Goal: Task Accomplishment & Management: Complete application form

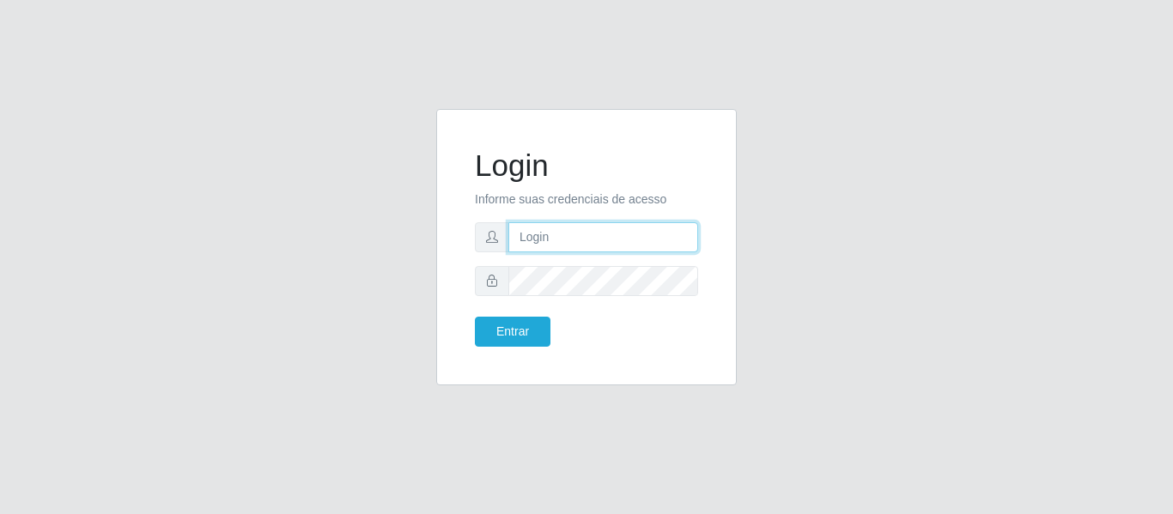
type input "[EMAIL_ADDRESS][DOMAIN_NAME]"
click at [602, 237] on input "[EMAIL_ADDRESS][DOMAIN_NAME]" at bounding box center [603, 237] width 190 height 30
click at [602, 237] on input "dudabraspao@iwof.com.br" at bounding box center [603, 237] width 190 height 30
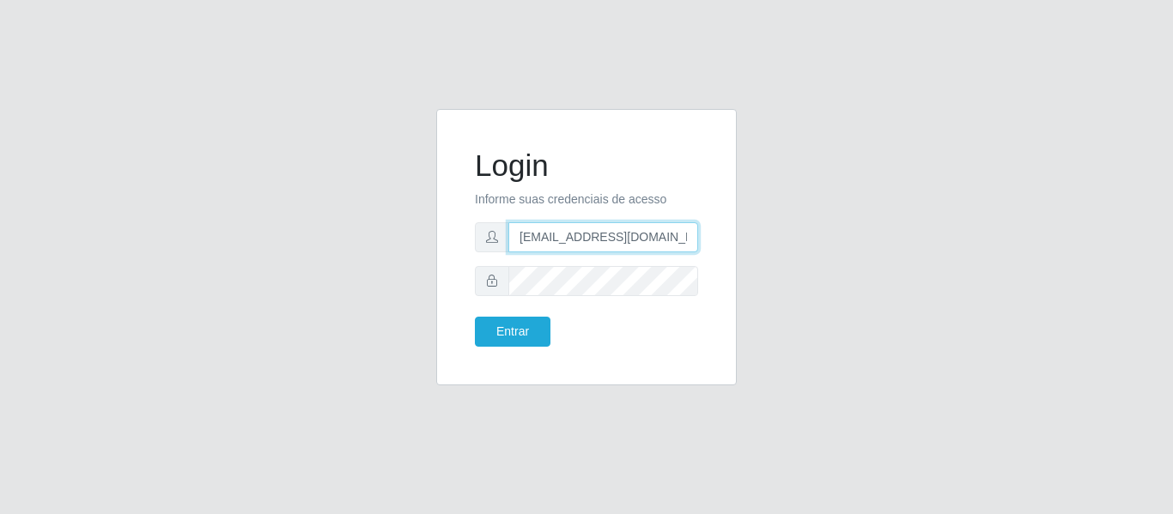
click at [602, 237] on input "dudabraspao@iwof.com.br" at bounding box center [603, 237] width 190 height 30
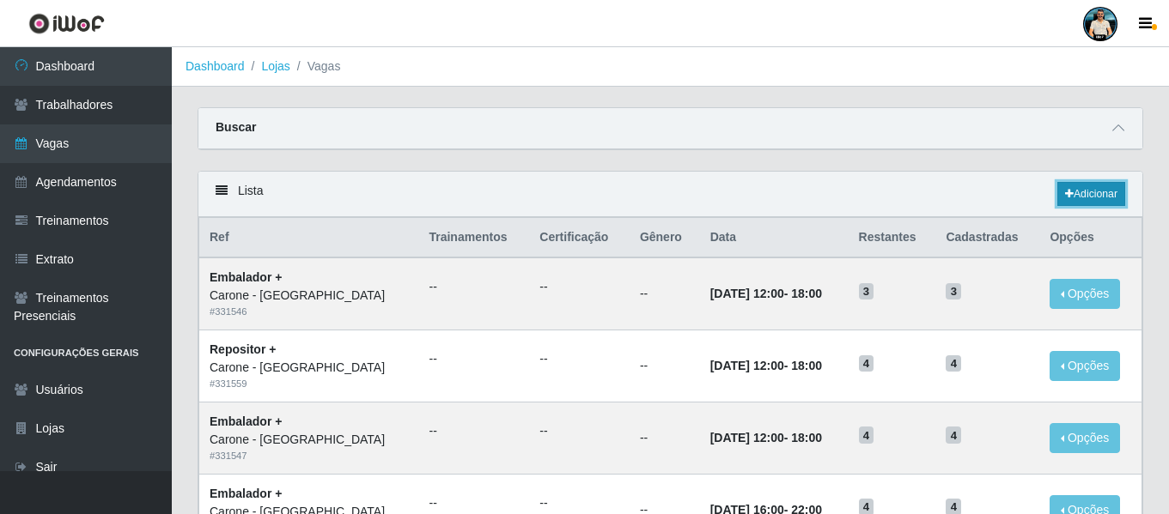
click at [1079, 192] on link "Adicionar" at bounding box center [1091, 194] width 68 height 24
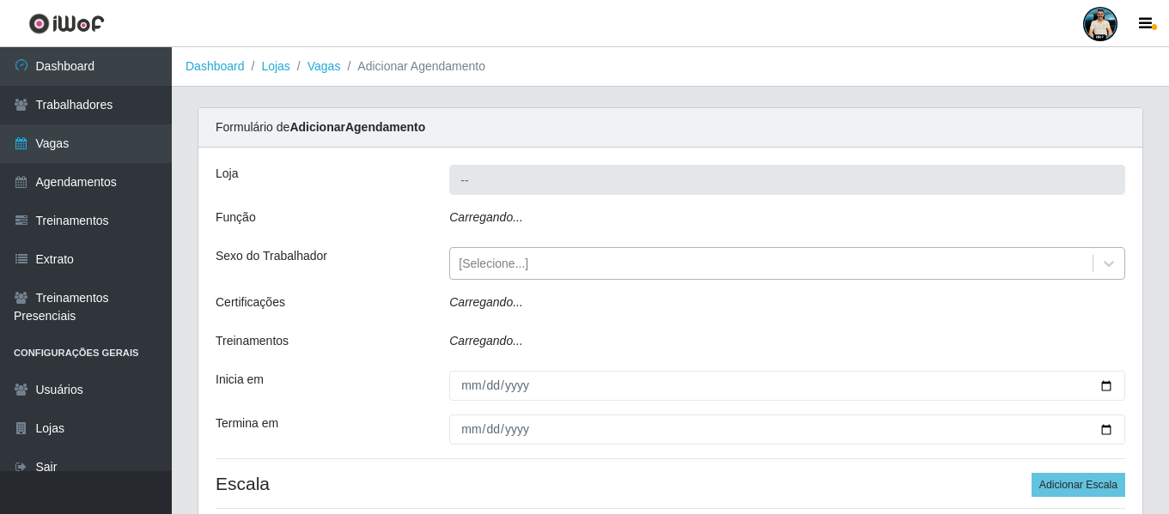
type input "Carone - [GEOGRAPHIC_DATA]"
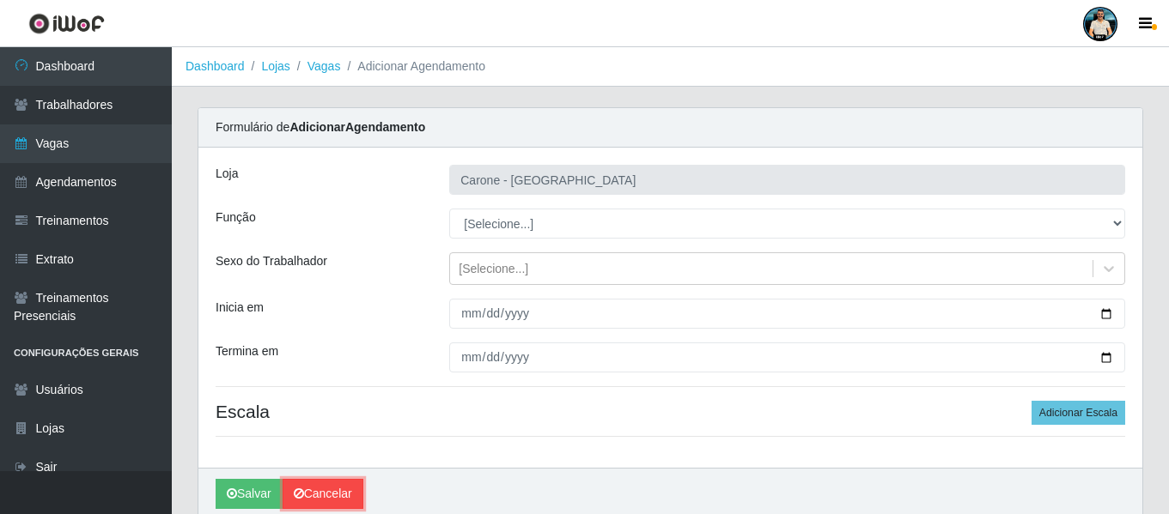
click at [339, 490] on link "Cancelar" at bounding box center [323, 494] width 81 height 30
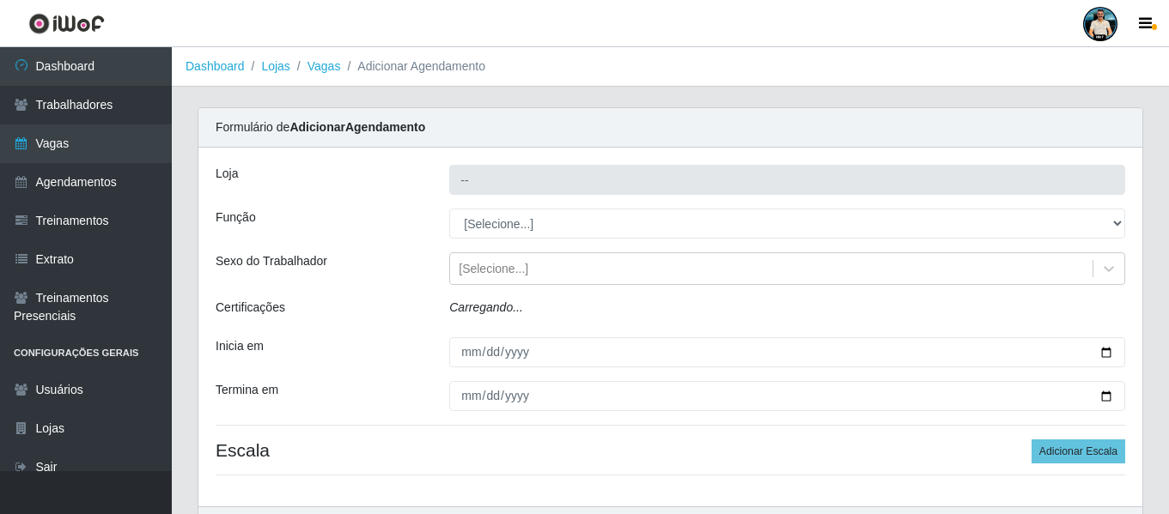
type input "Carone - [GEOGRAPHIC_DATA]"
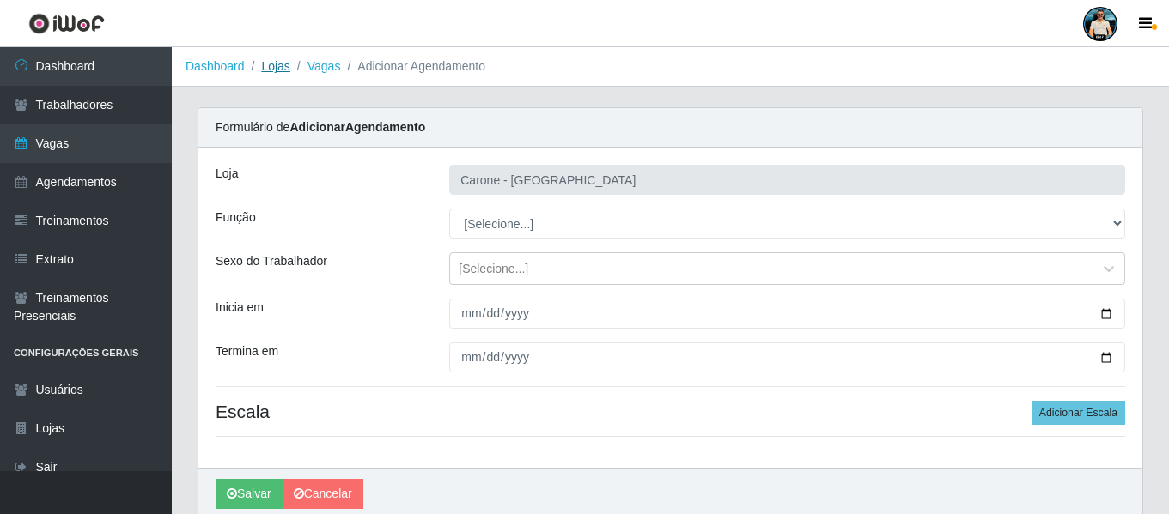
click at [271, 59] on link "Lojas" at bounding box center [275, 66] width 28 height 14
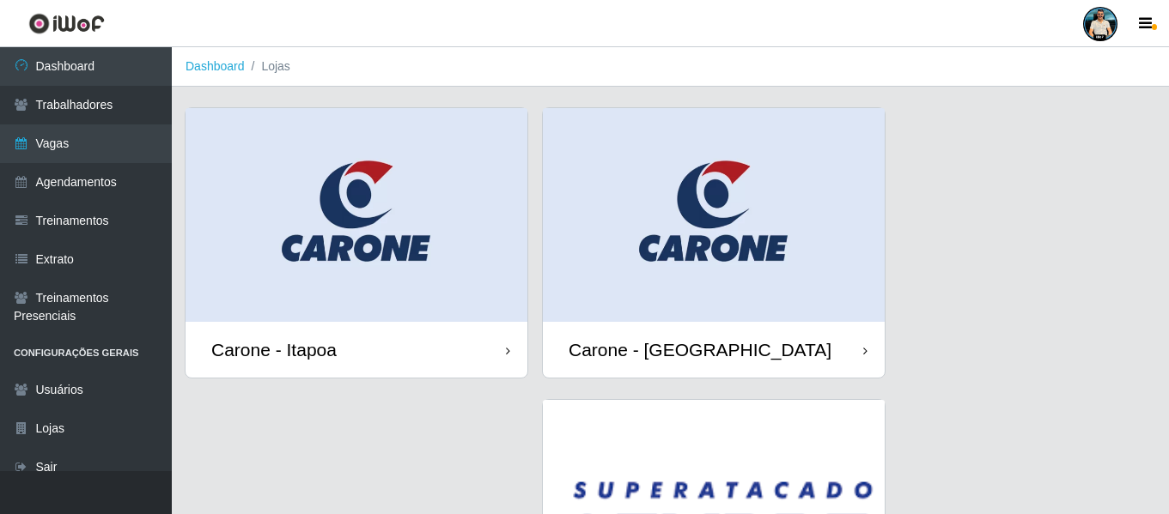
click at [771, 259] on img at bounding box center [714, 215] width 342 height 214
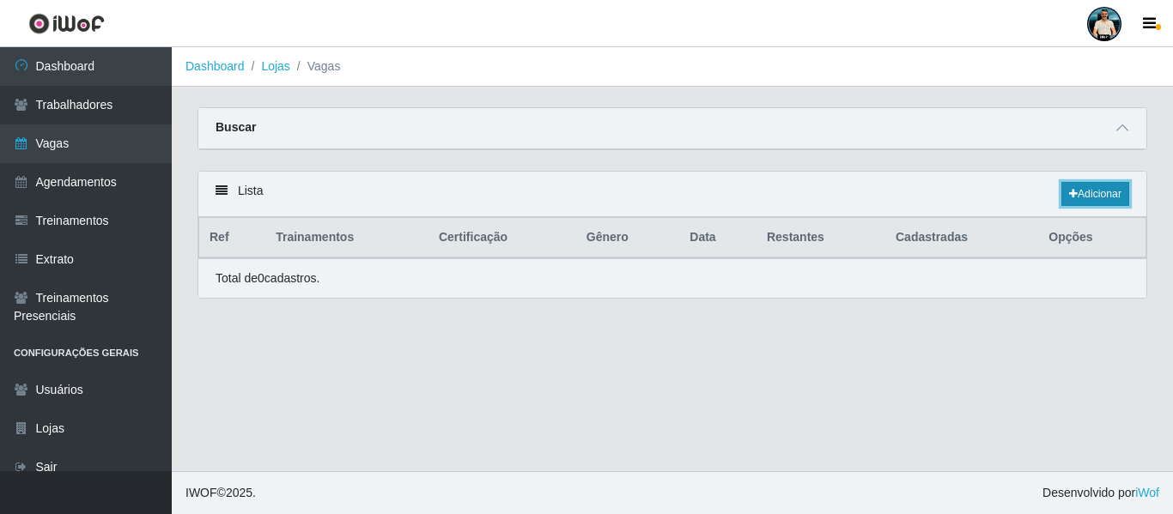
click at [1070, 193] on icon at bounding box center [1073, 194] width 9 height 10
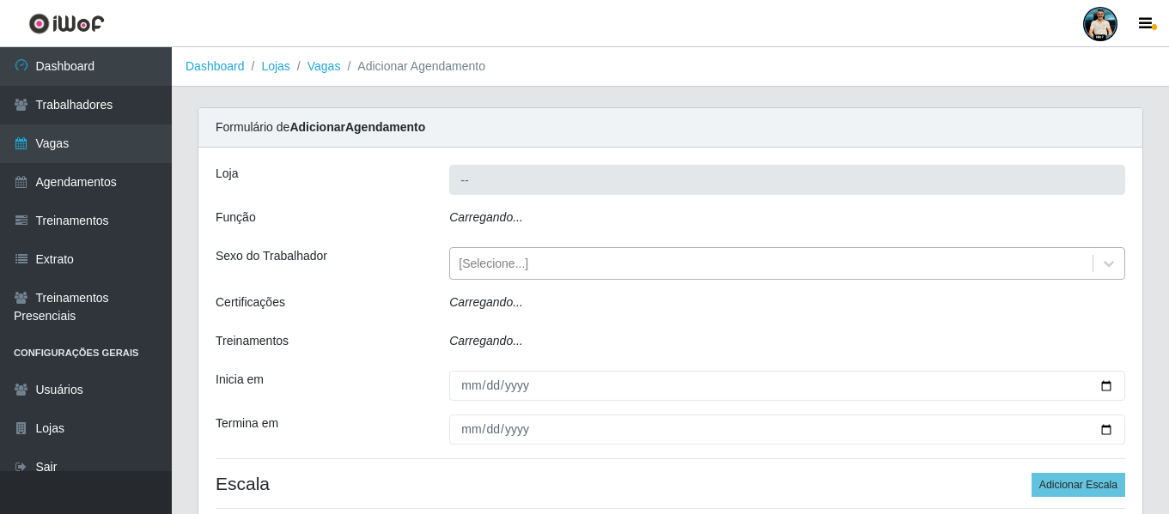
type input "Carone - [GEOGRAPHIC_DATA]"
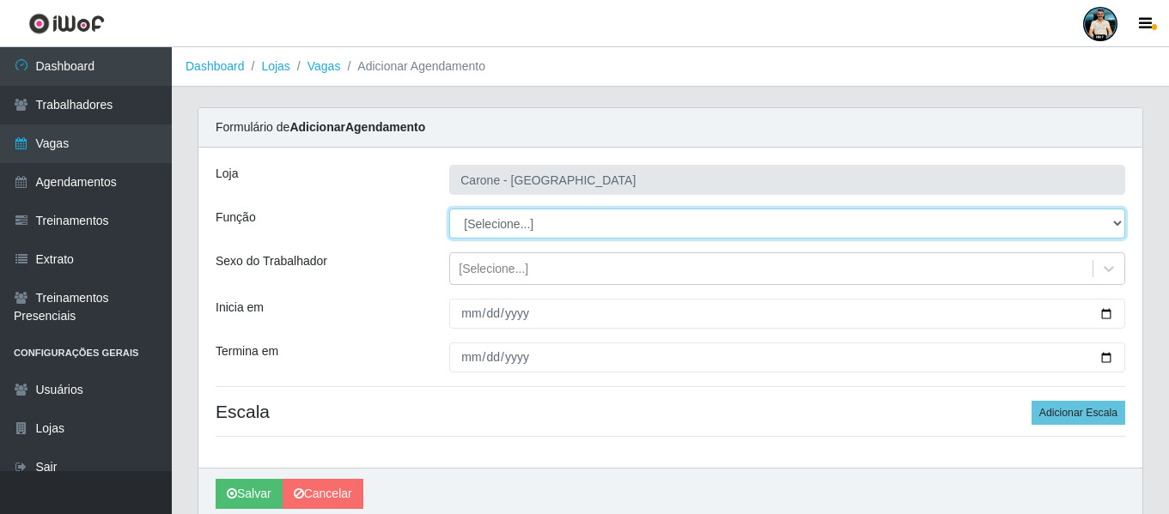
click at [536, 228] on select "[Selecione...] Embalador Embalador + Embalador ++ Repositor Repositor + Reposit…" at bounding box center [787, 224] width 676 height 30
select select "1"
click at [449, 209] on select "[Selecione...] Embalador Embalador + Embalador ++ Repositor Repositor + Reposit…" at bounding box center [787, 224] width 676 height 30
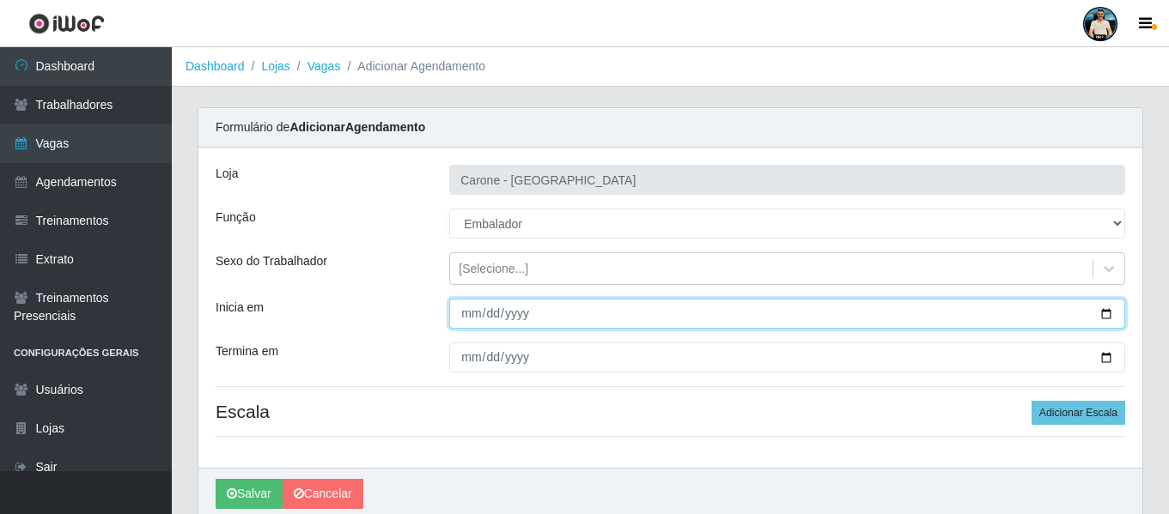
click at [468, 319] on input "Inicia em" at bounding box center [787, 314] width 676 height 30
click at [1102, 319] on input "Inicia em" at bounding box center [787, 314] width 676 height 30
type input "[DATE]"
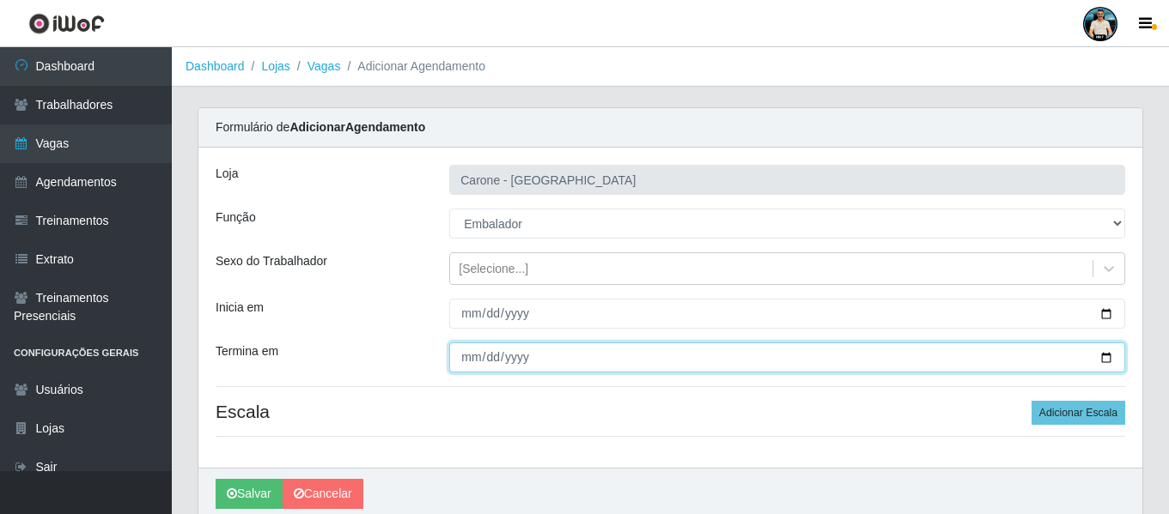
click at [1106, 355] on input "Termina em" at bounding box center [787, 358] width 676 height 30
type input "[DATE]"
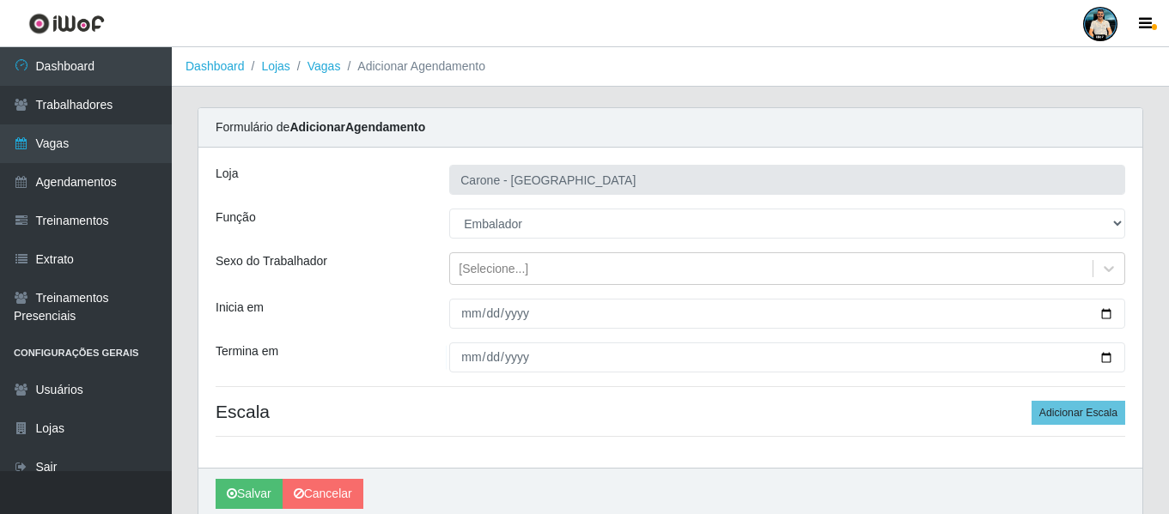
click at [483, 409] on h4 "Escala Adicionar Escala" at bounding box center [670, 411] width 909 height 21
click at [1048, 404] on button "Adicionar Escala" at bounding box center [1078, 413] width 94 height 24
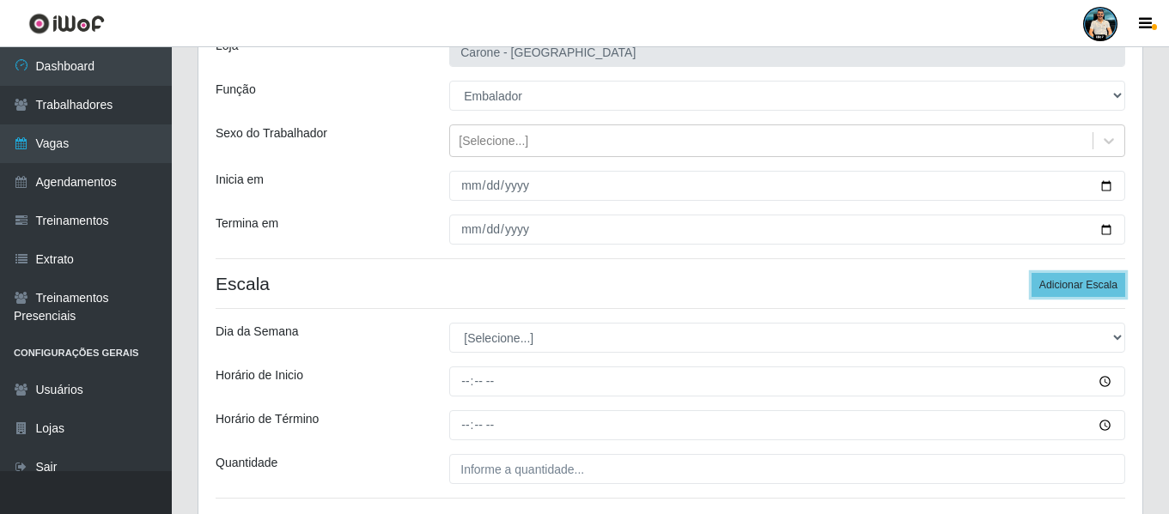
scroll to position [259, 0]
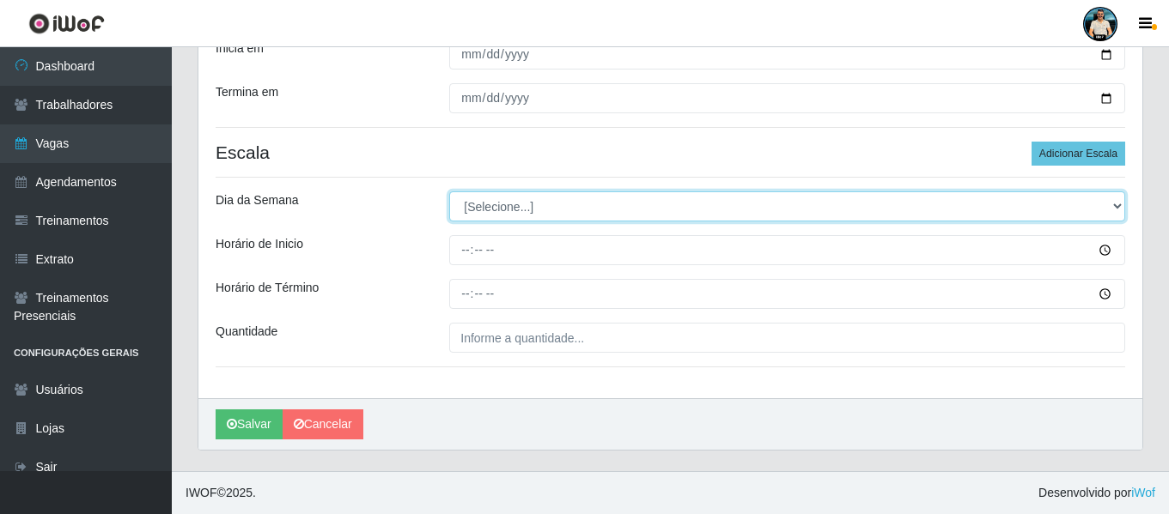
drag, startPoint x: 514, startPoint y: 211, endPoint x: 510, endPoint y: 220, distance: 9.2
click at [514, 211] on select "[Selecione...] Segunda Terça Quarta Quinta Sexta Sábado Domingo" at bounding box center [787, 206] width 676 height 30
select select "1"
click at [449, 191] on select "[Selecione...] Segunda Terça Quarta Quinta Sexta Sábado Domingo" at bounding box center [787, 206] width 676 height 30
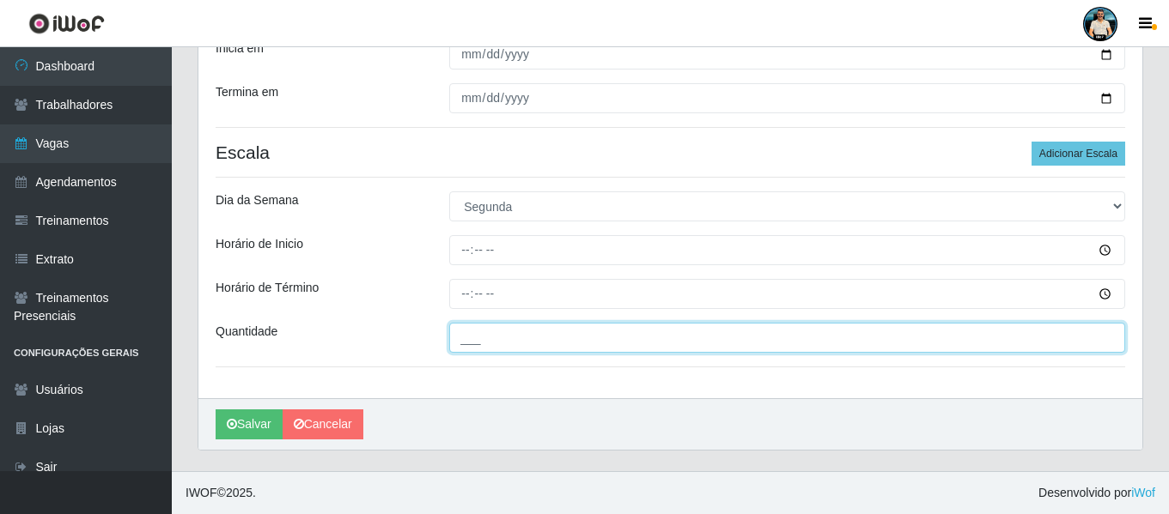
click at [489, 343] on input "___" at bounding box center [787, 338] width 676 height 30
type input "5__"
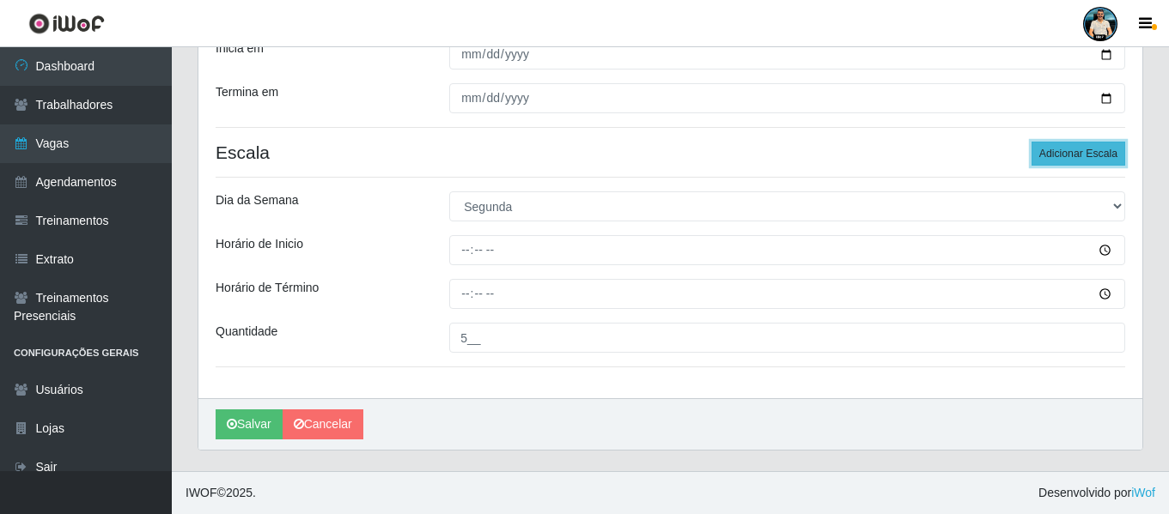
click at [1075, 146] on button "Adicionar Escala" at bounding box center [1078, 154] width 94 height 24
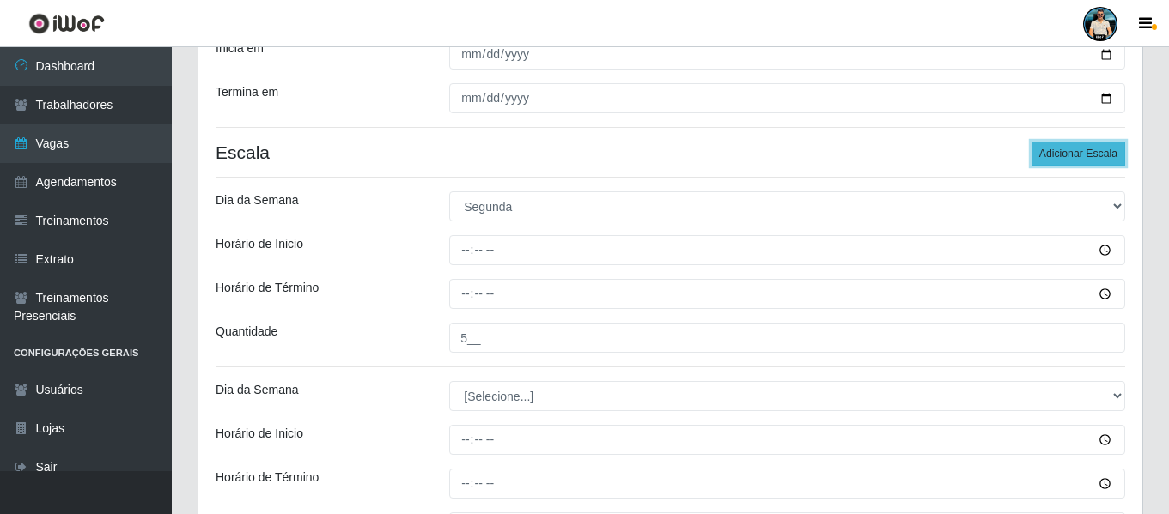
click at [1075, 146] on button "Adicionar Escala" at bounding box center [1078, 154] width 94 height 24
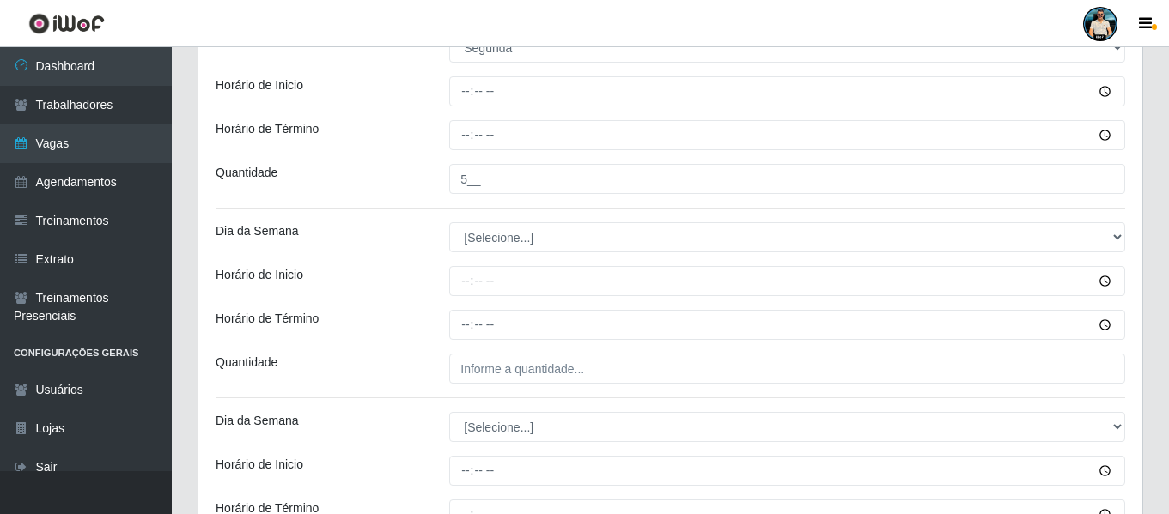
scroll to position [431, 0]
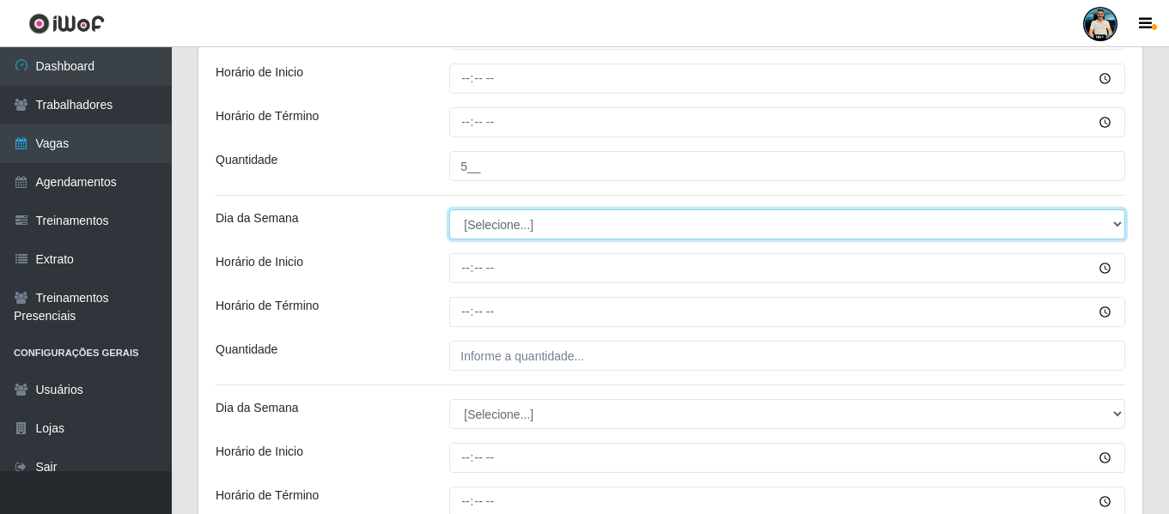
click at [508, 221] on select "[Selecione...] Segunda Terça Quarta Quinta Sexta Sábado Domingo" at bounding box center [787, 225] width 676 height 30
select select "2"
click at [449, 210] on select "[Selecione...] Segunda Terça Quarta Quinta Sexta Sábado Domingo" at bounding box center [787, 225] width 676 height 30
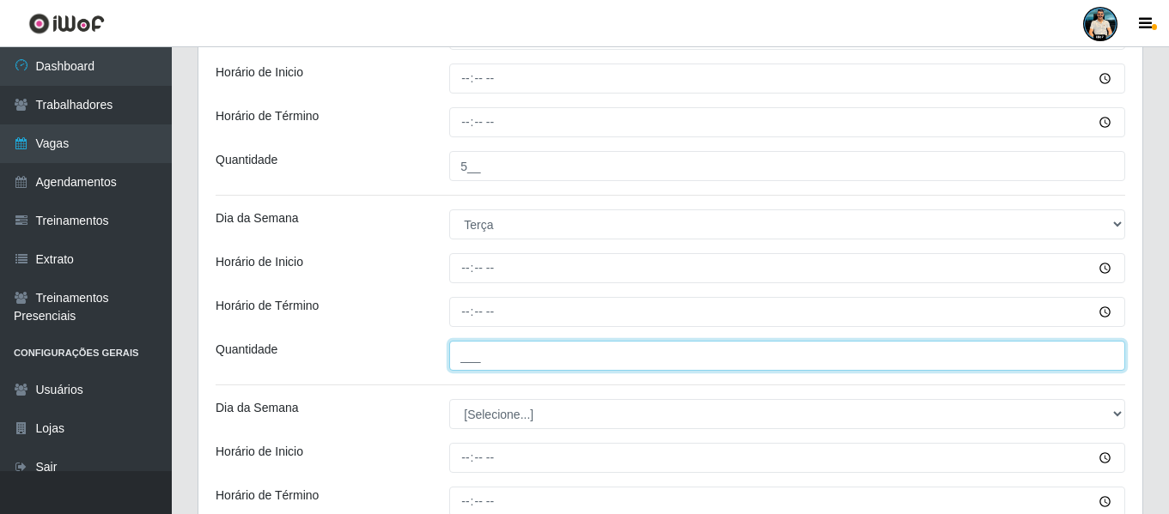
click at [472, 349] on input "___" at bounding box center [787, 356] width 676 height 30
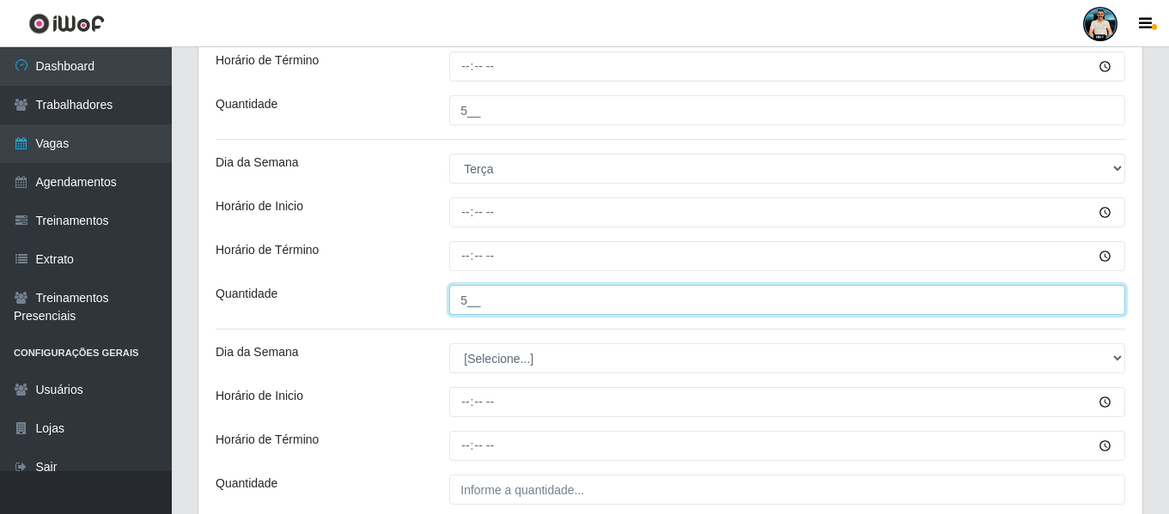
scroll to position [517, 0]
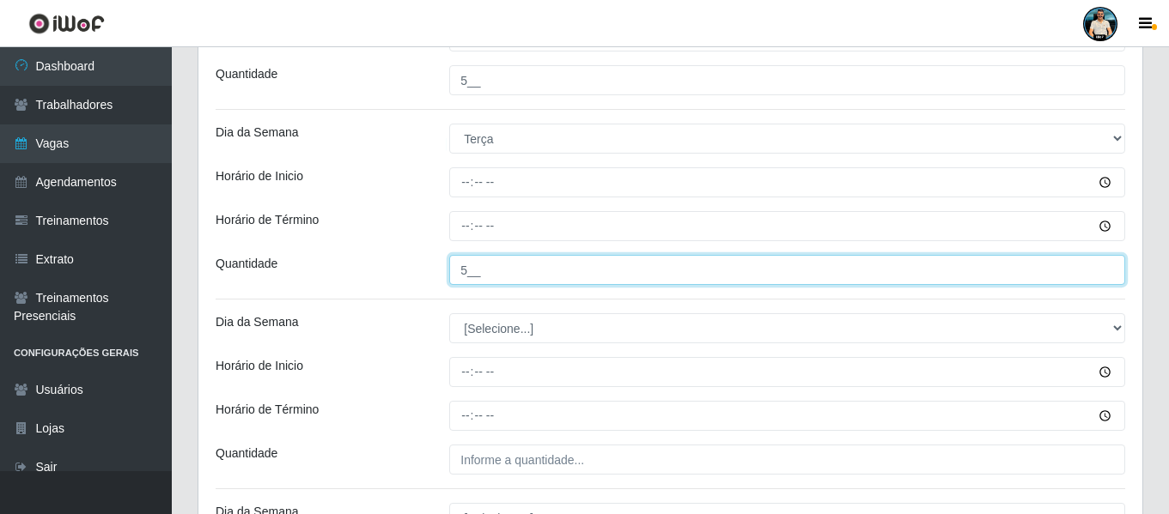
type input "5__"
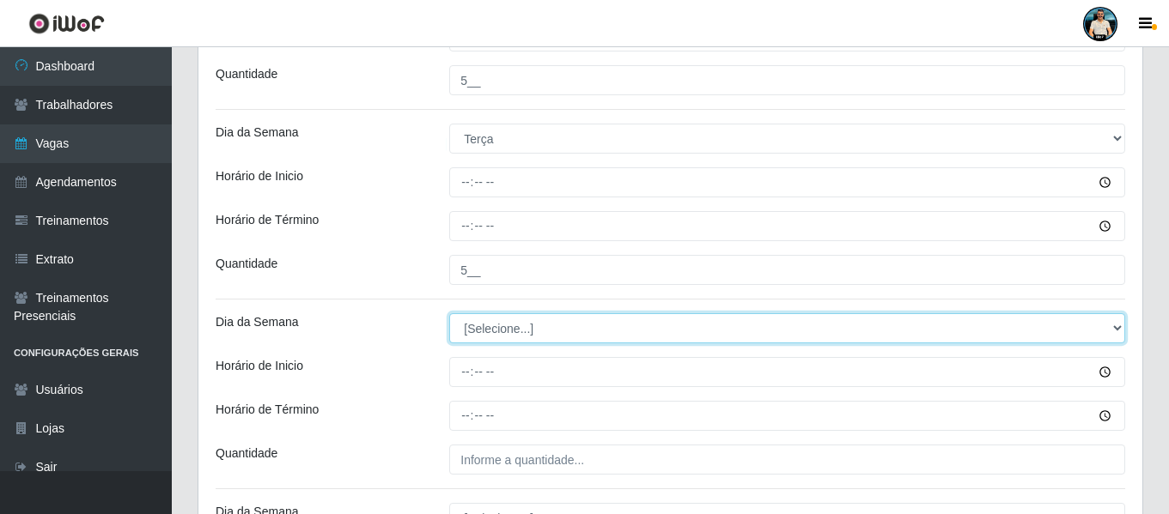
click at [494, 329] on select "[Selecione...] Segunda Terça Quarta Quinta Sexta Sábado Domingo" at bounding box center [787, 328] width 676 height 30
select select "3"
click at [449, 313] on select "[Selecione...] Segunda Terça Quarta Quinta Sexta Sábado Domingo" at bounding box center [787, 328] width 676 height 30
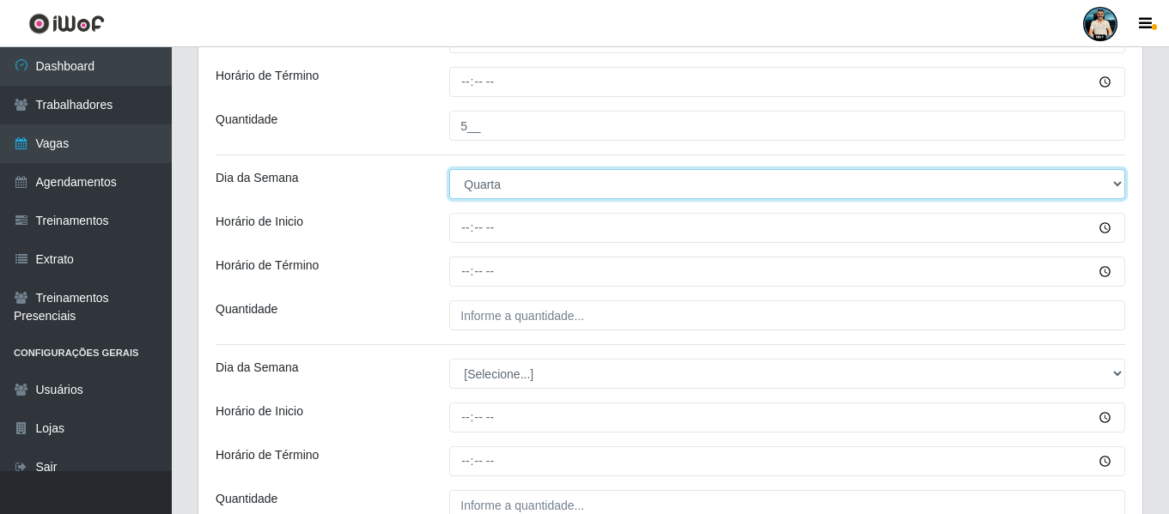
scroll to position [689, 0]
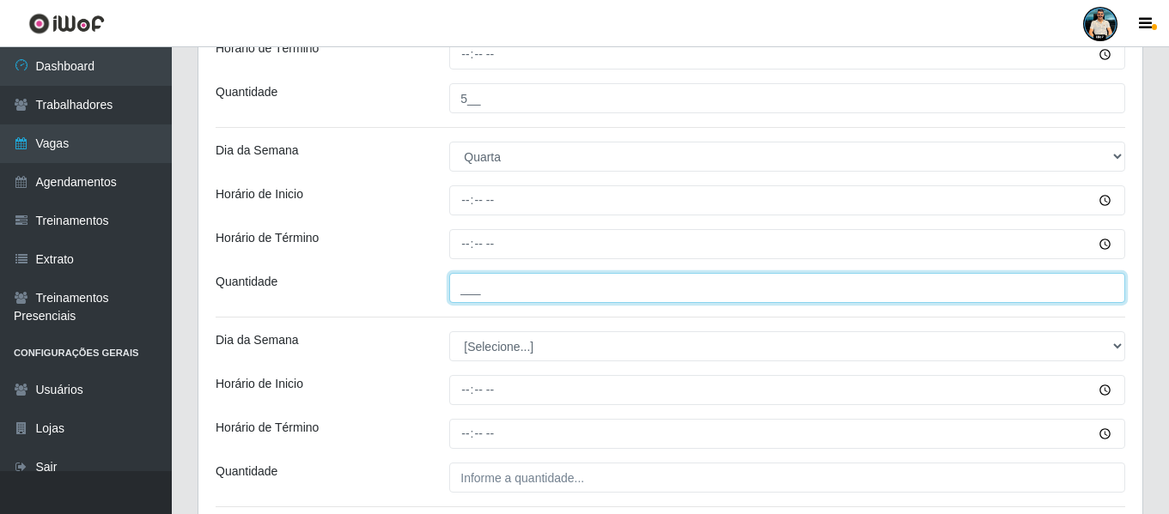
click at [465, 297] on input "___" at bounding box center [787, 288] width 676 height 30
type input "5__"
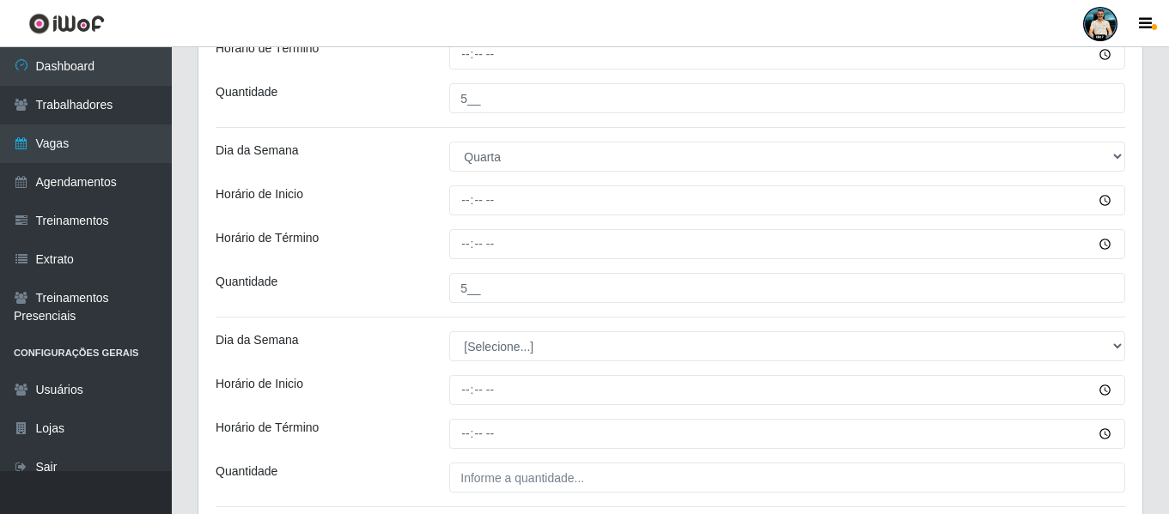
click at [477, 331] on div "[PERSON_NAME] - [GEOGRAPHIC_DATA] Função [Selecione...] Embalador Embalador + E…" at bounding box center [670, 283] width 944 height 1649
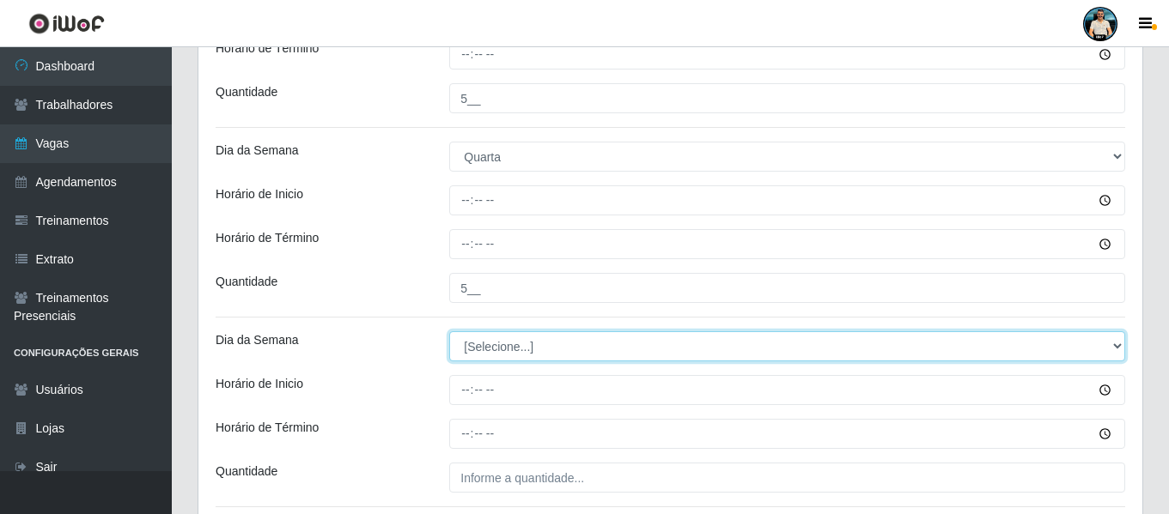
click at [472, 346] on select "[Selecione...] Segunda Terça Quarta Quinta Sexta Sábado Domingo" at bounding box center [787, 346] width 676 height 30
select select "4"
click at [449, 331] on select "[Selecione...] Segunda Terça Quarta Quinta Sexta Sábado Domingo" at bounding box center [787, 346] width 676 height 30
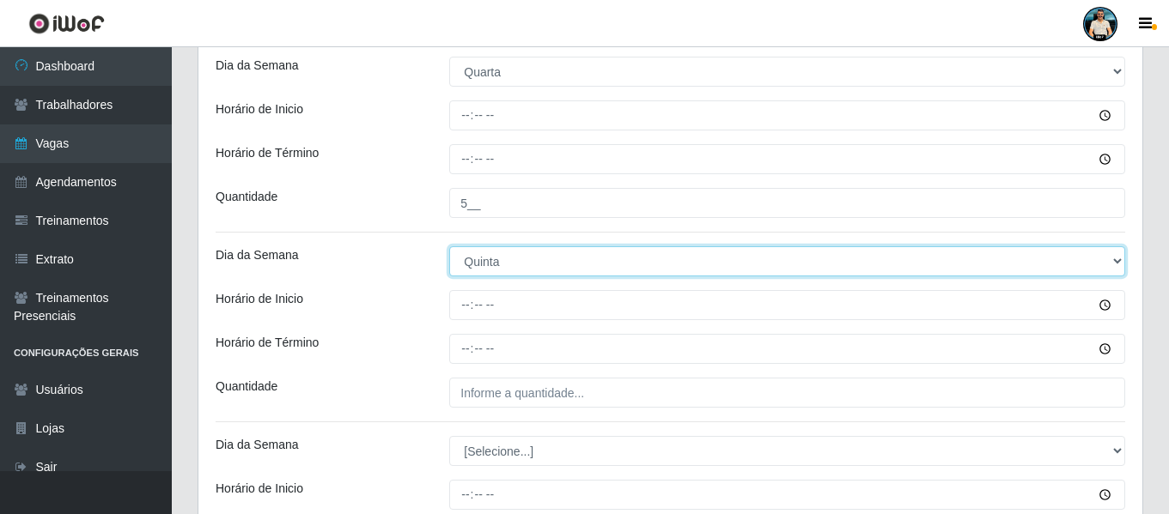
scroll to position [775, 0]
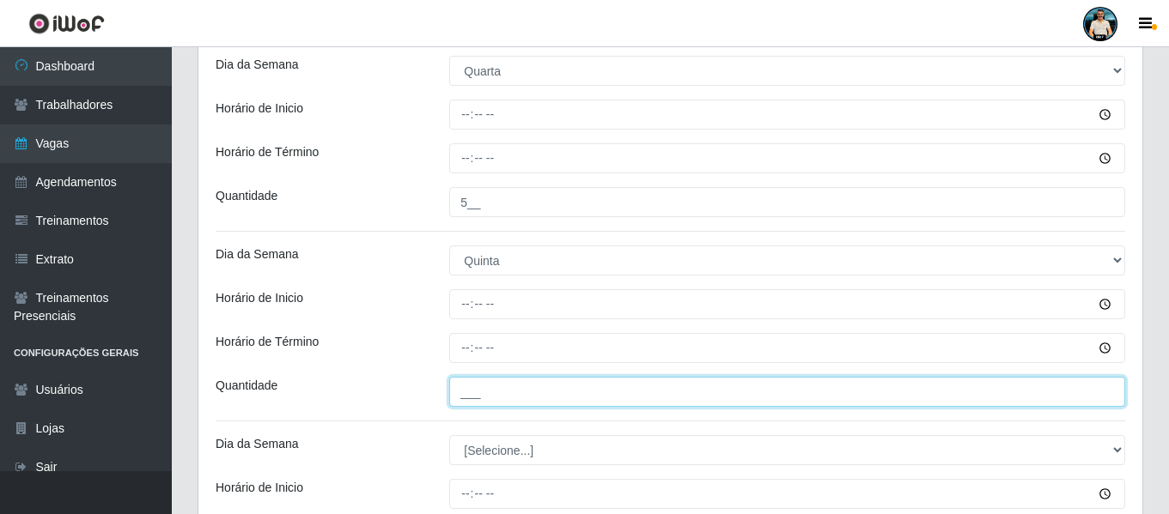
click at [469, 389] on input "___" at bounding box center [787, 392] width 676 height 30
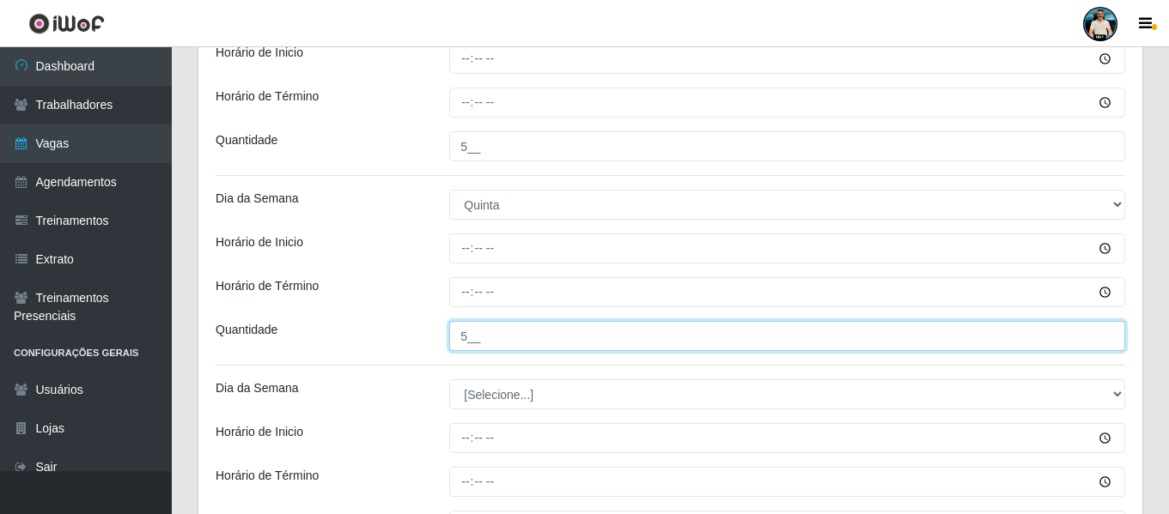
scroll to position [860, 0]
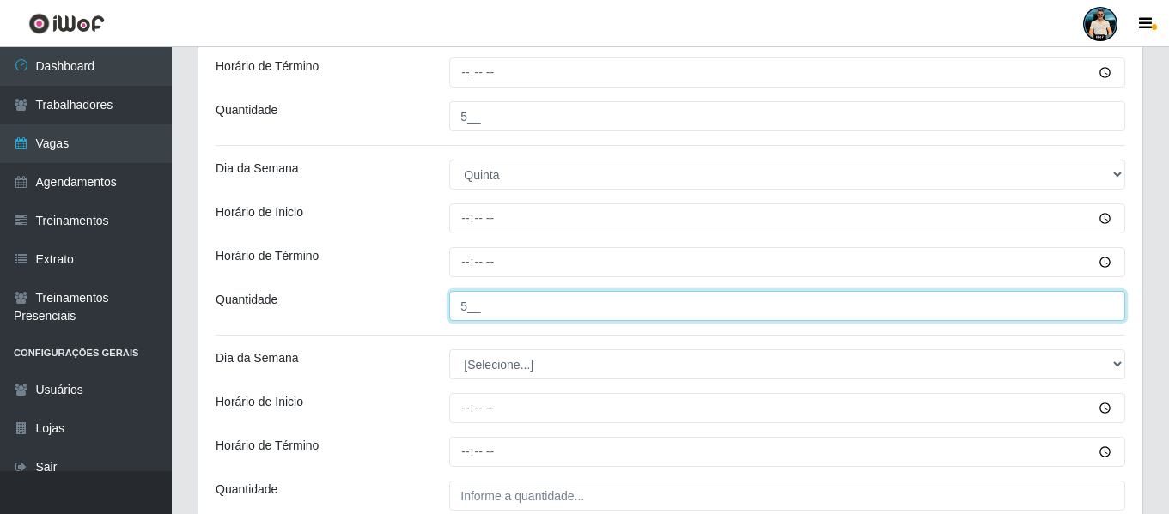
type input "5__"
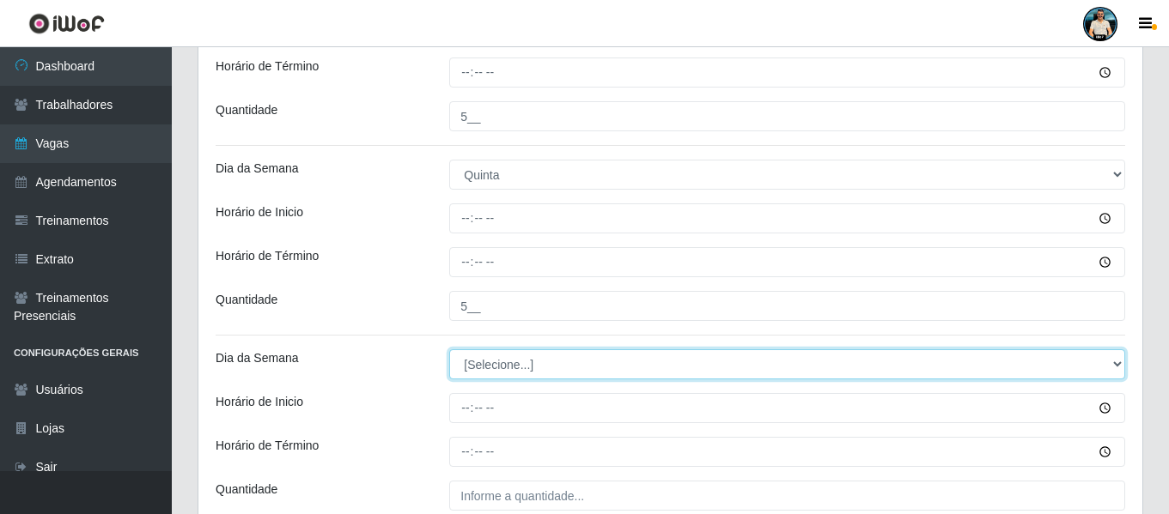
click at [497, 372] on select "[Selecione...] Segunda Terça Quarta Quinta Sexta Sábado Domingo" at bounding box center [787, 364] width 676 height 30
click at [498, 372] on select "[Selecione...] Segunda Terça Quarta Quinta Sexta Sábado Domingo" at bounding box center [787, 364] width 676 height 30
select select "5"
click at [449, 349] on select "[Selecione...] Segunda Terça Quarta Quinta Sexta Sábado Domingo" at bounding box center [787, 364] width 676 height 30
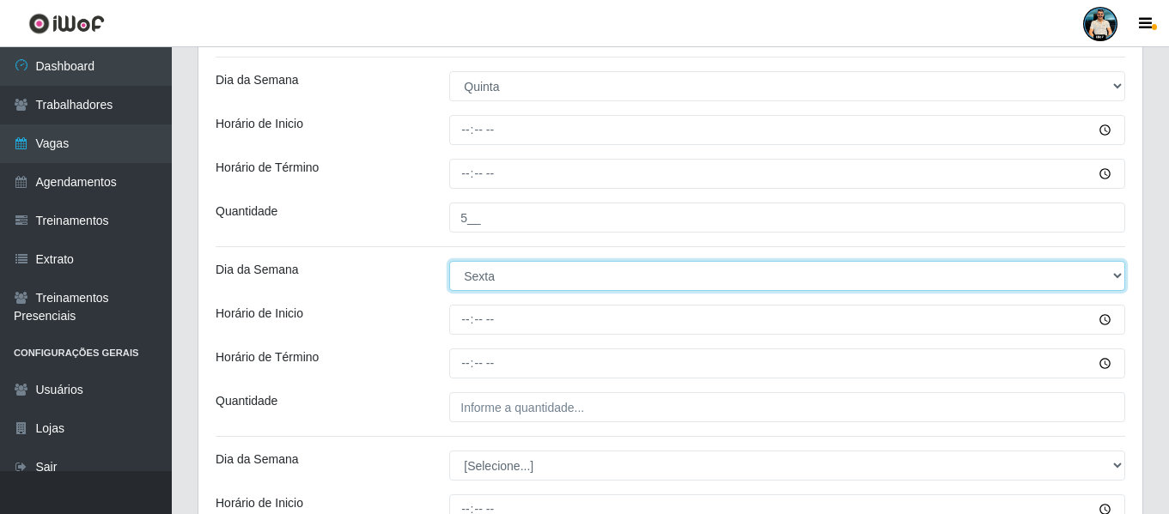
scroll to position [1032, 0]
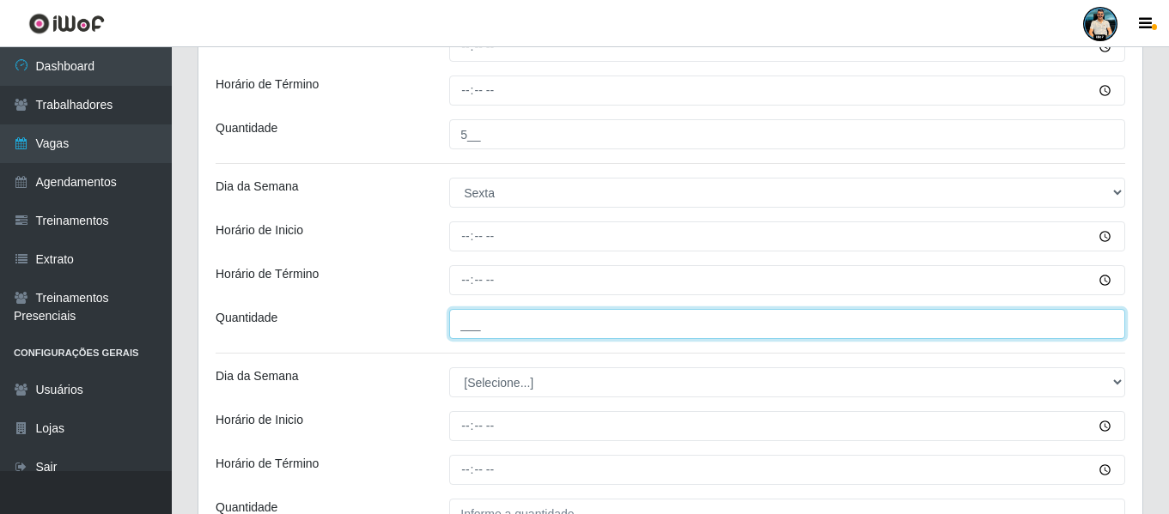
click at [465, 339] on input "___" at bounding box center [787, 324] width 676 height 30
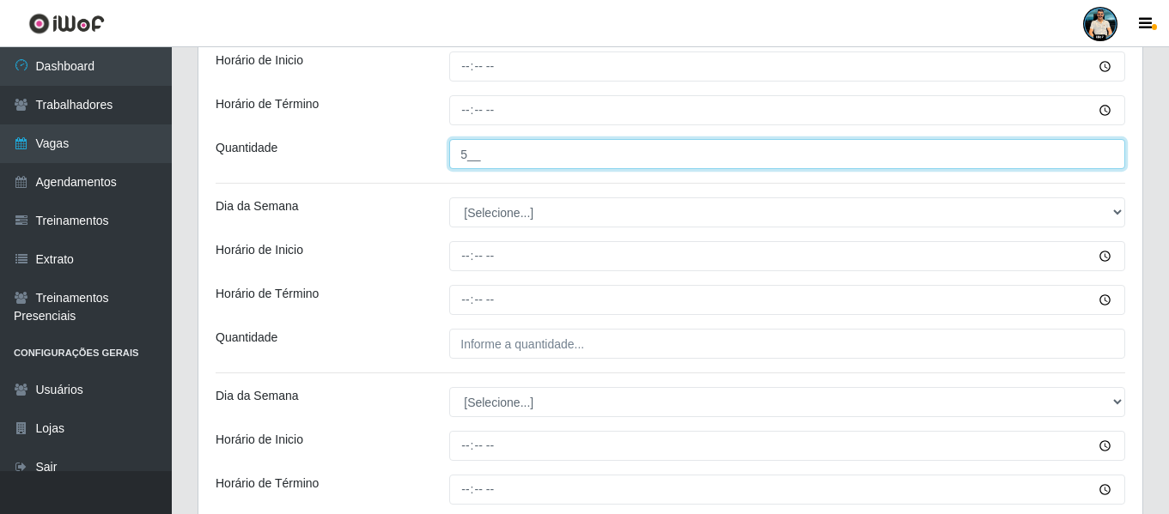
scroll to position [1204, 0]
type input "5__"
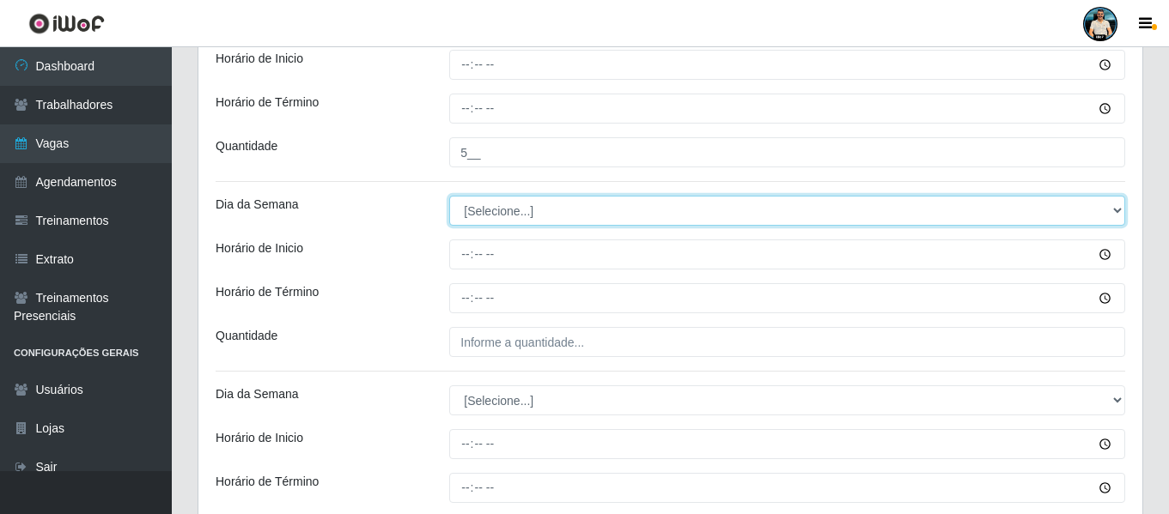
click at [516, 222] on select "[Selecione...] Segunda Terça Quarta Quinta Sexta Sábado Domingo" at bounding box center [787, 211] width 676 height 30
select select "6"
click at [449, 196] on select "[Selecione...] Segunda Terça Quarta Quinta Sexta Sábado Domingo" at bounding box center [787, 211] width 676 height 30
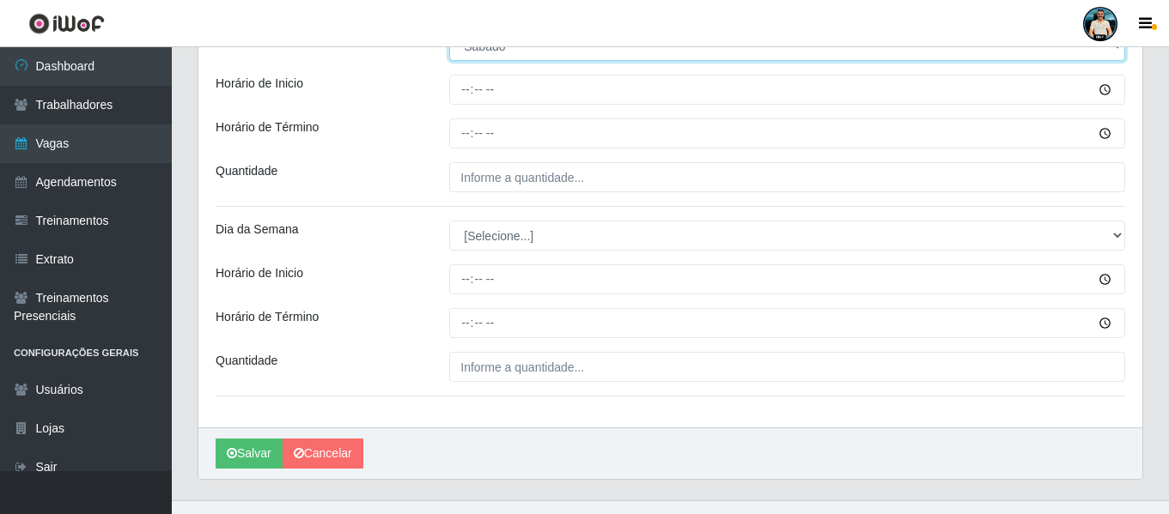
scroll to position [1376, 0]
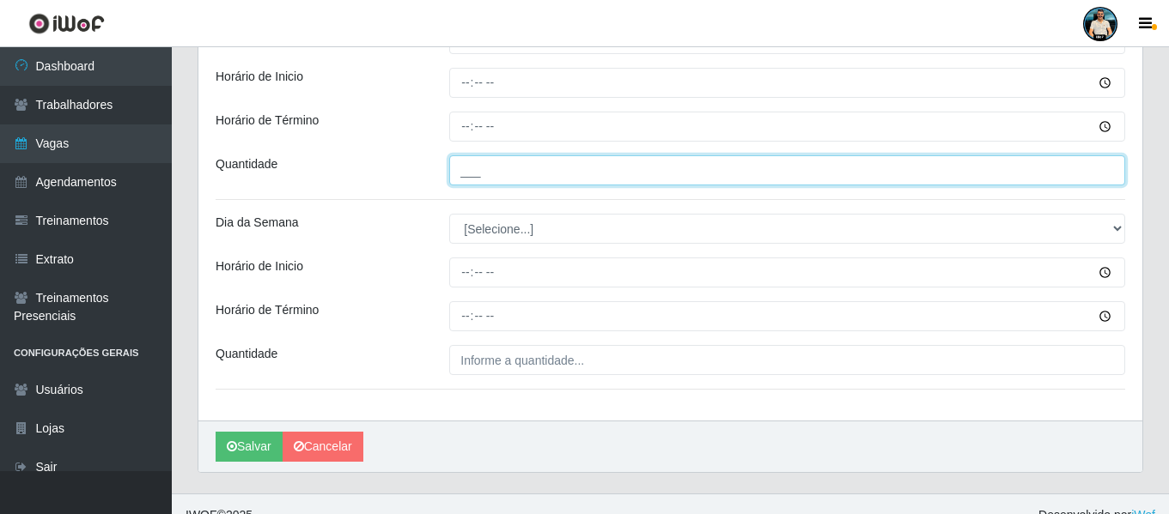
click at [481, 175] on input "___" at bounding box center [787, 170] width 676 height 30
type input "5__"
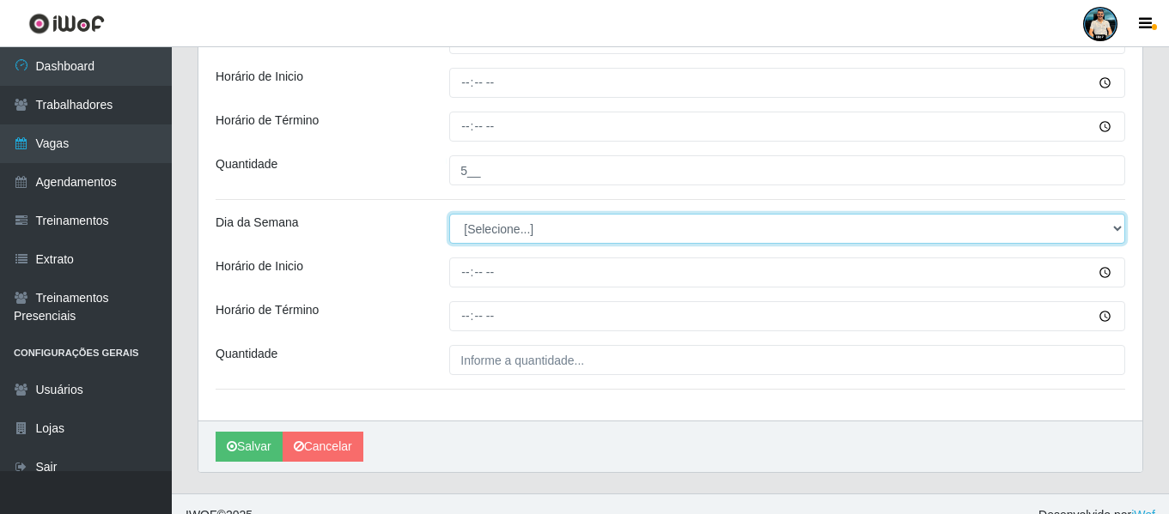
click at [498, 228] on select "[Selecione...] Segunda Terça Quarta Quinta Sexta Sábado Domingo" at bounding box center [787, 229] width 676 height 30
select select "0"
click at [449, 214] on select "[Selecione...] Segunda Terça Quarta Quinta Sexta Sábado Domingo" at bounding box center [787, 229] width 676 height 30
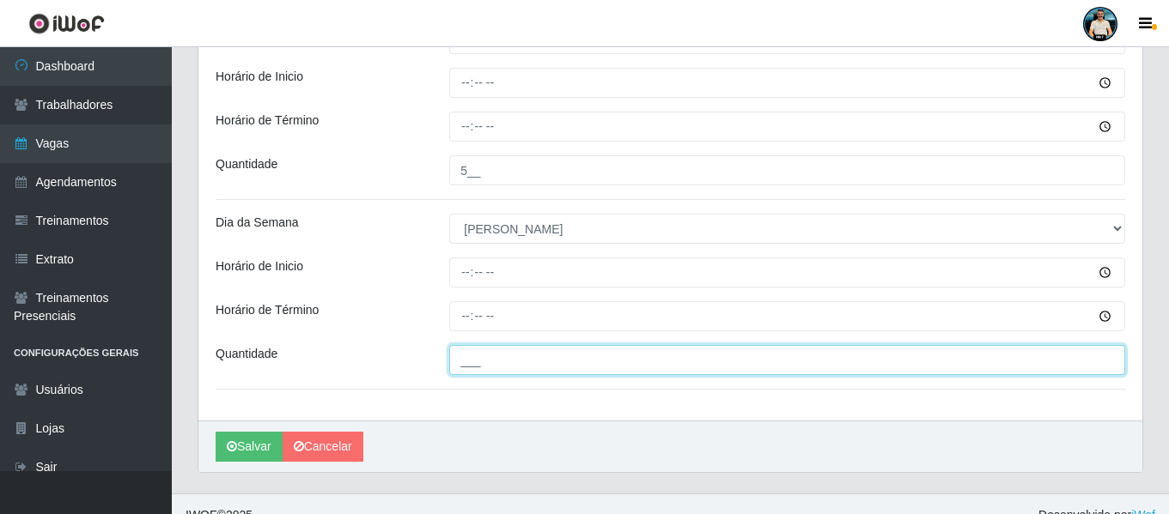
click at [480, 361] on input "___" at bounding box center [787, 360] width 676 height 30
type input "5__"
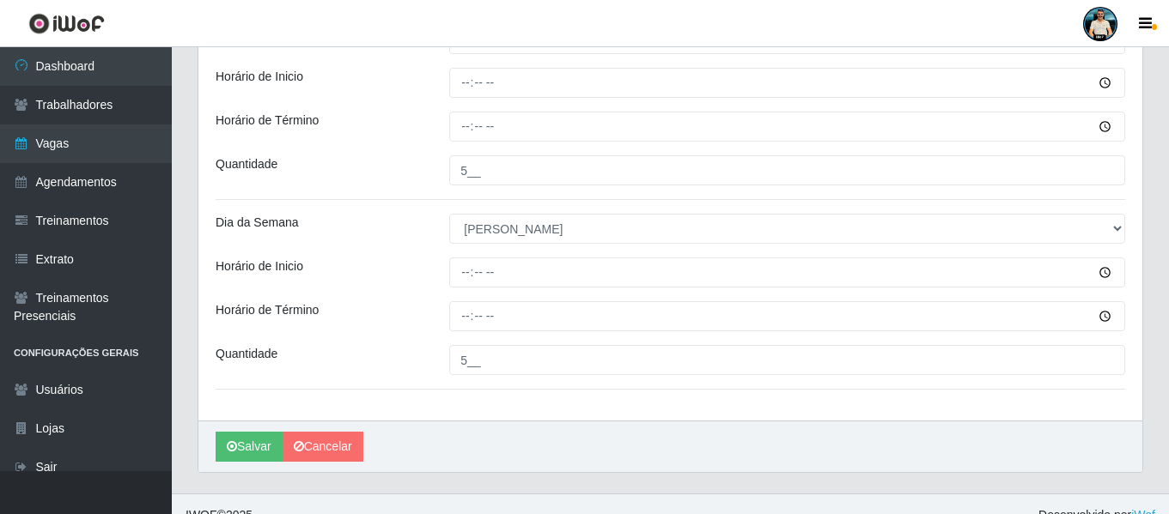
drag, startPoint x: 479, startPoint y: 362, endPoint x: 480, endPoint y: 387, distance: 25.8
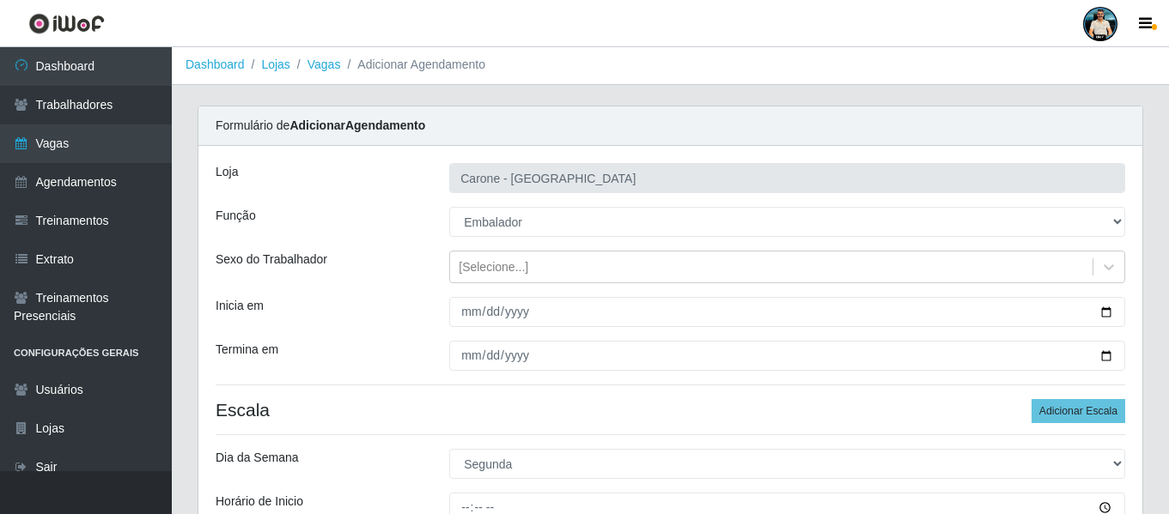
scroll to position [345, 0]
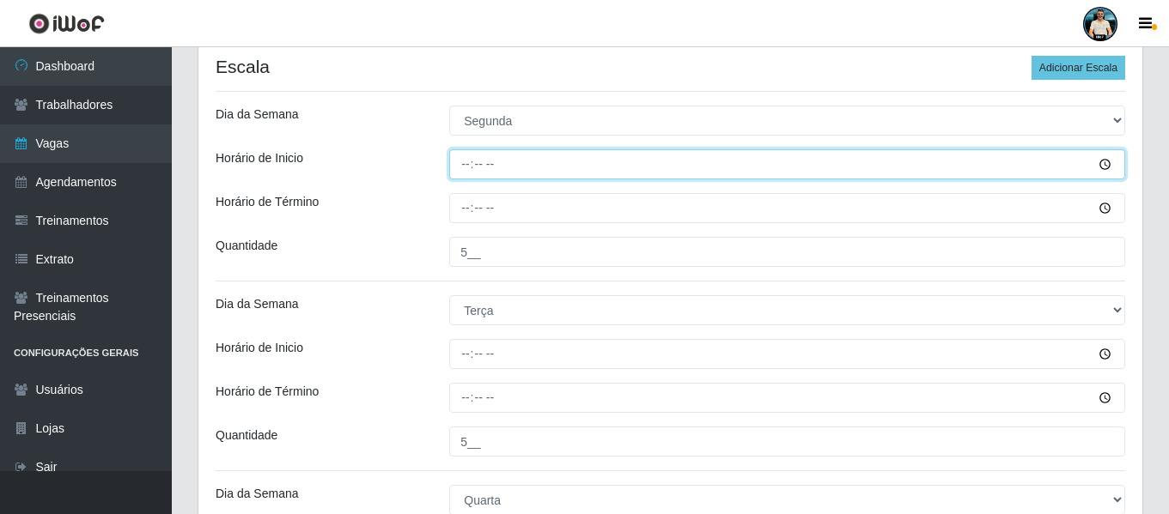
click at [464, 164] on input "Horário de Inicio" at bounding box center [787, 164] width 676 height 30
type input "16:00"
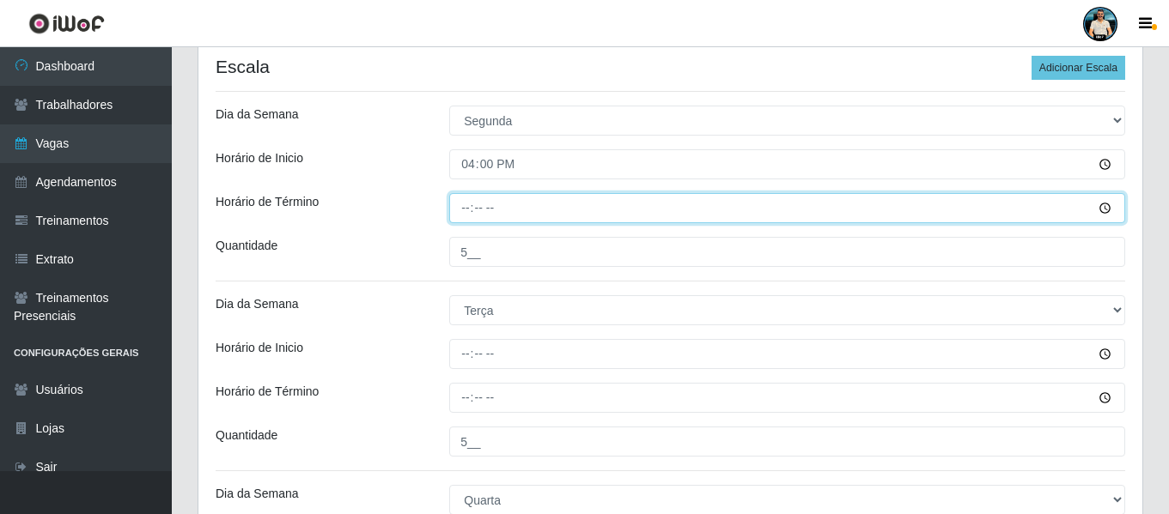
click at [465, 194] on input "Horário de Término" at bounding box center [787, 208] width 676 height 30
type input "22:00"
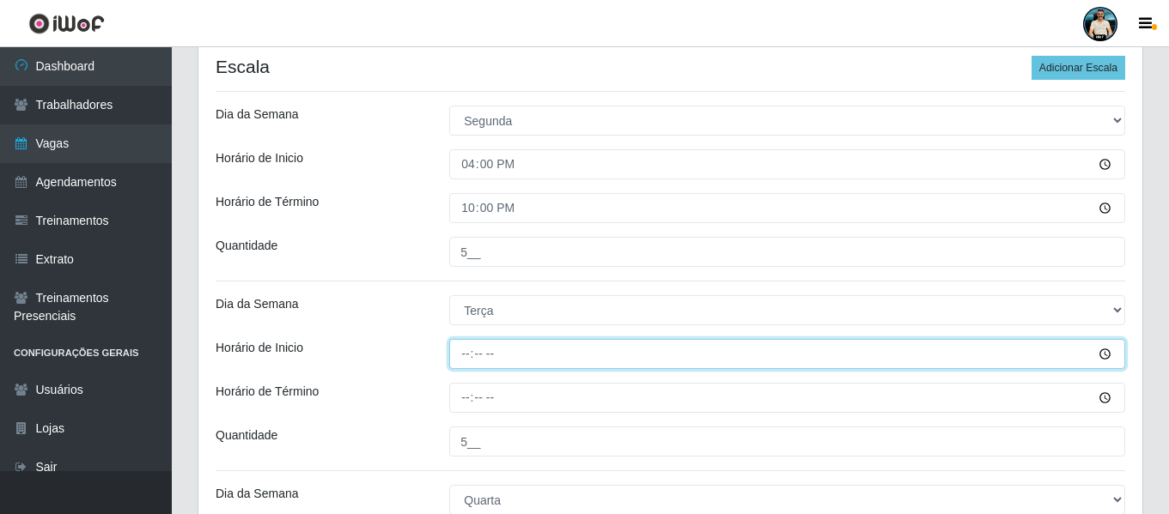
click at [467, 362] on input "Horário de Inicio" at bounding box center [787, 354] width 676 height 30
type input "16:00"
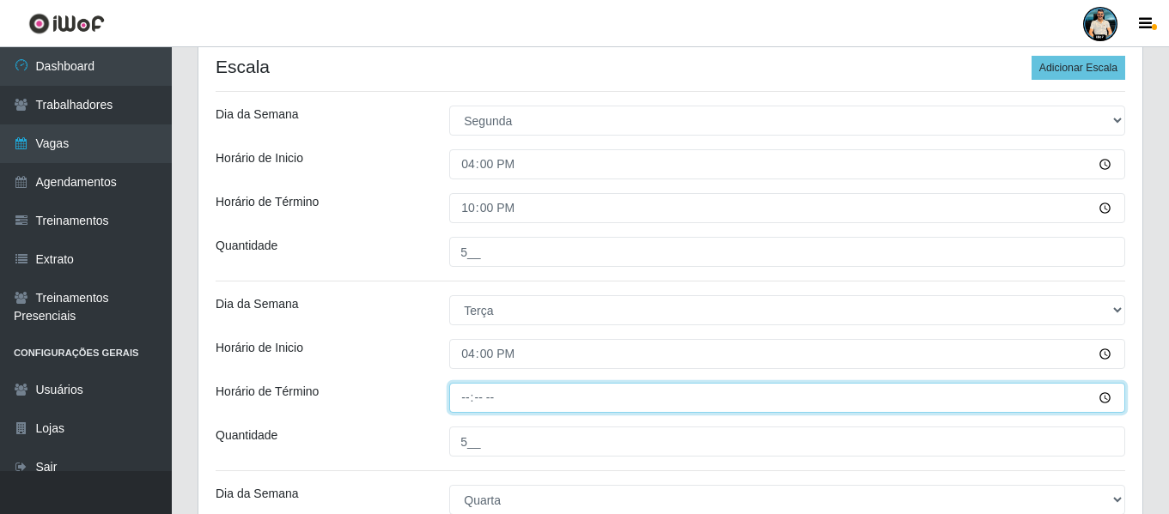
click at [468, 388] on input "Horário de Término" at bounding box center [787, 398] width 676 height 30
type input "22:00"
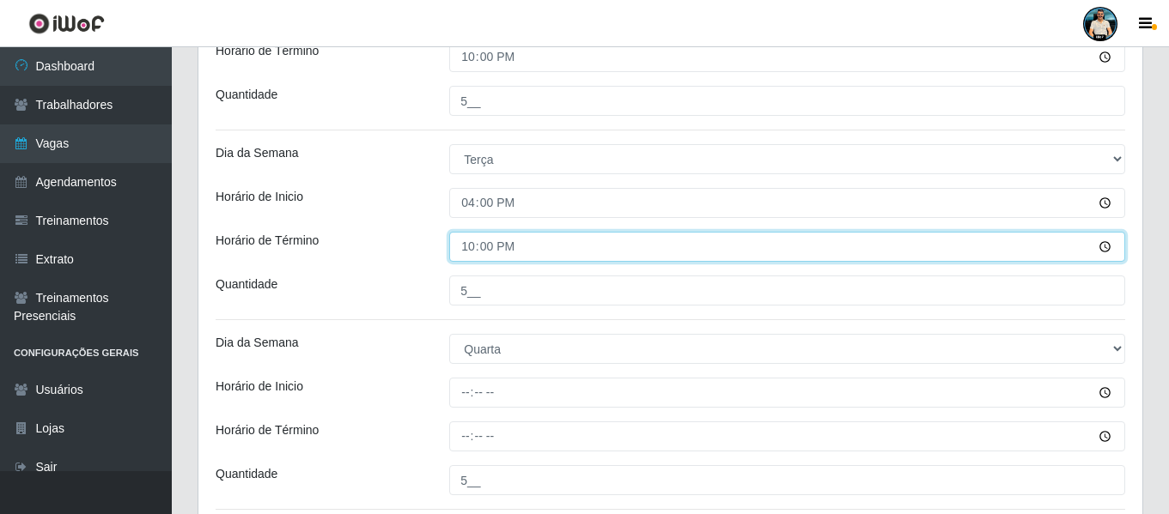
scroll to position [517, 0]
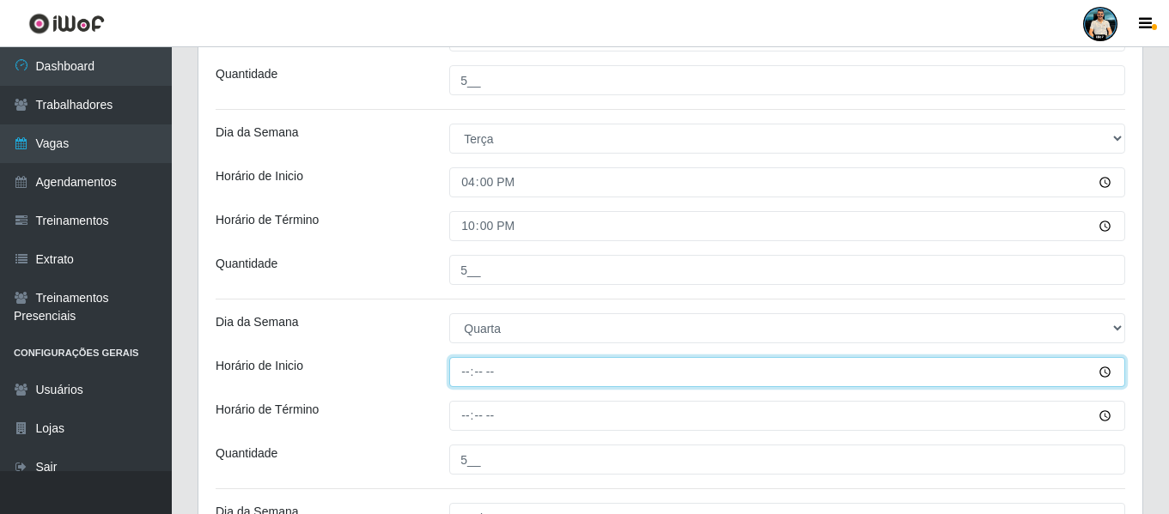
click at [466, 383] on input "Horário de Inicio" at bounding box center [787, 372] width 676 height 30
type input "16:00"
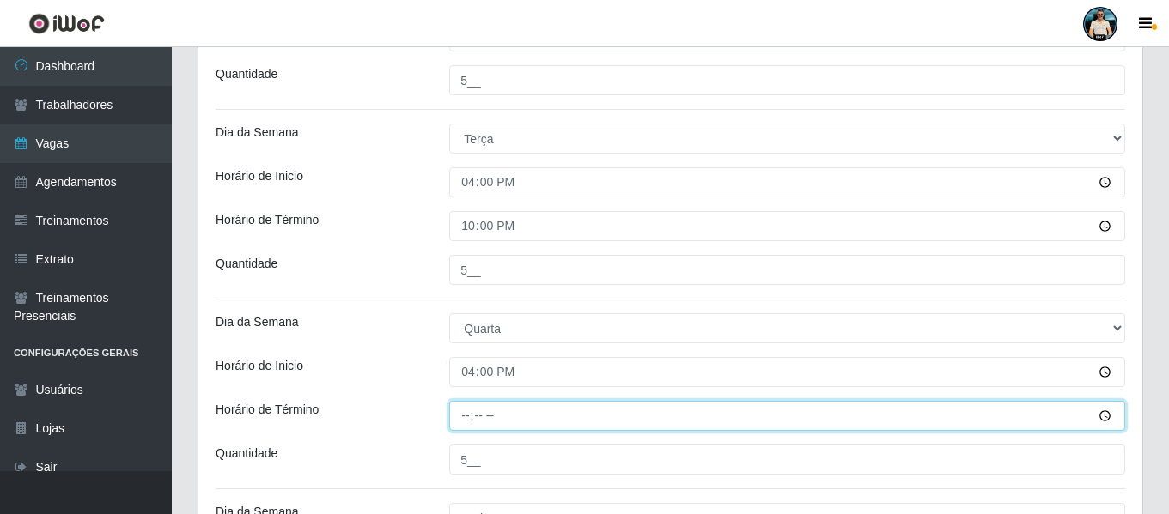
drag, startPoint x: 469, startPoint y: 404, endPoint x: 470, endPoint y: 422, distance: 18.9
click at [469, 404] on input "Horário de Término" at bounding box center [787, 416] width 676 height 30
type input "22:00"
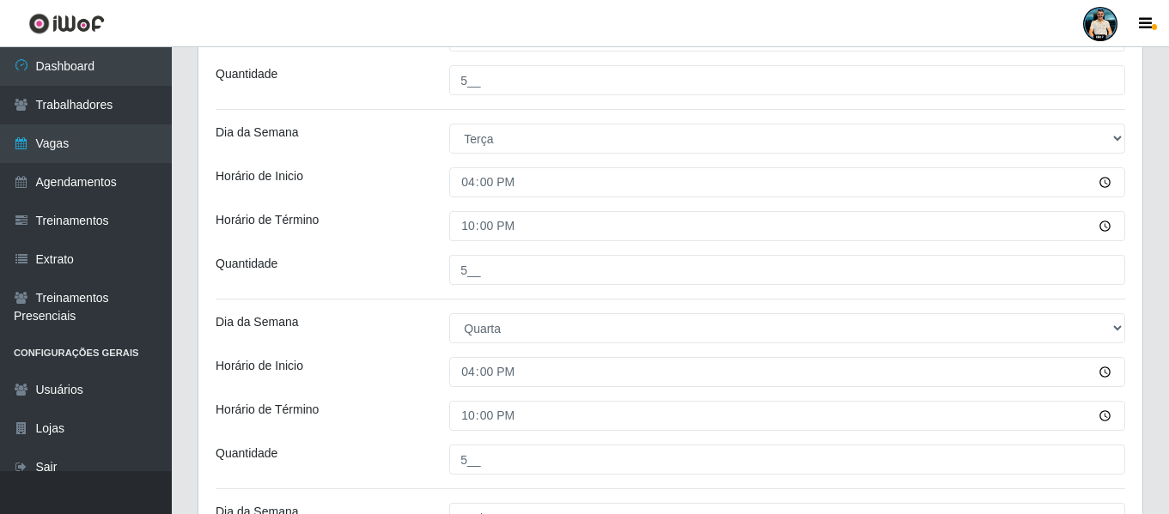
click at [441, 413] on div "22:00" at bounding box center [787, 416] width 702 height 30
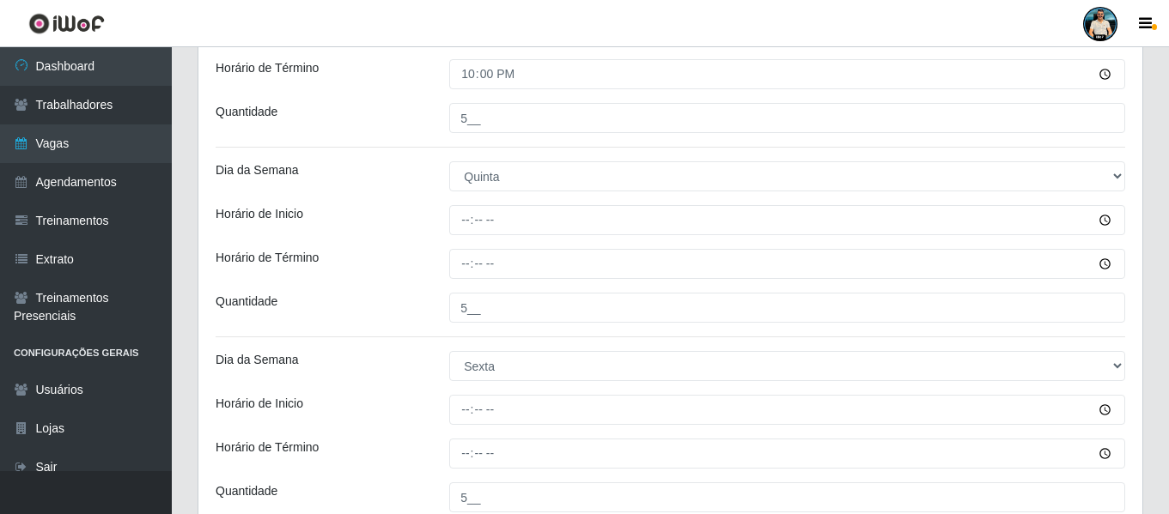
scroll to position [860, 0]
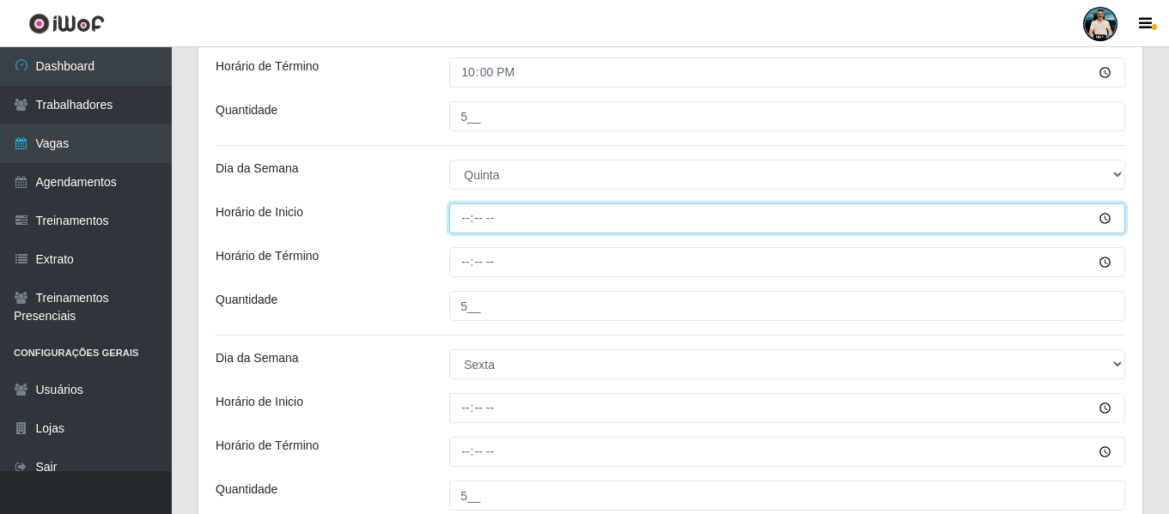
click at [467, 226] on input "Horário de Inicio" at bounding box center [787, 219] width 676 height 30
type input "16:00"
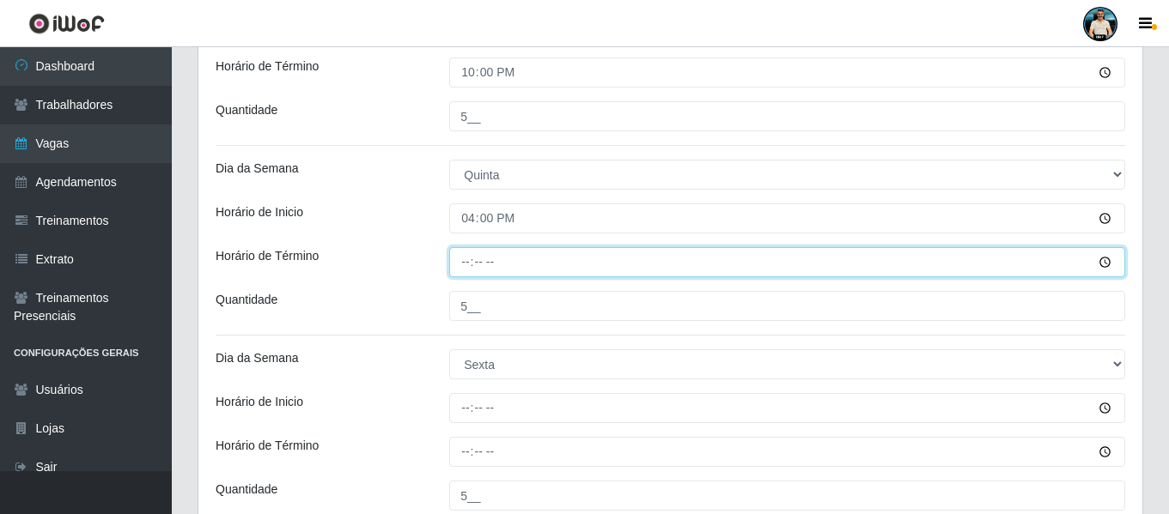
click at [466, 264] on input "Horário de Término" at bounding box center [787, 262] width 676 height 30
type input "22:00"
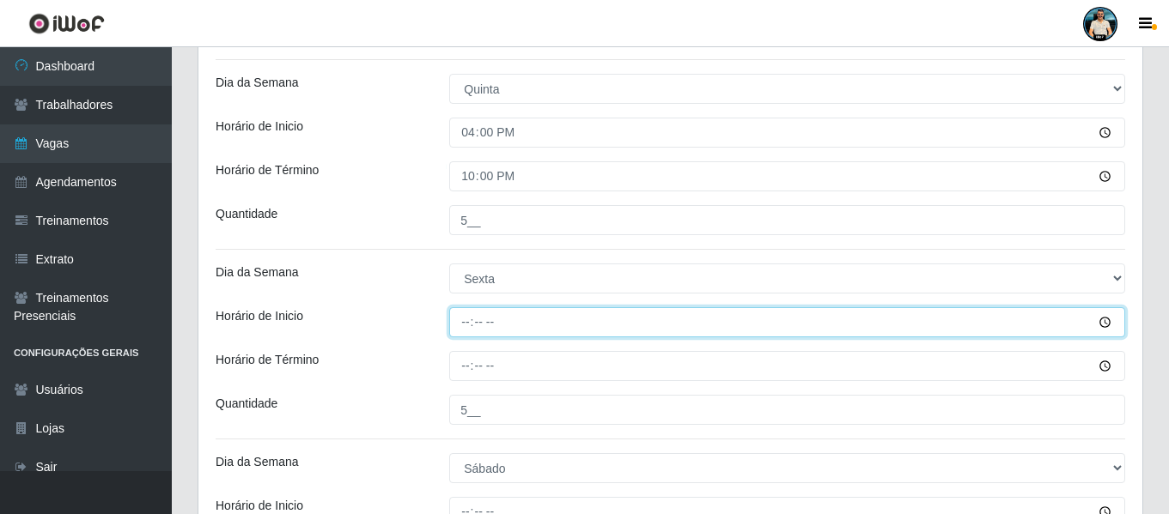
click at [464, 314] on input "Horário de Inicio" at bounding box center [787, 322] width 676 height 30
type input "16:00"
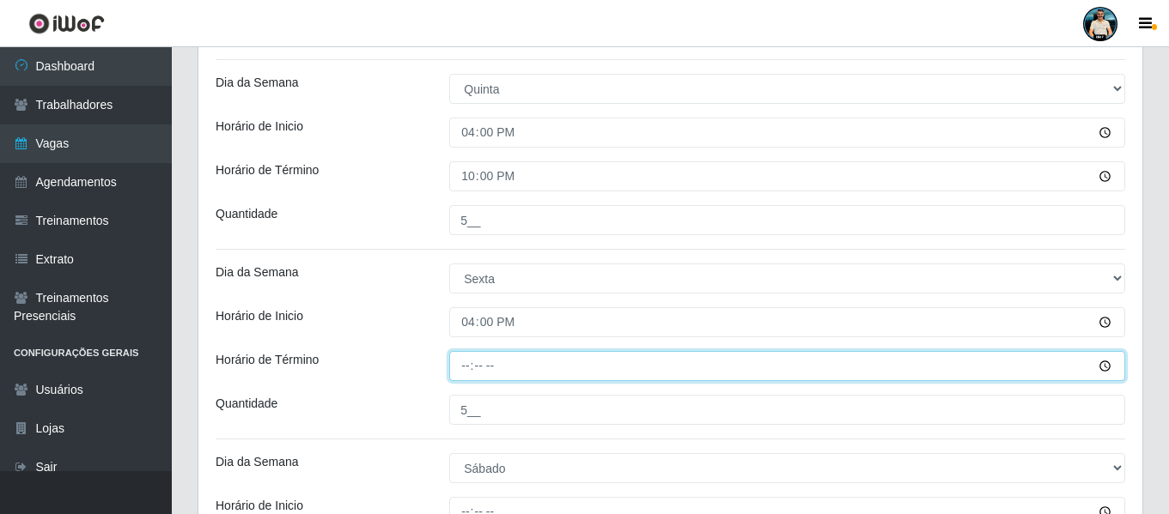
click at [465, 365] on input "Horário de Término" at bounding box center [787, 366] width 676 height 30
type input "22:00"
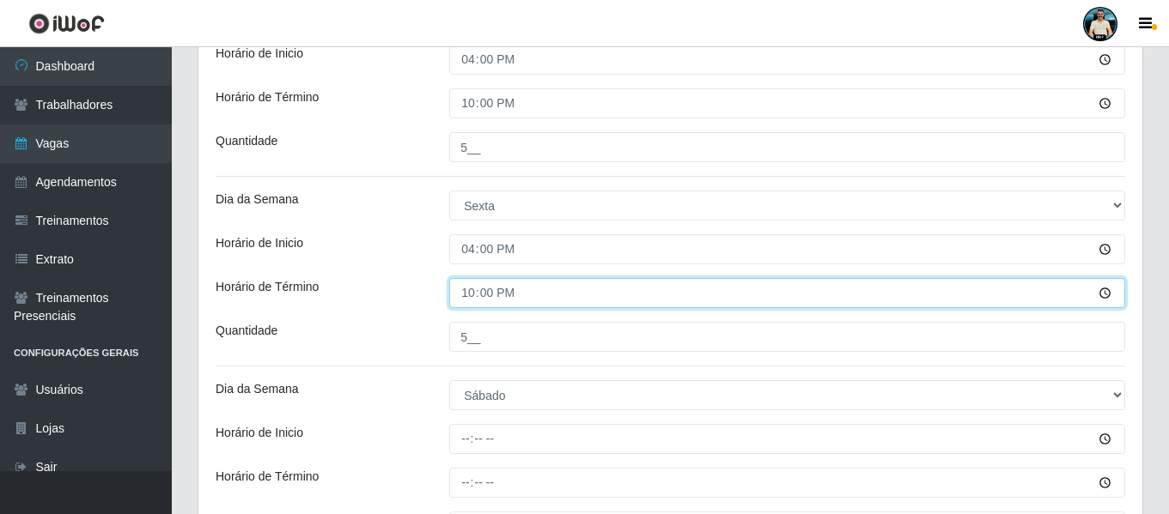
scroll to position [1118, 0]
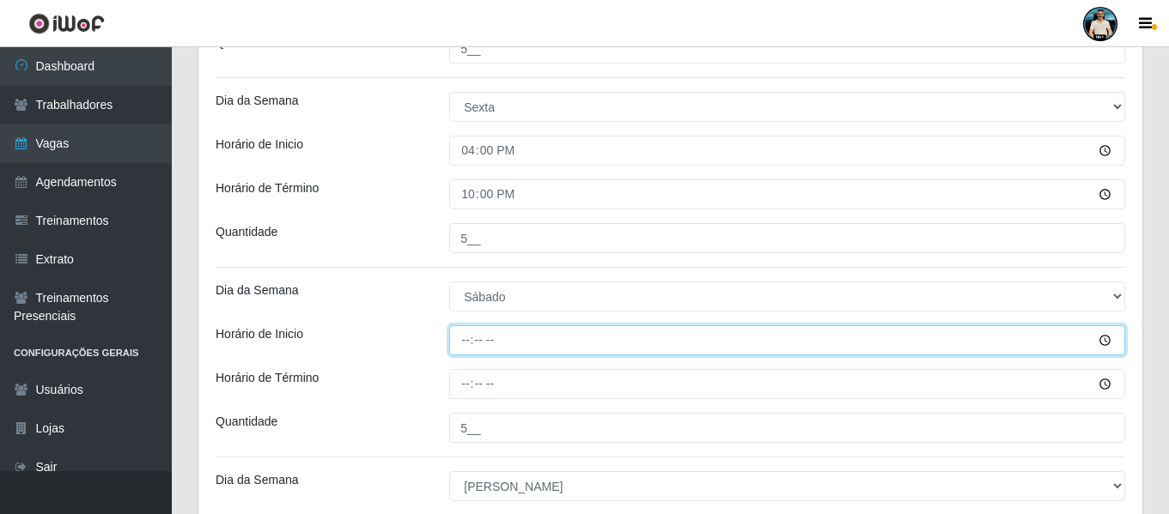
click at [459, 340] on input "Horário de Inicio" at bounding box center [787, 340] width 676 height 30
type input "16:00"
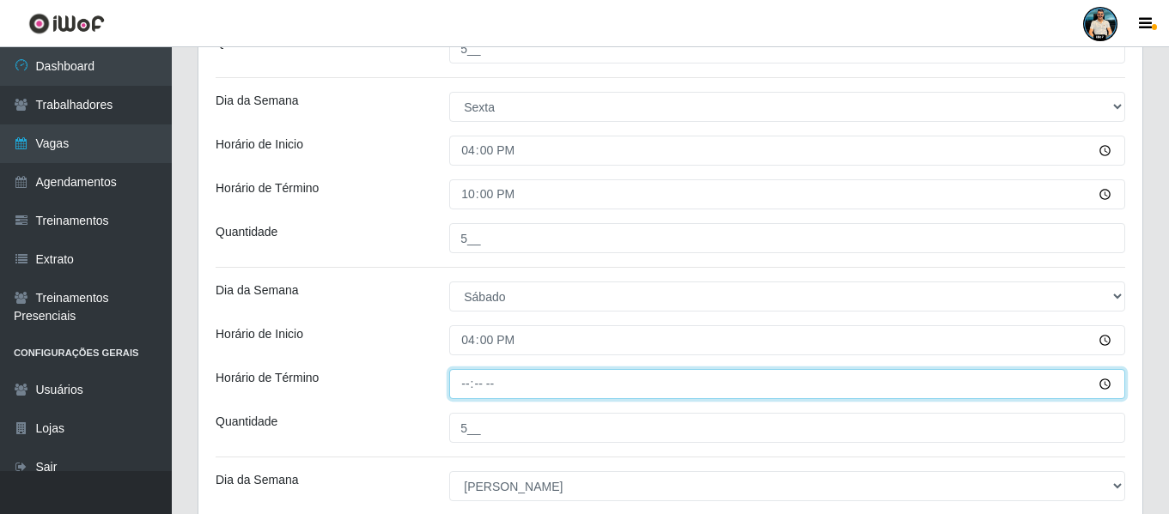
click at [465, 385] on input "Horário de Término" at bounding box center [787, 384] width 676 height 30
type input "22:00"
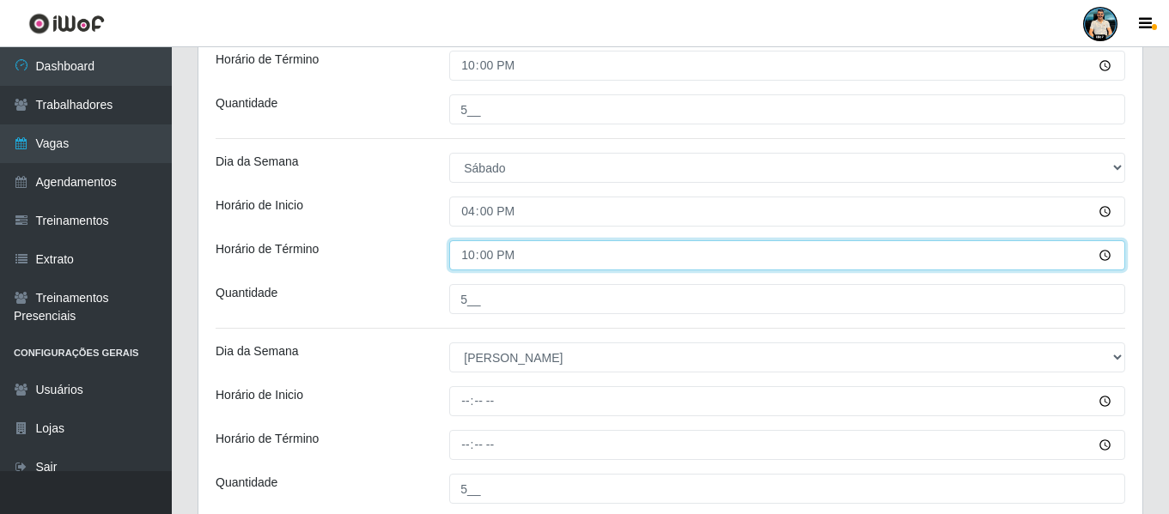
scroll to position [1290, 0]
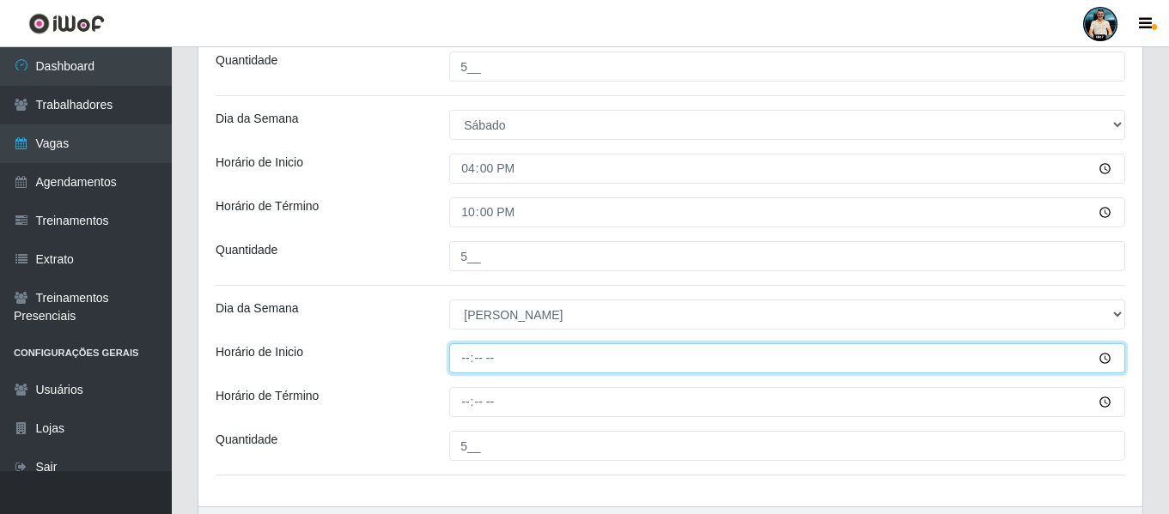
click at [471, 358] on input "Horário de Inicio" at bounding box center [787, 358] width 676 height 30
type input "08:00"
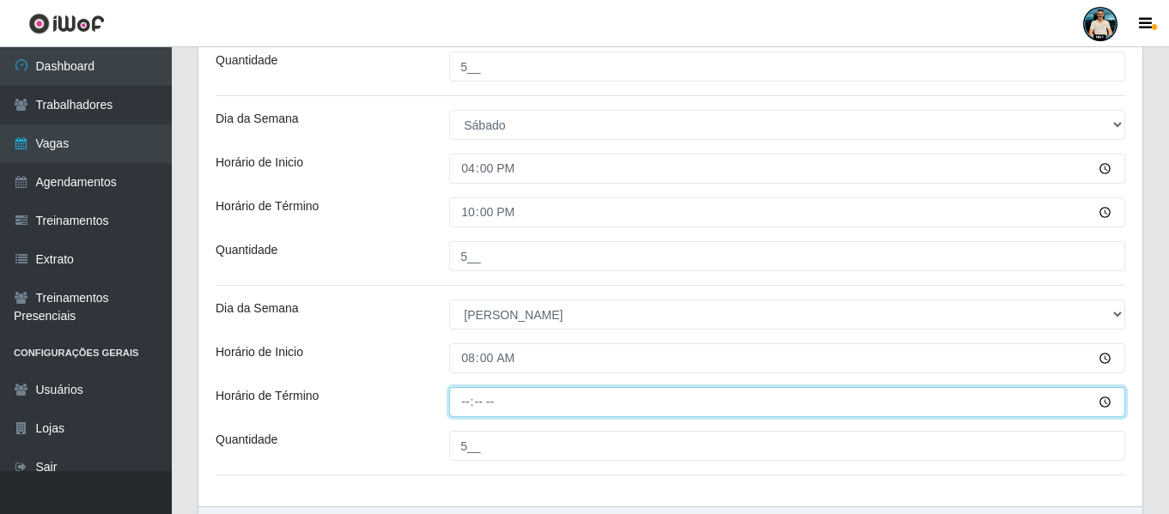
click at [464, 395] on input "Horário de Término" at bounding box center [787, 402] width 676 height 30
type input "14:00"
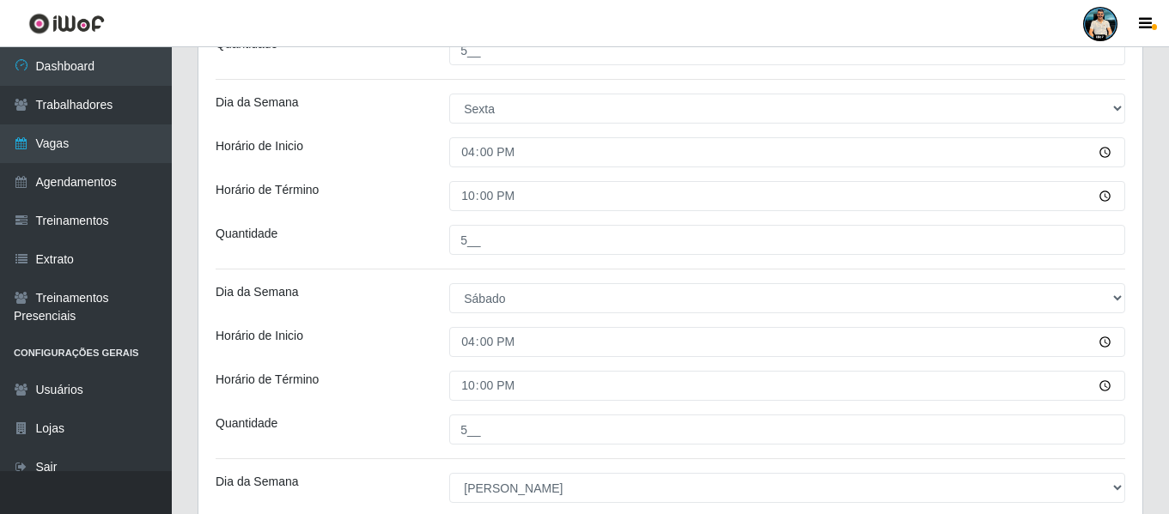
scroll to position [1398, 0]
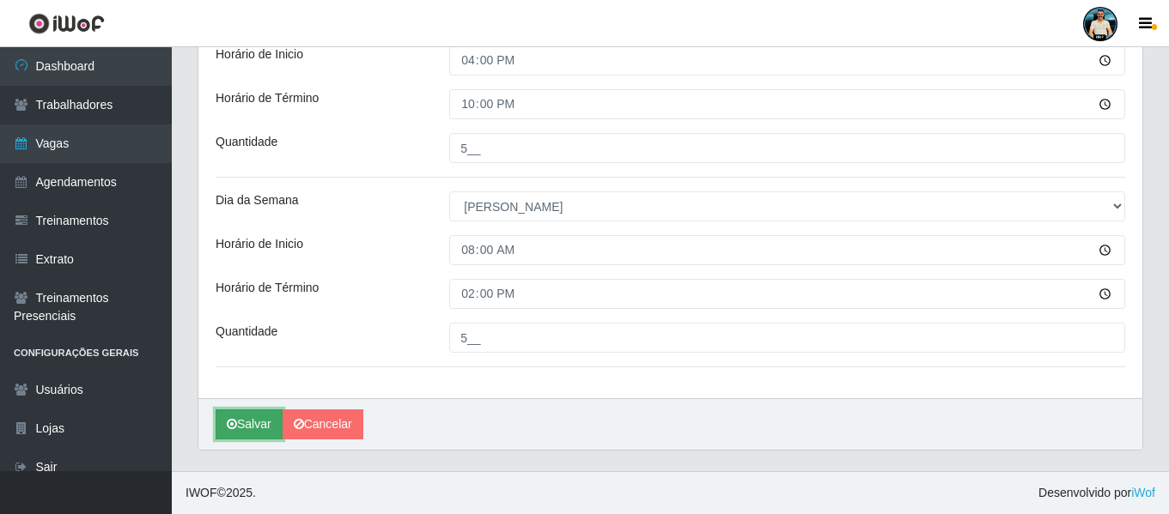
click at [240, 428] on button "Salvar" at bounding box center [249, 425] width 67 height 30
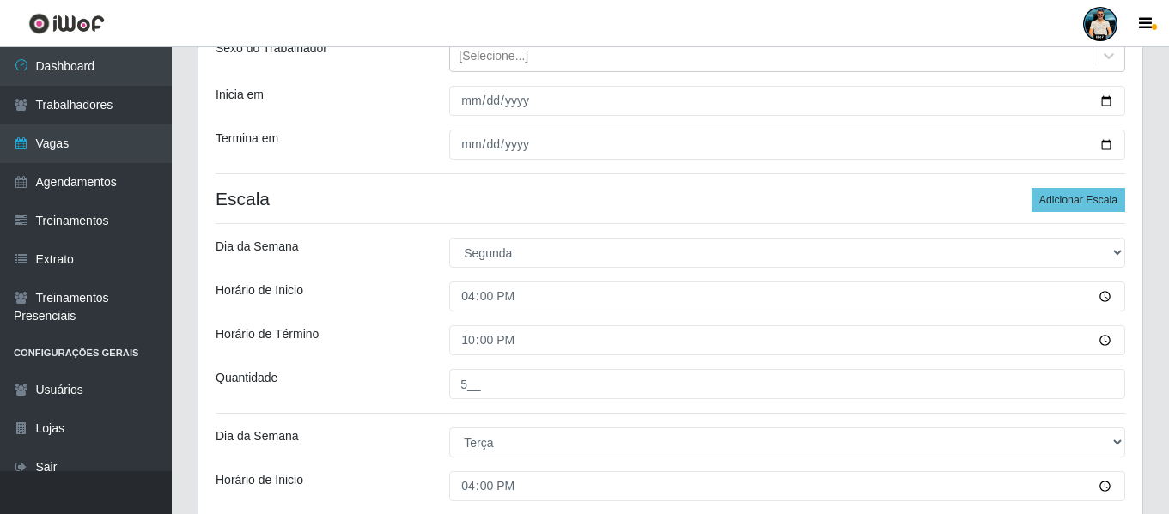
scroll to position [0, 0]
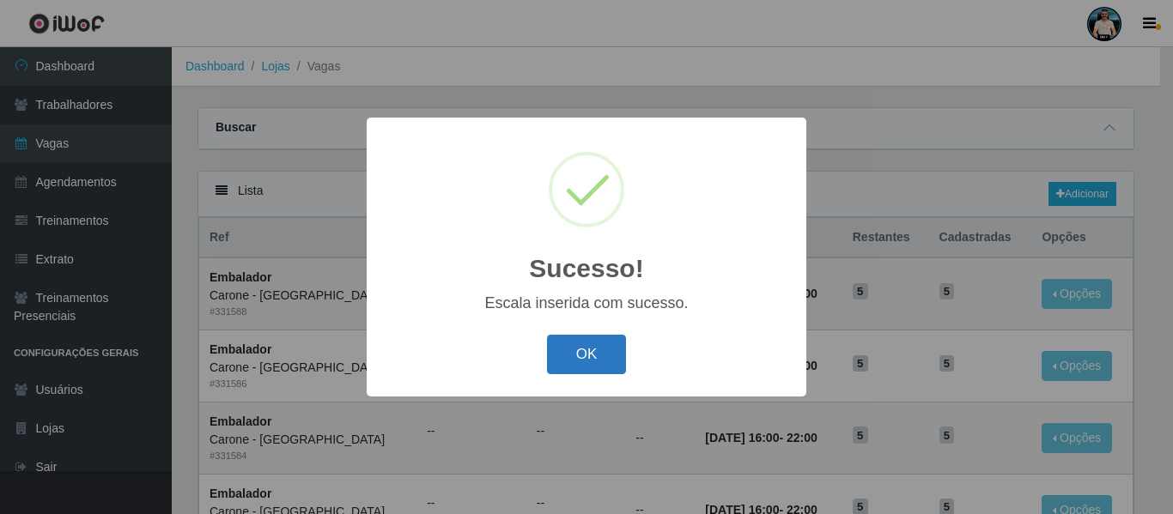
click at [556, 360] on button "OK" at bounding box center [587, 355] width 80 height 40
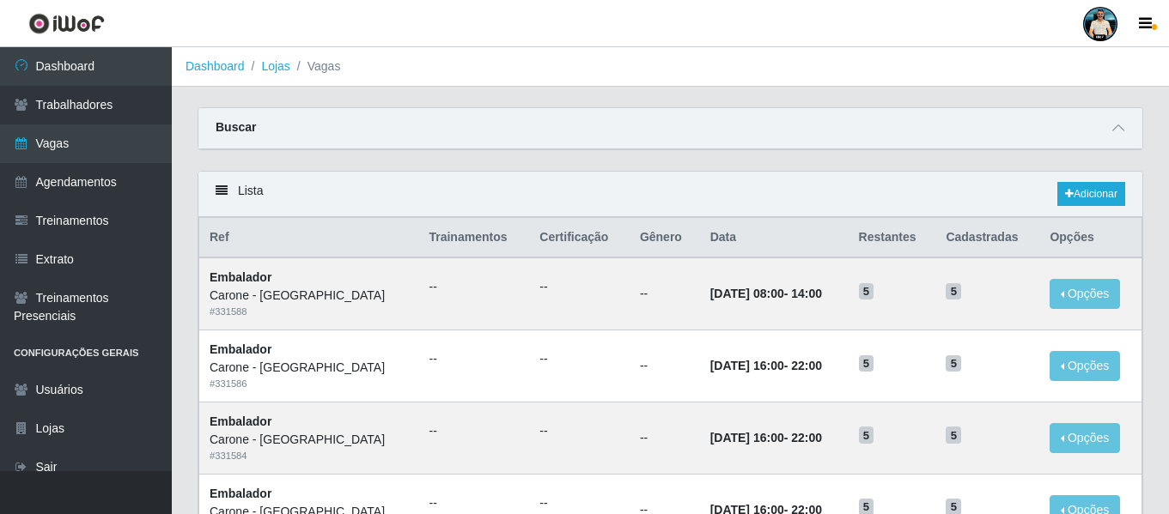
click at [1076, 209] on div "Lista Adicionar" at bounding box center [670, 195] width 944 height 46
click at [1080, 195] on link "Adicionar" at bounding box center [1091, 194] width 68 height 24
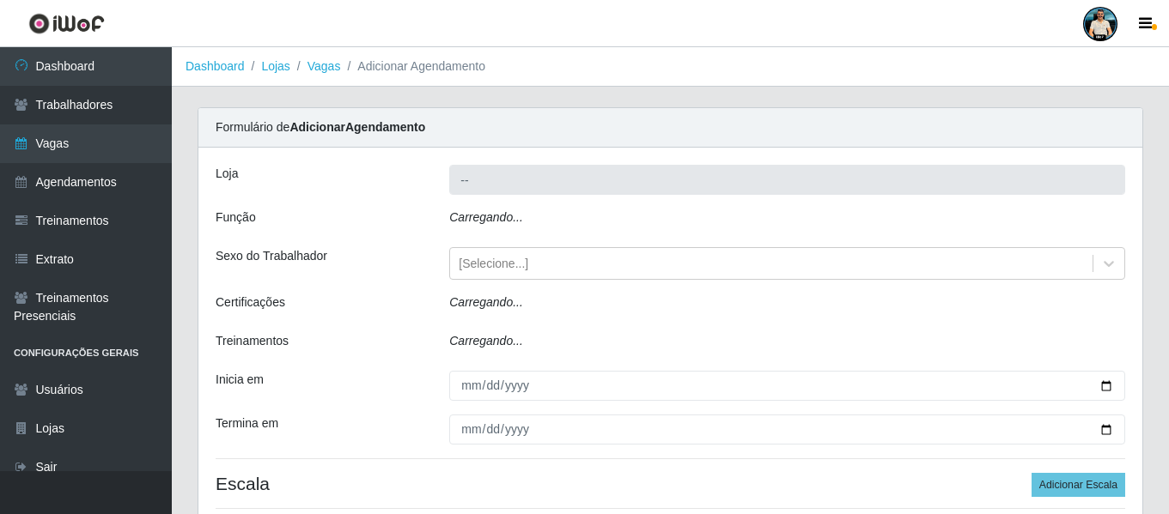
type input "Carone - [GEOGRAPHIC_DATA]"
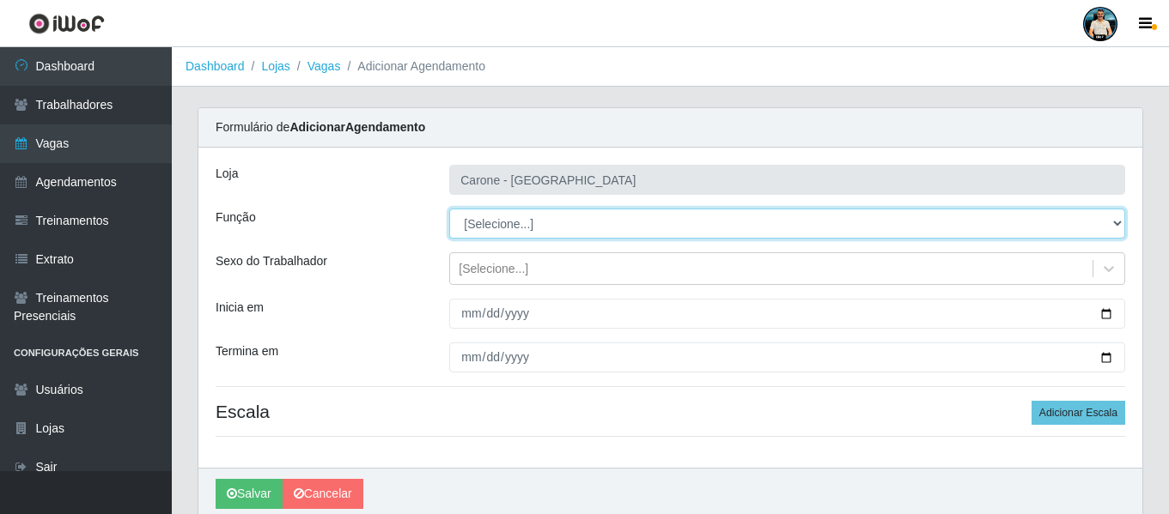
click at [495, 220] on select "[Selecione...] Embalador Embalador + Embalador ++ Repositor Repositor + Reposit…" at bounding box center [787, 224] width 676 height 30
select select "24"
click at [449, 209] on select "[Selecione...] Embalador Embalador + Embalador ++ Repositor Repositor + Reposit…" at bounding box center [787, 224] width 676 height 30
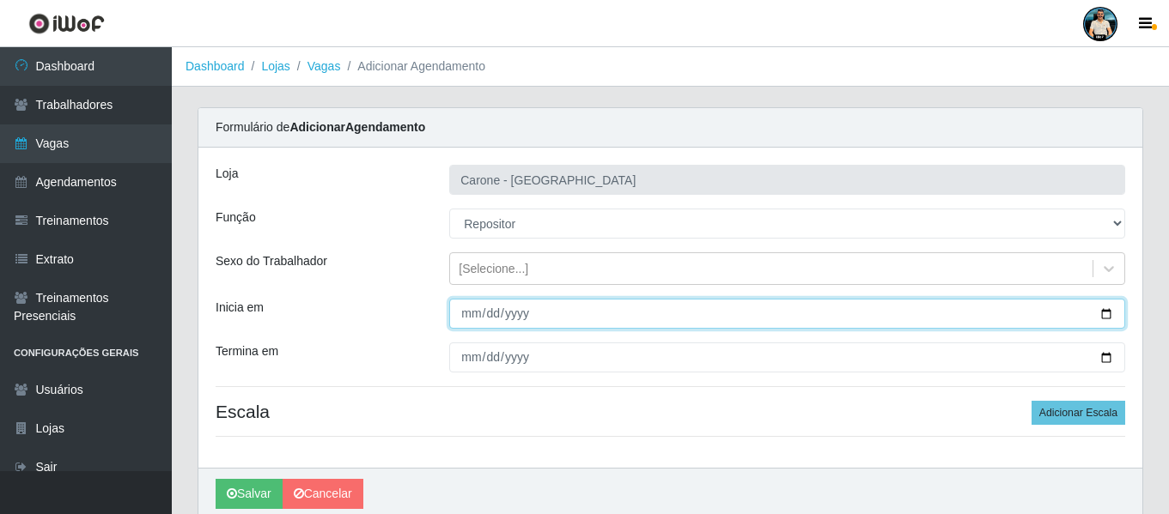
click at [1109, 312] on input "Inicia em" at bounding box center [787, 314] width 676 height 30
type input "[DATE]"
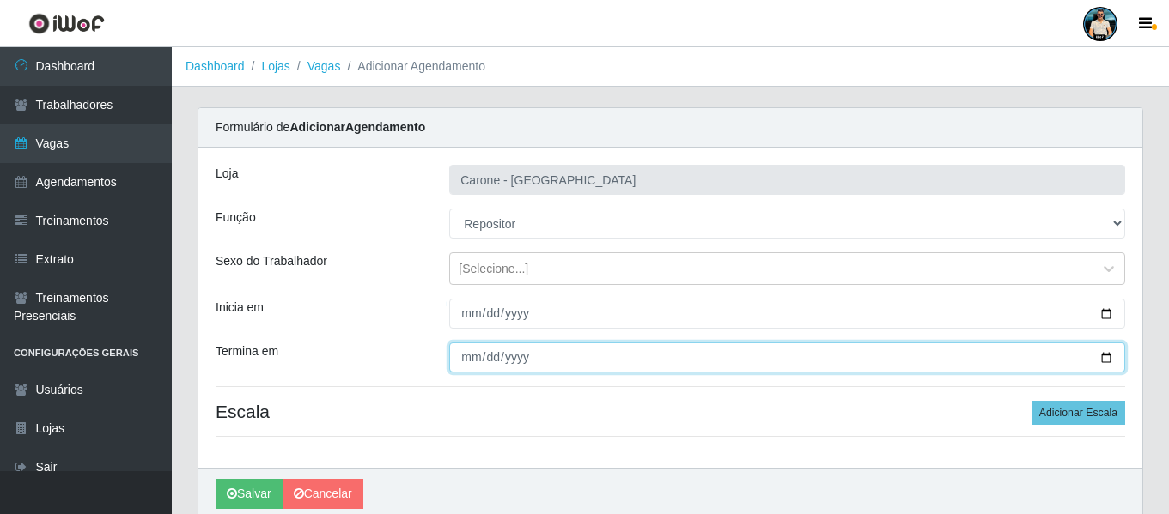
click at [1107, 356] on input "Termina em" at bounding box center [787, 358] width 676 height 30
click at [1102, 360] on input "Termina em" at bounding box center [787, 358] width 676 height 30
type input "[DATE]"
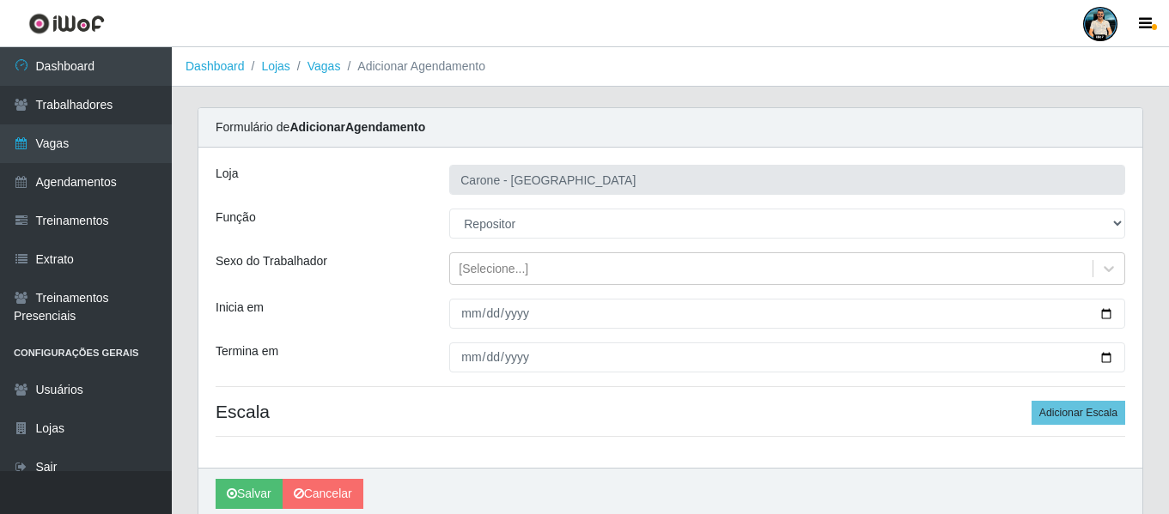
click at [550, 463] on div "[PERSON_NAME] - [GEOGRAPHIC_DATA] Função [Selecione...] Embalador Embalador + E…" at bounding box center [670, 308] width 944 height 320
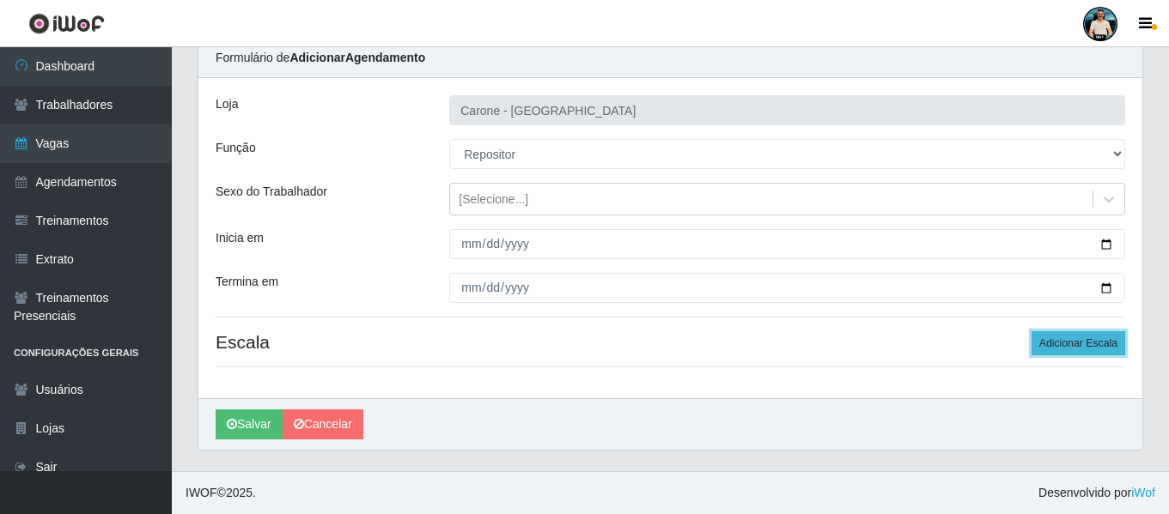
drag, startPoint x: 1064, startPoint y: 347, endPoint x: 1050, endPoint y: 348, distance: 13.8
click at [1064, 348] on button "Adicionar Escala" at bounding box center [1078, 343] width 94 height 24
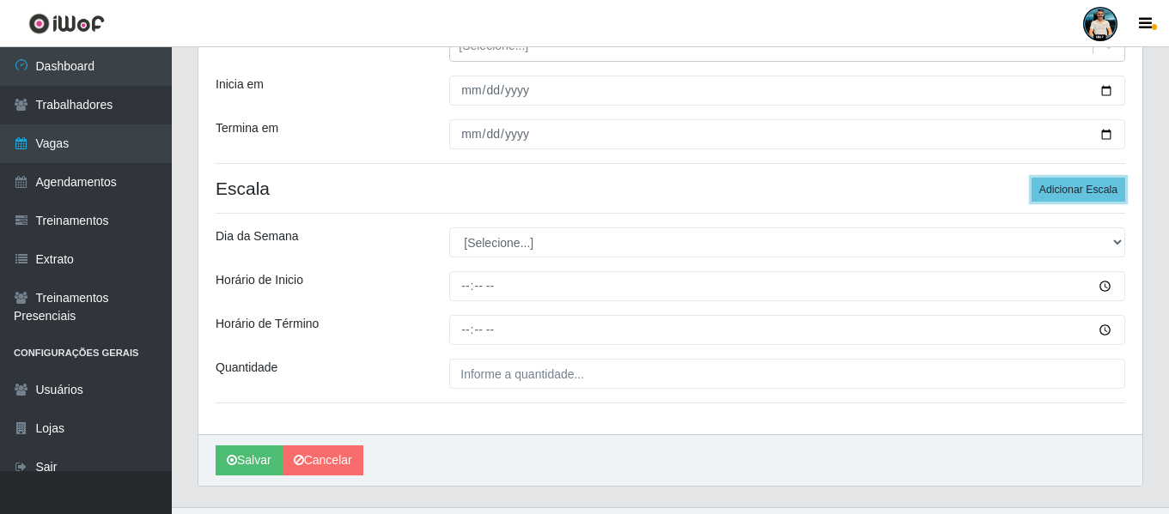
scroll to position [241, 0]
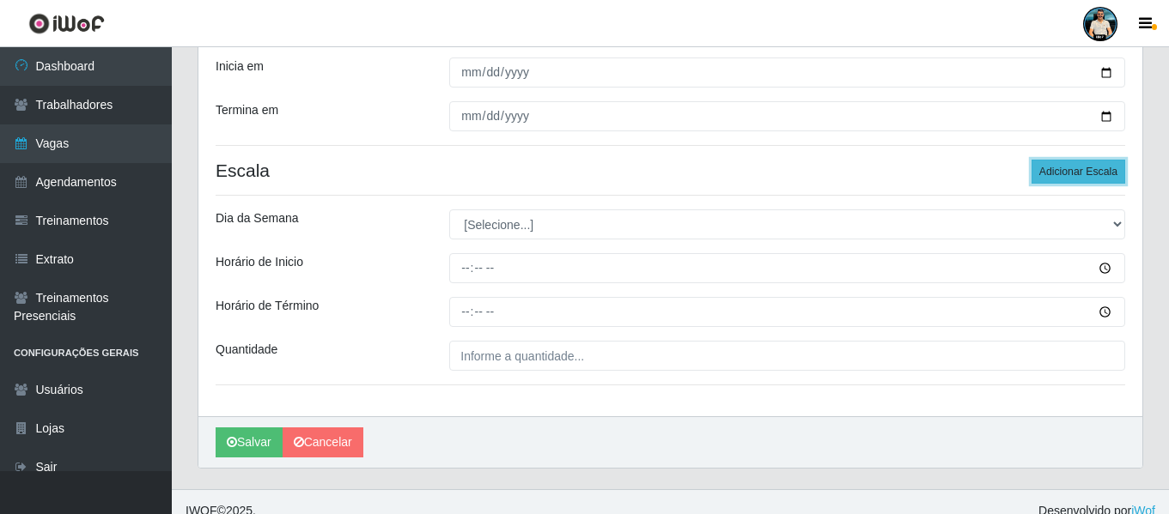
click at [1059, 167] on button "Adicionar Escala" at bounding box center [1078, 172] width 94 height 24
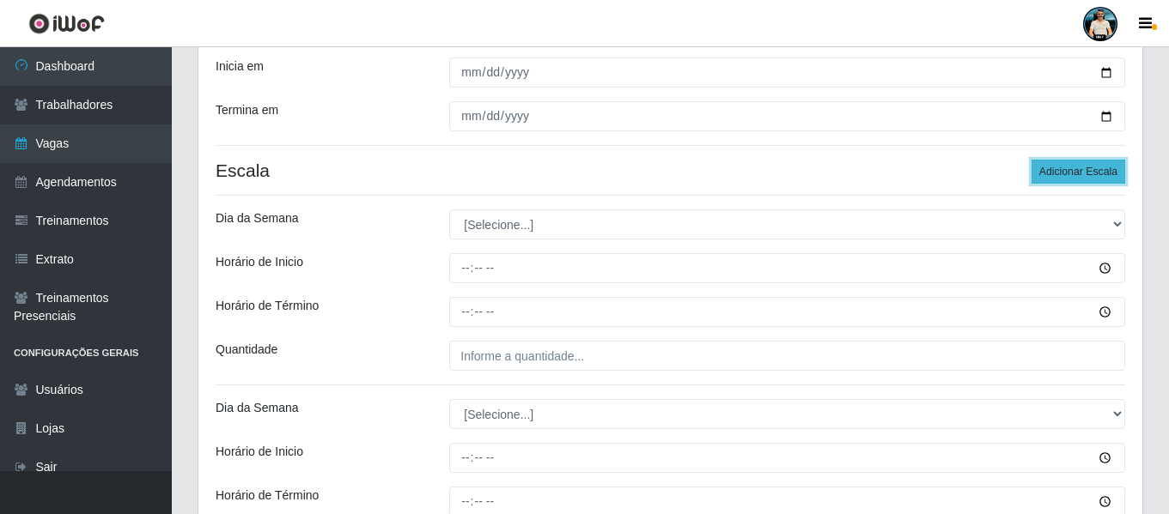
click at [1055, 168] on button "Adicionar Escala" at bounding box center [1078, 172] width 94 height 24
click at [1054, 168] on button "Adicionar Escala" at bounding box center [1078, 172] width 94 height 24
click at [1052, 170] on button "Adicionar Escala" at bounding box center [1078, 172] width 94 height 24
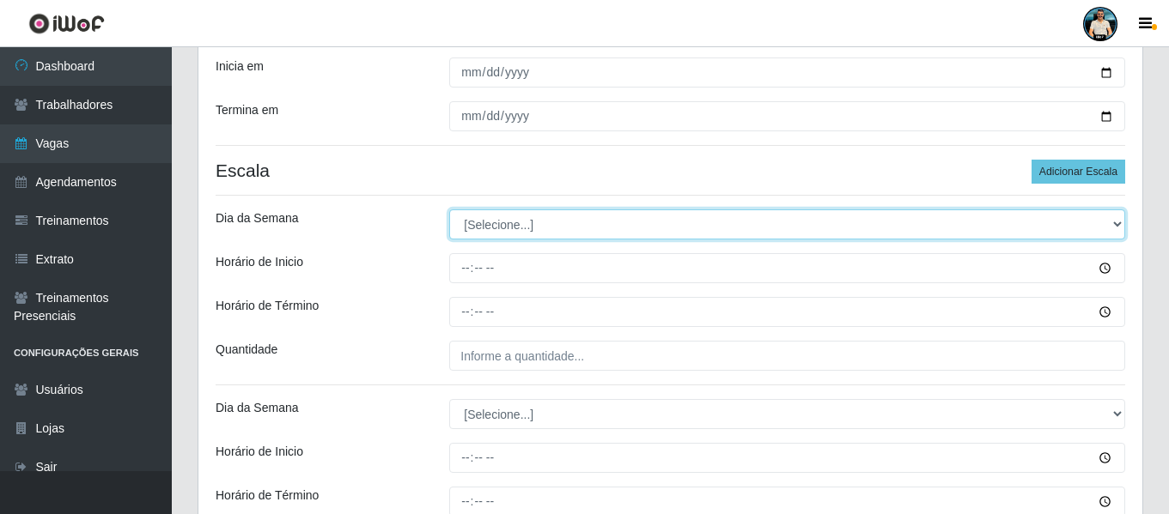
click at [510, 222] on select "[Selecione...] Segunda Terça Quarta Quinta Sexta Sábado Domingo" at bounding box center [787, 225] width 676 height 30
select select "1"
click at [449, 210] on select "[Selecione...] Segunda Terça Quarta Quinta Sexta Sábado Domingo" at bounding box center [787, 225] width 676 height 30
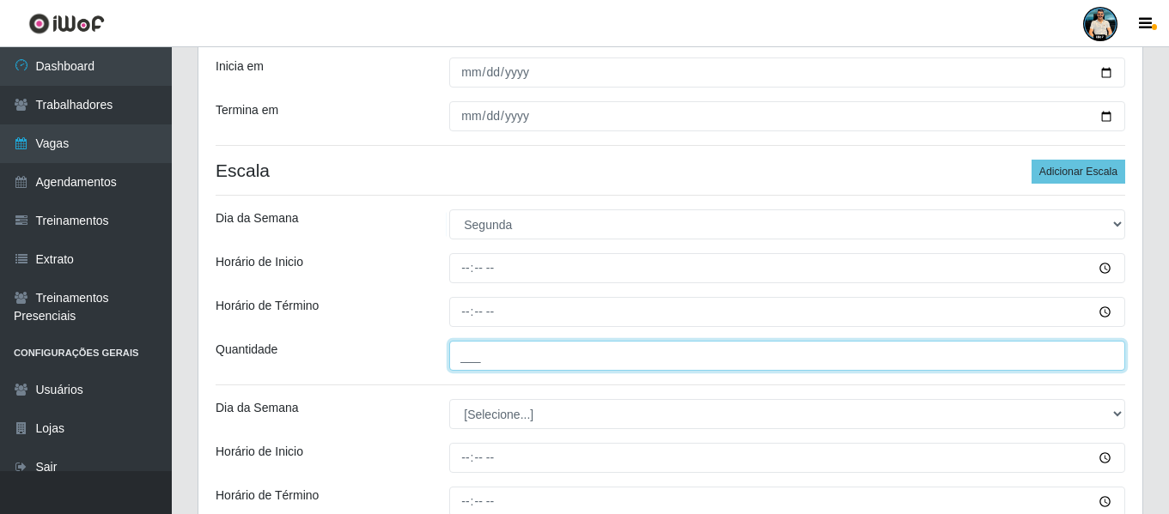
click at [462, 362] on input "___" at bounding box center [787, 356] width 676 height 30
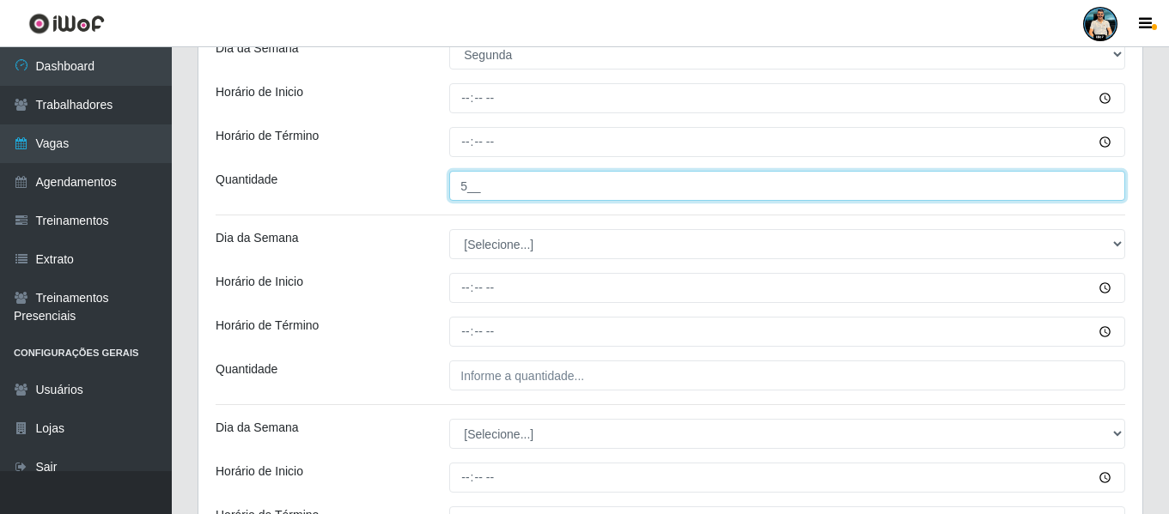
scroll to position [413, 0]
type input "5__"
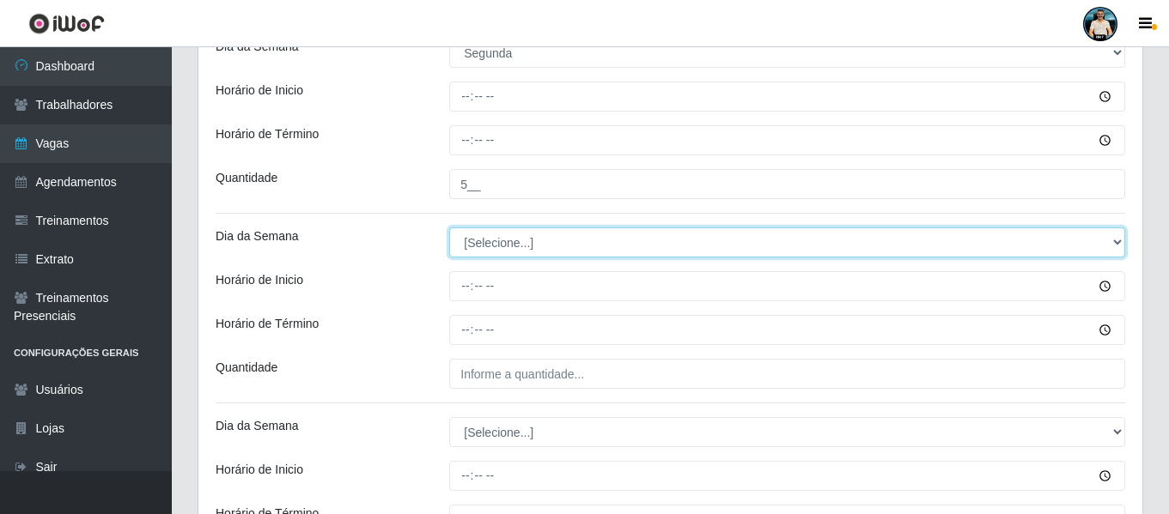
click at [525, 242] on select "[Selecione...] Segunda Terça Quarta Quinta Sexta Sábado Domingo" at bounding box center [787, 243] width 676 height 30
select select "2"
click at [449, 228] on select "[Selecione...] Segunda Terça Quarta Quinta Sexta Sábado Domingo" at bounding box center [787, 243] width 676 height 30
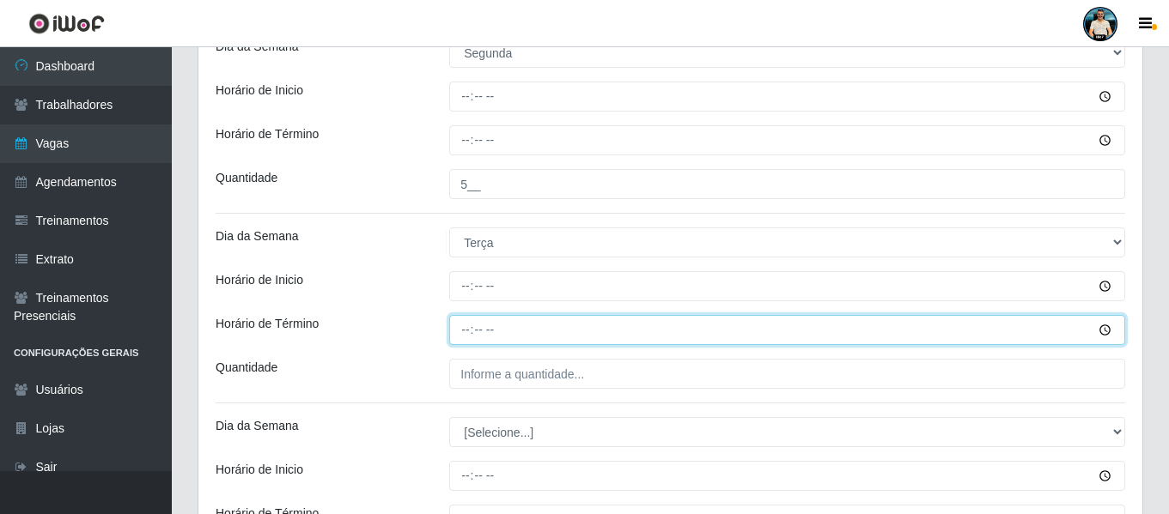
click at [459, 343] on input "Horário de Término" at bounding box center [787, 330] width 676 height 30
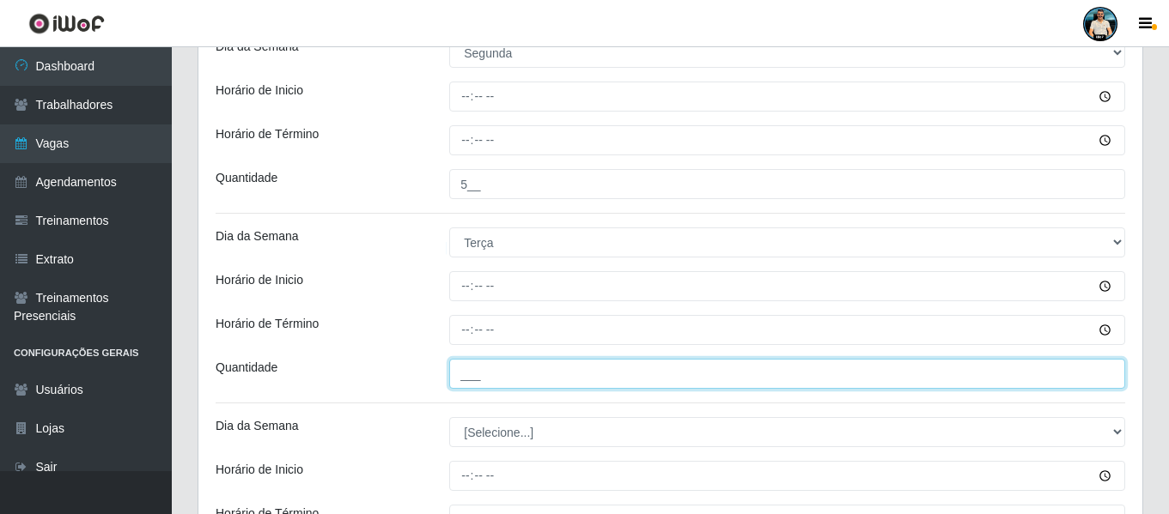
click at [458, 380] on input "___" at bounding box center [787, 374] width 676 height 30
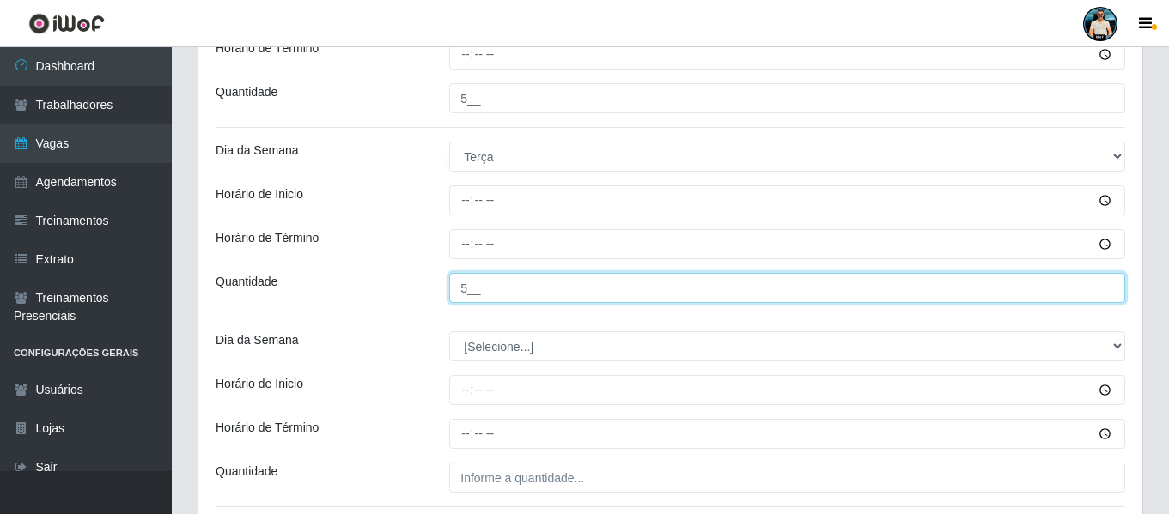
type input "5__"
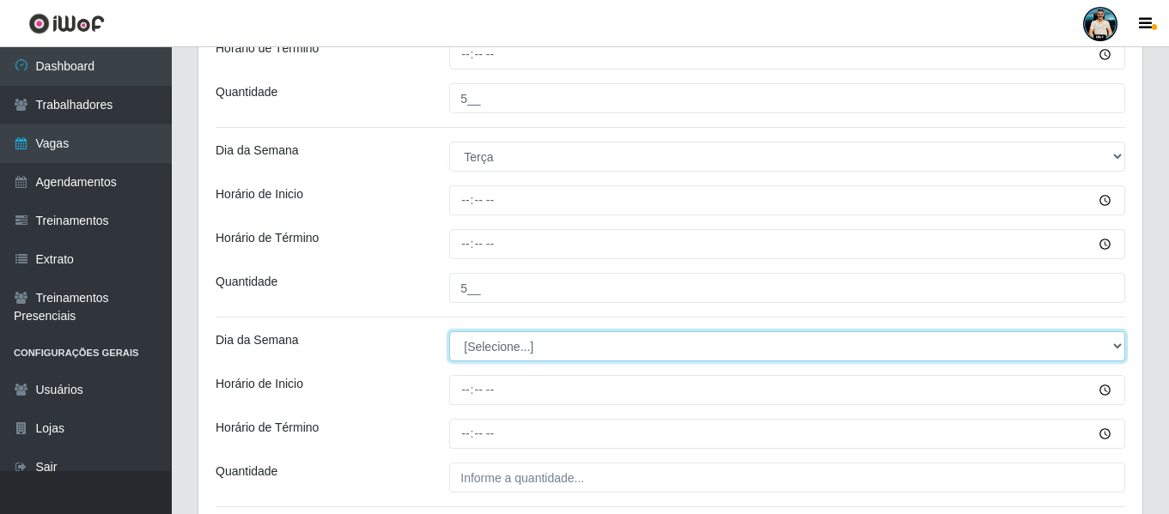
drag, startPoint x: 492, startPoint y: 353, endPoint x: 489, endPoint y: 365, distance: 12.5
click at [492, 353] on select "[Selecione...] Segunda Terça Quarta Quinta Sexta Sábado Domingo" at bounding box center [787, 346] width 676 height 30
select select "3"
click at [449, 331] on select "[Selecione...] Segunda Terça Quarta Quinta Sexta Sábado Domingo" at bounding box center [787, 346] width 676 height 30
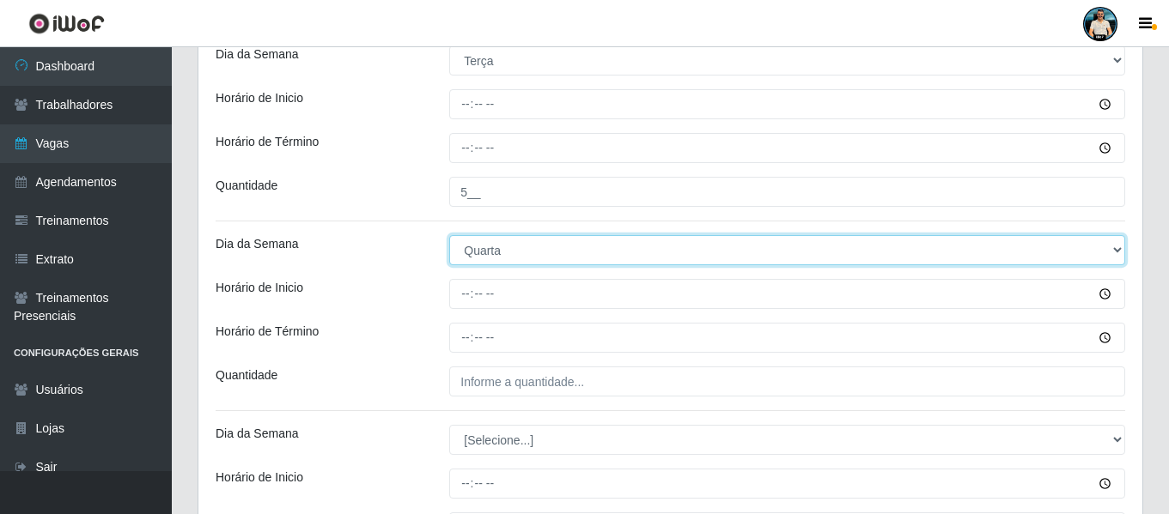
scroll to position [757, 0]
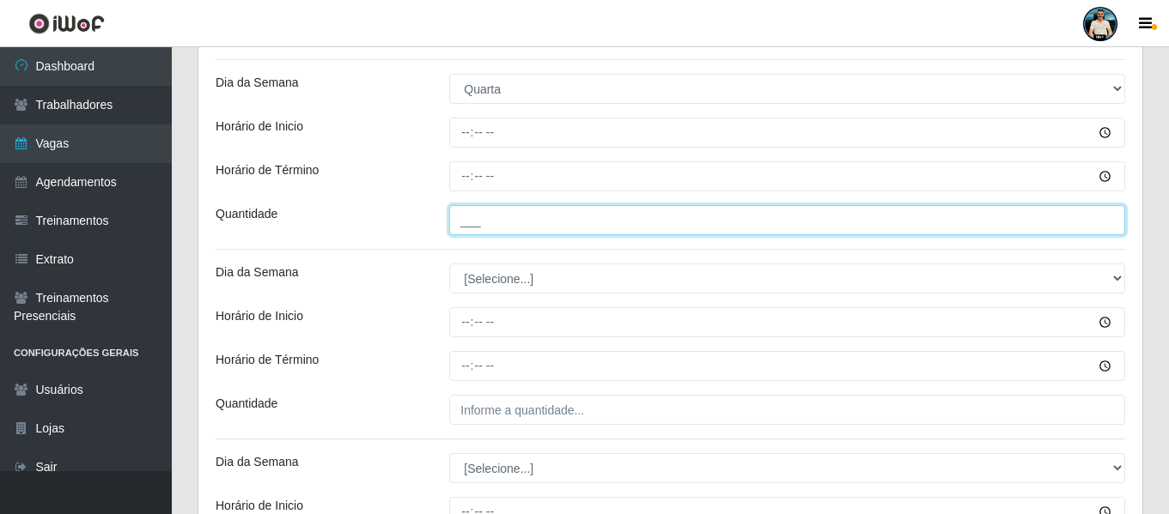
click at [453, 222] on input "___" at bounding box center [787, 220] width 676 height 30
type input "5__"
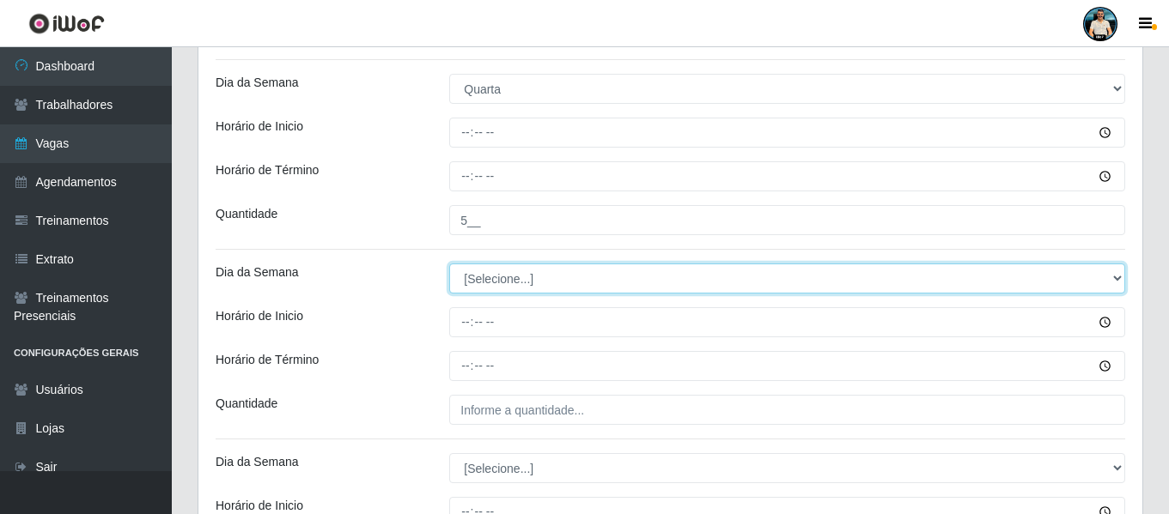
click at [483, 272] on select "[Selecione...] Segunda Terça Quarta Quinta Sexta Sábado Domingo" at bounding box center [787, 279] width 676 height 30
select select "4"
click at [449, 264] on select "[Selecione...] Segunda Terça Quarta Quinta Sexta Sábado Domingo" at bounding box center [787, 279] width 676 height 30
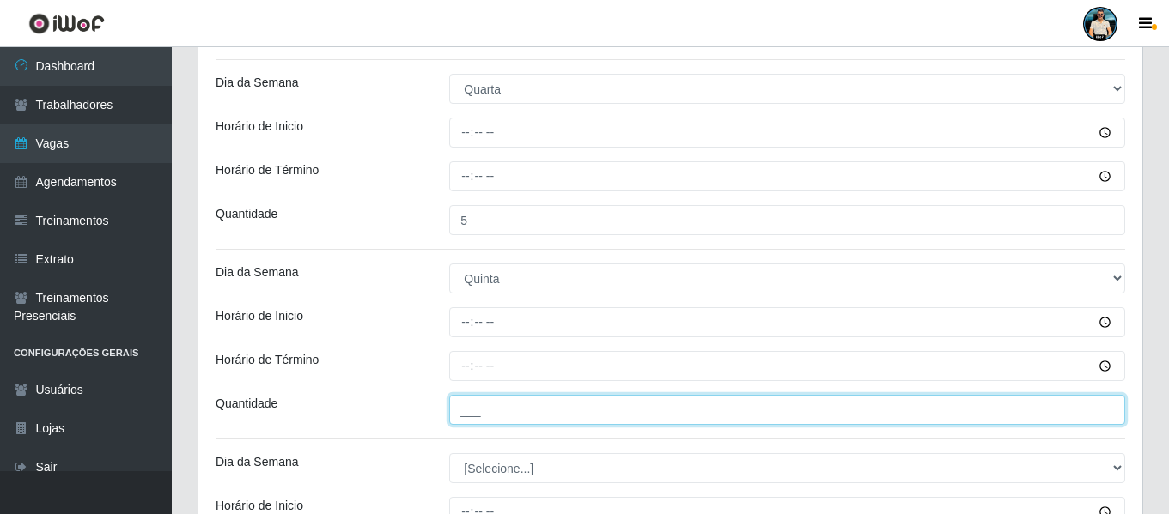
click at [467, 398] on input "___" at bounding box center [787, 410] width 676 height 30
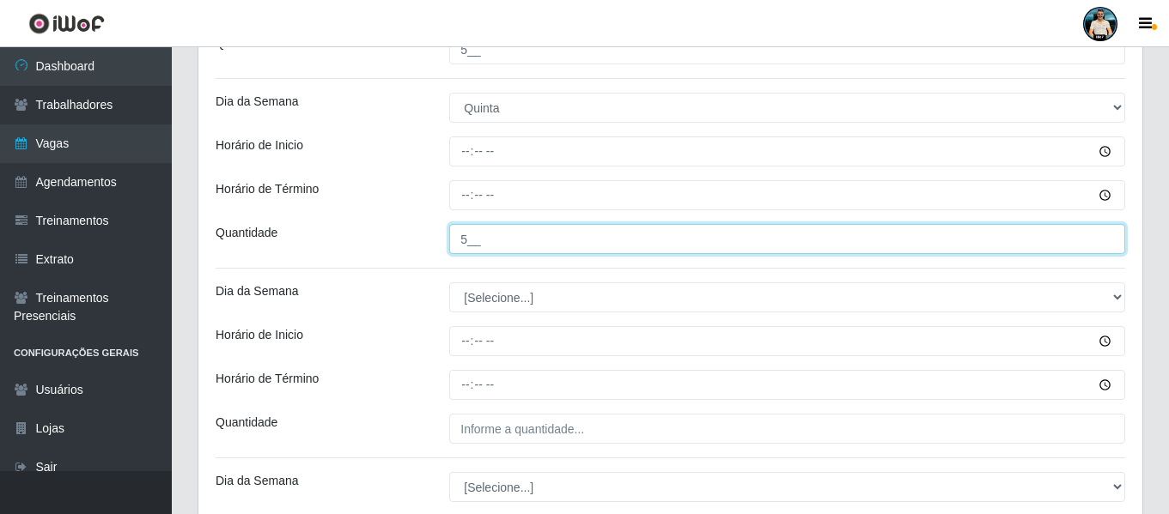
scroll to position [928, 0]
type input "5__"
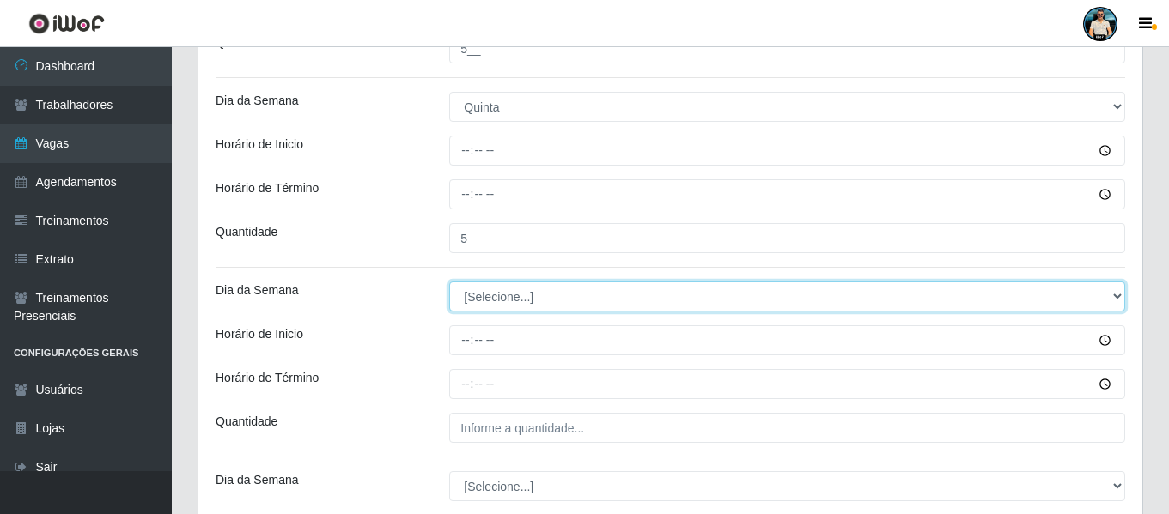
click at [533, 299] on select "[Selecione...] Segunda Terça Quarta Quinta Sexta Sábado Domingo" at bounding box center [787, 297] width 676 height 30
select select "5"
click at [449, 282] on select "[Selecione...] Segunda Terça Quarta Quinta Sexta Sábado Domingo" at bounding box center [787, 297] width 676 height 30
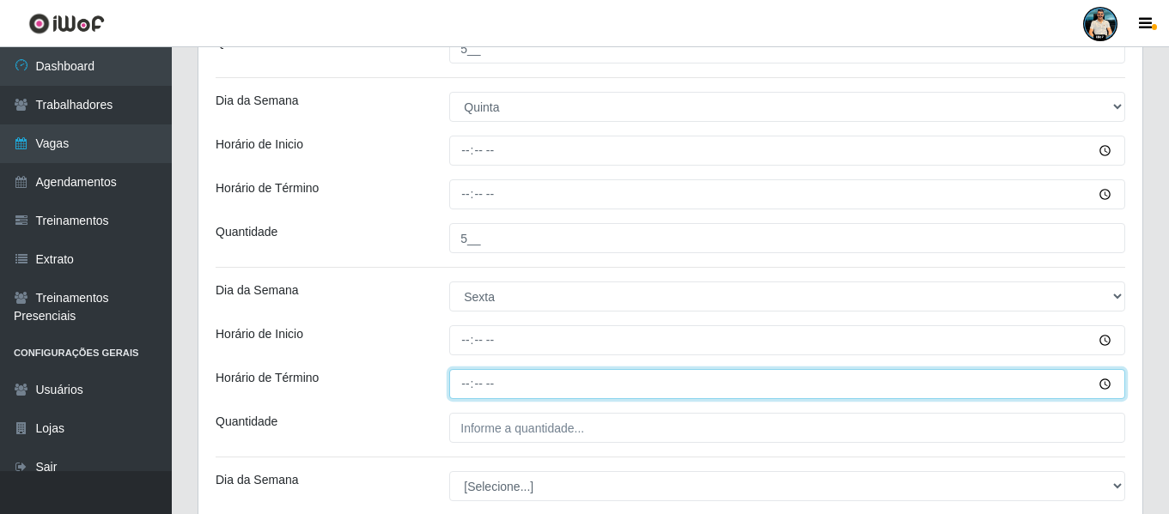
click at [482, 386] on input "Horário de Término" at bounding box center [787, 384] width 676 height 30
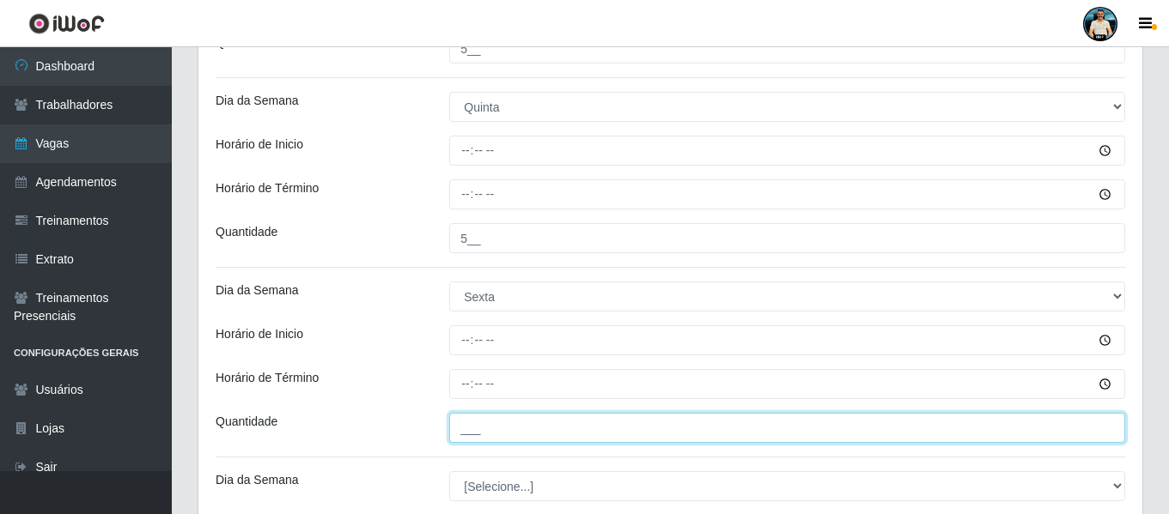
click at [475, 429] on input "___" at bounding box center [787, 428] width 676 height 30
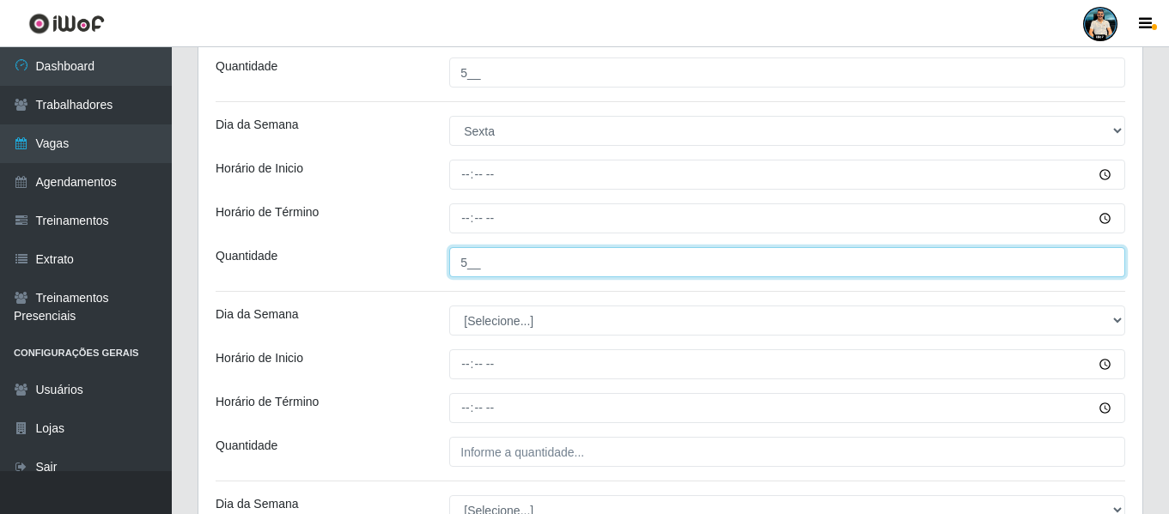
scroll to position [1100, 0]
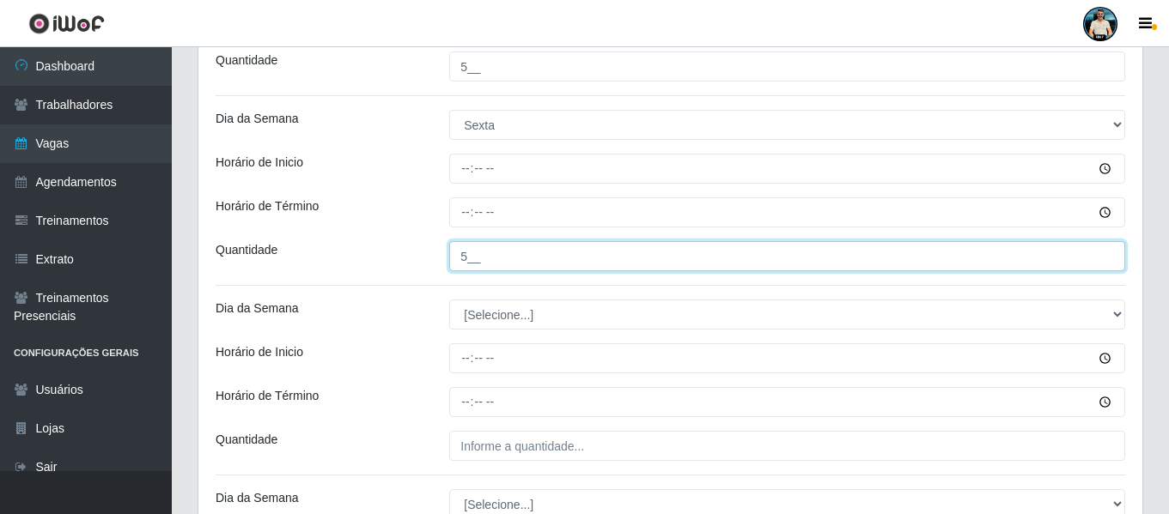
type input "5__"
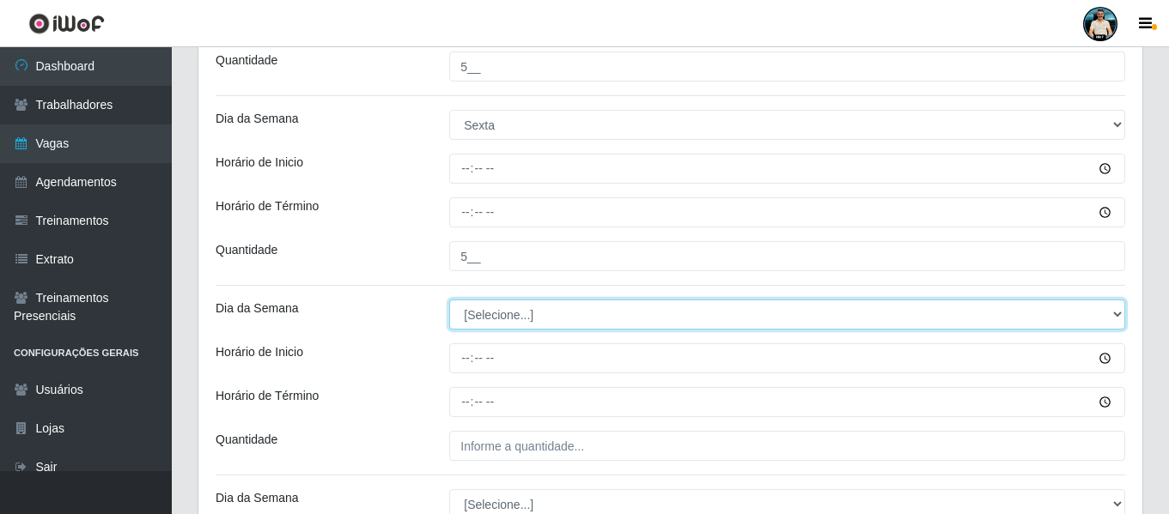
click at [483, 323] on select "[Selecione...] Segunda Terça Quarta Quinta Sexta Sábado Domingo" at bounding box center [787, 315] width 676 height 30
select select "6"
click at [449, 300] on select "[Selecione...] Segunda Terça Quarta Quinta Sexta Sábado Domingo" at bounding box center [787, 315] width 676 height 30
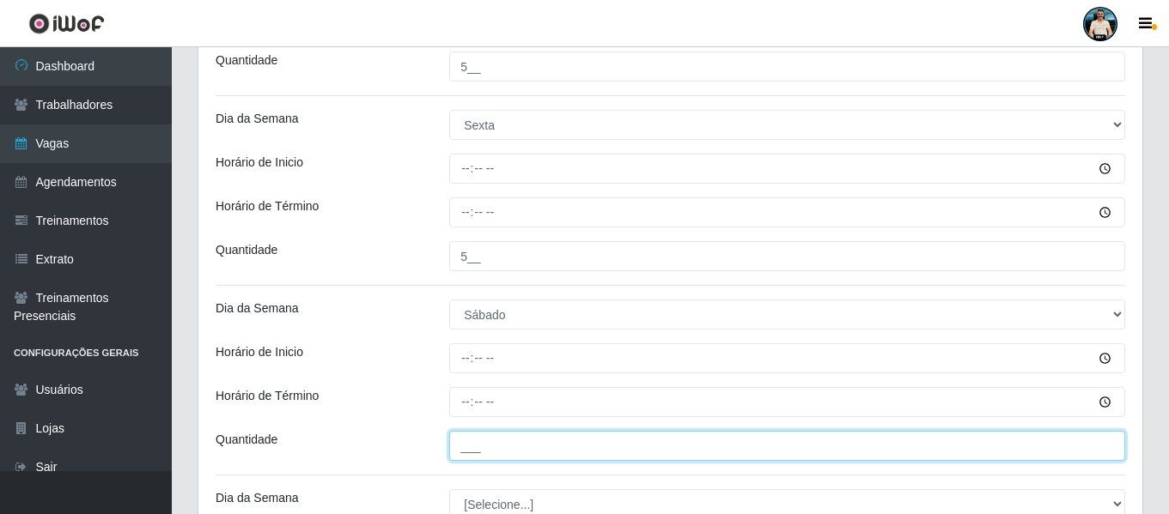
click at [468, 447] on input "___" at bounding box center [787, 446] width 676 height 30
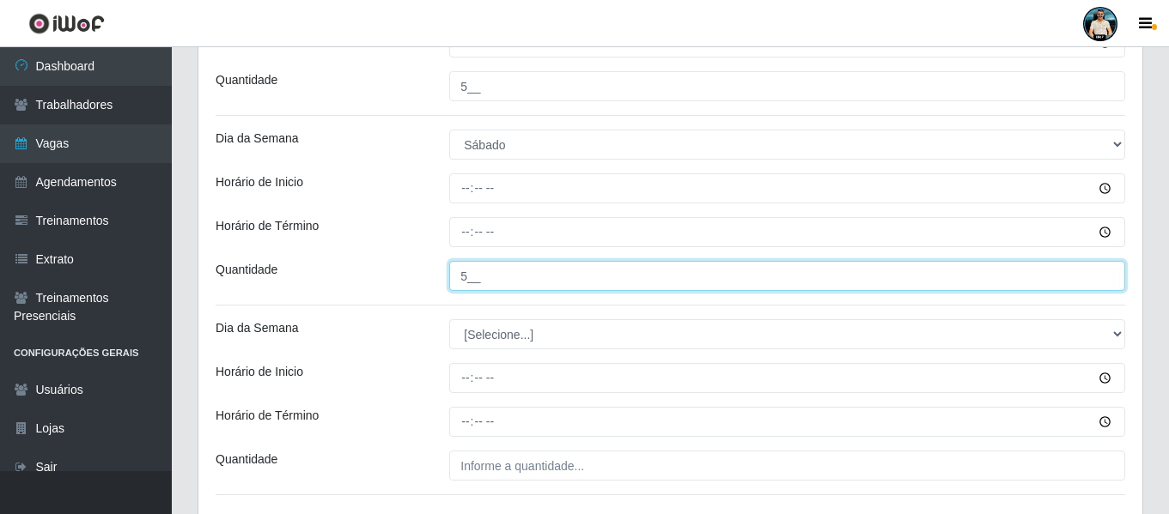
scroll to position [1272, 0]
type input "5__"
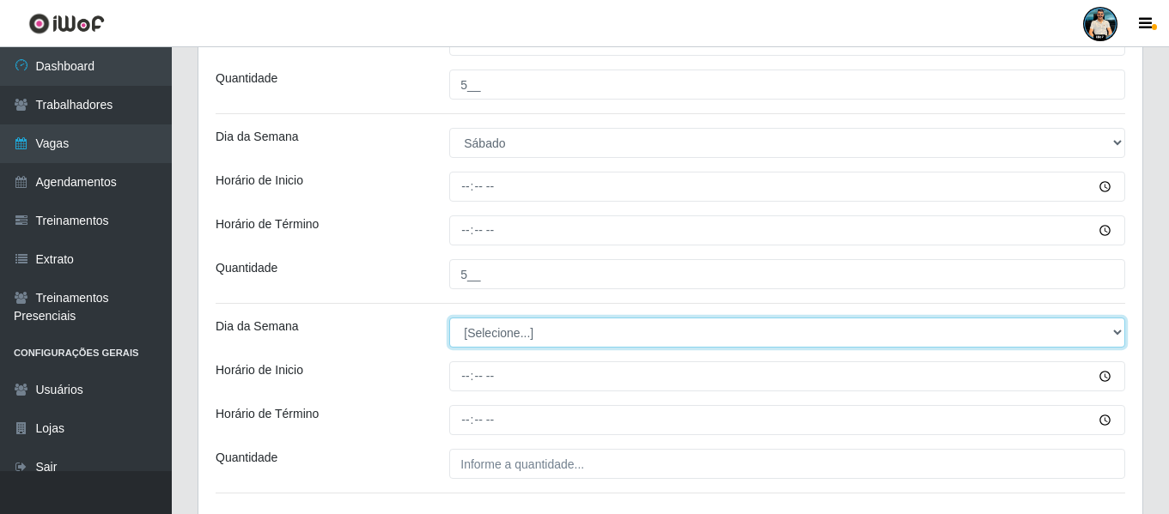
click at [493, 321] on select "[Selecione...] Segunda Terça Quarta Quinta Sexta Sábado Domingo" at bounding box center [787, 333] width 676 height 30
select select "0"
click at [449, 318] on select "[Selecione...] Segunda Terça Quarta Quinta Sexta Sábado Domingo" at bounding box center [787, 333] width 676 height 30
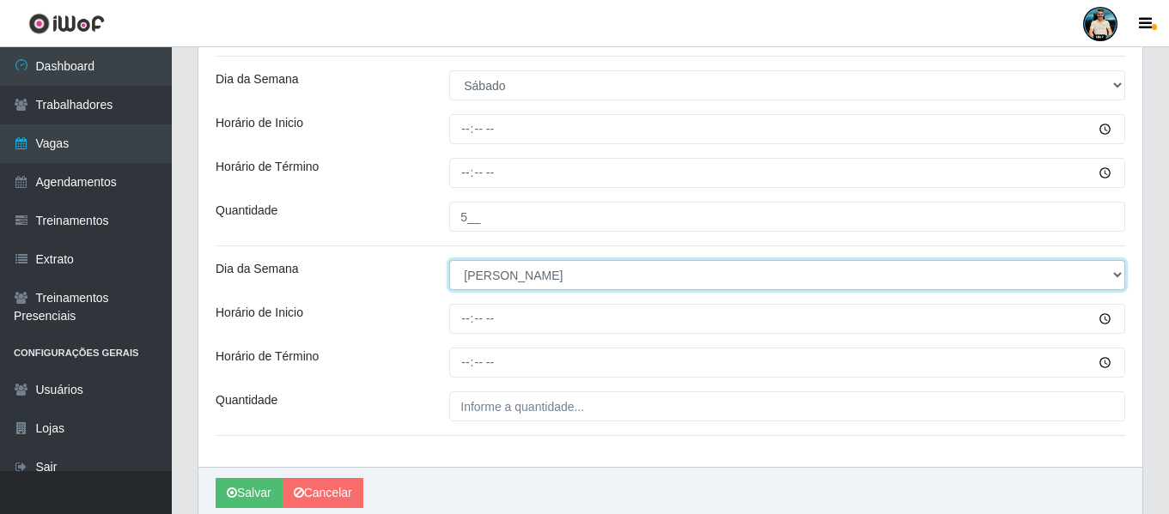
scroll to position [1398, 0]
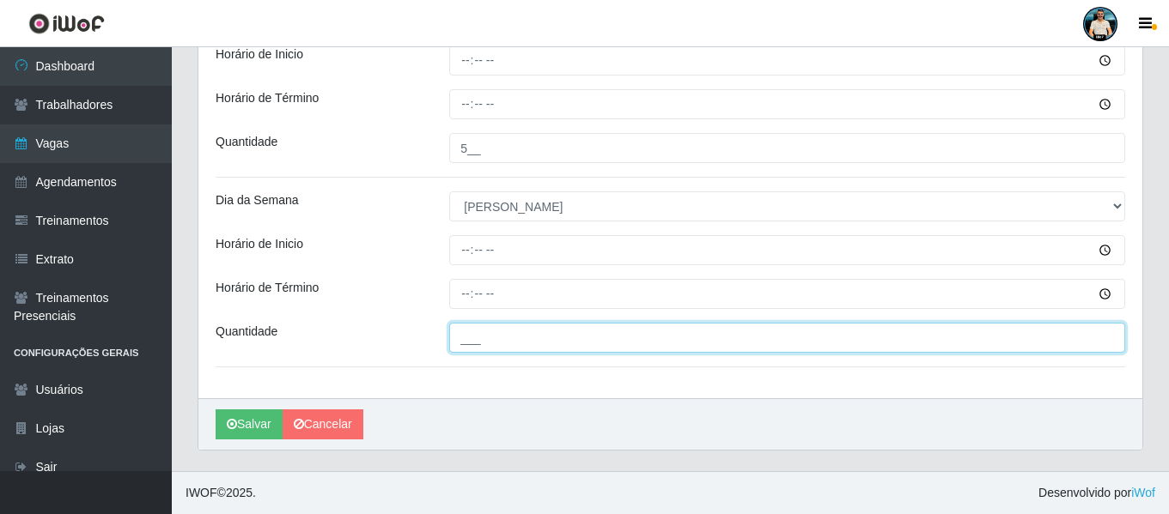
click at [503, 351] on input "___" at bounding box center [787, 338] width 676 height 30
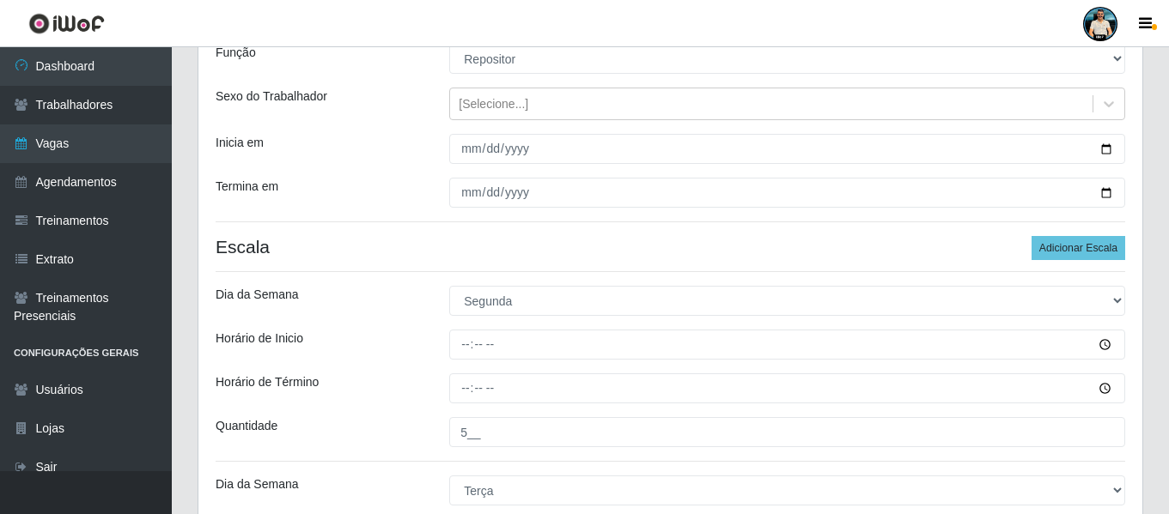
scroll to position [196, 0]
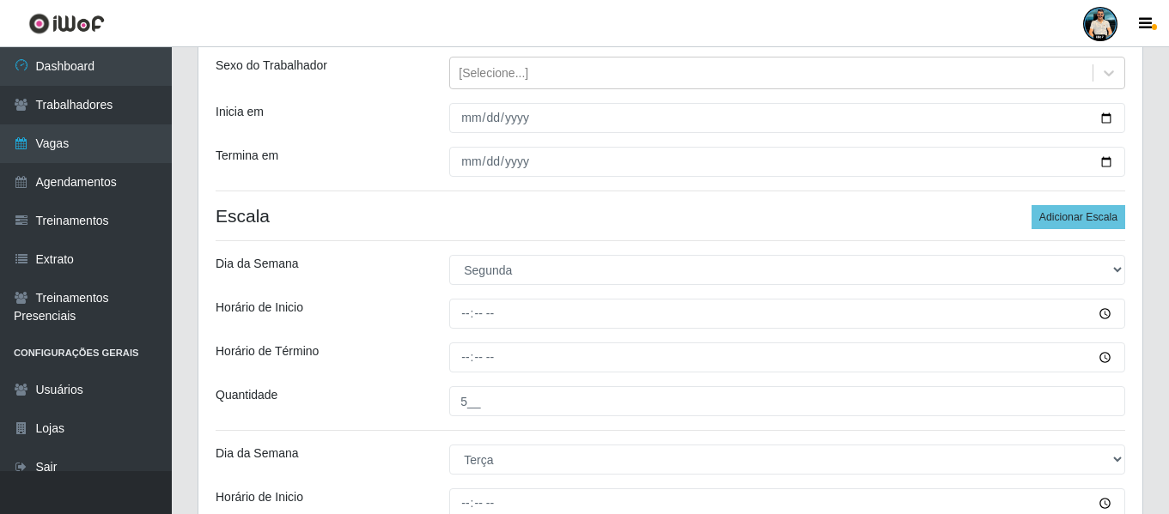
type input "5__"
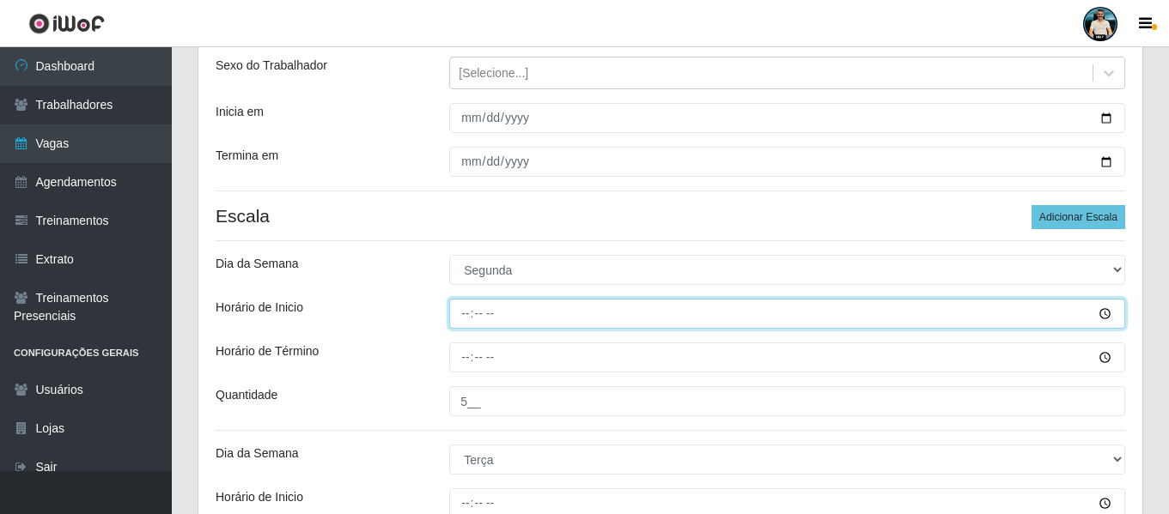
click at [470, 313] on input "Horário de Inicio" at bounding box center [787, 314] width 676 height 30
type input "16:00"
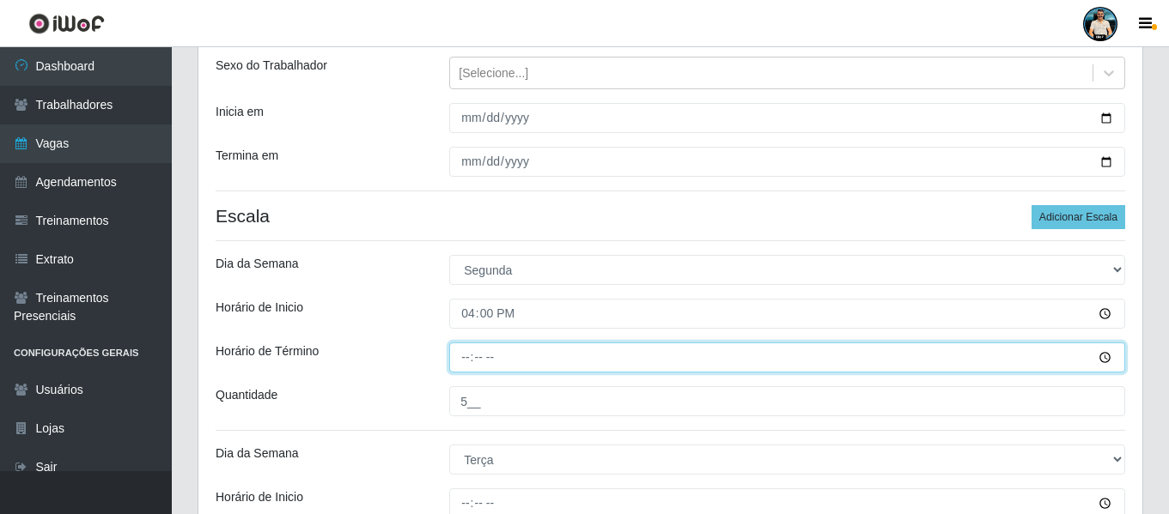
click at [459, 359] on input "Horário de Término" at bounding box center [787, 358] width 676 height 30
type input "22:00"
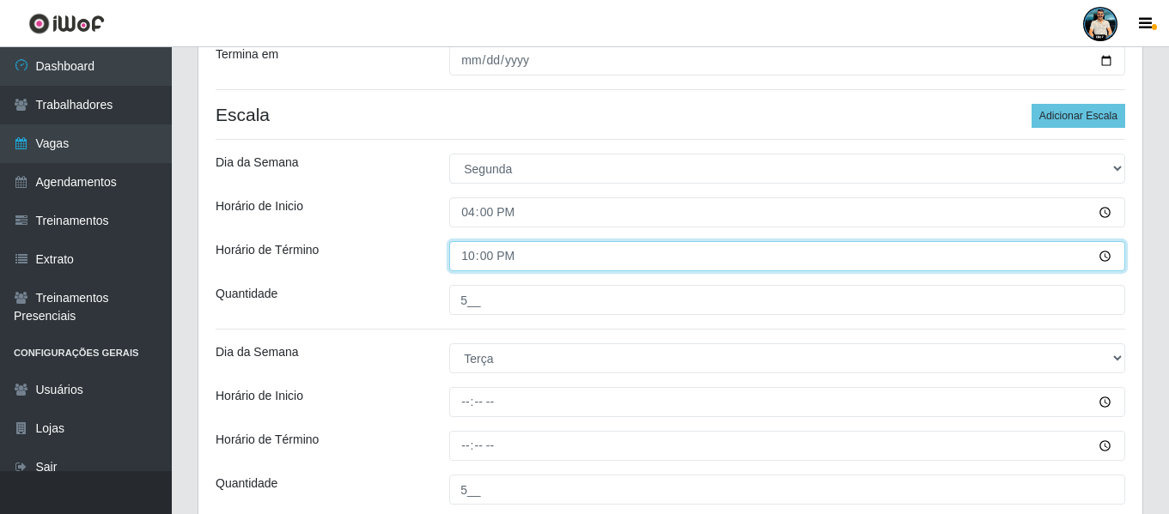
scroll to position [453, 0]
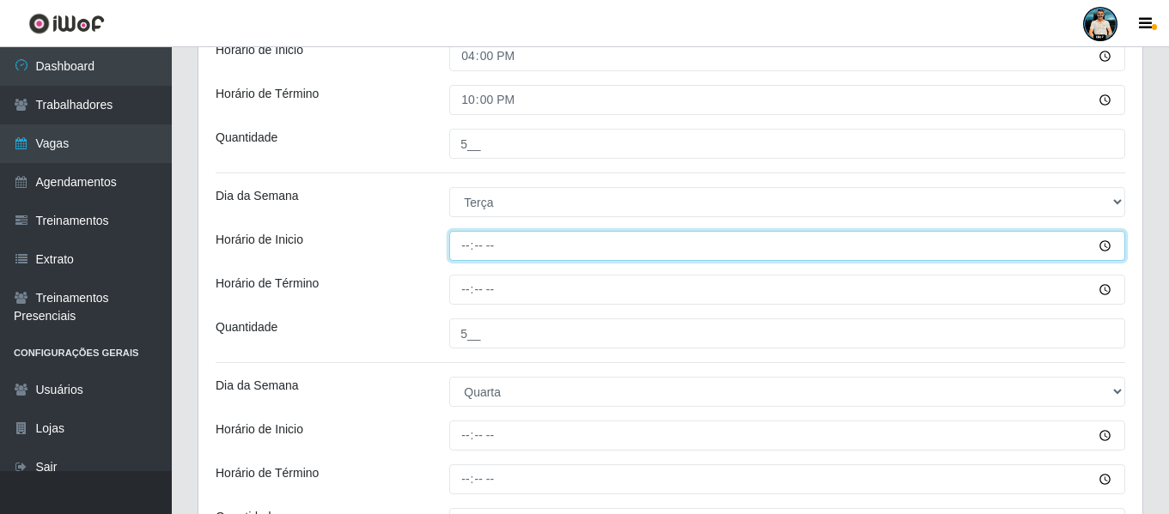
click at [469, 240] on input "Horário de Inicio" at bounding box center [787, 246] width 676 height 30
type input "16:00"
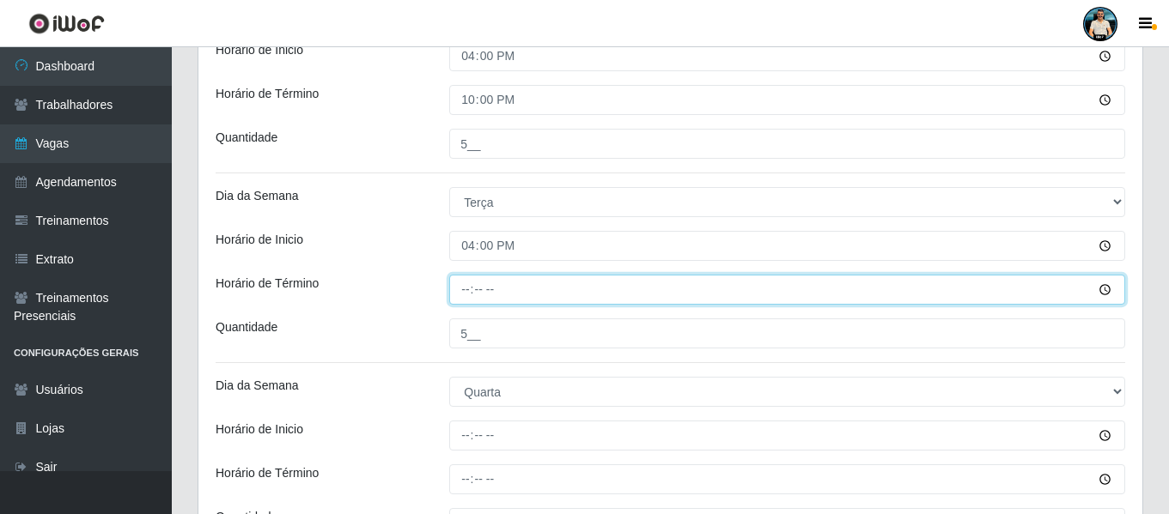
click at [468, 302] on input "Horário de Término" at bounding box center [787, 290] width 676 height 30
type input "22:00"
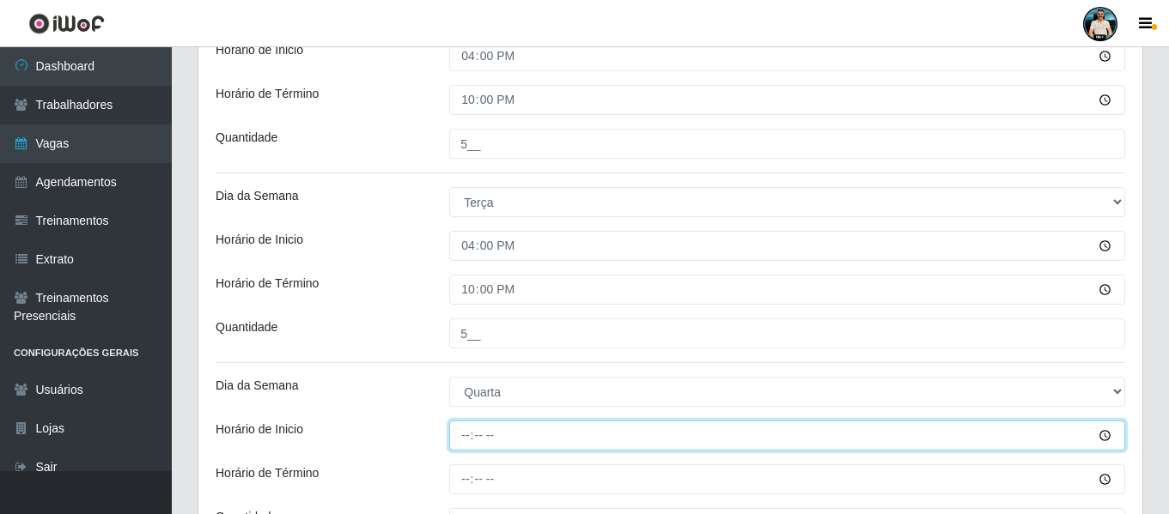
click at [466, 434] on input "Horário de Inicio" at bounding box center [787, 436] width 676 height 30
type input "16:00"
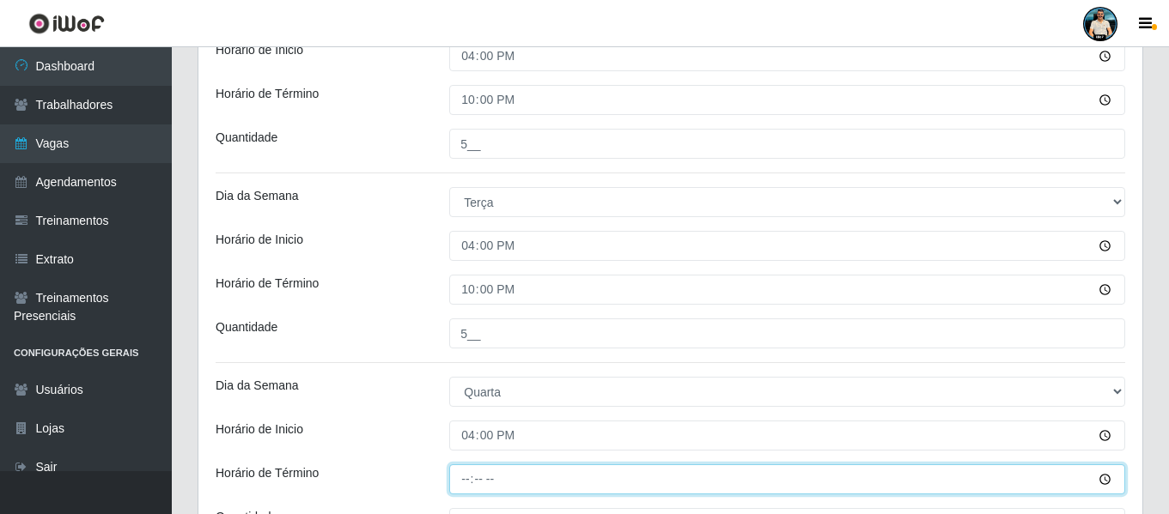
click at [471, 471] on input "Horário de Término" at bounding box center [787, 480] width 676 height 30
type input "22:00"
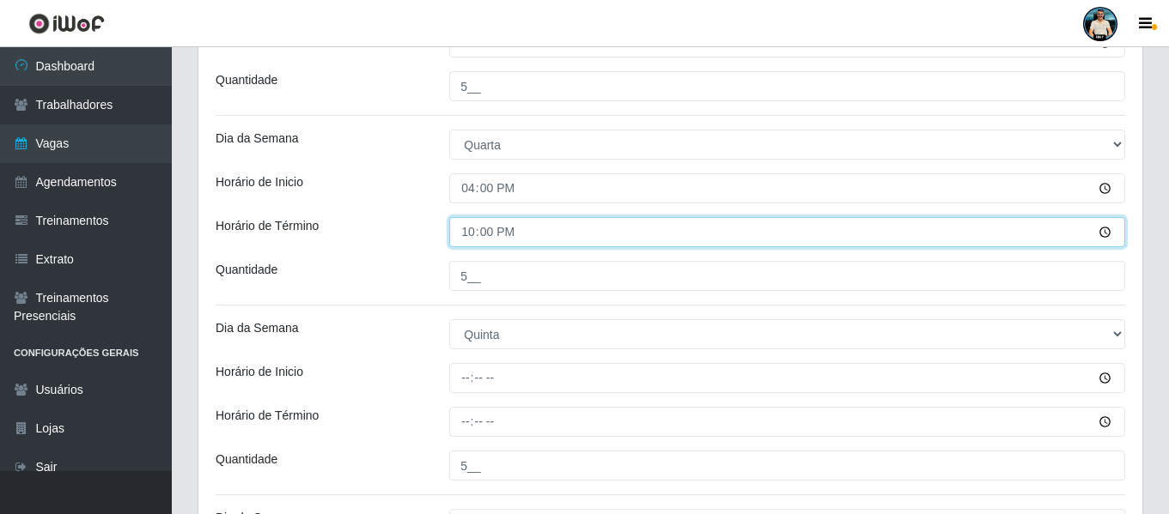
scroll to position [711, 0]
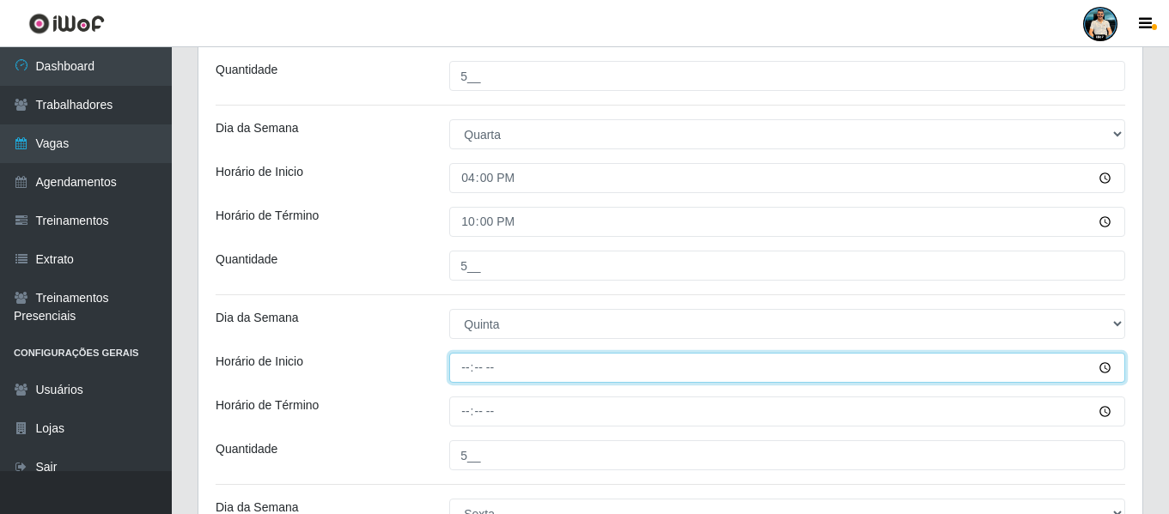
click at [468, 365] on input "Horário de Inicio" at bounding box center [787, 368] width 676 height 30
type input "16:00"
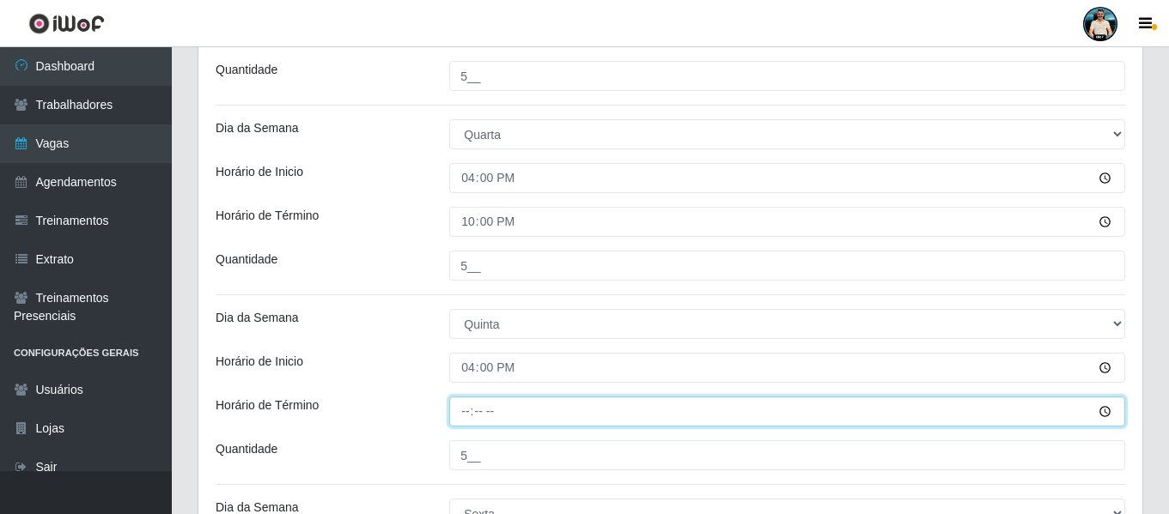
click at [466, 416] on input "Horário de Término" at bounding box center [787, 412] width 676 height 30
type input "22:00"
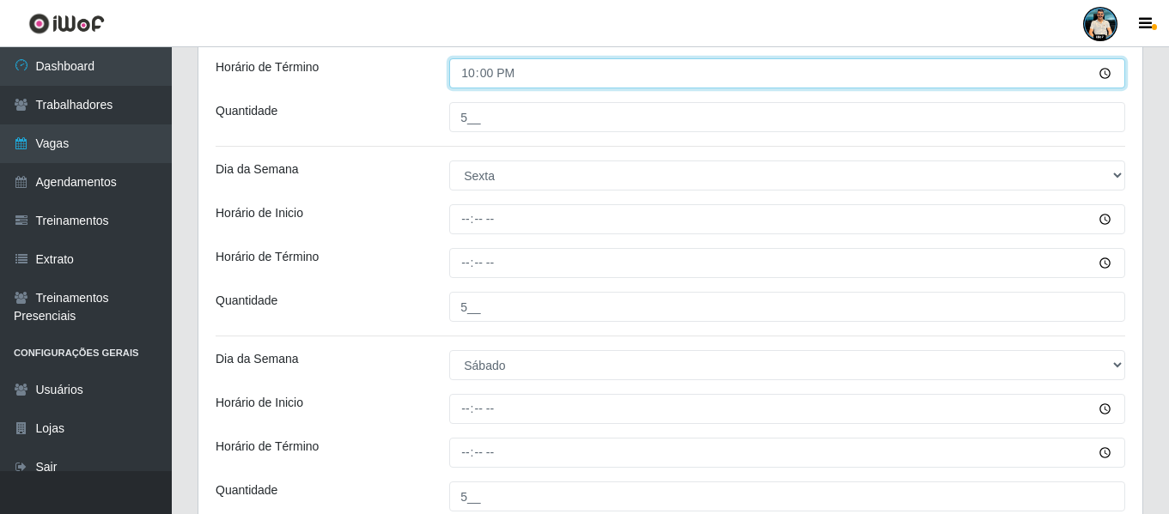
scroll to position [1055, 0]
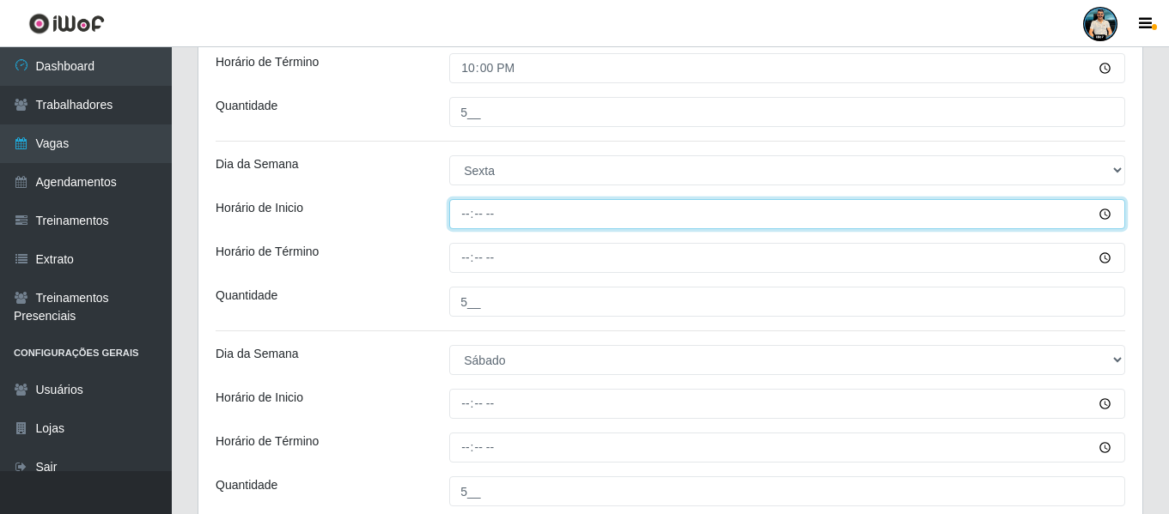
click at [473, 224] on input "Horário de Inicio" at bounding box center [787, 214] width 676 height 30
click at [465, 228] on input "Horário de Inicio" at bounding box center [787, 214] width 676 height 30
type input "16:00"
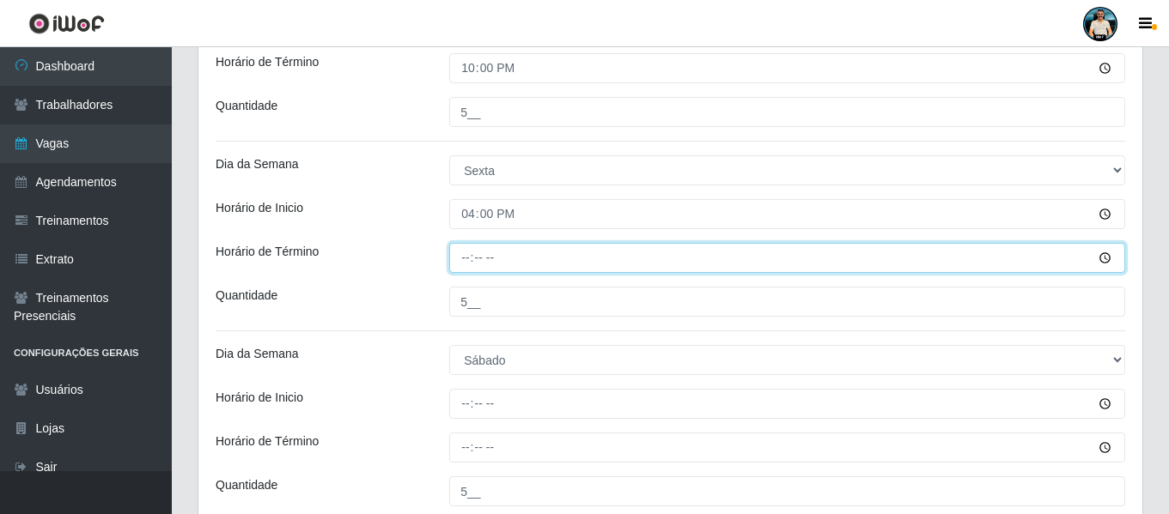
click at [465, 264] on input "Horário de Término" at bounding box center [787, 258] width 676 height 30
type input "22:00"
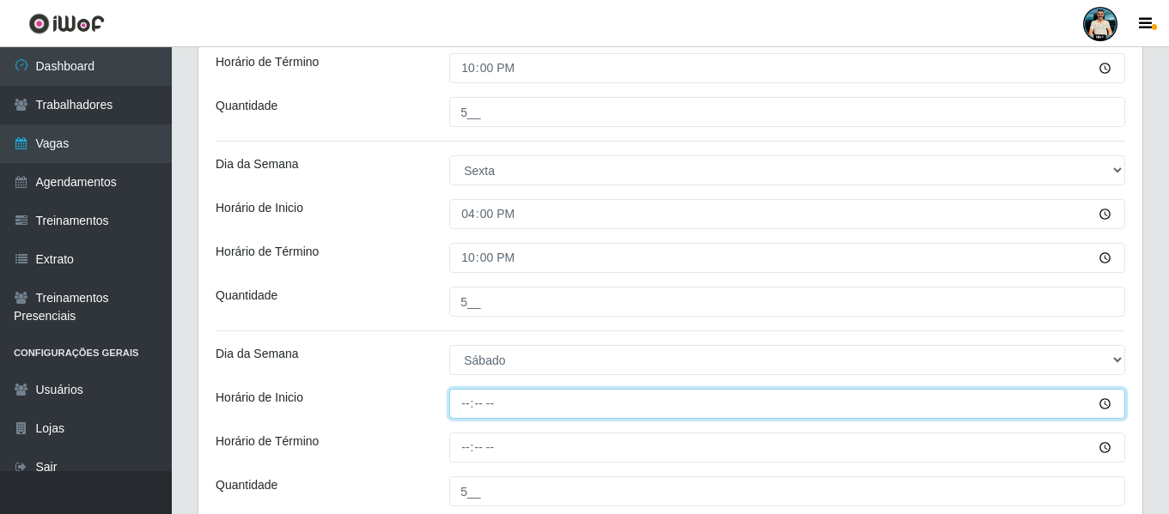
click at [467, 403] on input "Horário de Inicio" at bounding box center [787, 404] width 676 height 30
type input "16:00"
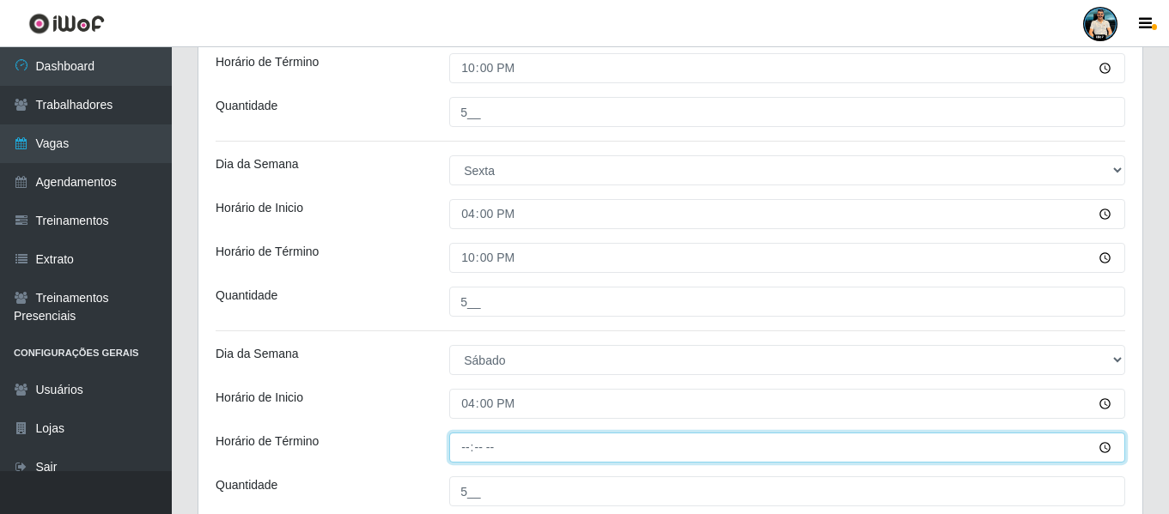
click at [470, 441] on input "Horário de Término" at bounding box center [787, 448] width 676 height 30
type input "22:00"
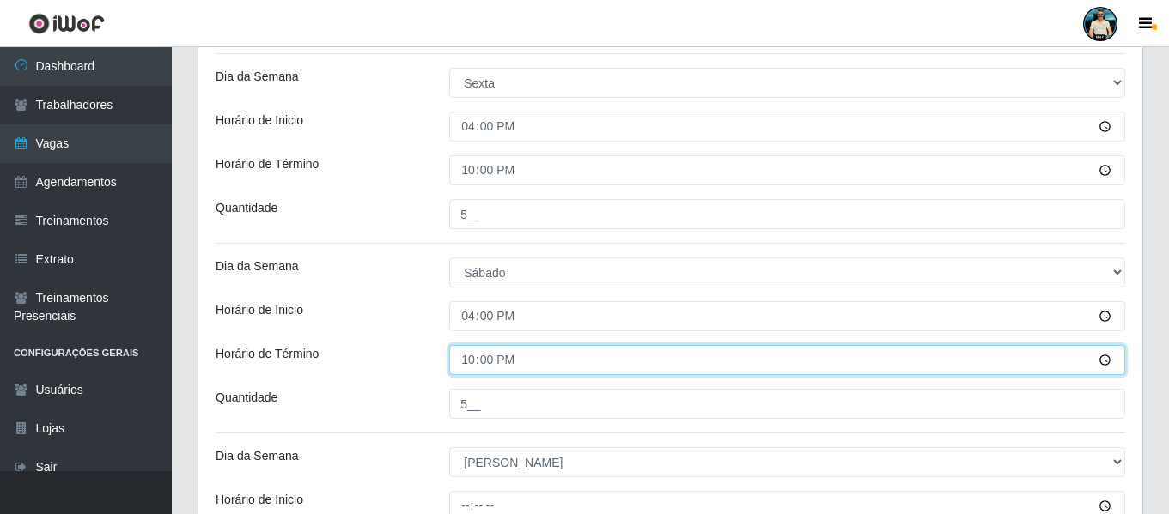
scroll to position [1226, 0]
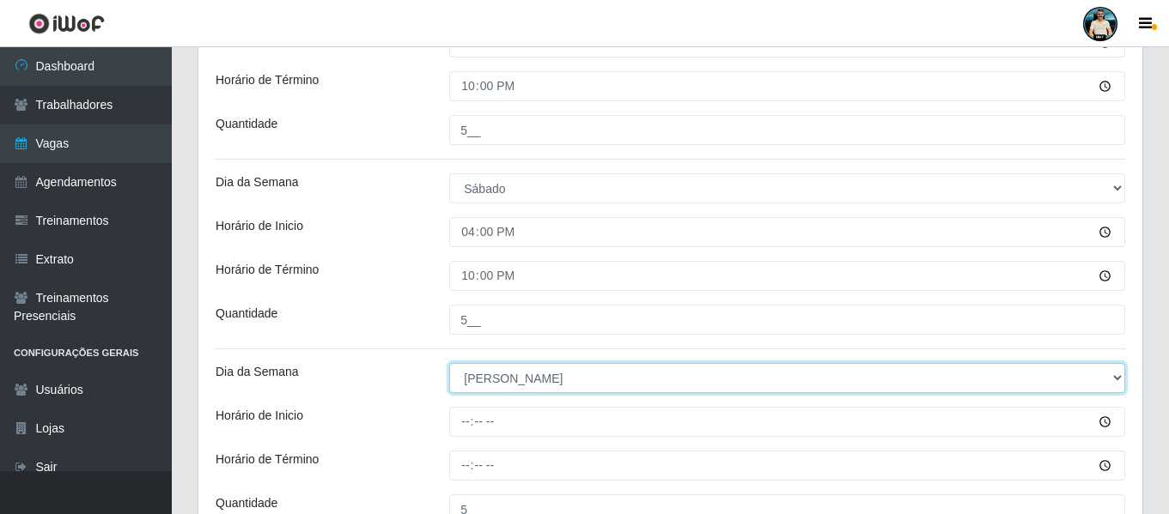
click at [461, 375] on select "[Selecione...] Segunda Terça Quarta Quinta Sexta Sábado Domingo" at bounding box center [787, 378] width 676 height 30
click at [477, 363] on select "[Selecione...] Segunda Terça Quarta Quinta Sexta Sábado Domingo" at bounding box center [787, 378] width 676 height 30
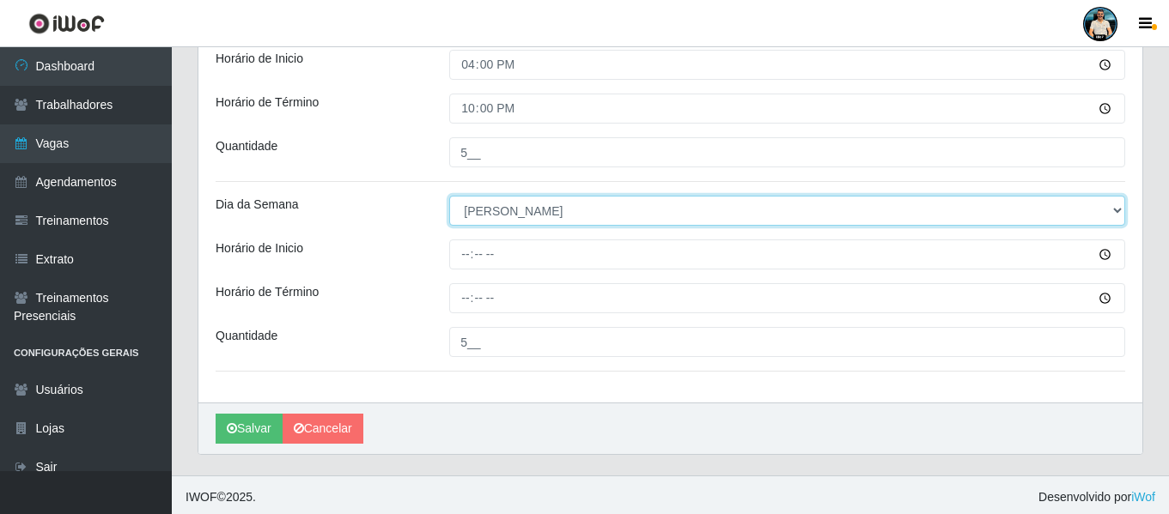
scroll to position [1398, 0]
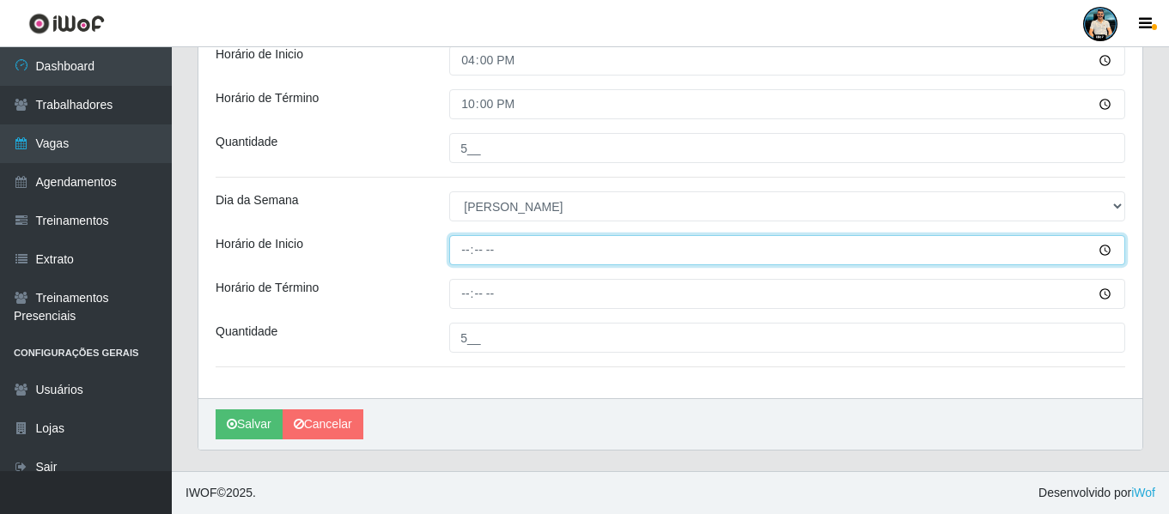
click at [457, 252] on input "Horário de Inicio" at bounding box center [787, 250] width 676 height 30
type input "08:00"
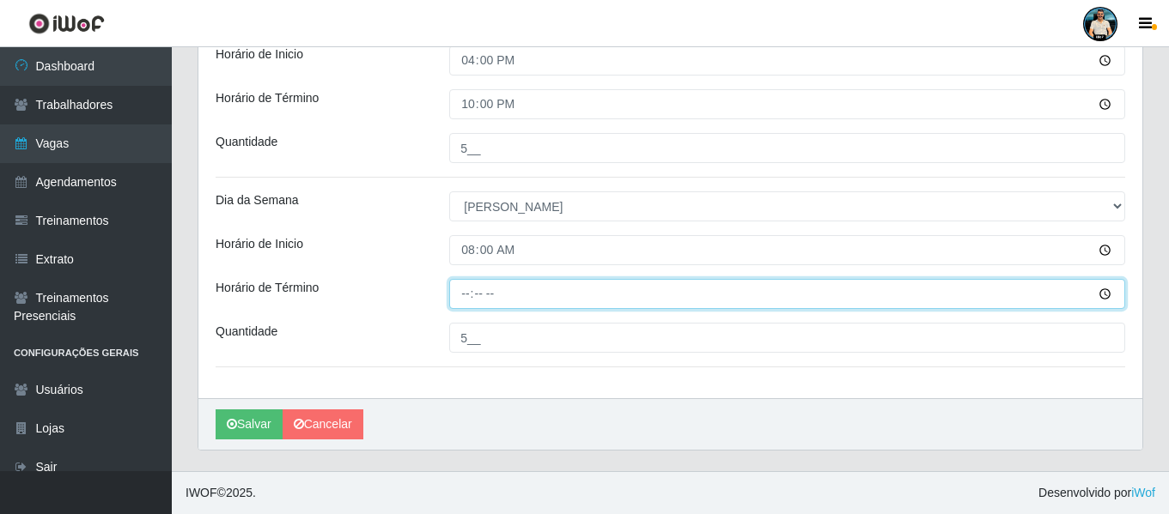
click at [465, 295] on input "Horário de Término" at bounding box center [787, 294] width 676 height 30
type input "14:00"
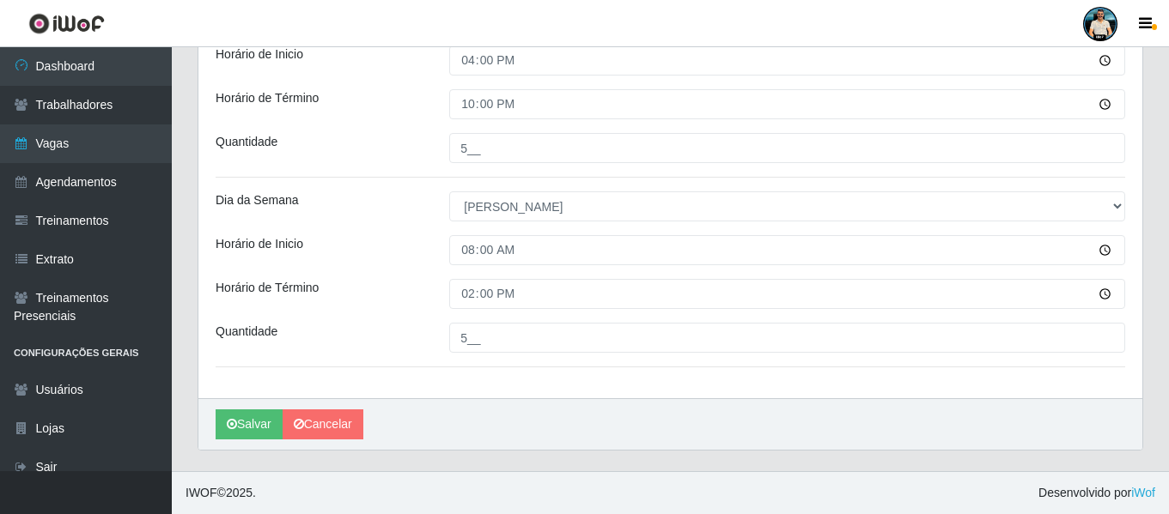
click at [484, 436] on div "[PERSON_NAME]" at bounding box center [670, 424] width 944 height 52
click at [233, 417] on button "Salvar" at bounding box center [249, 425] width 67 height 30
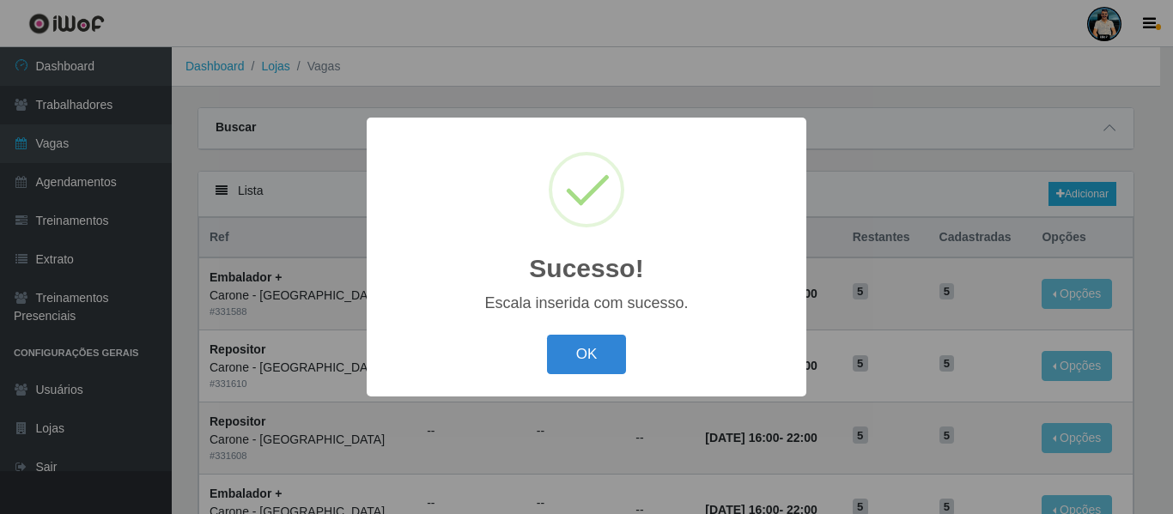
click at [605, 354] on button "OK" at bounding box center [587, 355] width 80 height 40
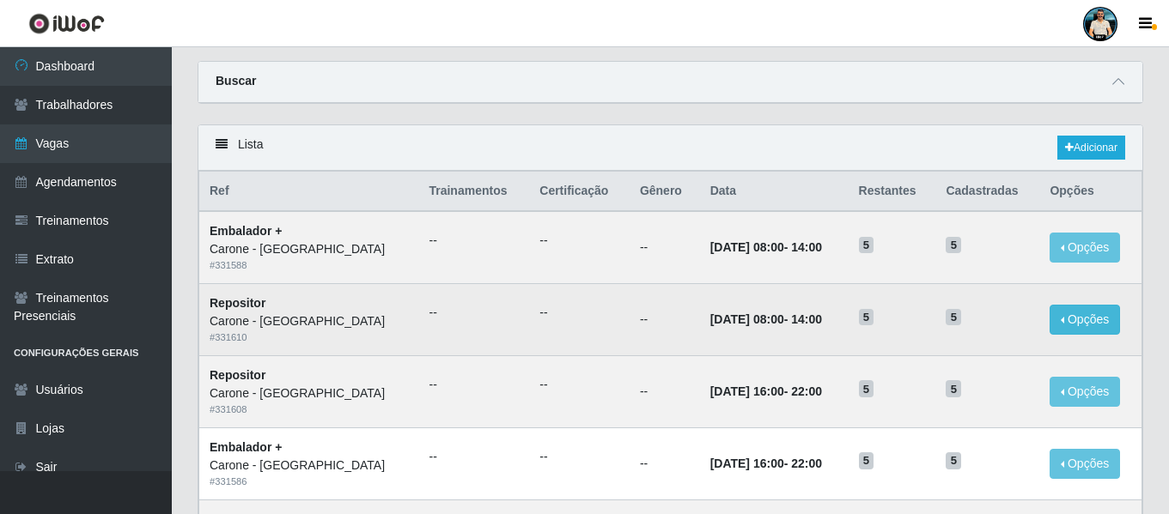
scroll to position [86, 0]
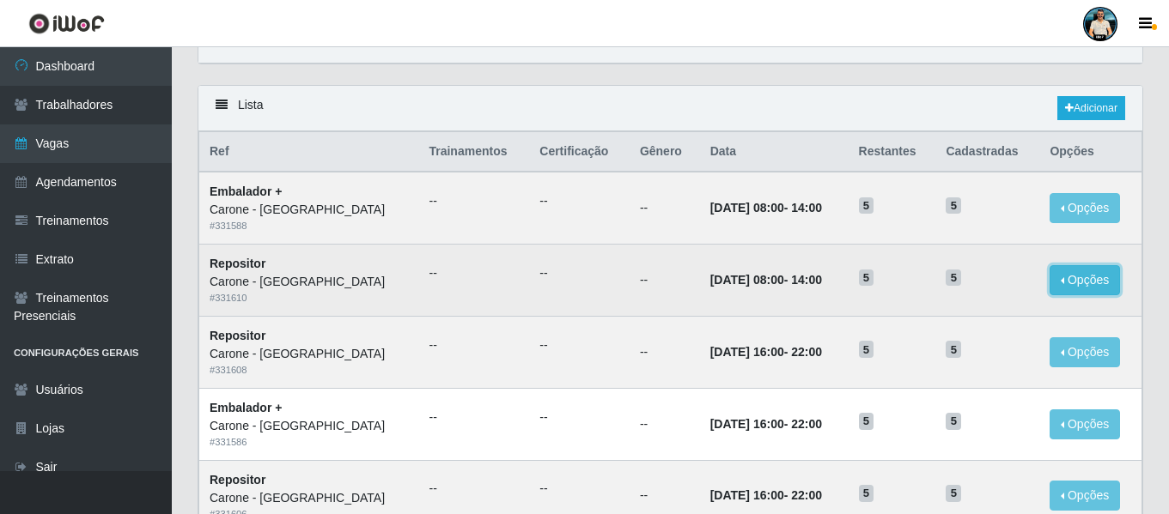
click at [1079, 275] on button "Opções" at bounding box center [1084, 280] width 70 height 30
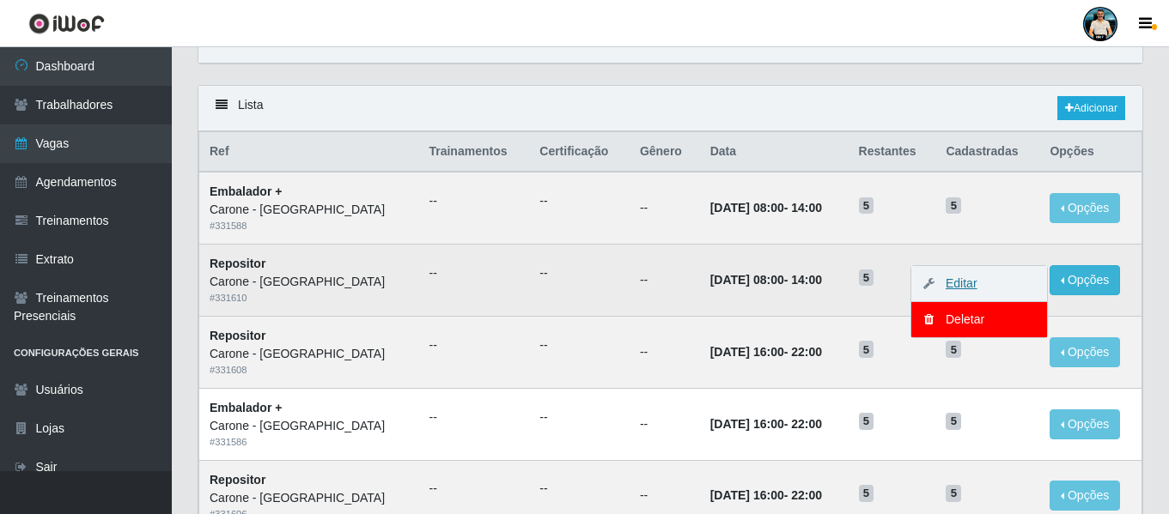
click at [956, 280] on link "Editar" at bounding box center [952, 284] width 49 height 14
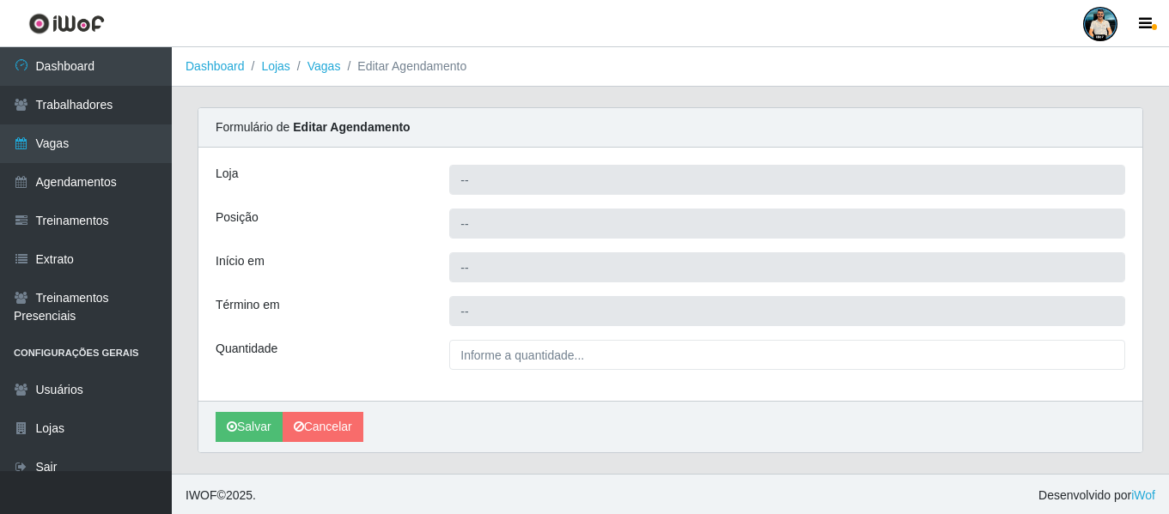
type input "Carone - [GEOGRAPHIC_DATA]"
type input "Repositor"
type input "[DATE] 08:00:00"
type input "[DATE] 14:00:00"
type input "5__"
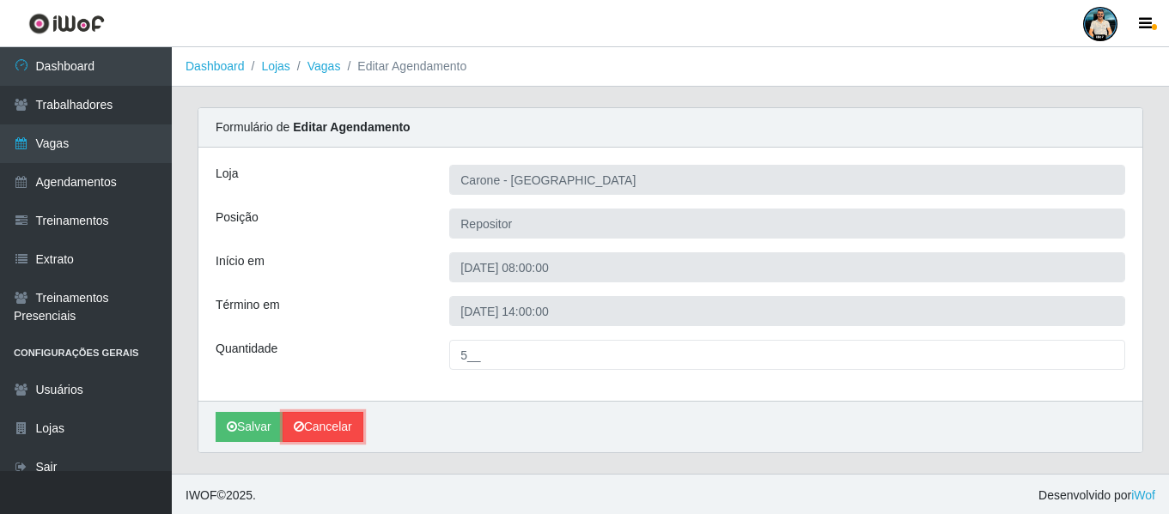
click at [319, 422] on link "Cancelar" at bounding box center [323, 427] width 81 height 30
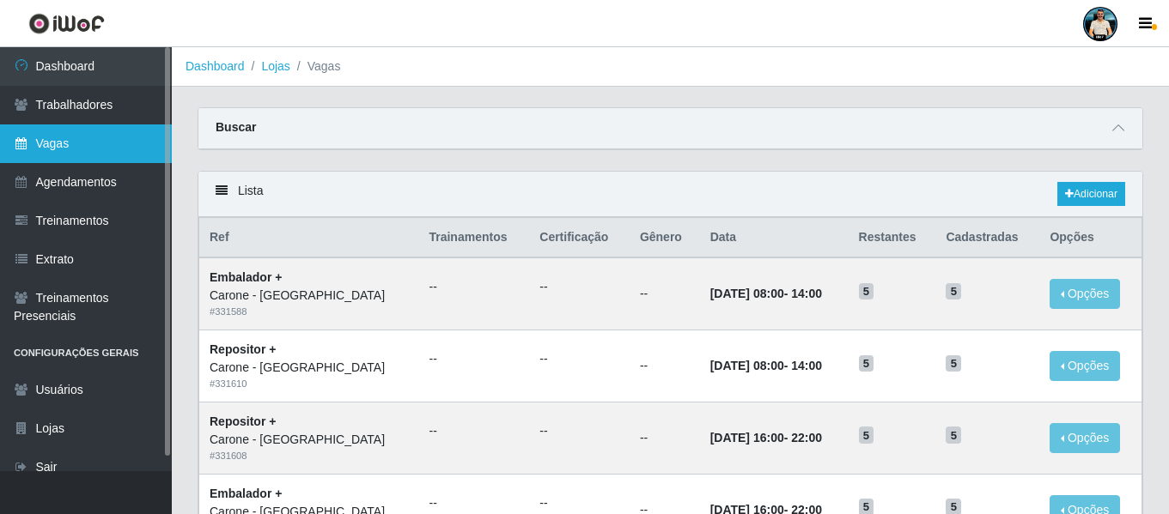
click at [138, 143] on link "Vagas" at bounding box center [86, 144] width 172 height 39
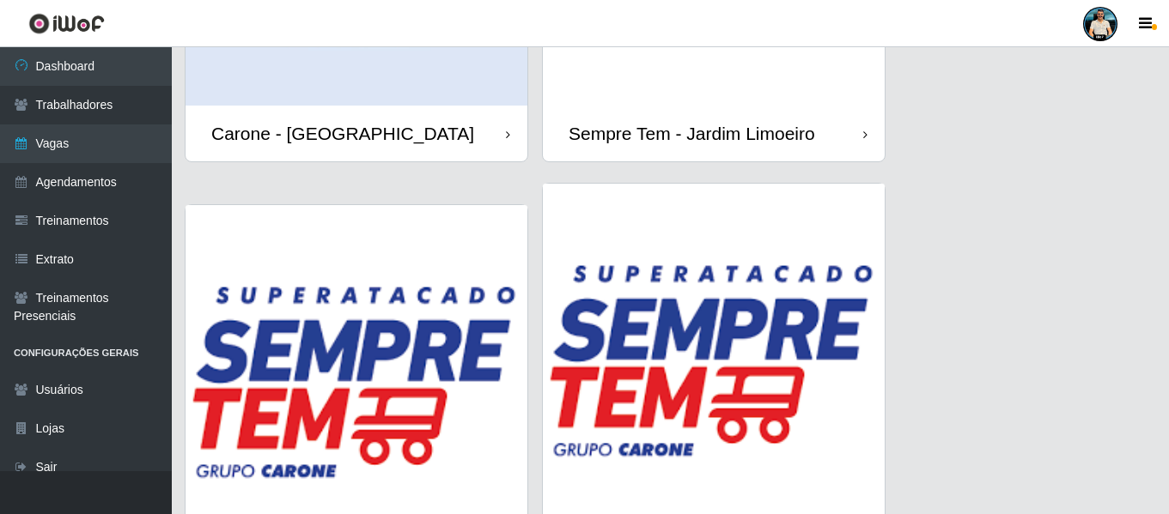
scroll to position [768, 0]
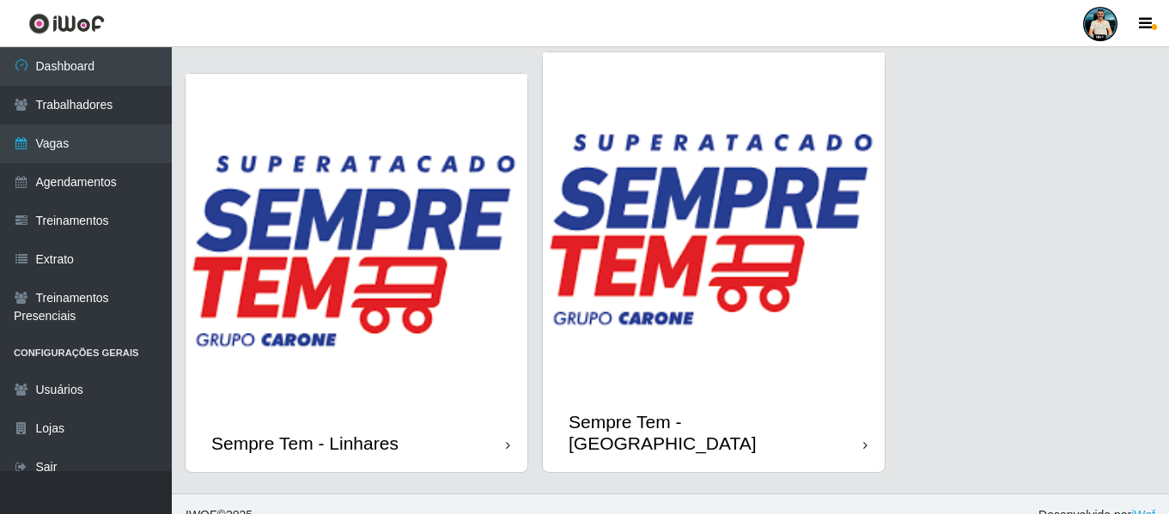
click at [732, 280] on img at bounding box center [714, 223] width 342 height 342
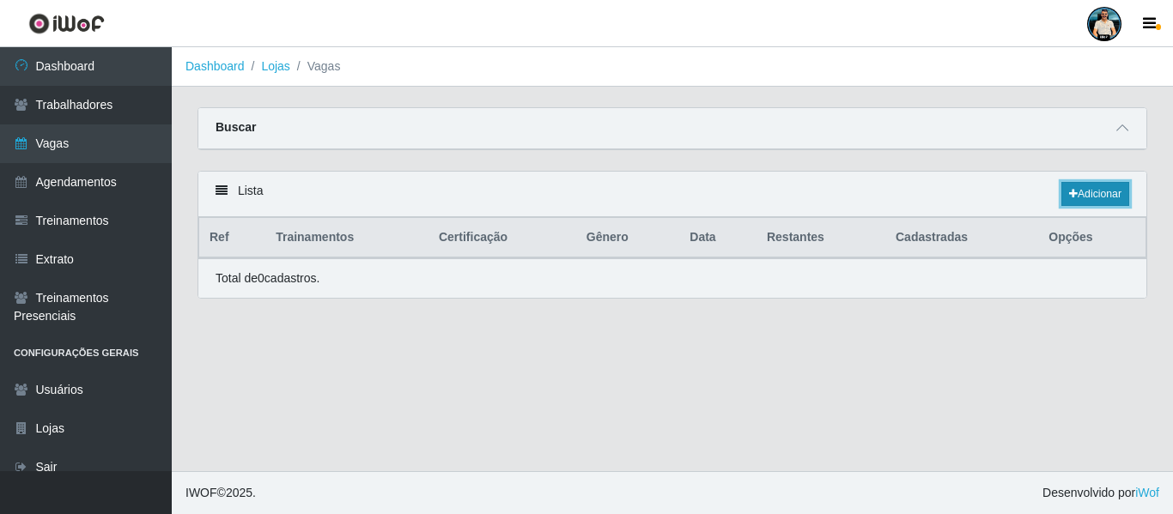
click at [1091, 191] on link "Adicionar" at bounding box center [1095, 194] width 68 height 24
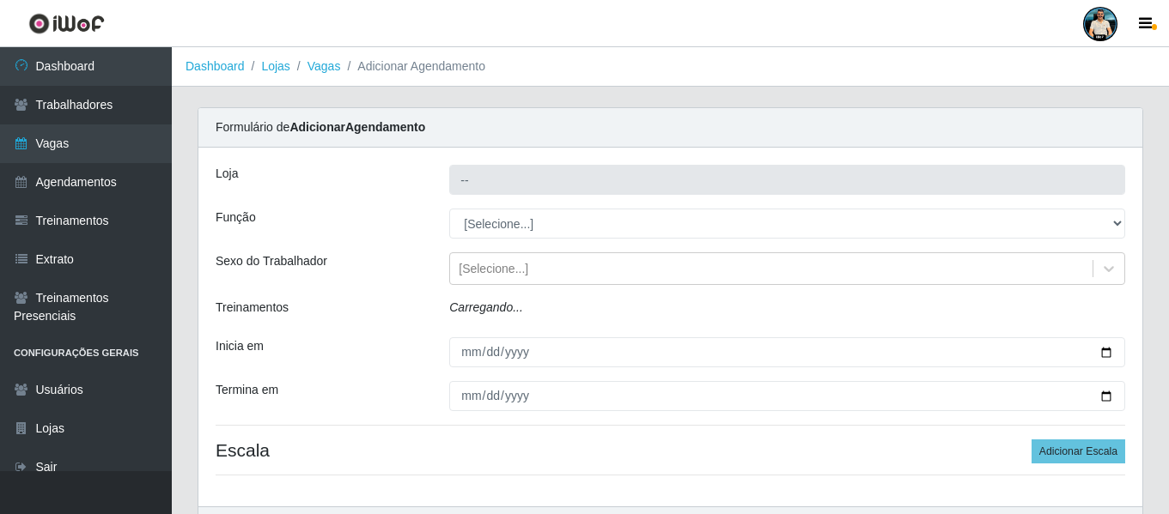
type input "Sempre Tem - [GEOGRAPHIC_DATA]"
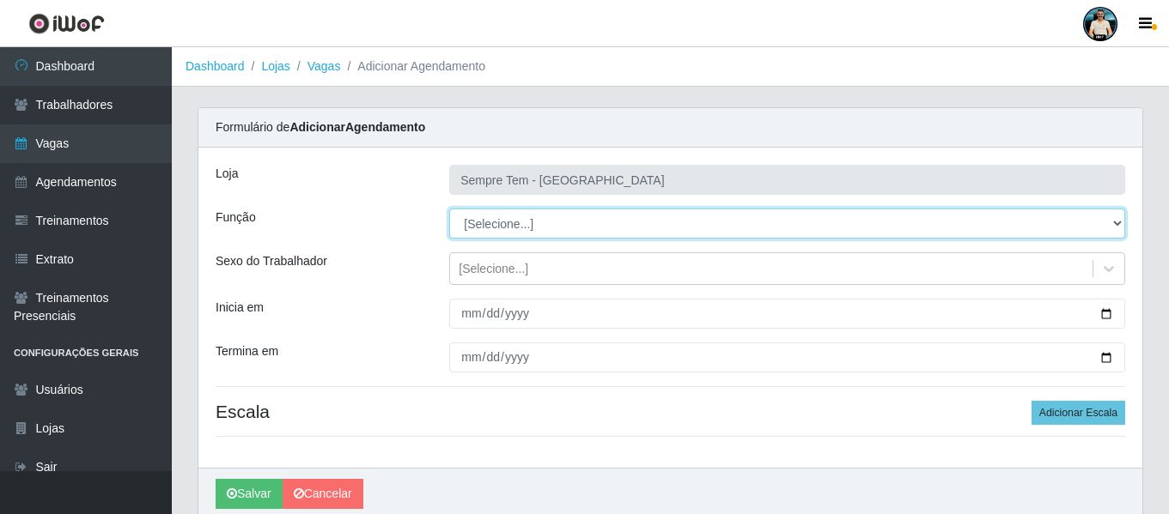
click at [471, 228] on select "[Selecione...] Embalador Embalador + Embalador ++ Repositor Repositor + Reposit…" at bounding box center [787, 224] width 676 height 30
select select "1"
click at [449, 209] on select "[Selecione...] Embalador Embalador + Embalador ++ Repositor Repositor + Reposit…" at bounding box center [787, 224] width 676 height 30
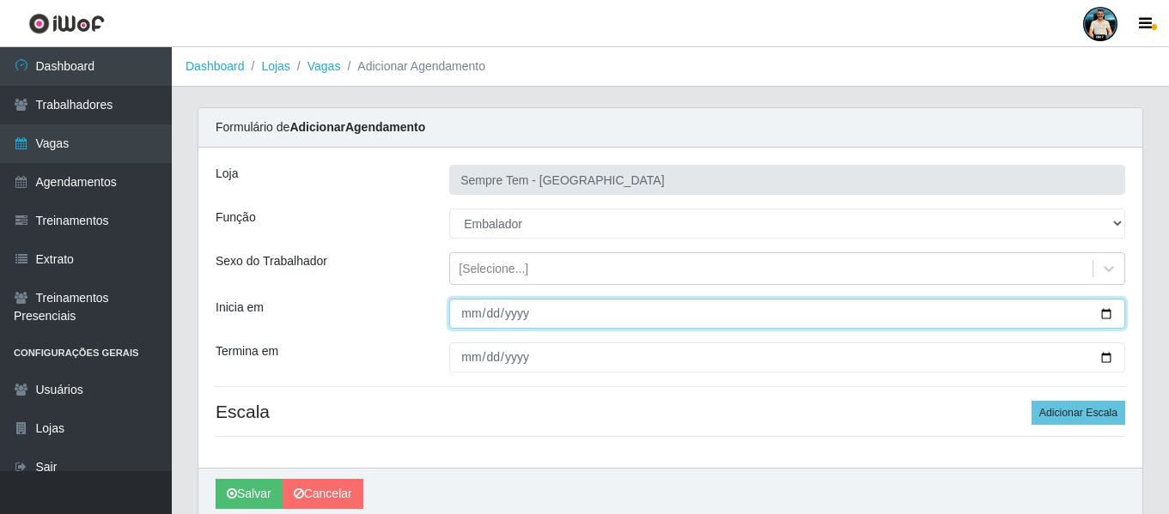
click at [1102, 314] on input "Inicia em" at bounding box center [787, 314] width 676 height 30
type input "[DATE]"
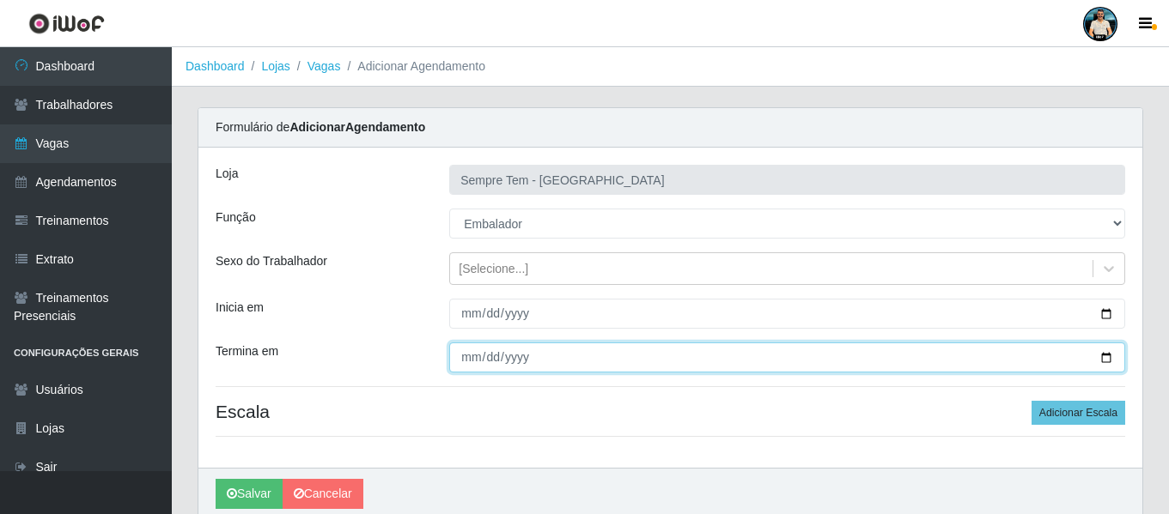
click at [1109, 360] on input "Termina em" at bounding box center [787, 358] width 676 height 30
type input "[DATE]"
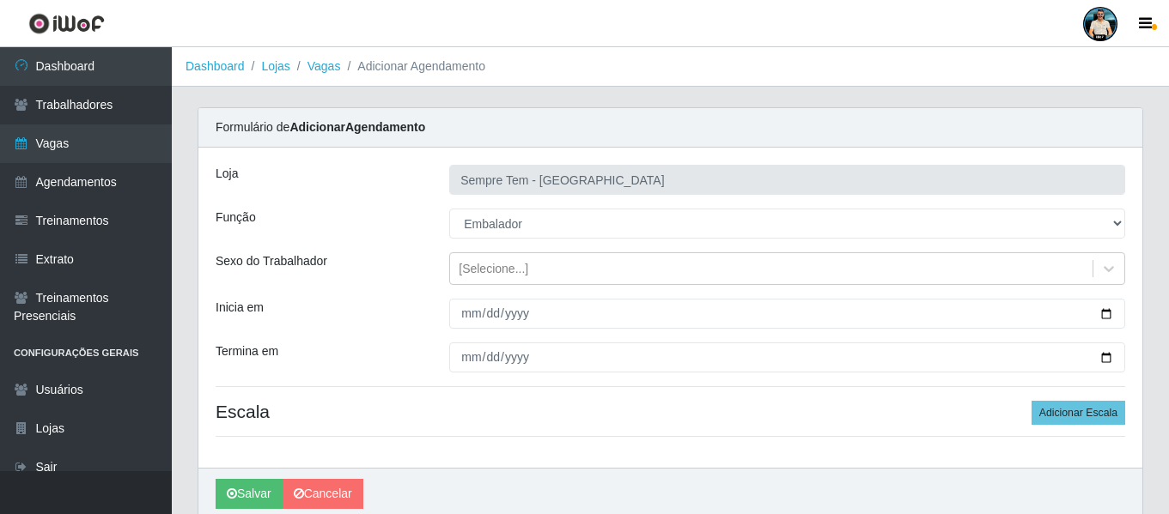
click at [519, 450] on div "Loja Sempre Tem - [GEOGRAPHIC_DATA] Função [Selecione...] Embalador Embalador +…" at bounding box center [670, 308] width 944 height 320
drag, startPoint x: 1057, startPoint y: 411, endPoint x: 570, endPoint y: 395, distance: 487.2
click at [1057, 410] on button "Adicionar Escala" at bounding box center [1078, 413] width 94 height 24
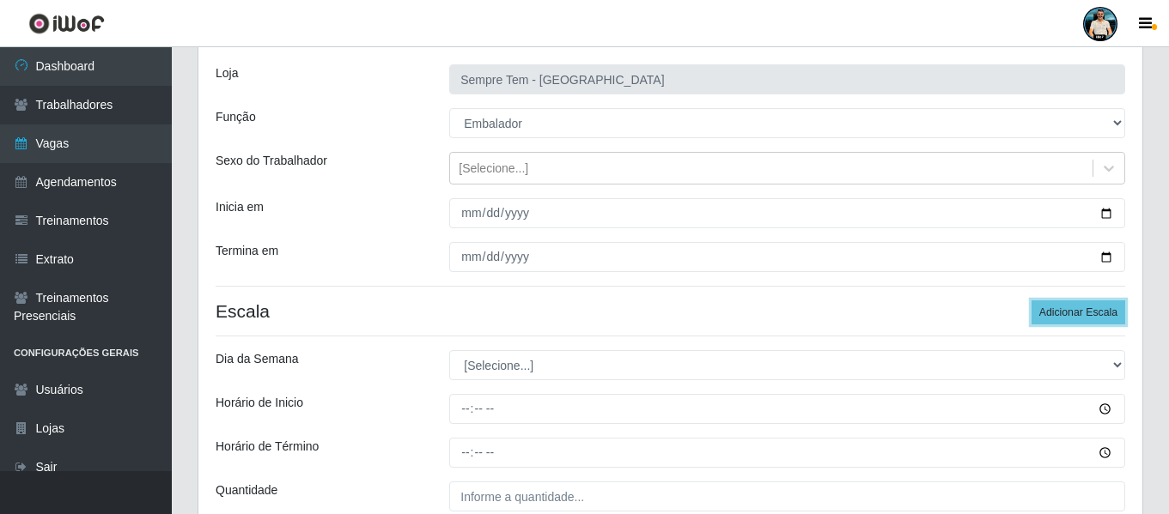
scroll to position [259, 0]
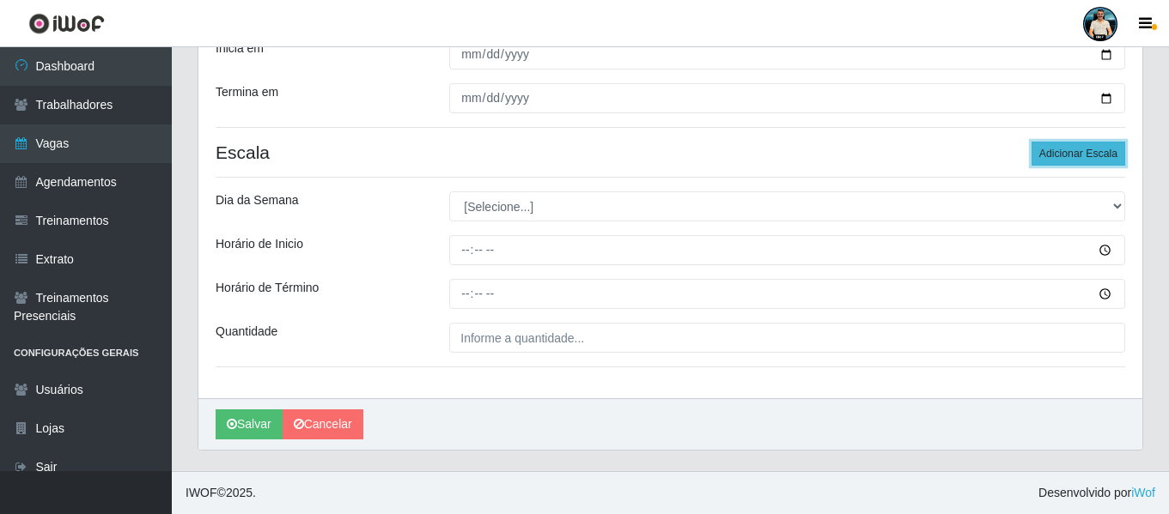
click at [1085, 152] on button "Adicionar Escala" at bounding box center [1078, 154] width 94 height 24
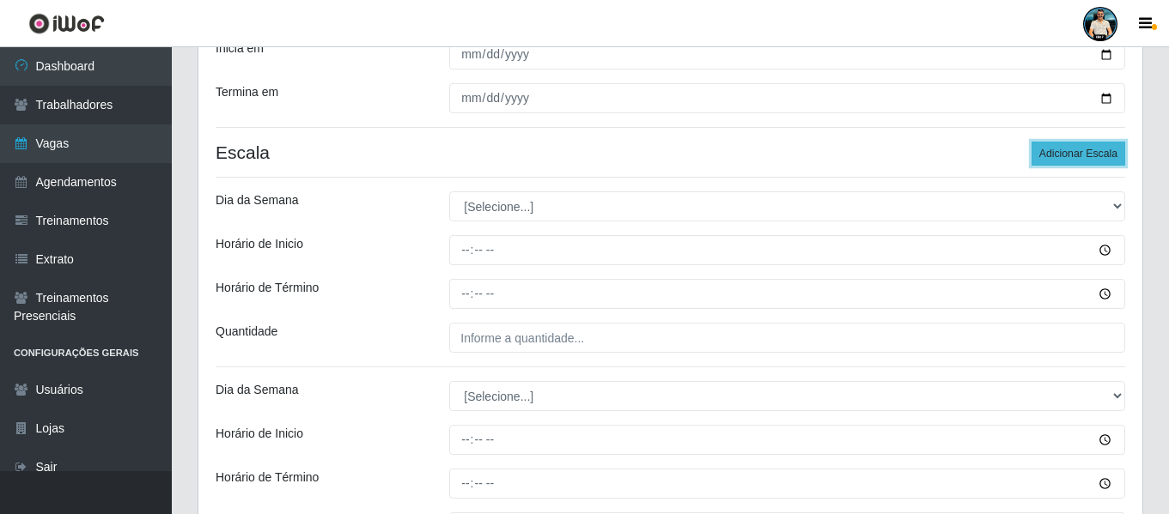
click at [1085, 152] on button "Adicionar Escala" at bounding box center [1078, 154] width 94 height 24
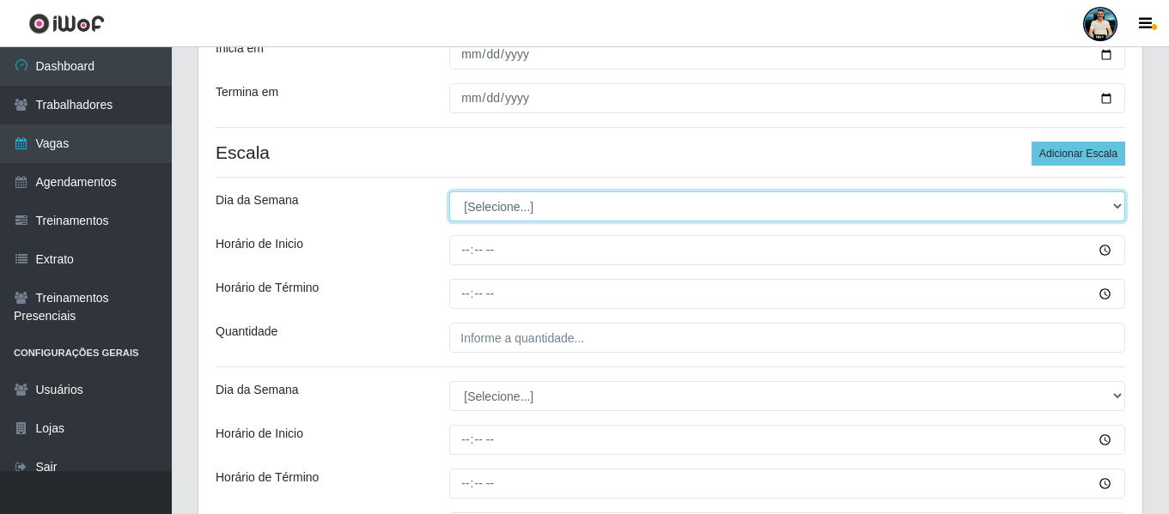
click at [499, 214] on select "[Selecione...] Segunda Terça Quarta Quinta Sexta Sábado Domingo" at bounding box center [787, 206] width 676 height 30
select select "1"
click at [449, 191] on select "[Selecione...] Segunda Terça Quarta Quinta Sexta Sábado Domingo" at bounding box center [787, 206] width 676 height 30
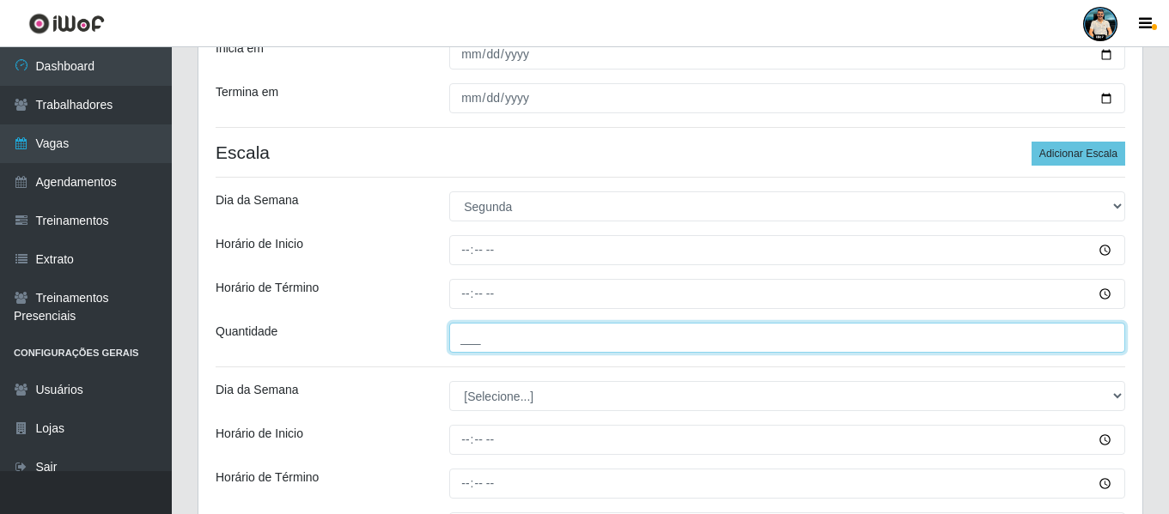
click at [459, 343] on input "___" at bounding box center [787, 338] width 676 height 30
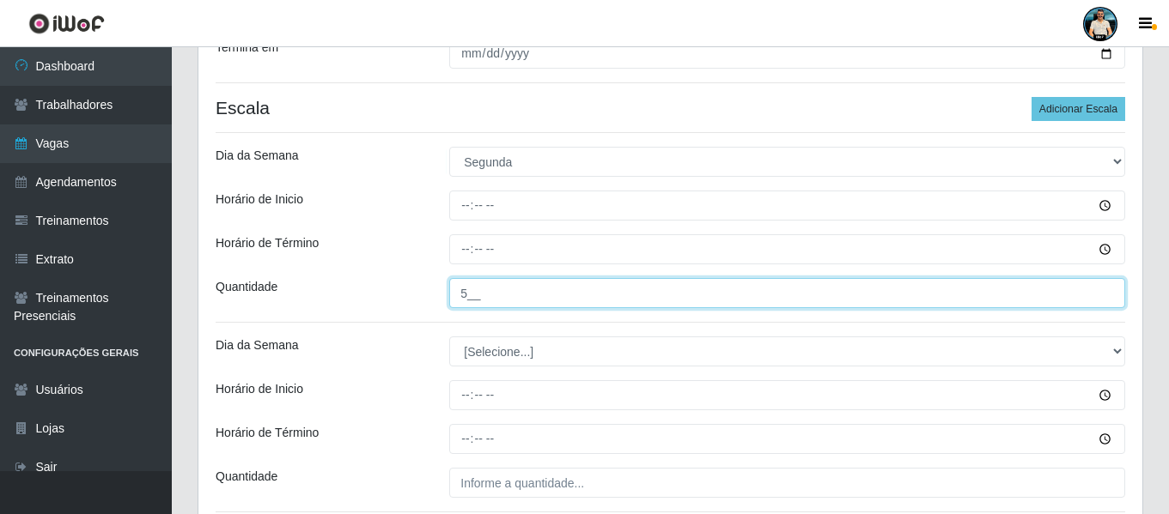
scroll to position [345, 0]
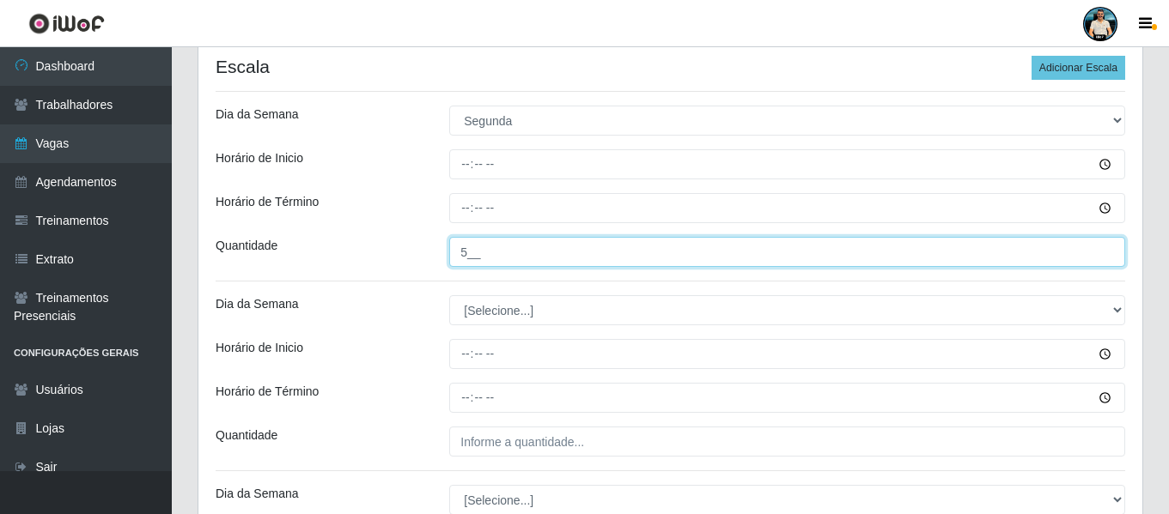
type input "5__"
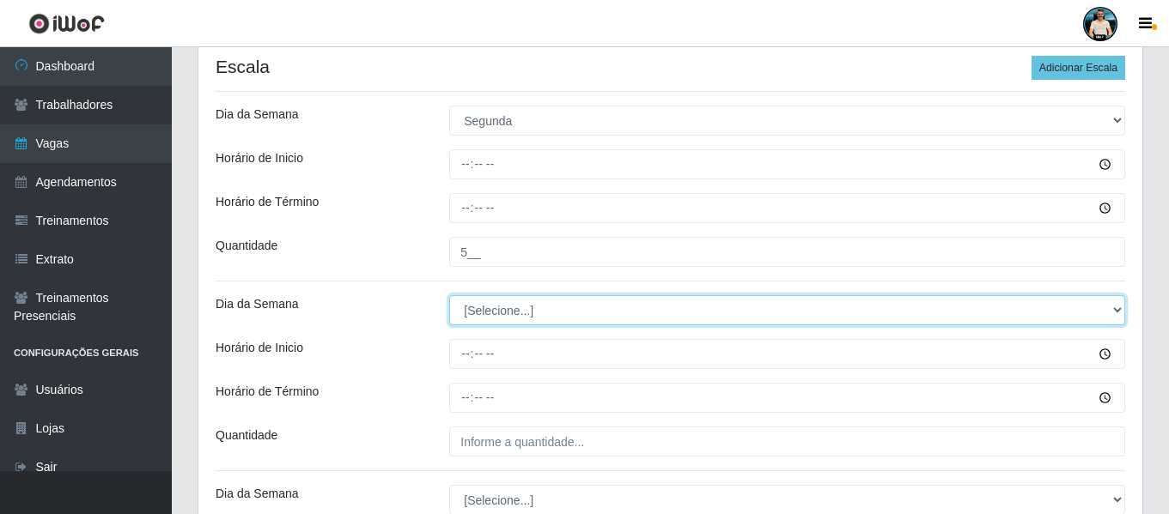
click at [482, 312] on select "[Selecione...] Segunda Terça Quarta Quinta Sexta Sábado Domingo" at bounding box center [787, 310] width 676 height 30
click at [488, 308] on select "[Selecione...] Segunda Terça Quarta Quinta Sexta Sábado Domingo" at bounding box center [787, 310] width 676 height 30
select select "2"
click at [449, 295] on select "[Selecione...] Segunda Terça Quarta Quinta Sexta Sábado Domingo" at bounding box center [787, 310] width 676 height 30
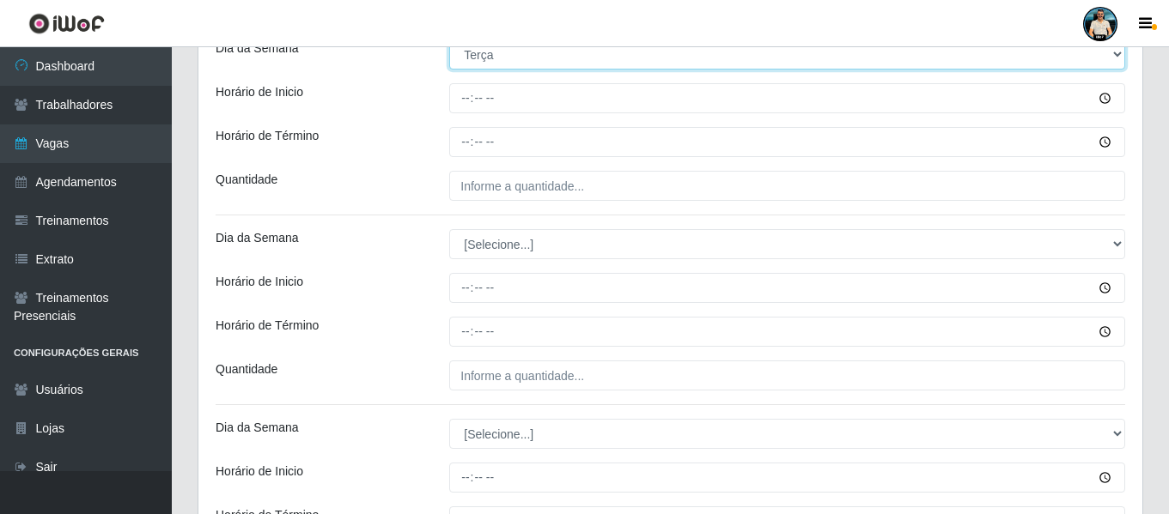
scroll to position [603, 0]
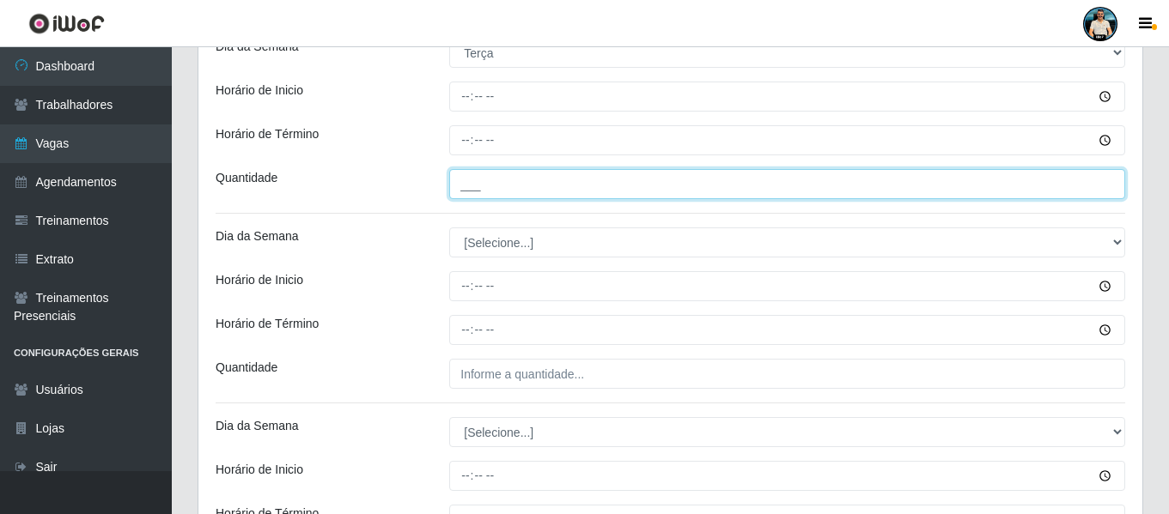
click at [459, 199] on input "___" at bounding box center [787, 184] width 676 height 30
type input "5__"
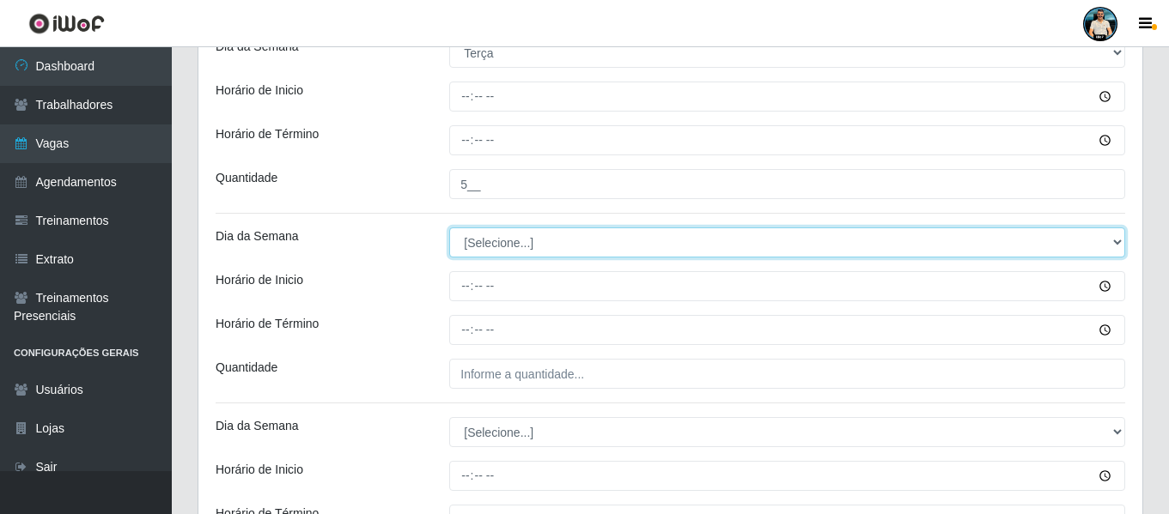
click at [495, 251] on select "[Selecione...] Segunda Terça Quarta Quinta Sexta Sábado Domingo" at bounding box center [787, 243] width 676 height 30
select select "3"
click at [449, 228] on select "[Selecione...] Segunda Terça Quarta Quinta Sexta Sábado Domingo" at bounding box center [787, 243] width 676 height 30
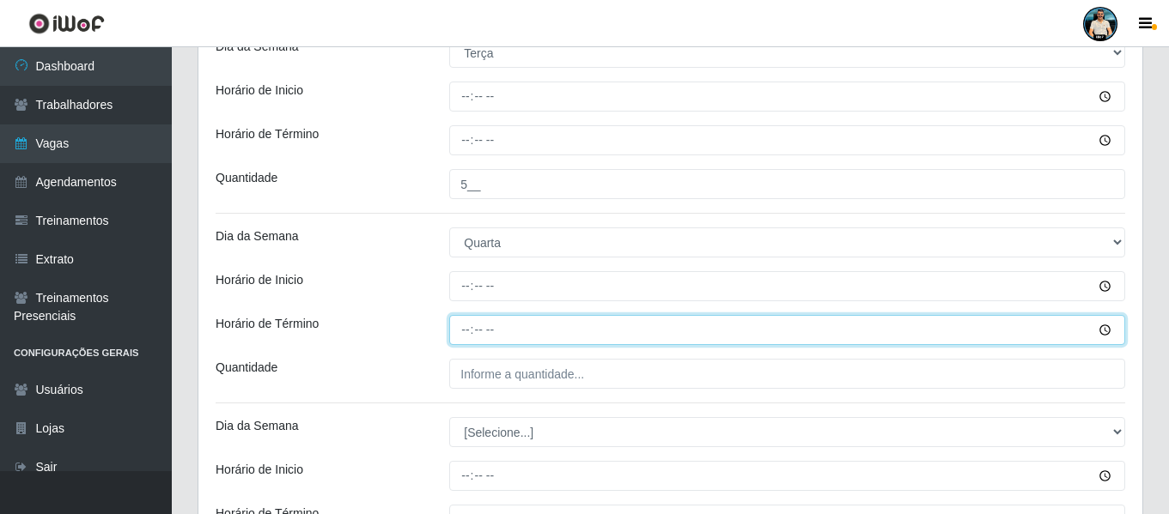
drag, startPoint x: 478, startPoint y: 321, endPoint x: 465, endPoint y: 336, distance: 20.0
click at [477, 323] on input "Horário de Término" at bounding box center [787, 330] width 676 height 30
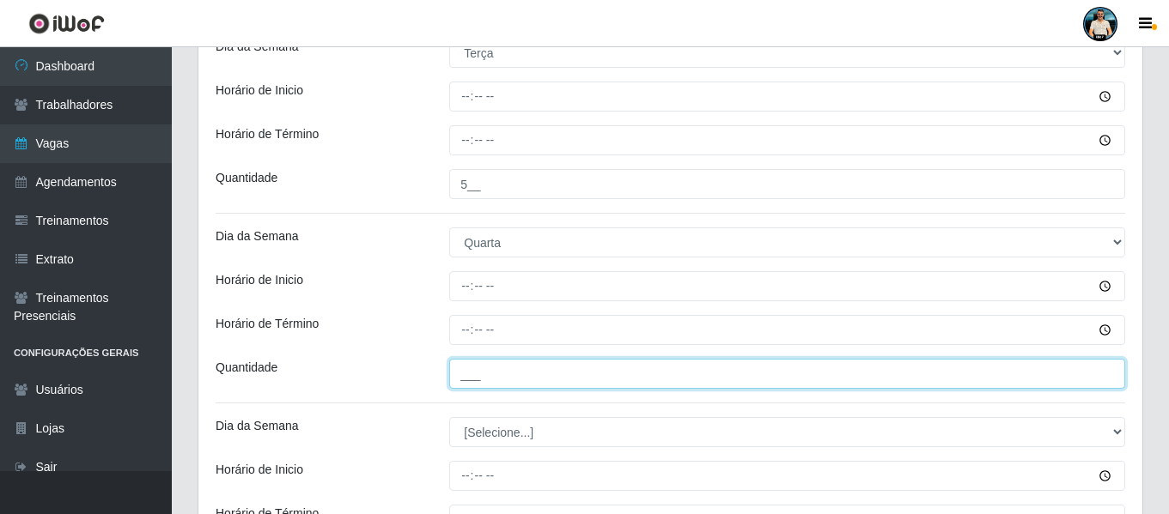
click at [459, 369] on input "___" at bounding box center [787, 374] width 676 height 30
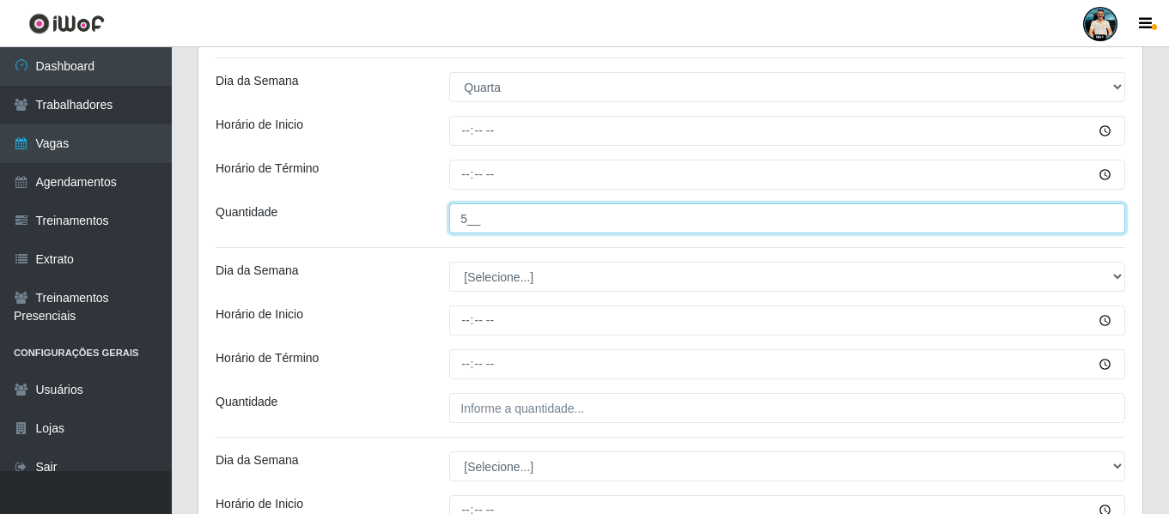
scroll to position [775, 0]
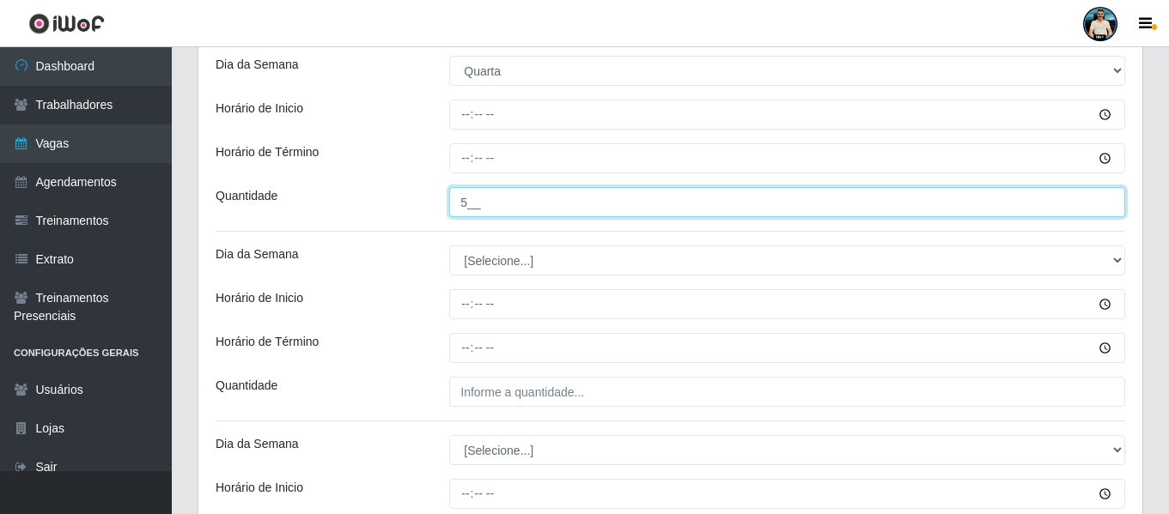
type input "5__"
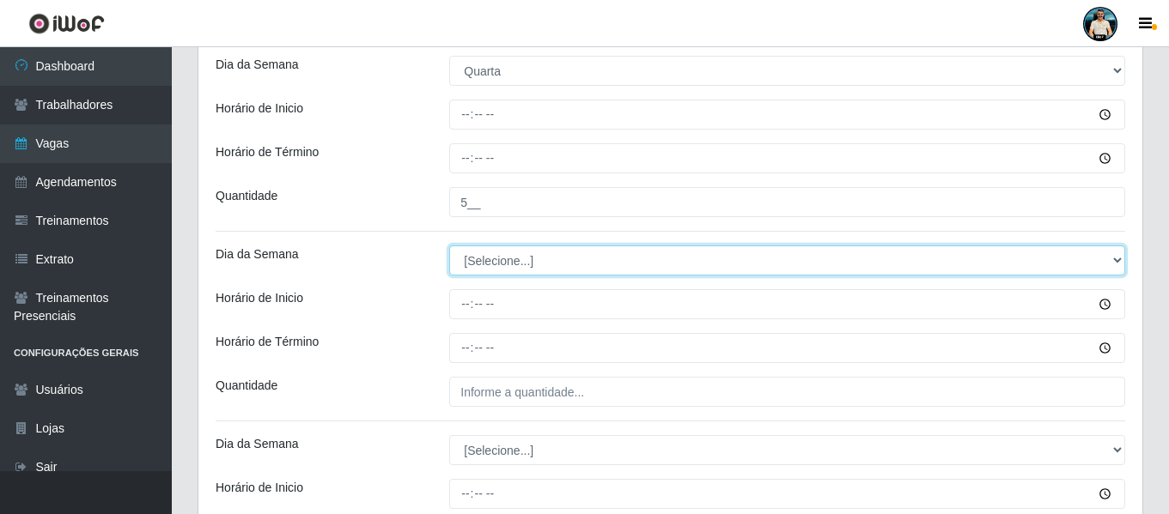
click at [509, 256] on select "[Selecione...] Segunda Terça Quarta Quinta Sexta Sábado Domingo" at bounding box center [787, 261] width 676 height 30
click at [509, 267] on select "[Selecione...] Segunda Terça Quarta Quinta Sexta Sábado Domingo" at bounding box center [787, 261] width 676 height 30
select select "4"
click at [449, 246] on select "[Selecione...] Segunda Terça Quarta Quinta Sexta Sábado Domingo" at bounding box center [787, 261] width 676 height 30
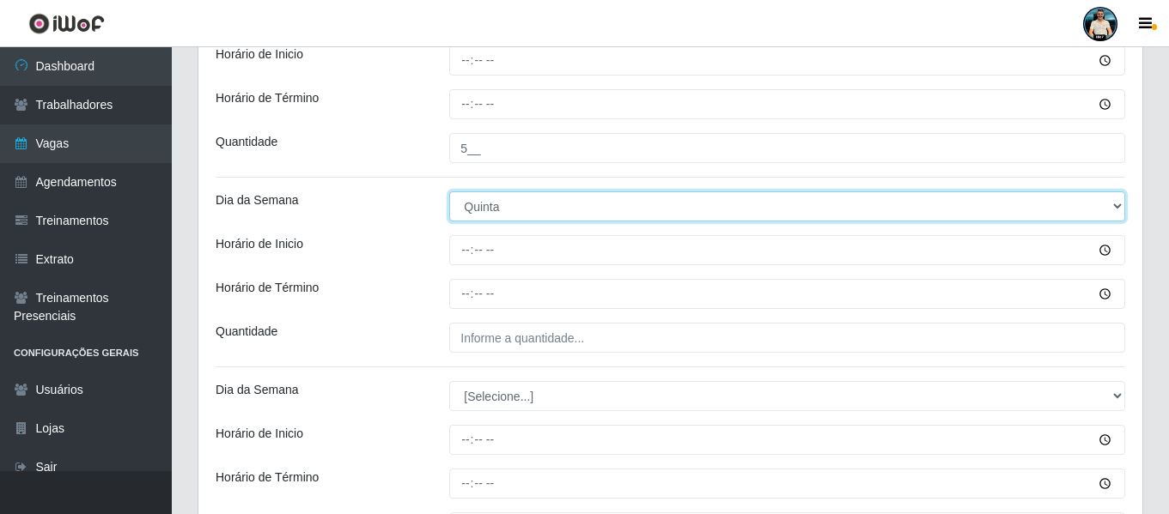
scroll to position [946, 0]
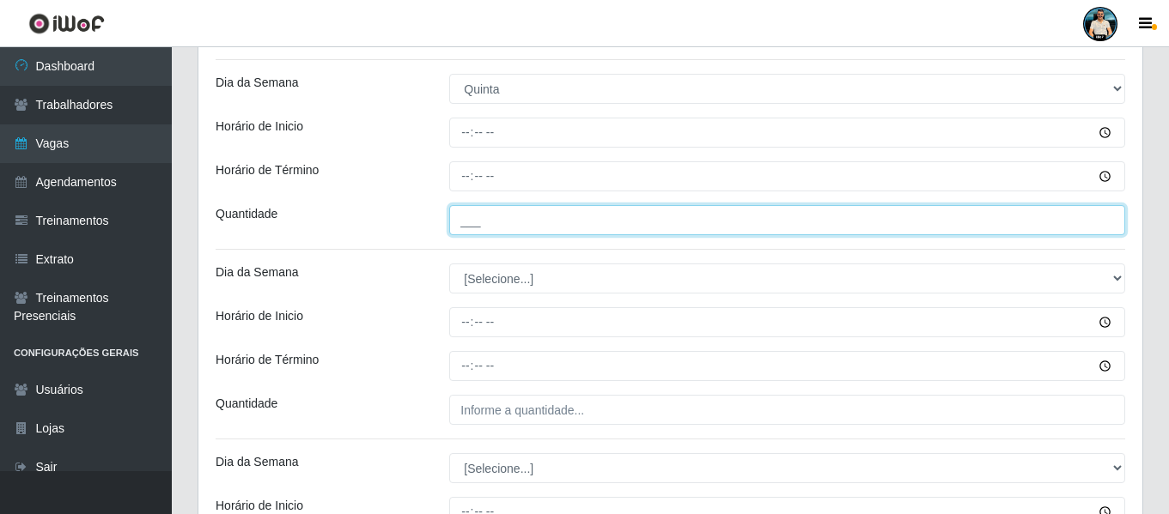
click at [471, 227] on input "___" at bounding box center [787, 220] width 676 height 30
type input "5__"
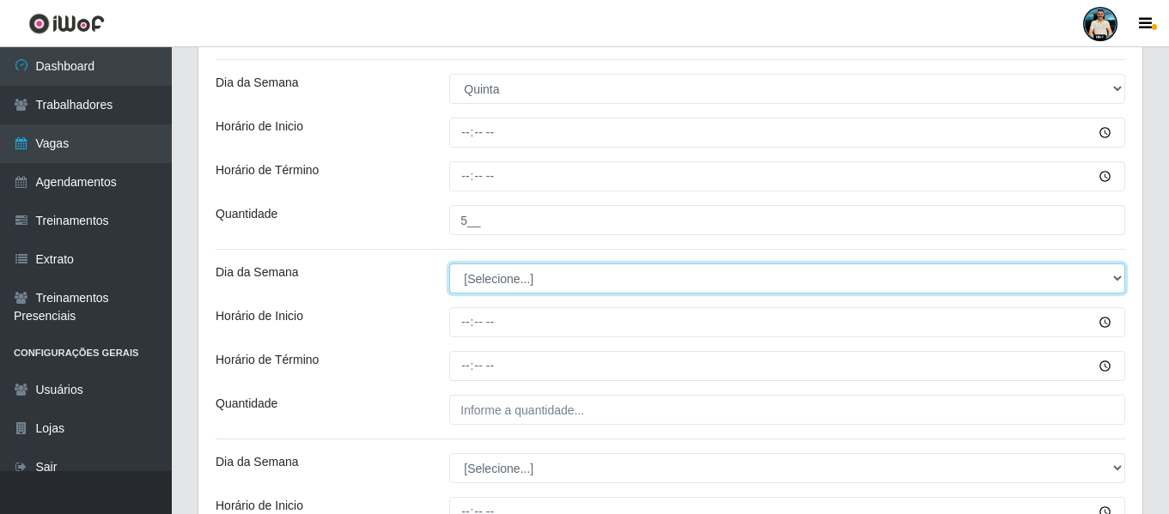
drag, startPoint x: 482, startPoint y: 280, endPoint x: 484, endPoint y: 293, distance: 13.1
click at [482, 280] on select "[Selecione...] Segunda Terça Quarta Quinta Sexta Sábado Domingo" at bounding box center [787, 279] width 676 height 30
select select "5"
click at [449, 264] on select "[Selecione...] Segunda Terça Quarta Quinta Sexta Sábado Domingo" at bounding box center [787, 279] width 676 height 30
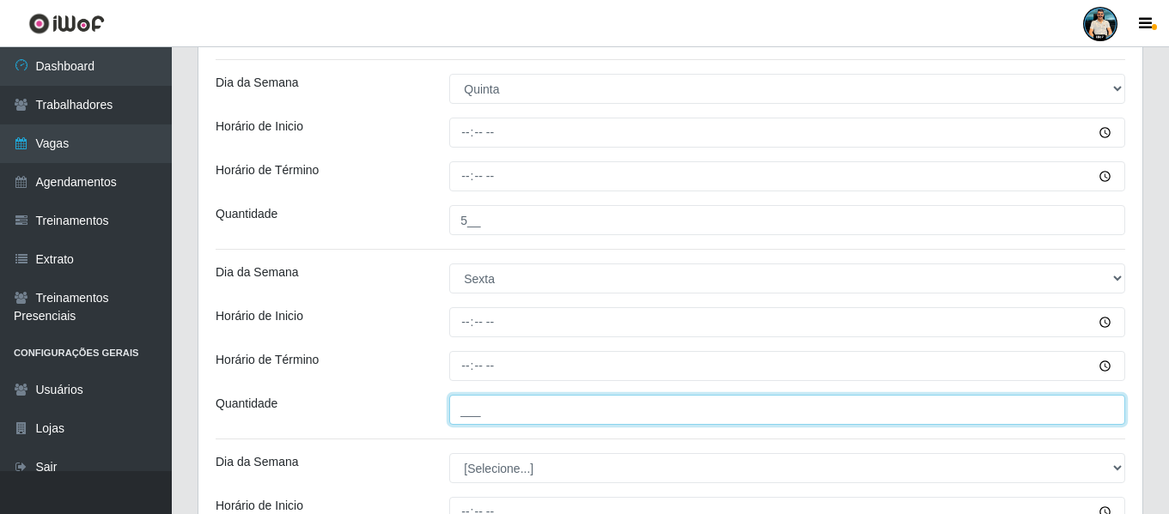
click at [459, 408] on input "___" at bounding box center [787, 410] width 676 height 30
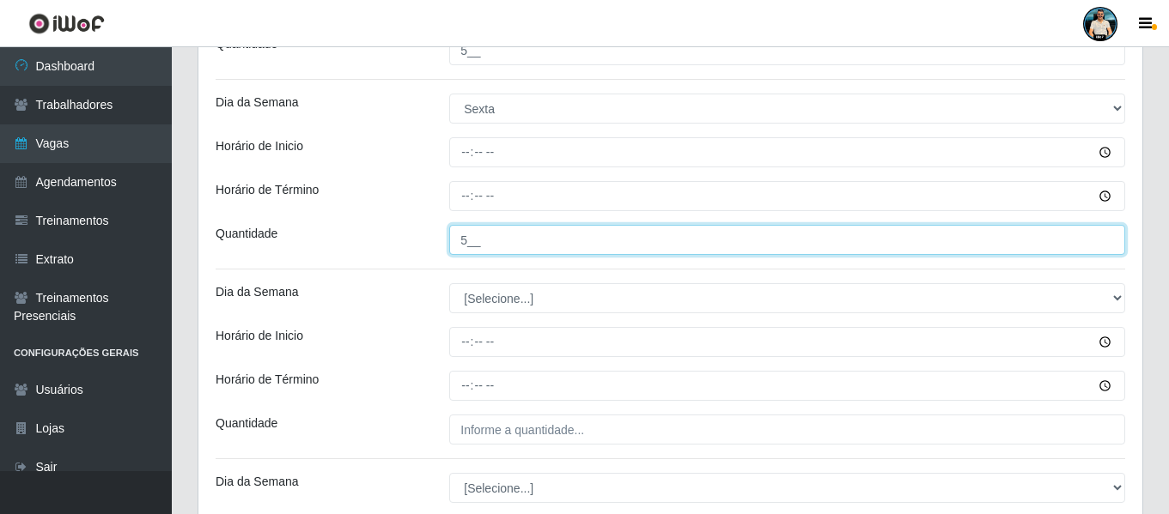
scroll to position [1118, 0]
type input "5__"
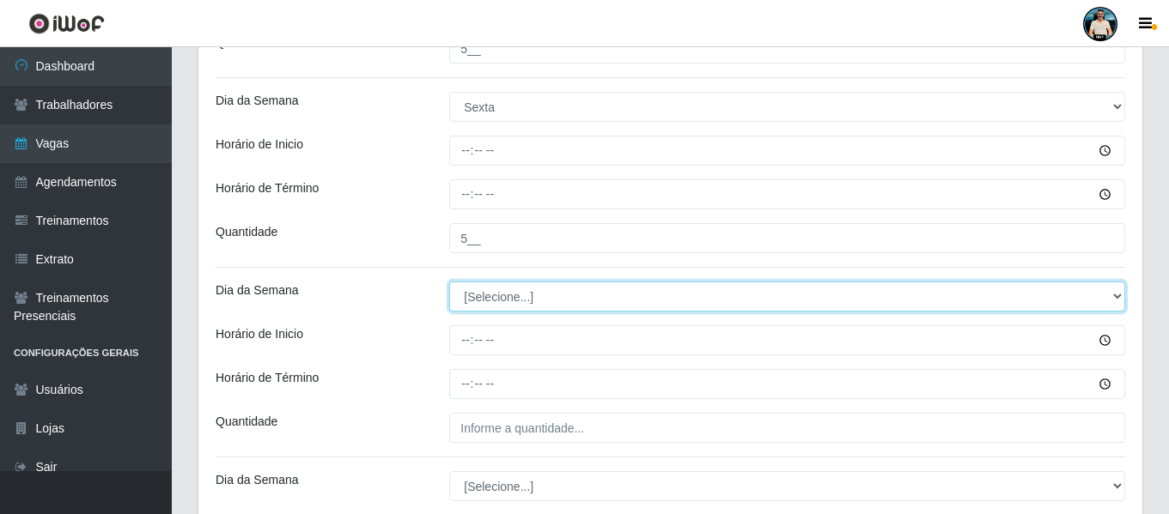
click at [516, 299] on select "[Selecione...] Segunda Terça Quarta Quinta Sexta Sábado Domingo" at bounding box center [787, 297] width 676 height 30
select select "6"
click at [449, 282] on select "[Selecione...] Segunda Terça Quarta Quinta Sexta Sábado Domingo" at bounding box center [787, 297] width 676 height 30
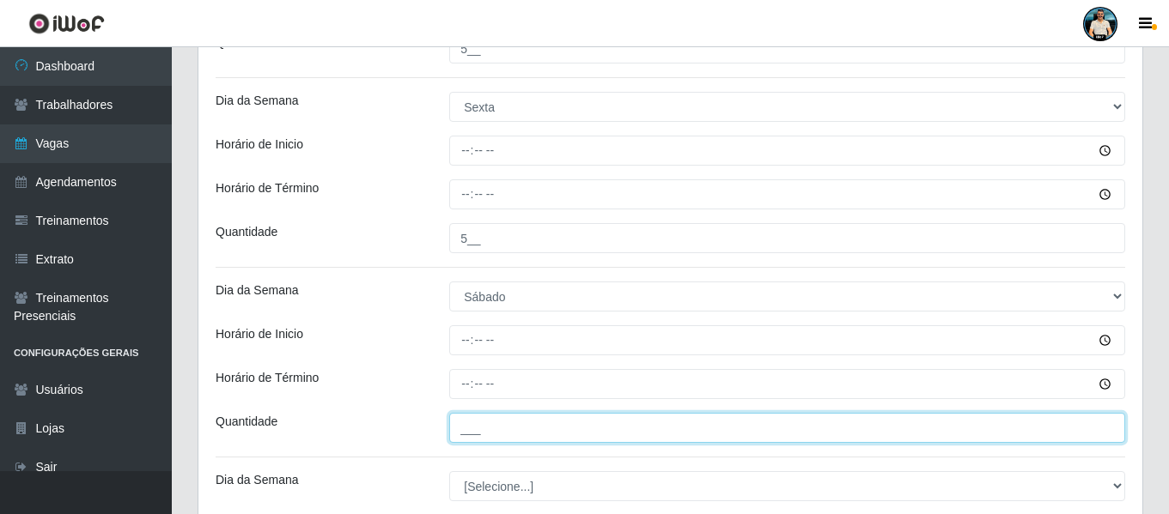
click at [470, 429] on input "___" at bounding box center [787, 428] width 676 height 30
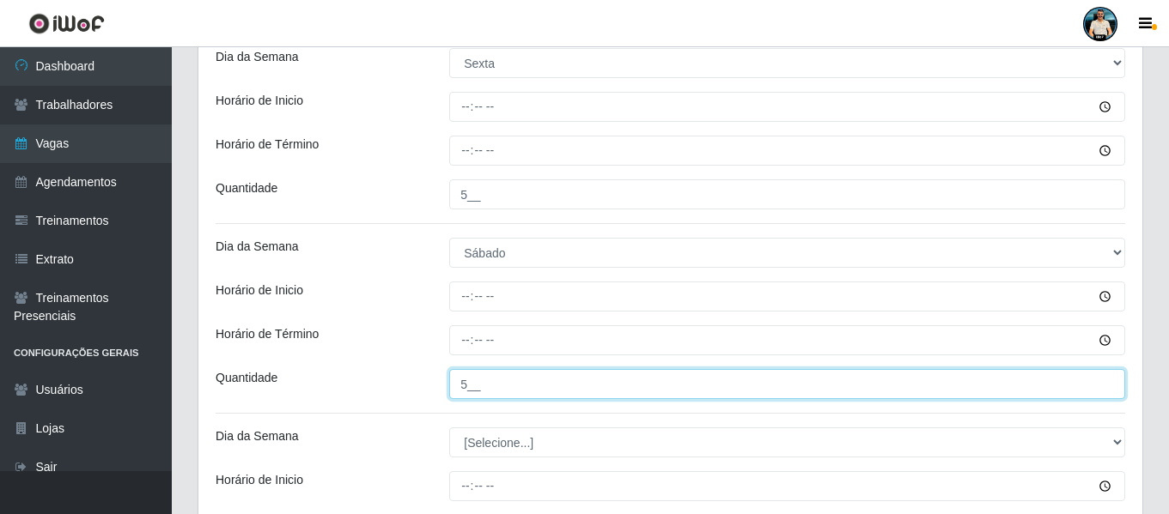
scroll to position [1204, 0]
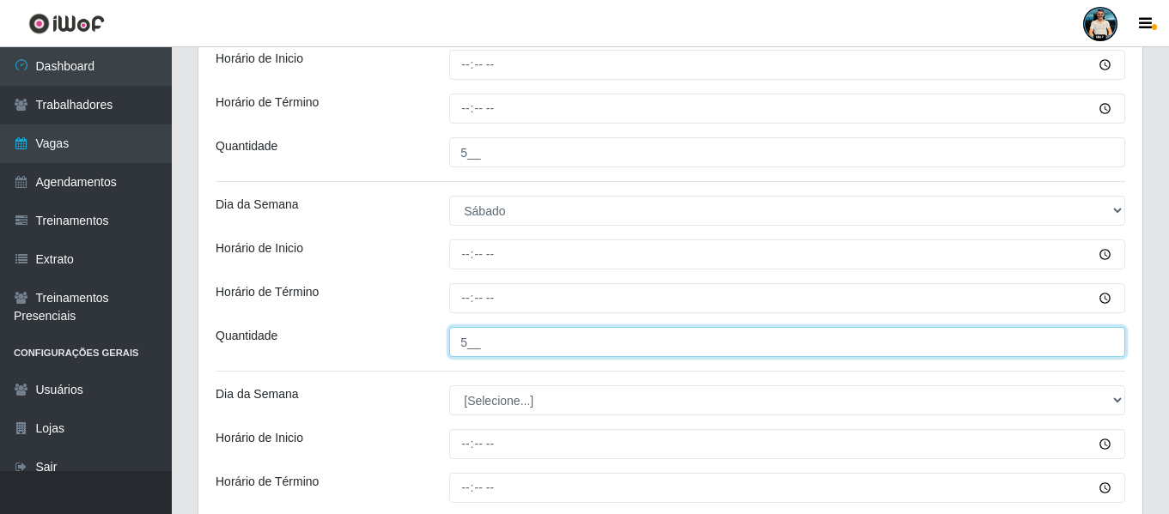
type input "5__"
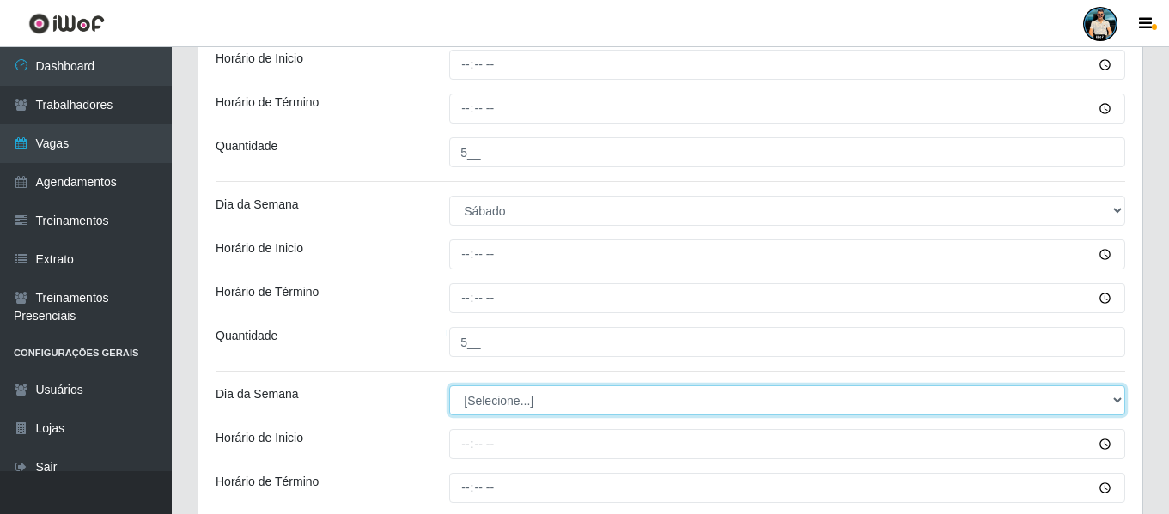
click at [523, 388] on select "[Selecione...] Segunda Terça Quarta Quinta Sexta Sábado Domingo" at bounding box center [787, 401] width 676 height 30
select select "0"
click at [449, 386] on select "[Selecione...] Segunda Terça Quarta Quinta Sexta Sábado Domingo" at bounding box center [787, 401] width 676 height 30
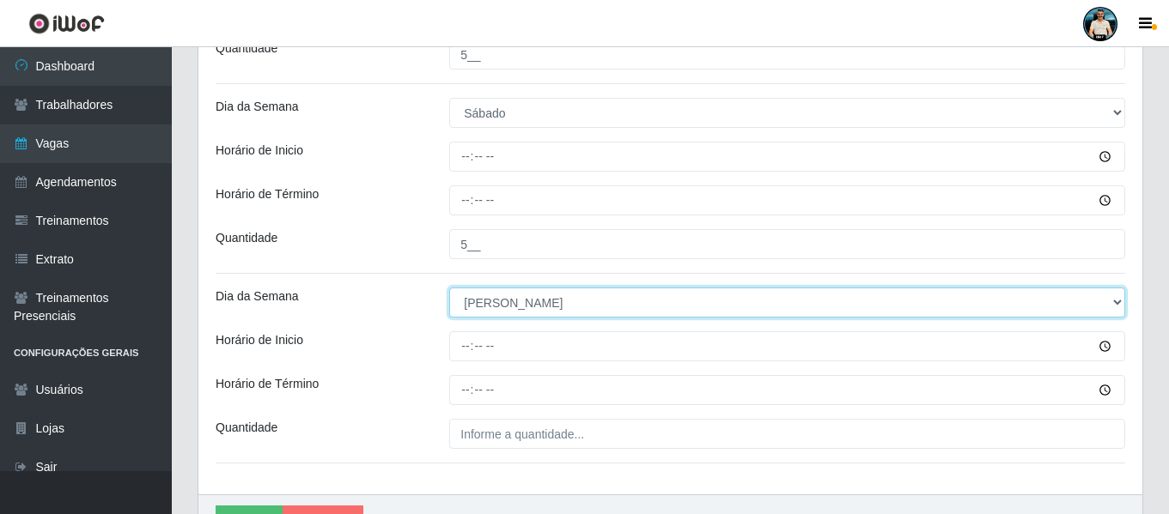
scroll to position [1398, 0]
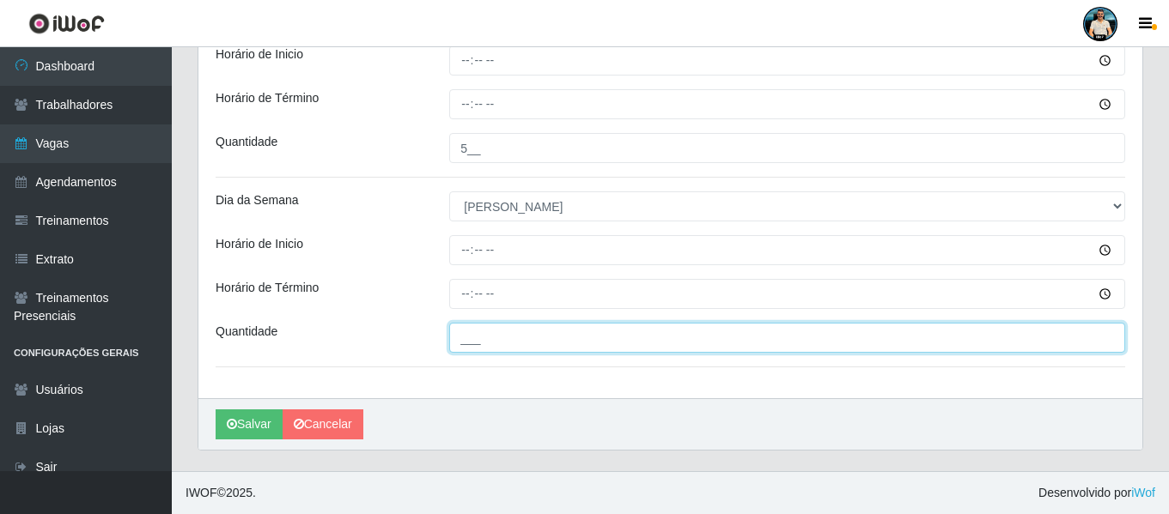
click at [451, 343] on input "___" at bounding box center [787, 338] width 676 height 30
type input "5__"
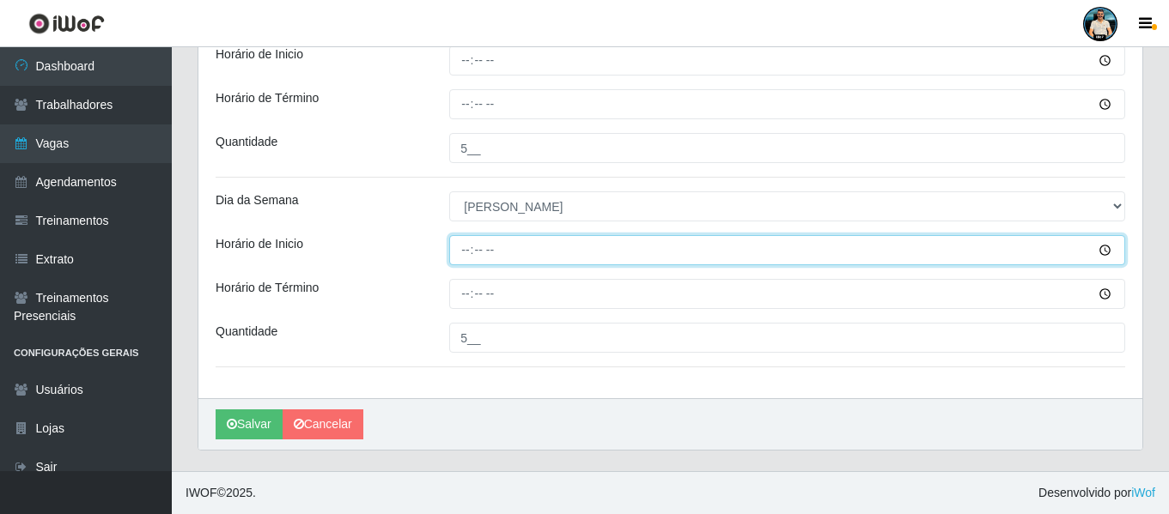
click at [463, 255] on input "Horário de Inicio" at bounding box center [787, 250] width 676 height 30
type input "12:00"
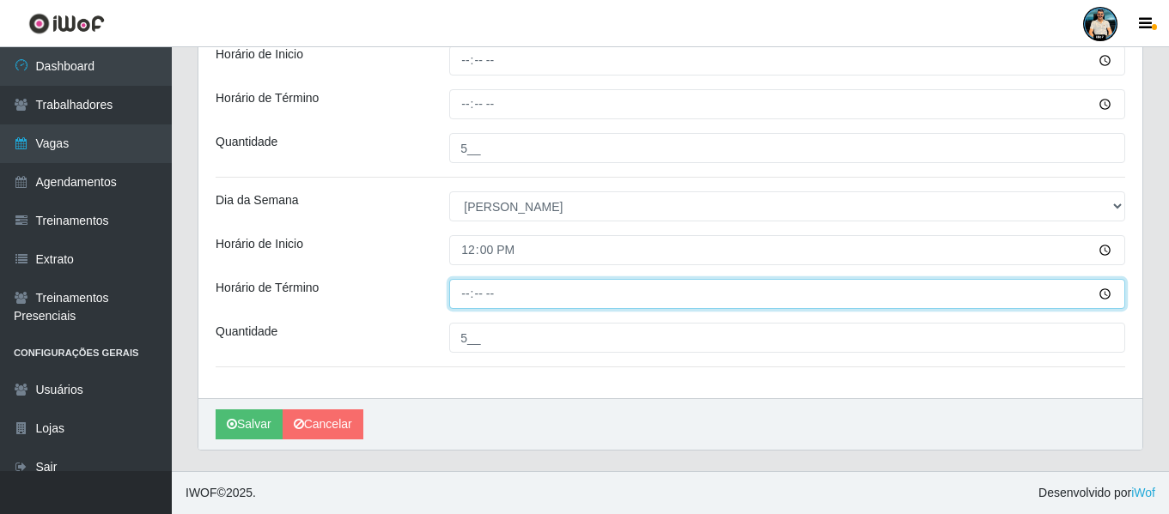
click at [464, 298] on input "Horário de Término" at bounding box center [787, 294] width 676 height 30
type input "18:00"
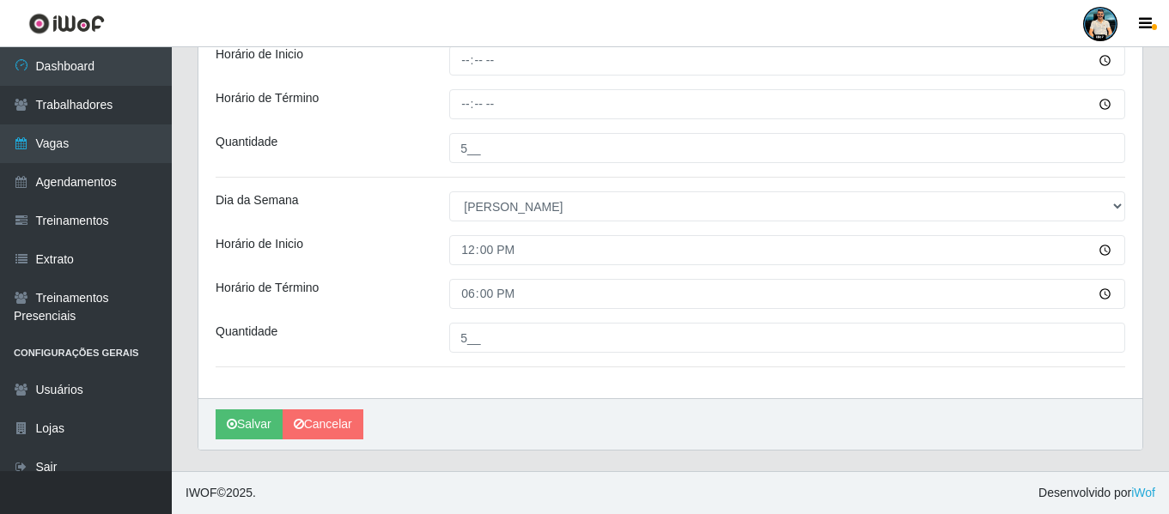
click at [602, 416] on div "[PERSON_NAME]" at bounding box center [670, 424] width 944 height 52
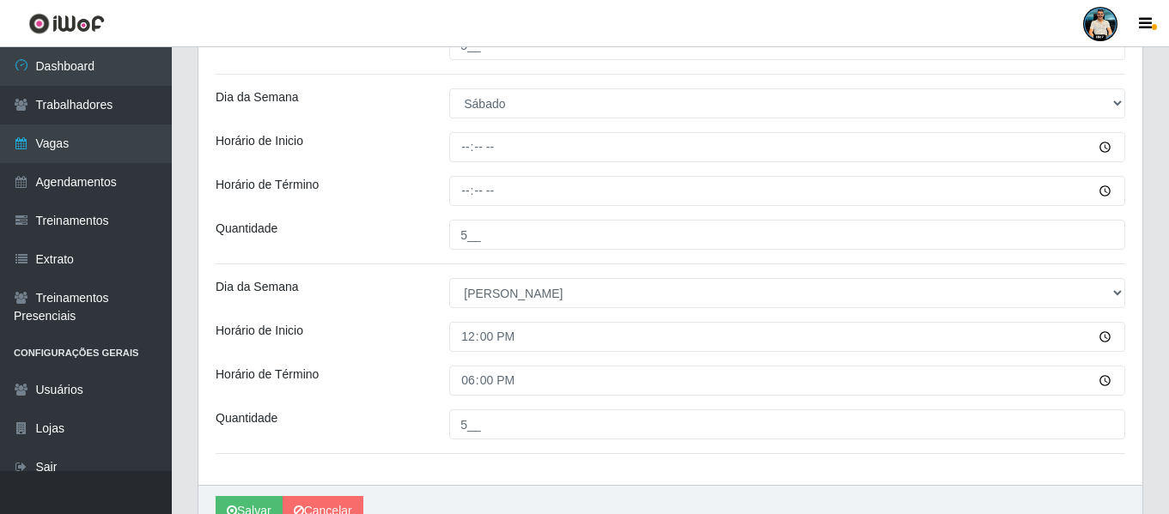
scroll to position [1140, 0]
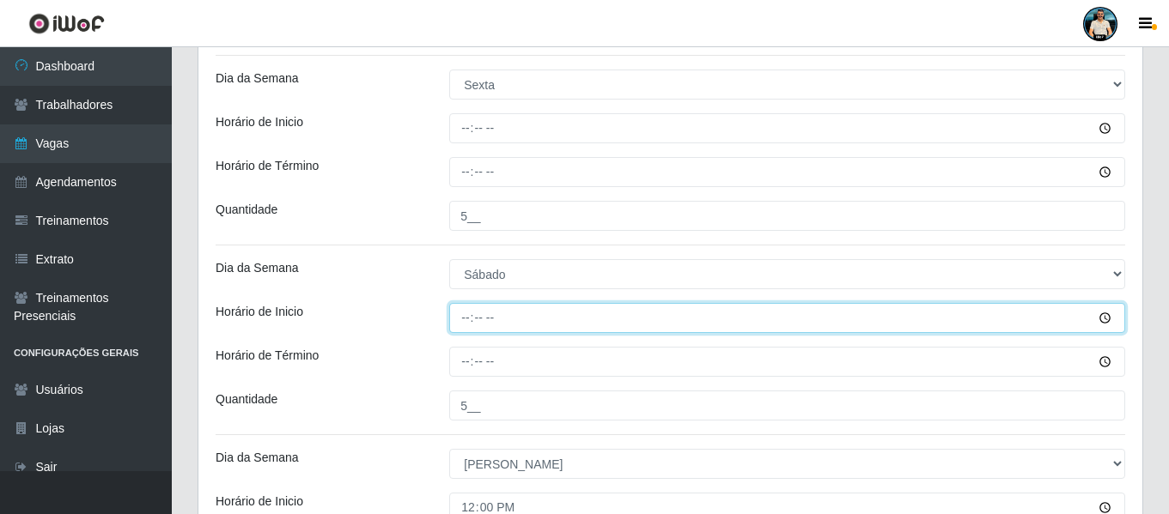
click at [460, 319] on input "Horário de Inicio" at bounding box center [787, 318] width 676 height 30
type input "16:00"
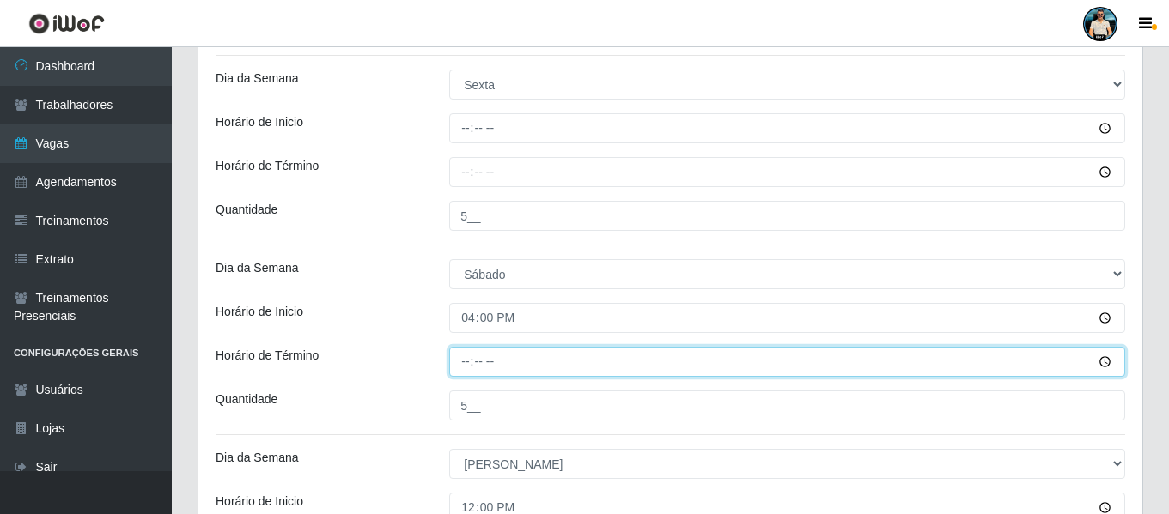
click at [460, 358] on input "Horário de Término" at bounding box center [787, 362] width 676 height 30
type input "22:00"
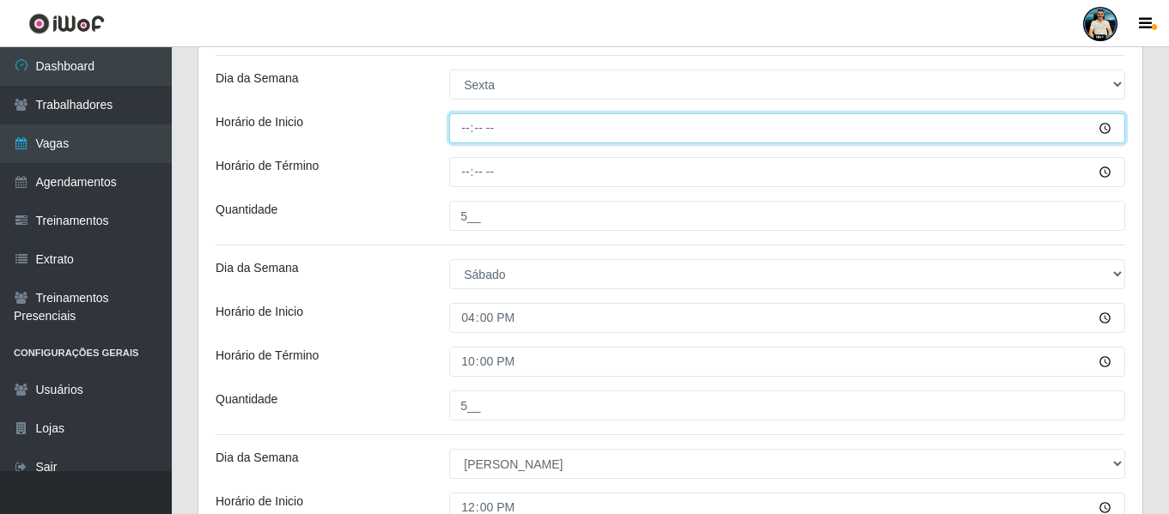
click at [477, 123] on input "Horário de Inicio" at bounding box center [787, 128] width 676 height 30
click at [469, 128] on input "Horário de Inicio" at bounding box center [787, 128] width 676 height 30
type input "16:00"
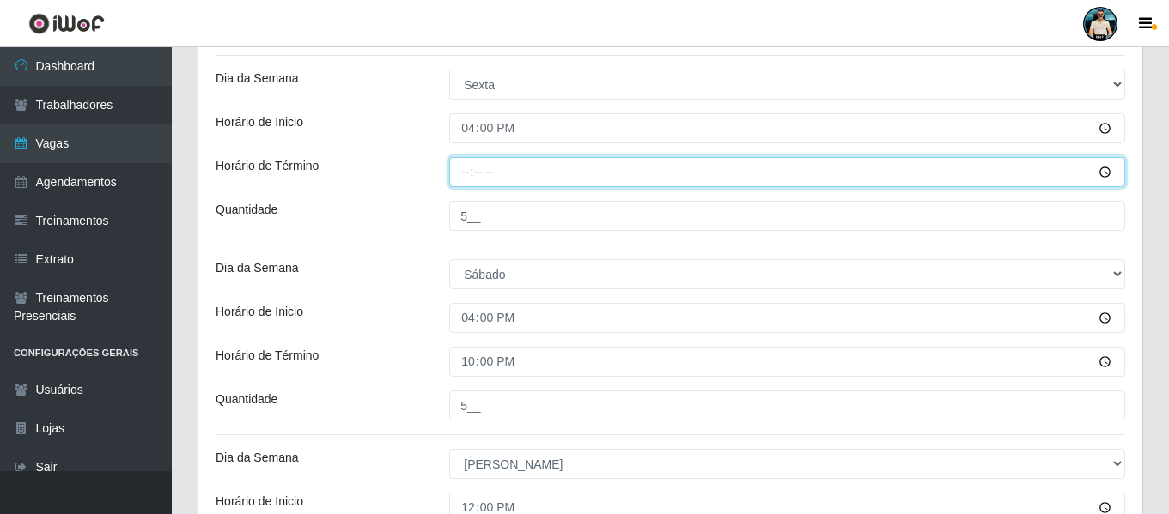
click at [469, 177] on input "Horário de Término" at bounding box center [787, 172] width 676 height 30
type input "22:00"
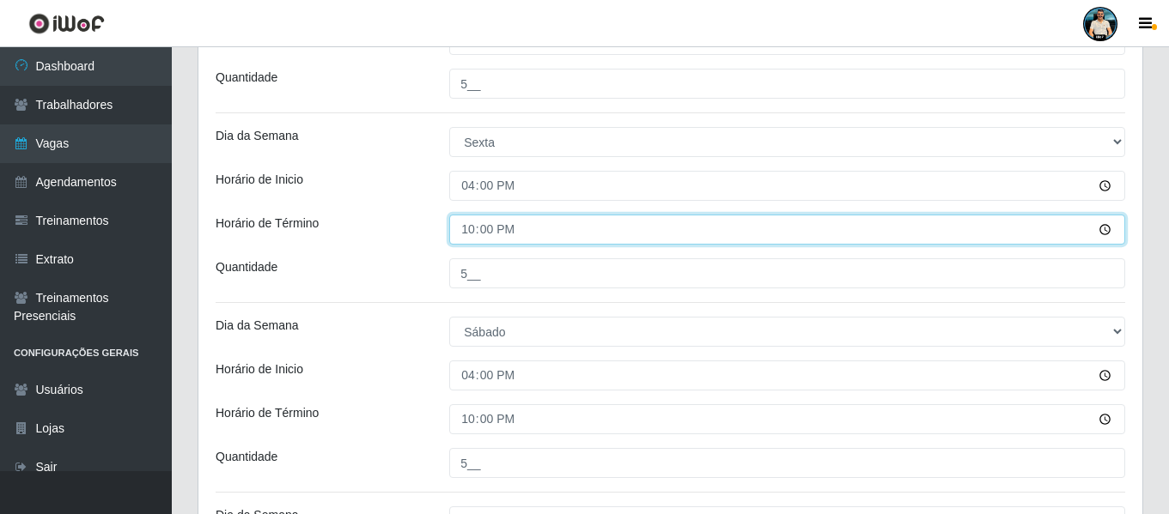
scroll to position [797, 0]
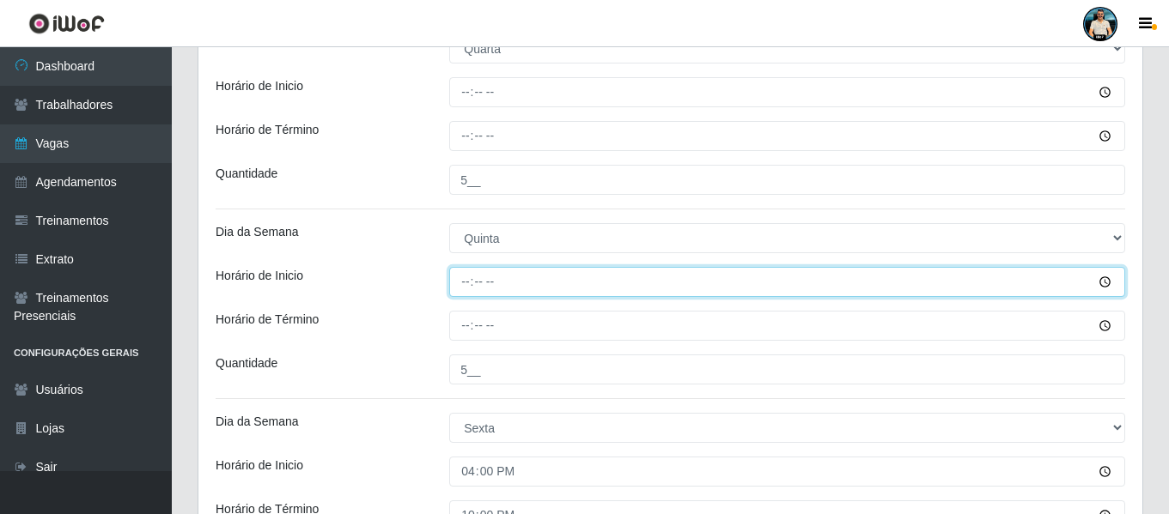
click at [472, 288] on input "Horário de Inicio" at bounding box center [787, 282] width 676 height 30
type input "16:00"
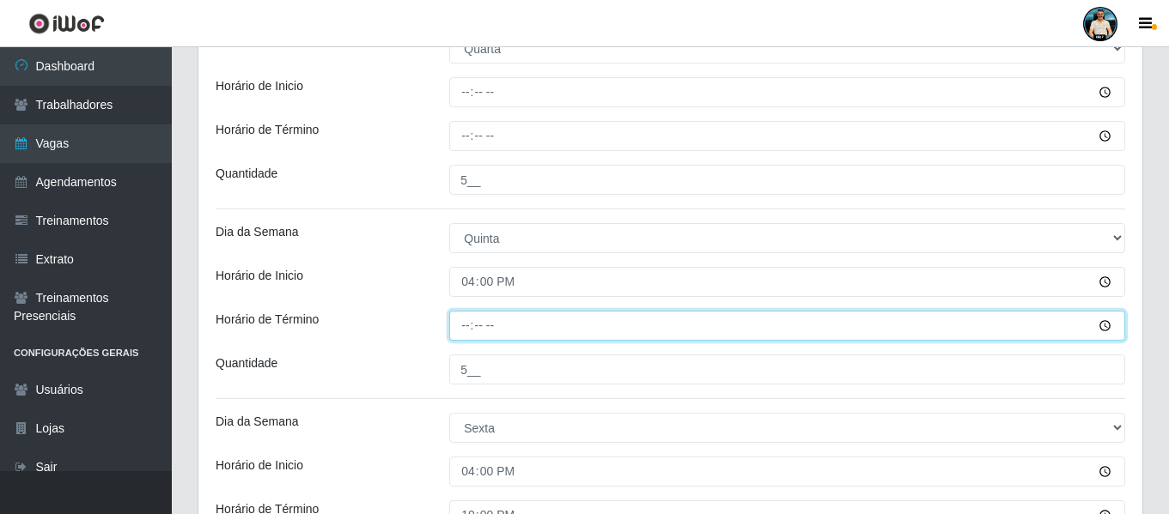
click at [471, 327] on input "Horário de Término" at bounding box center [787, 326] width 676 height 30
type input "22:00"
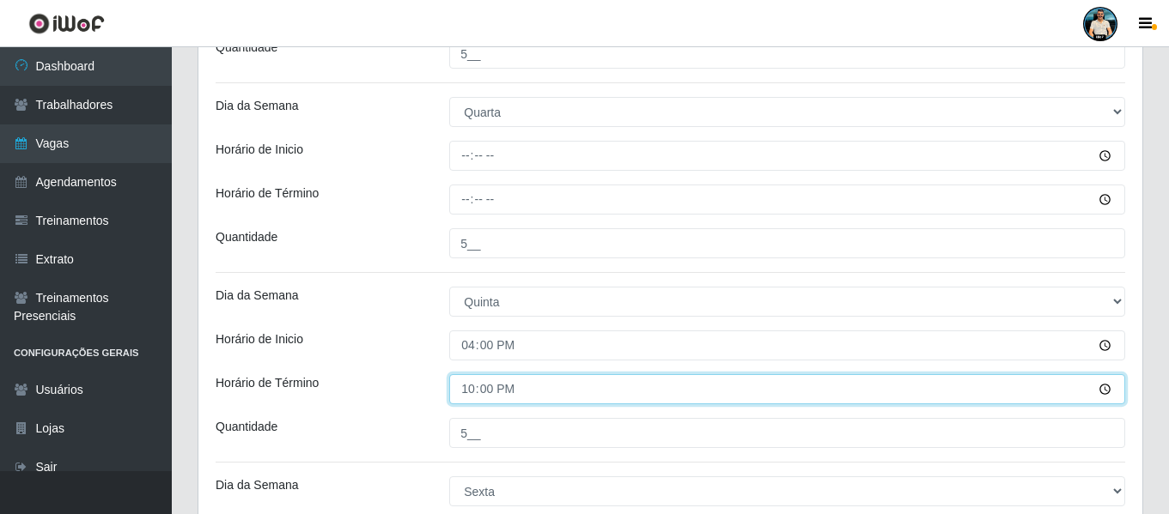
scroll to position [625, 0]
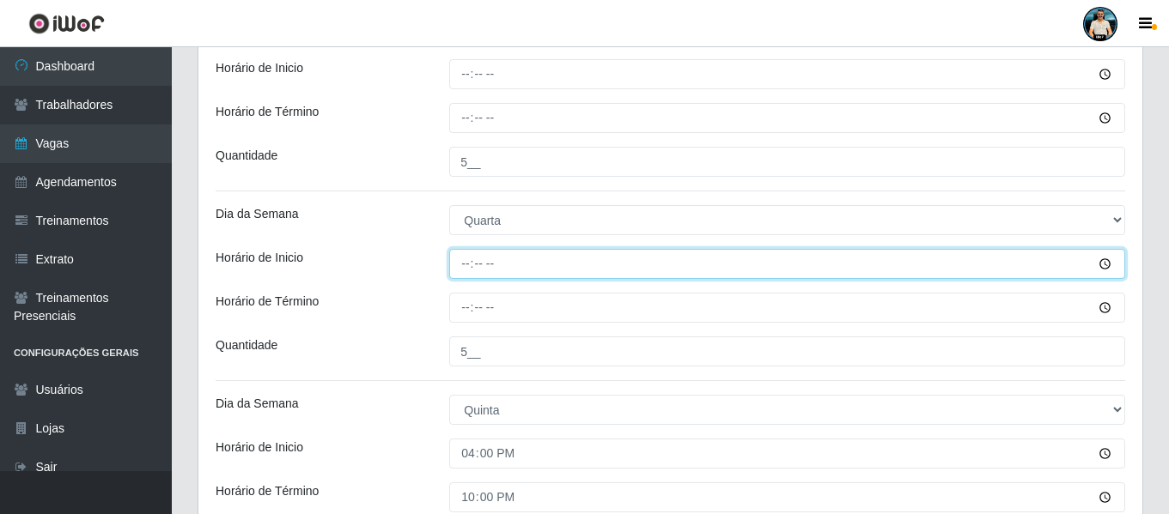
click at [465, 270] on input "Horário de Inicio" at bounding box center [787, 264] width 676 height 30
type input "16:00"
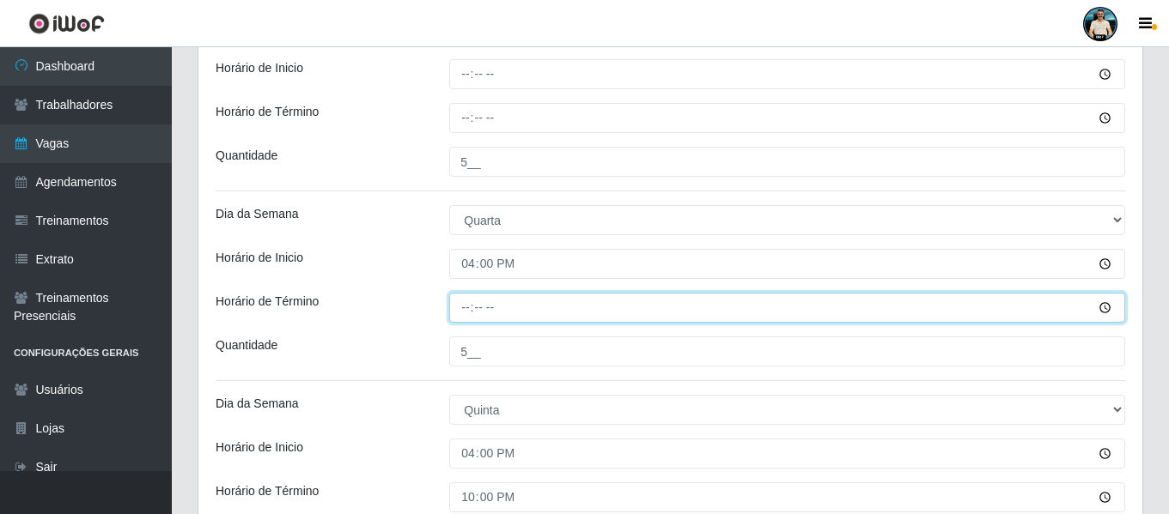
click at [467, 298] on input "Horário de Término" at bounding box center [787, 308] width 676 height 30
type input "22:00"
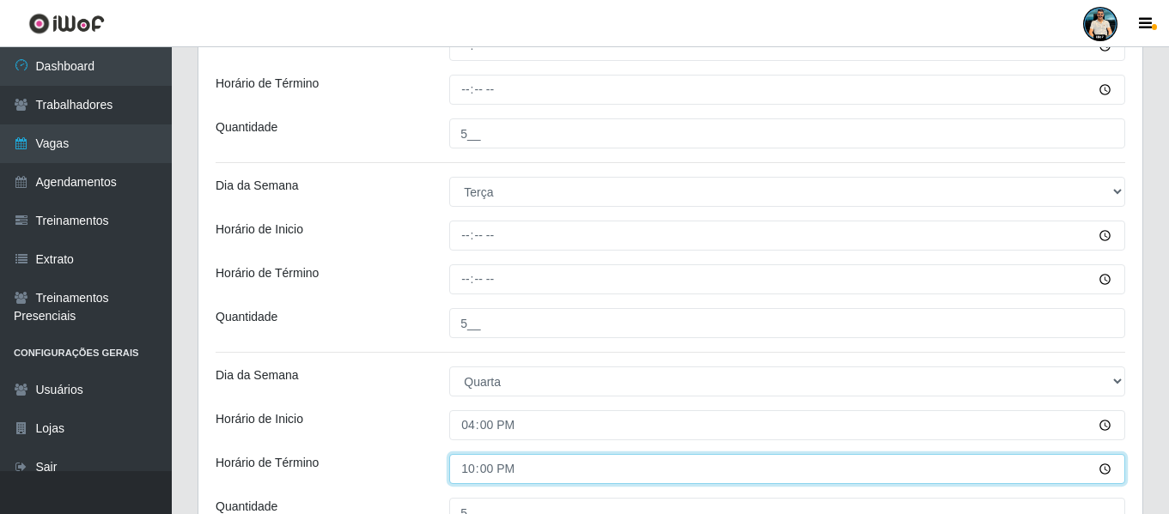
scroll to position [453, 0]
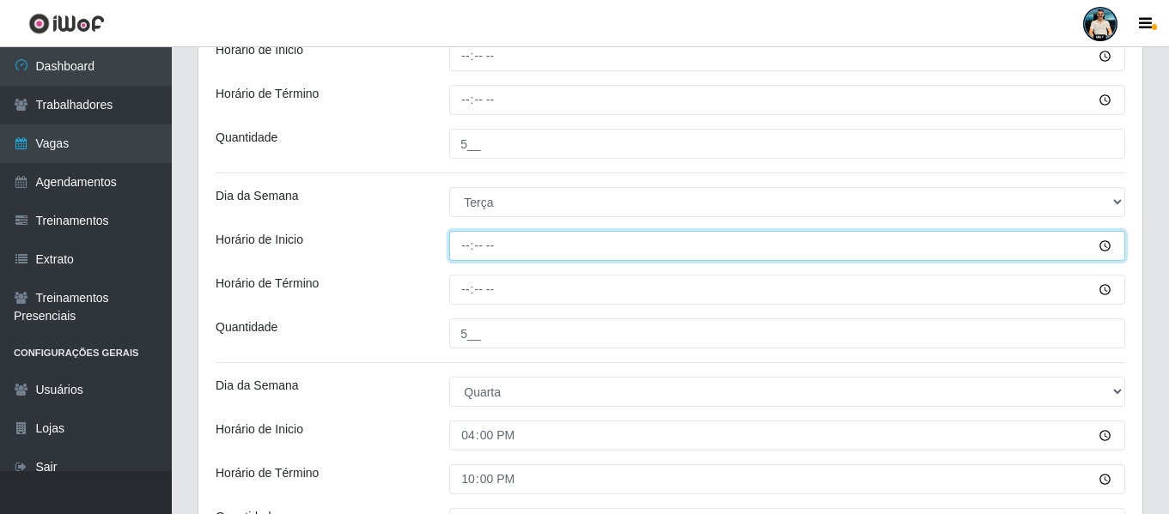
click at [463, 252] on input "Horário de Inicio" at bounding box center [787, 246] width 676 height 30
type input "16:00"
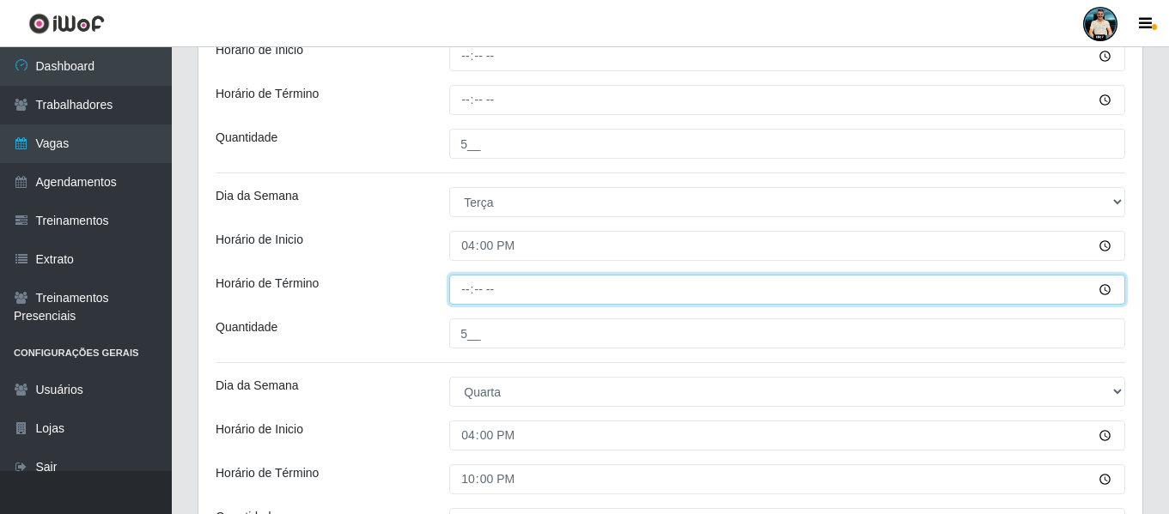
click at [470, 289] on input "Horário de Término" at bounding box center [787, 290] width 676 height 30
type input "22:00"
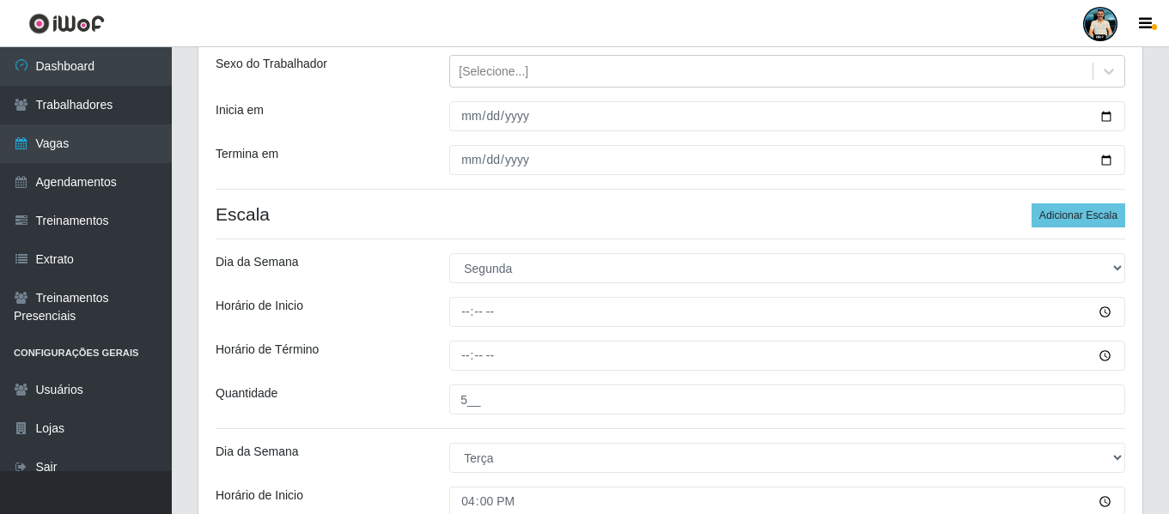
scroll to position [196, 0]
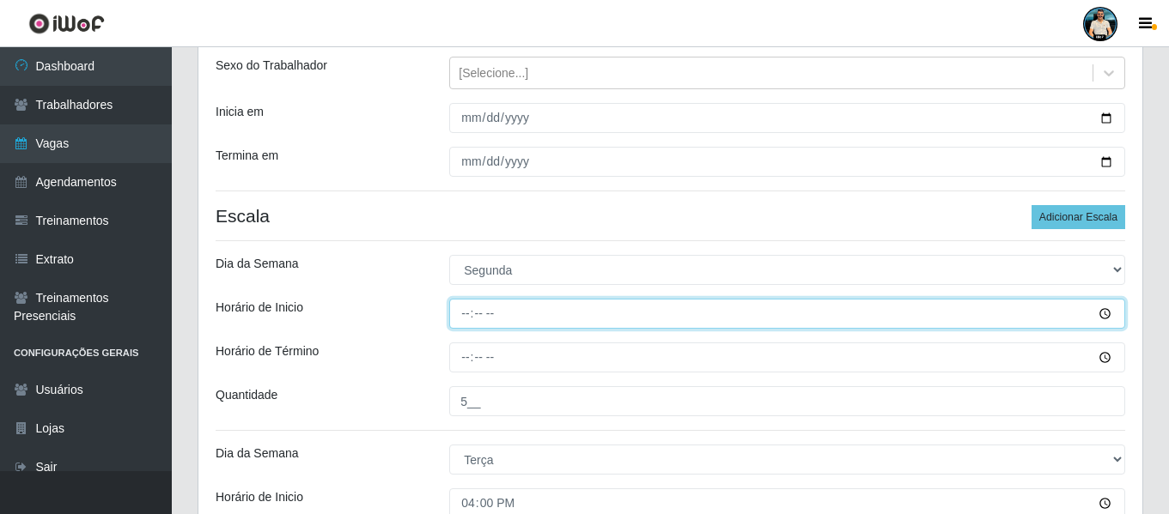
click at [472, 315] on input "Horário de Inicio" at bounding box center [787, 314] width 676 height 30
type input "16:00"
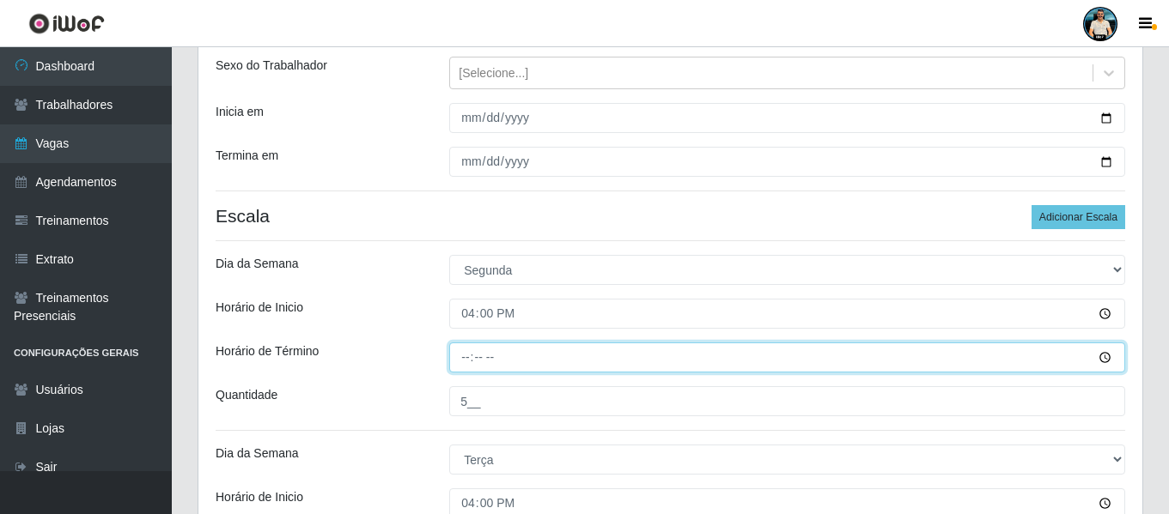
click at [469, 357] on input "Horário de Término" at bounding box center [787, 358] width 676 height 30
type input "22:00"
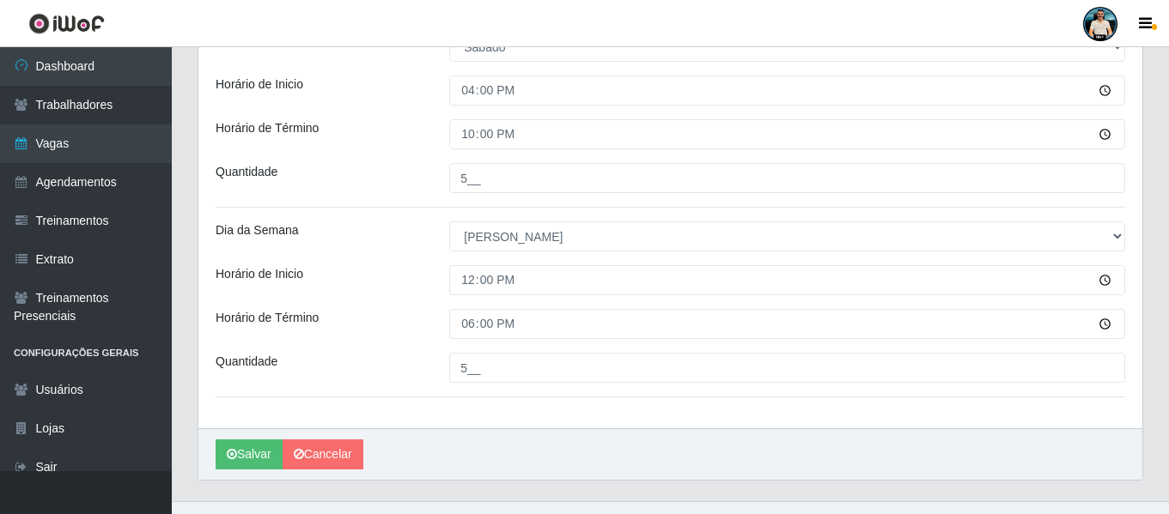
scroll to position [1398, 0]
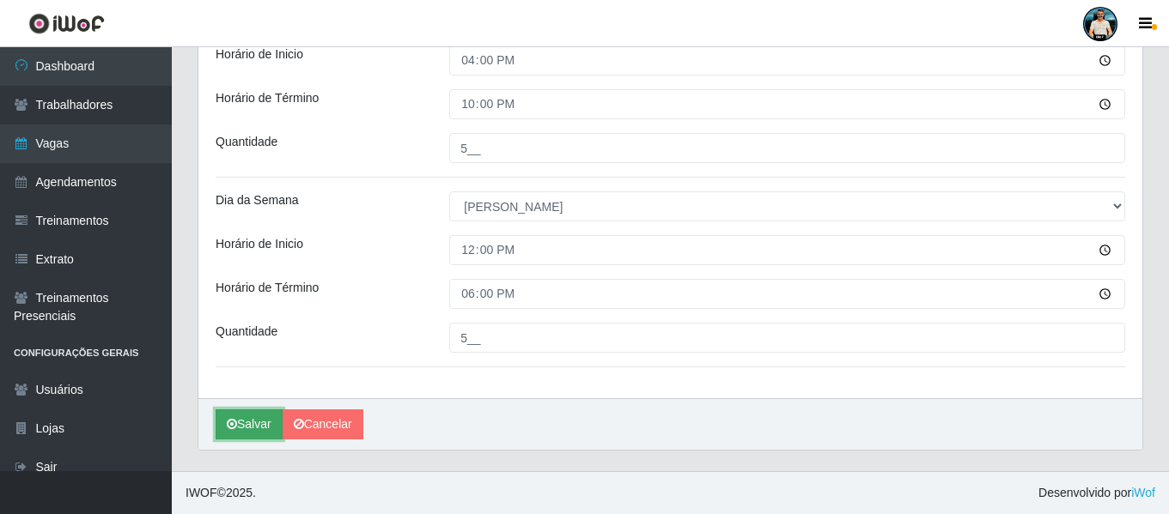
click at [228, 425] on icon "submit" at bounding box center [232, 424] width 10 height 12
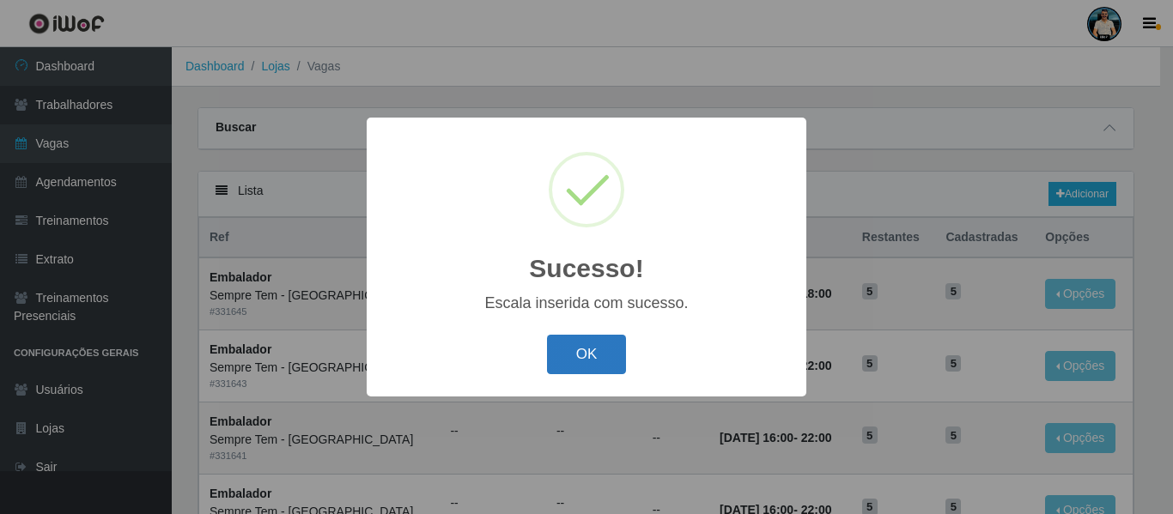
click at [569, 356] on button "OK" at bounding box center [587, 355] width 80 height 40
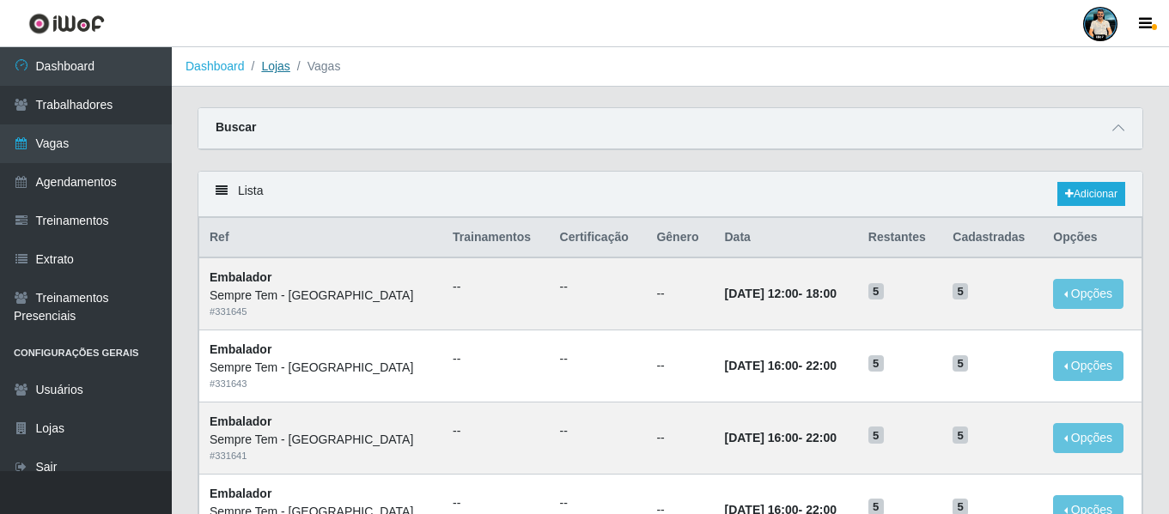
click at [287, 69] on link "Lojas" at bounding box center [275, 66] width 28 height 14
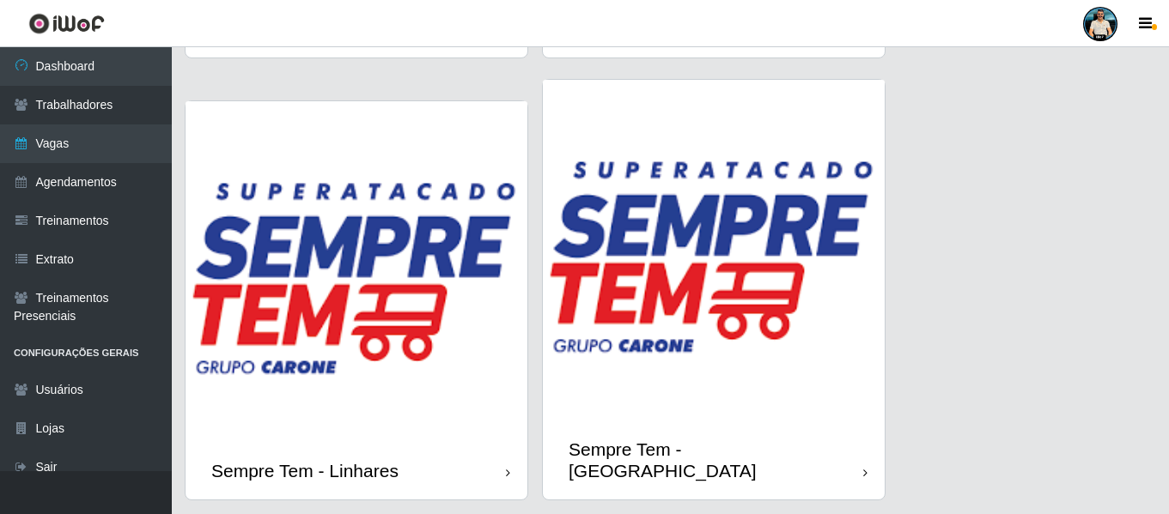
scroll to position [768, 0]
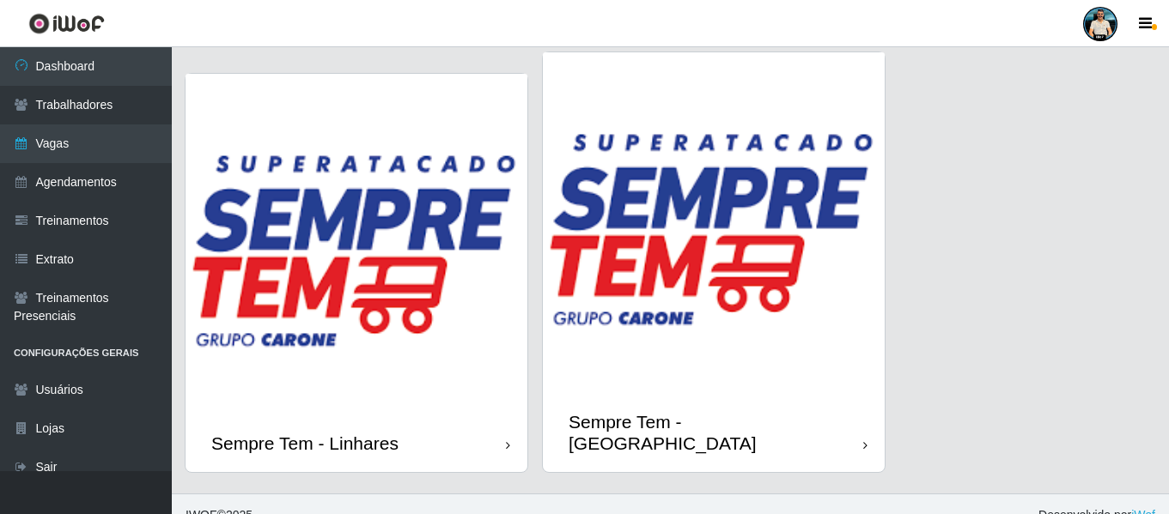
click at [770, 301] on img at bounding box center [714, 223] width 342 height 342
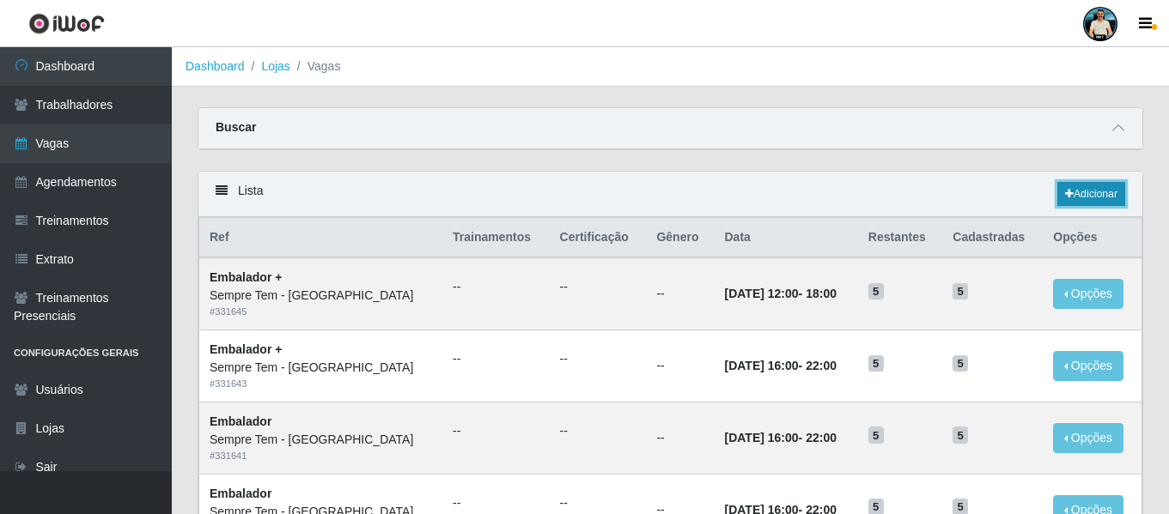
click at [1083, 198] on link "Adicionar" at bounding box center [1091, 194] width 68 height 24
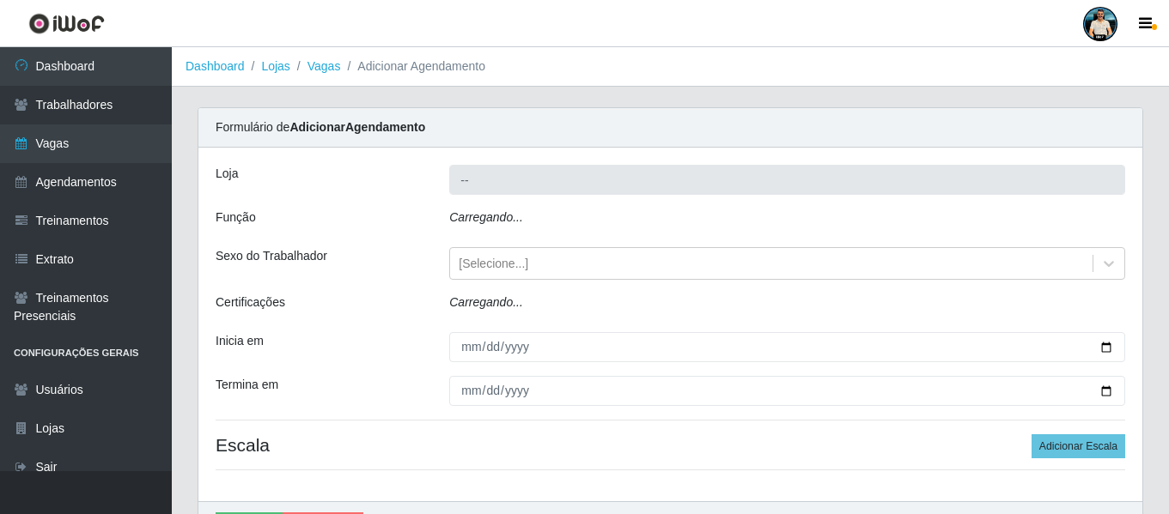
type input "Sempre Tem - [GEOGRAPHIC_DATA]"
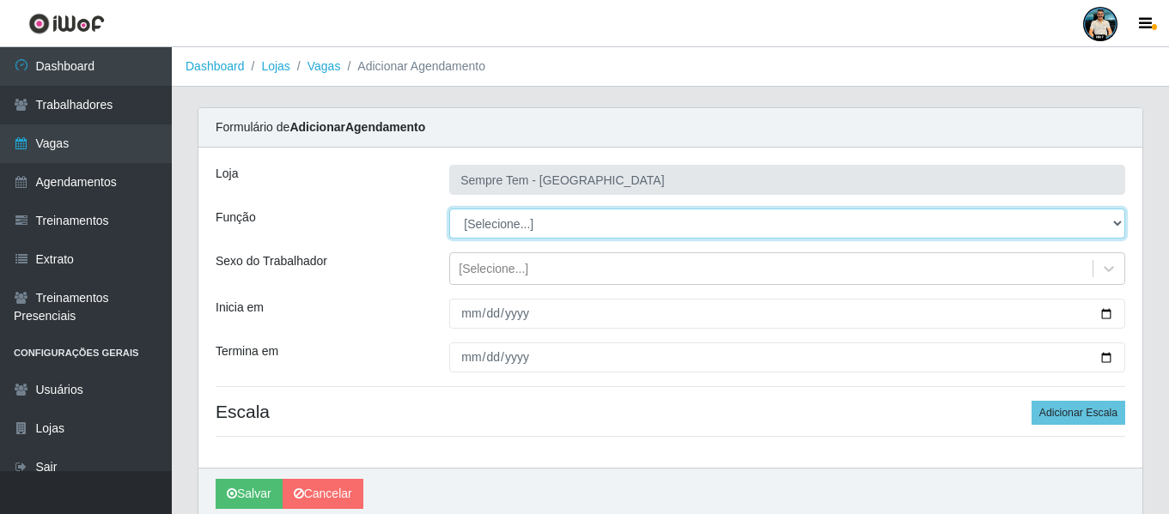
click at [596, 226] on select "[Selecione...] Embalador Embalador + Embalador ++ Repositor Repositor + Reposit…" at bounding box center [787, 224] width 676 height 30
click at [598, 210] on select "[Selecione...] Embalador Embalador + Embalador ++ Repositor Repositor + Reposit…" at bounding box center [787, 224] width 676 height 30
select select "24"
click at [449, 209] on select "[Selecione...] Embalador Embalador + Embalador ++ Repositor Repositor + Reposit…" at bounding box center [787, 224] width 676 height 30
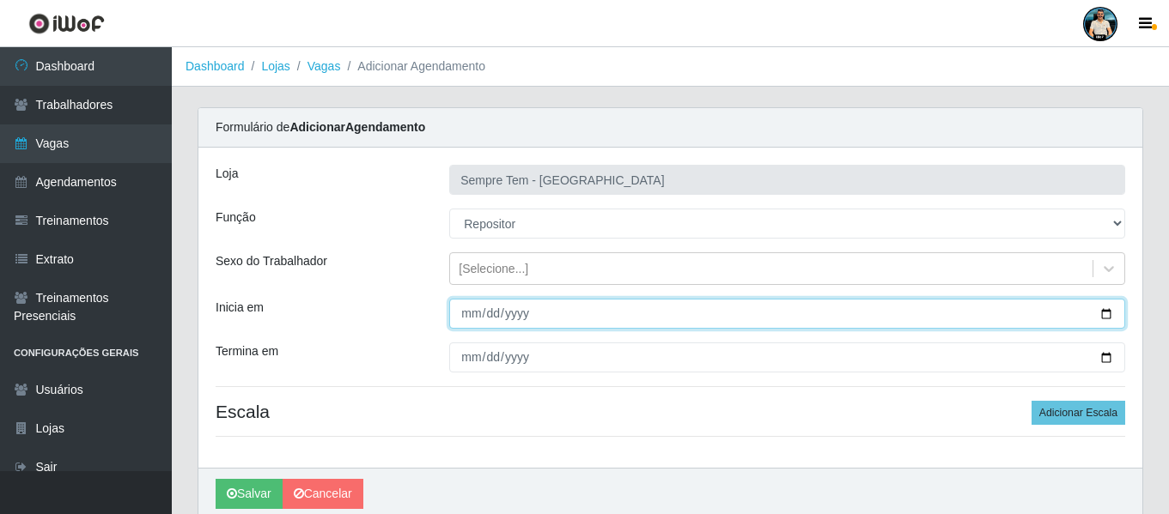
click at [1099, 312] on input "Inicia em" at bounding box center [787, 314] width 676 height 30
type input "[DATE]"
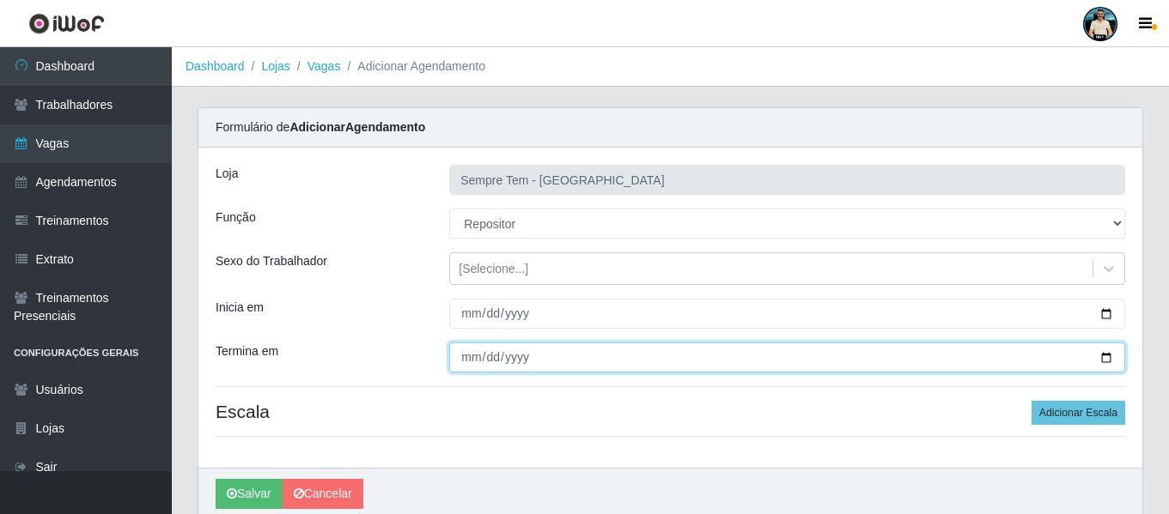
click at [1098, 356] on input "Termina em" at bounding box center [787, 358] width 676 height 30
type input "[DATE]"
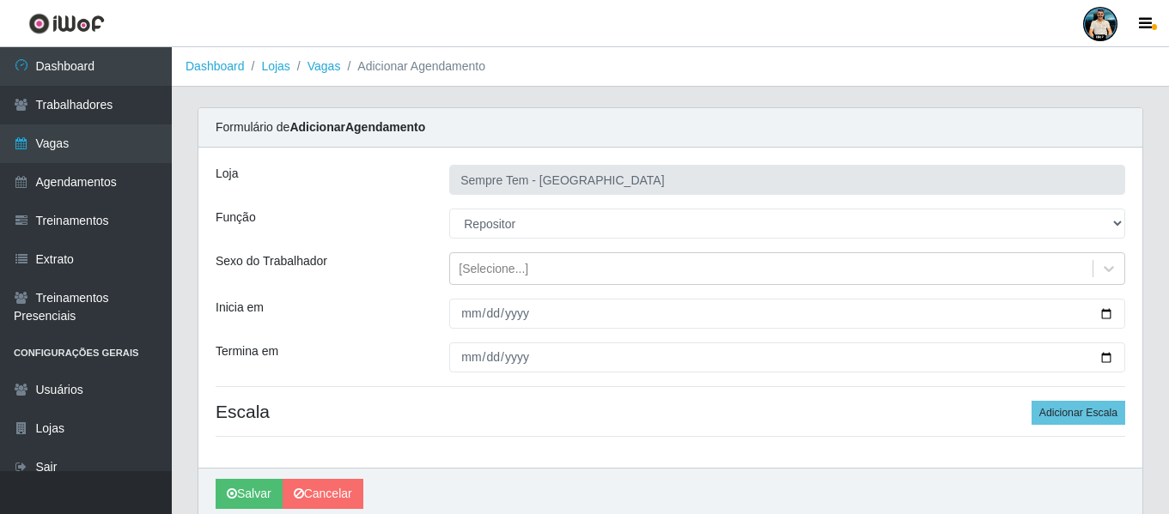
click at [547, 465] on div "Loja Sempre Tem - [GEOGRAPHIC_DATA] Função [Selecione...] Embalador Embalador +…" at bounding box center [670, 308] width 944 height 320
click at [1094, 410] on button "Adicionar Escala" at bounding box center [1078, 413] width 94 height 24
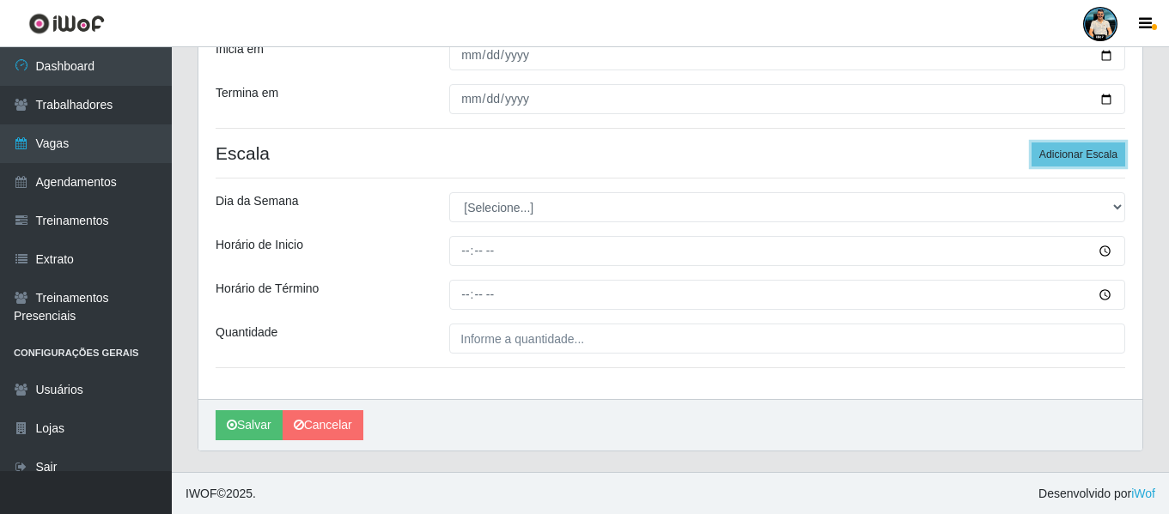
scroll to position [259, 0]
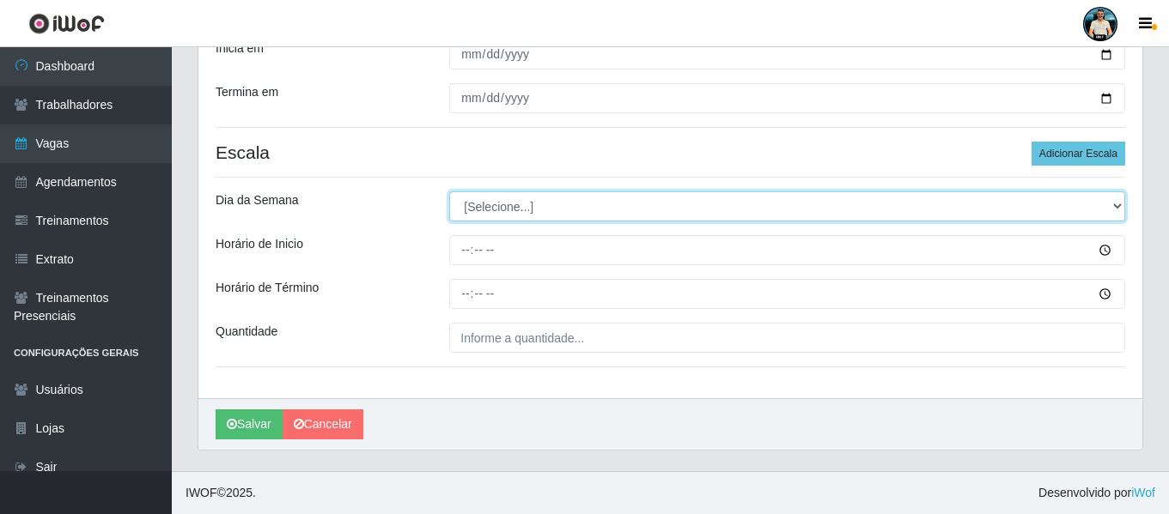
click at [574, 219] on select "[Selecione...] Segunda Terça Quarta Quinta Sexta Sábado Domingo" at bounding box center [787, 206] width 676 height 30
select select "1"
click at [449, 191] on select "[Selecione...] Segunda Terça Quarta Quinta Sexta Sábado Domingo" at bounding box center [787, 206] width 676 height 30
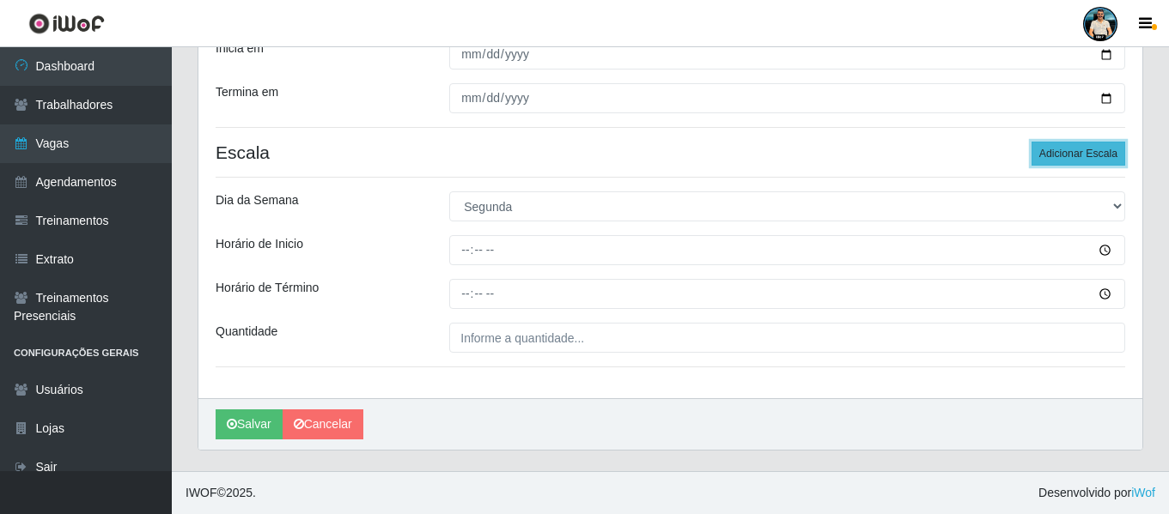
click at [1109, 154] on button "Adicionar Escala" at bounding box center [1078, 154] width 94 height 24
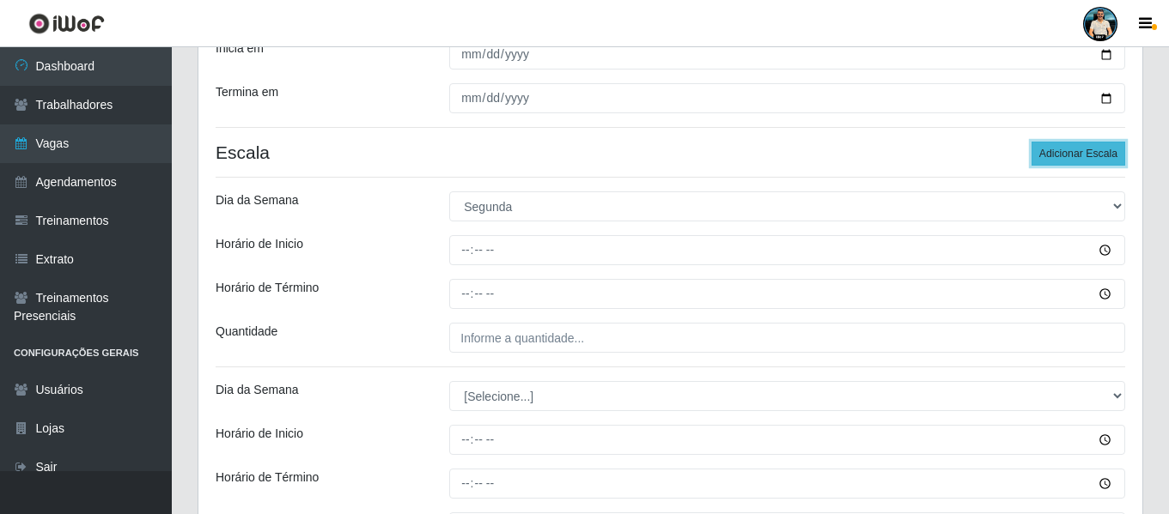
click at [1098, 153] on button "Adicionar Escala" at bounding box center [1078, 154] width 94 height 24
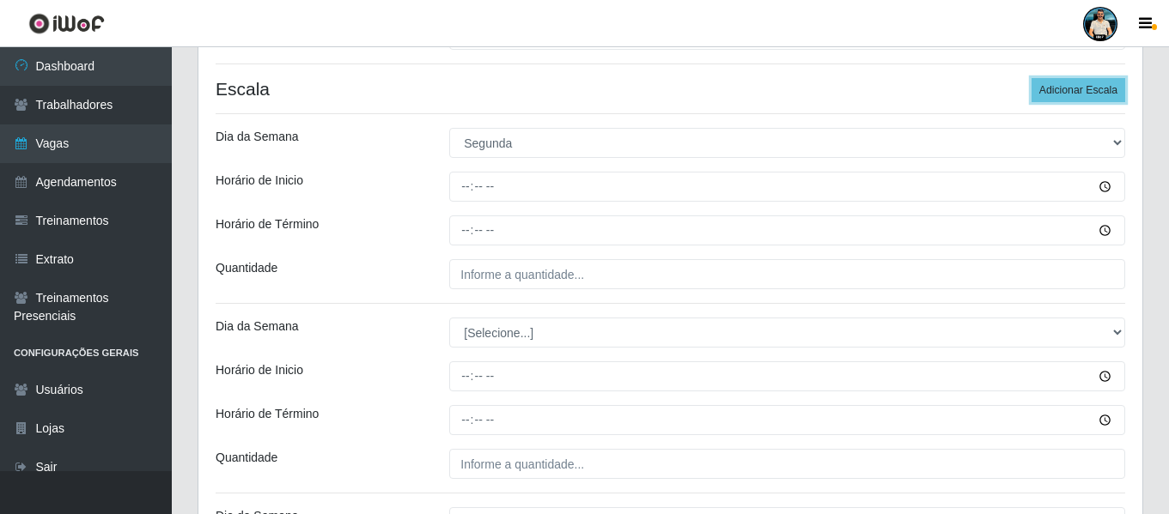
scroll to position [431, 0]
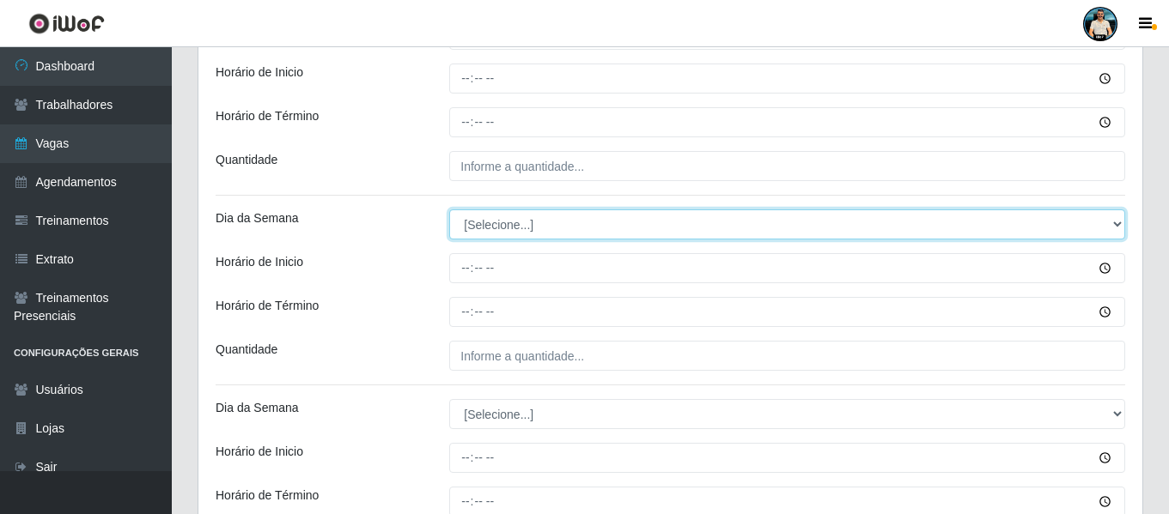
drag, startPoint x: 498, startPoint y: 226, endPoint x: 498, endPoint y: 238, distance: 12.0
click at [498, 224] on select "[Selecione...] Segunda Terça Quarta Quinta Sexta Sábado Domingo" at bounding box center [787, 225] width 676 height 30
select select "2"
click at [449, 210] on select "[Selecione...] Segunda Terça Quarta Quinta Sexta Sábado Domingo" at bounding box center [787, 225] width 676 height 30
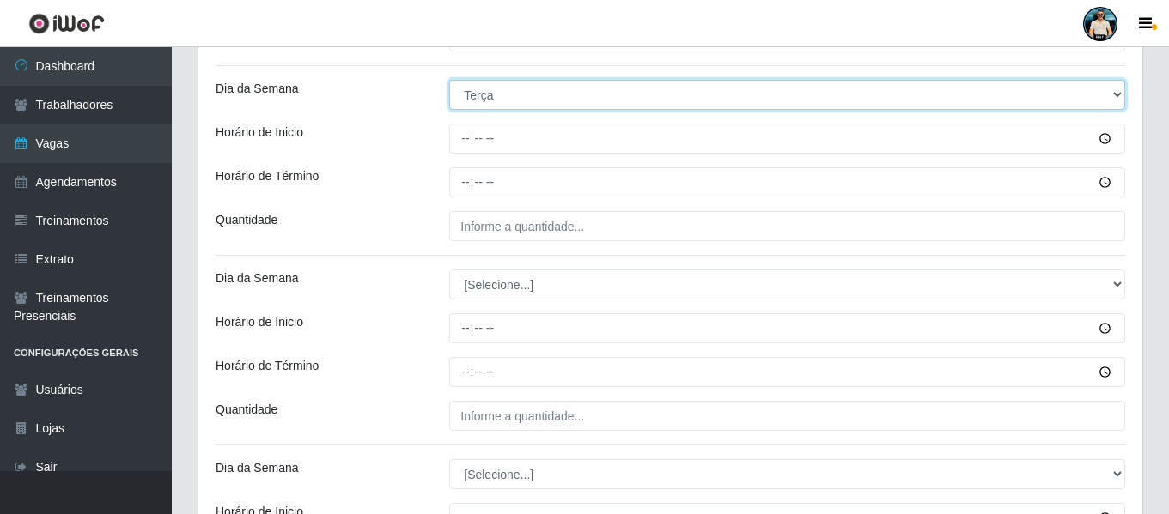
scroll to position [603, 0]
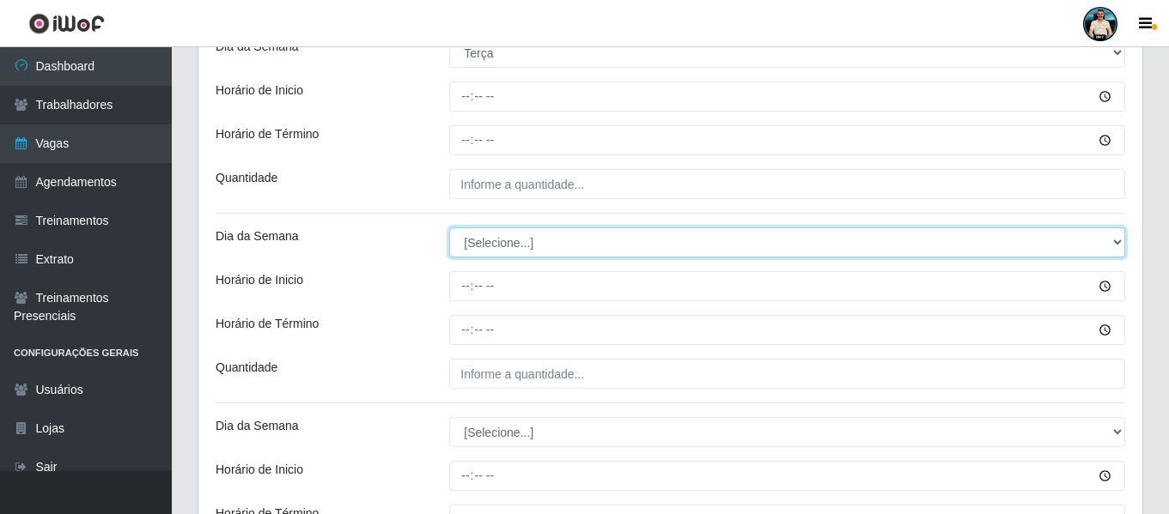
click at [492, 252] on select "[Selecione...] Segunda Terça Quarta Quinta Sexta Sábado Domingo" at bounding box center [787, 243] width 676 height 30
select select "3"
click at [449, 228] on select "[Selecione...] Segunda Terça Quarta Quinta Sexta Sábado Domingo" at bounding box center [787, 243] width 676 height 30
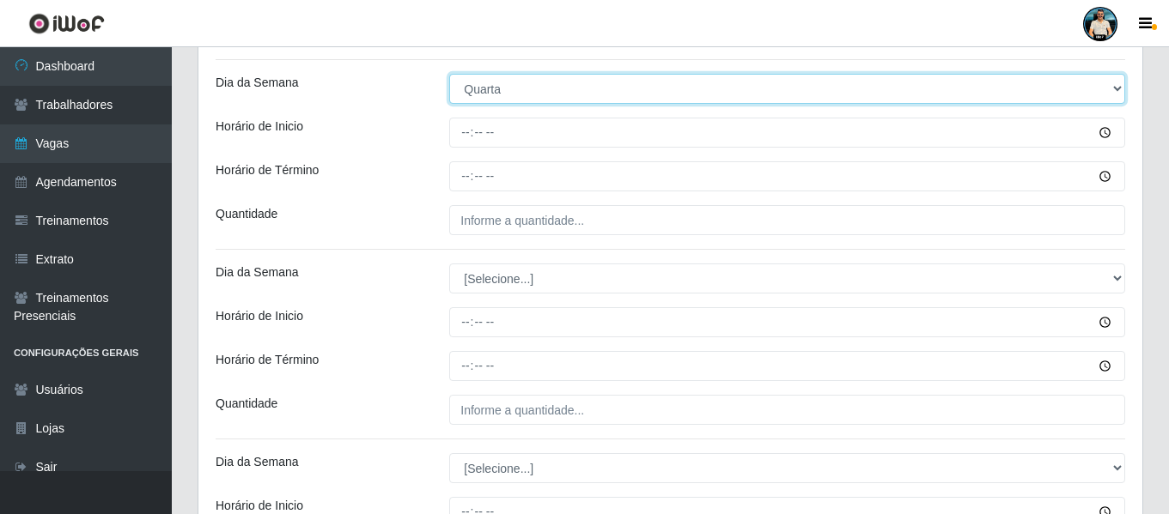
scroll to position [860, 0]
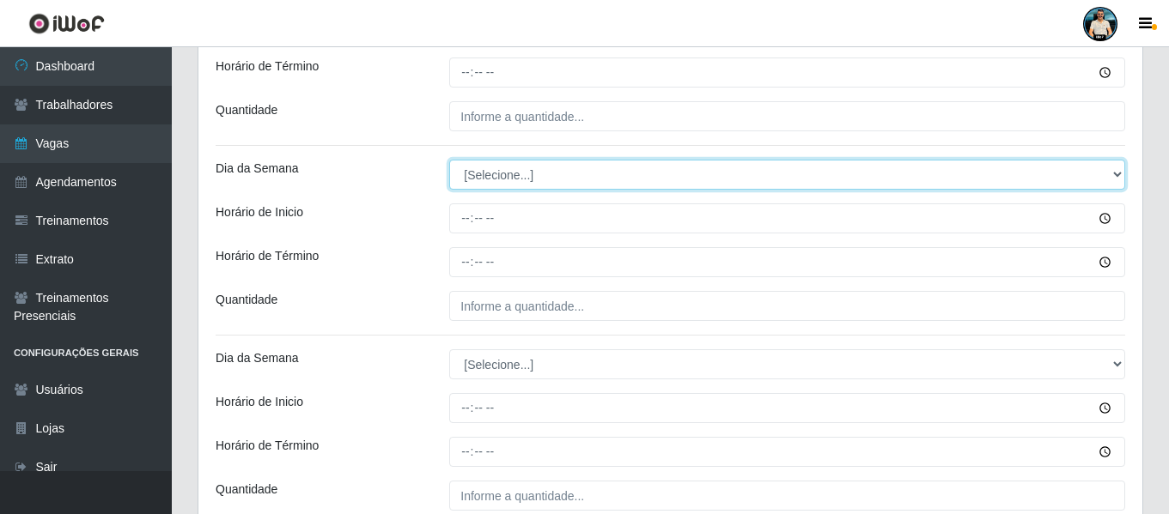
click at [503, 179] on select "[Selecione...] Segunda Terça Quarta Quinta Sexta Sábado Domingo" at bounding box center [787, 175] width 676 height 30
select select "4"
click at [449, 160] on select "[Selecione...] Segunda Terça Quarta Quinta Sexta Sábado Domingo" at bounding box center [787, 175] width 676 height 30
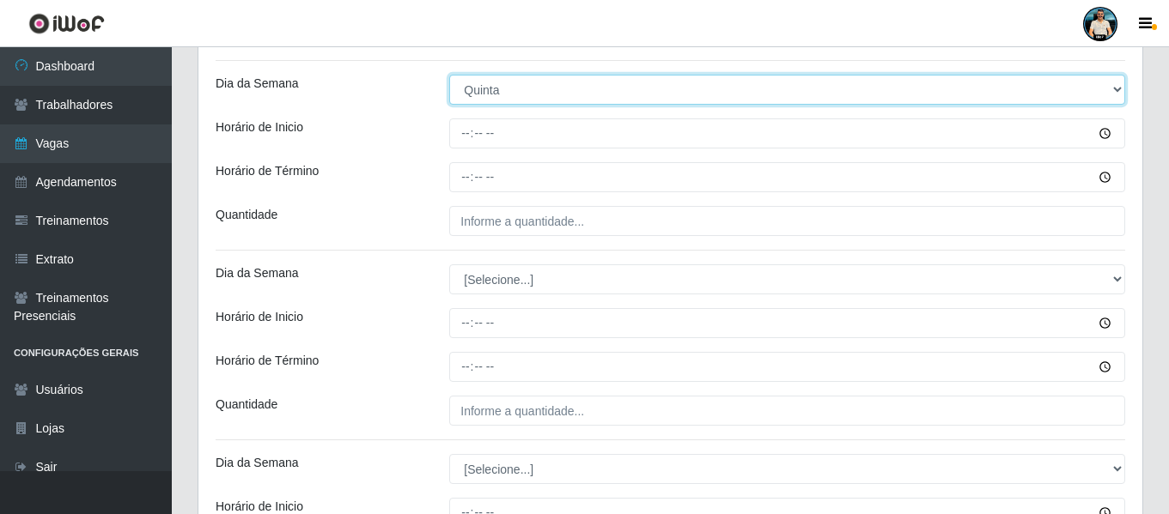
scroll to position [946, 0]
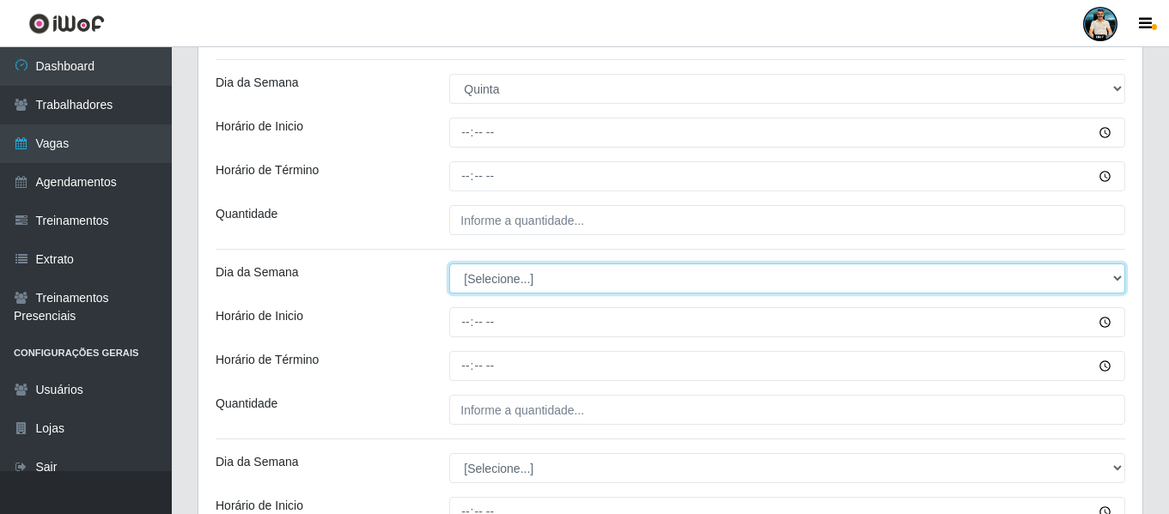
click at [499, 278] on select "[Selecione...] Segunda Terça Quarta Quinta Sexta Sábado Domingo" at bounding box center [787, 279] width 676 height 30
select select "5"
click at [449, 264] on select "[Selecione...] Segunda Terça Quarta Quinta Sexta Sábado Domingo" at bounding box center [787, 279] width 676 height 30
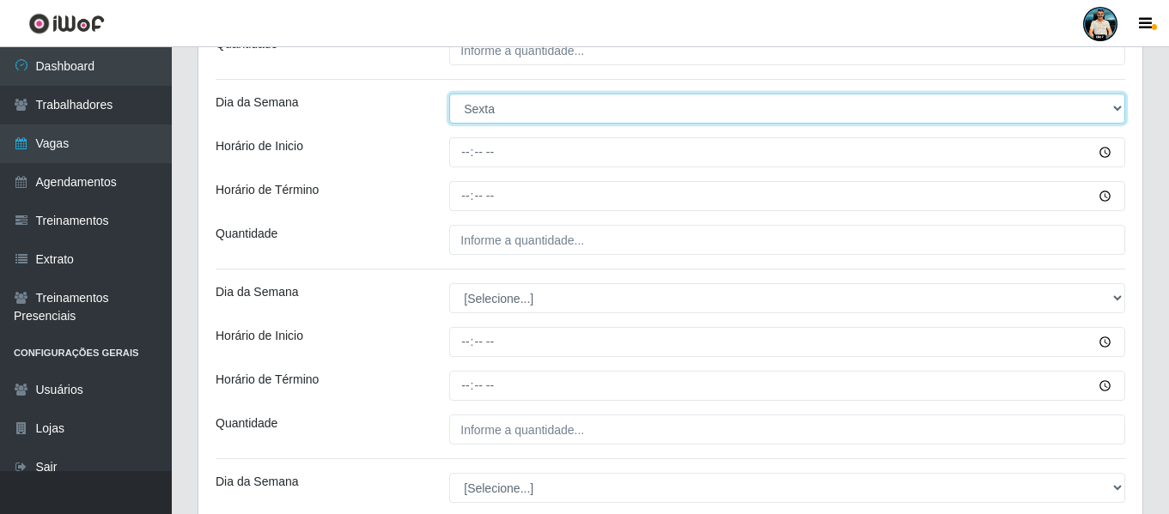
scroll to position [1118, 0]
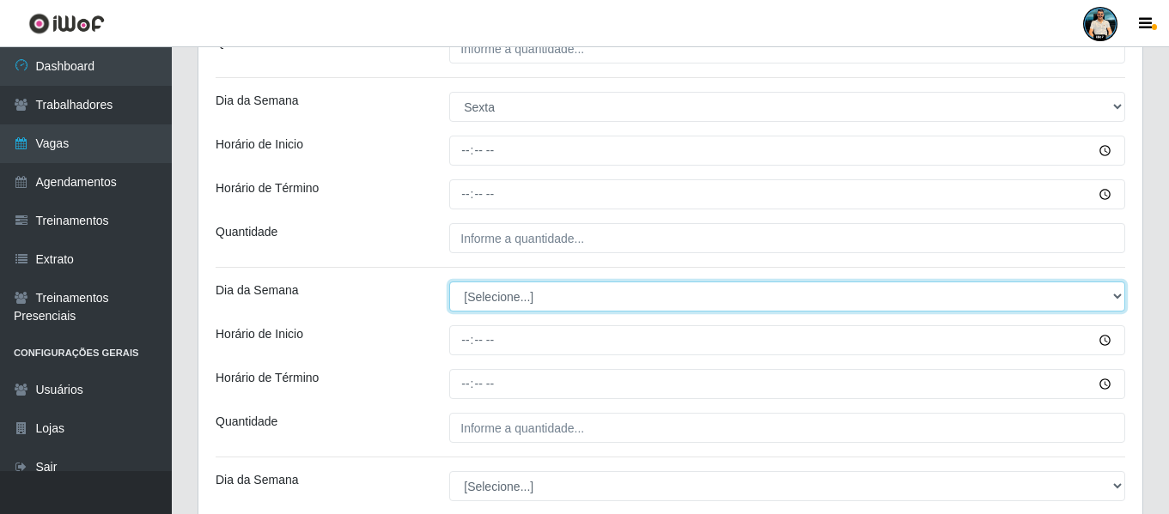
click at [489, 293] on select "[Selecione...] Segunda Terça Quarta Quinta Sexta Sábado Domingo" at bounding box center [787, 297] width 676 height 30
select select "6"
click at [449, 282] on select "[Selecione...] Segunda Terça Quarta Quinta Sexta Sábado Domingo" at bounding box center [787, 297] width 676 height 30
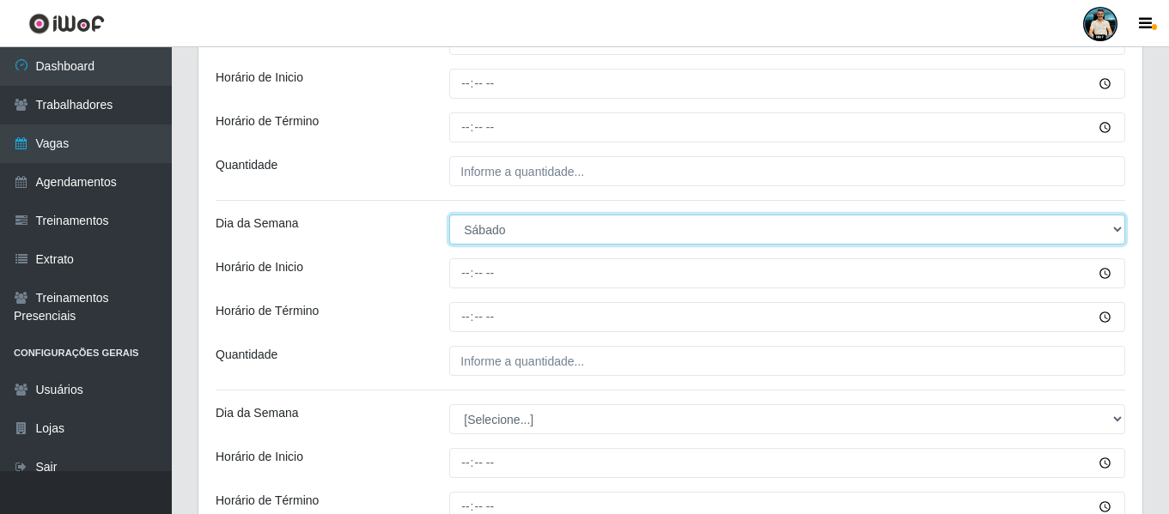
scroll to position [1290, 0]
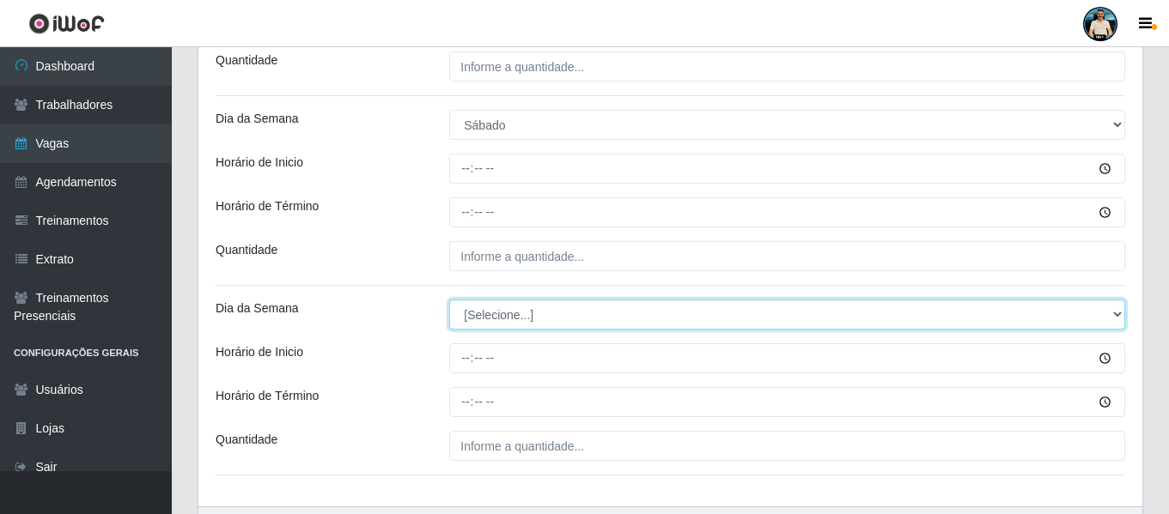
click at [580, 321] on select "[Selecione...] Segunda Terça Quarta Quinta Sexta Sábado Domingo" at bounding box center [787, 315] width 676 height 30
select select "0"
click at [449, 300] on select "[Selecione...] Segunda Terça Quarta Quinta Sexta Sábado Domingo" at bounding box center [787, 315] width 676 height 30
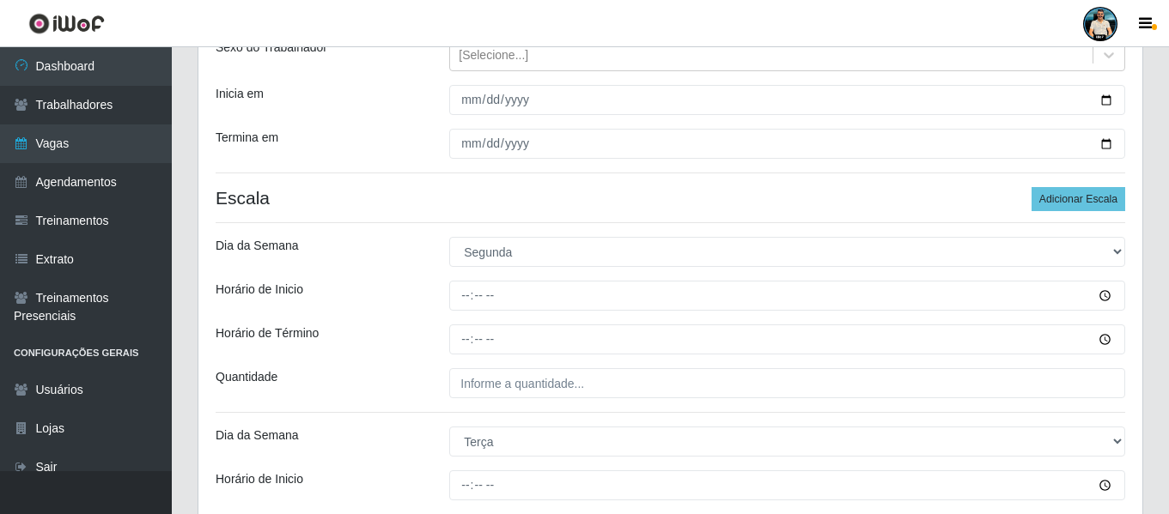
scroll to position [173, 0]
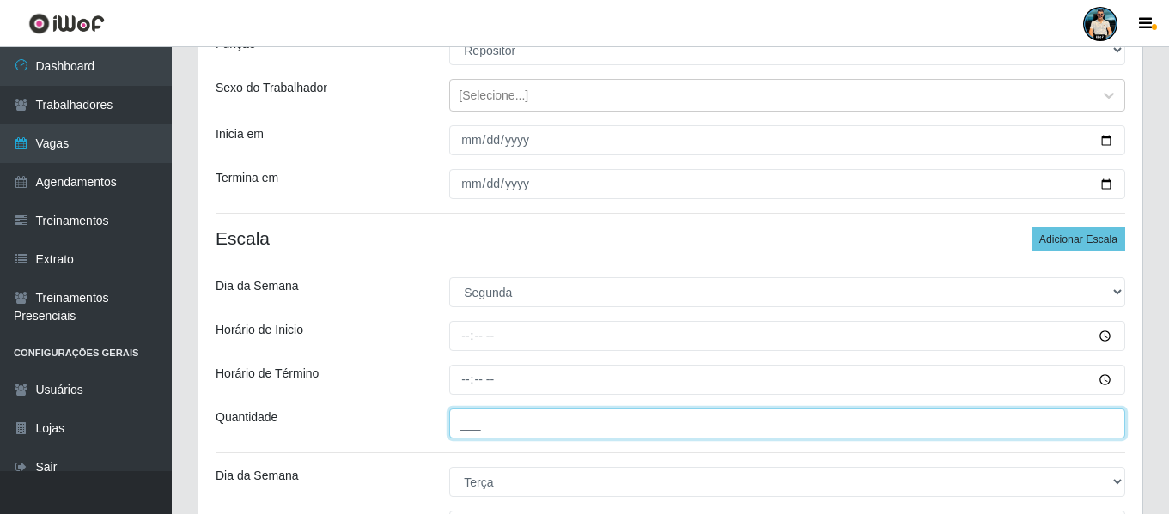
click at [457, 422] on input "___" at bounding box center [787, 424] width 676 height 30
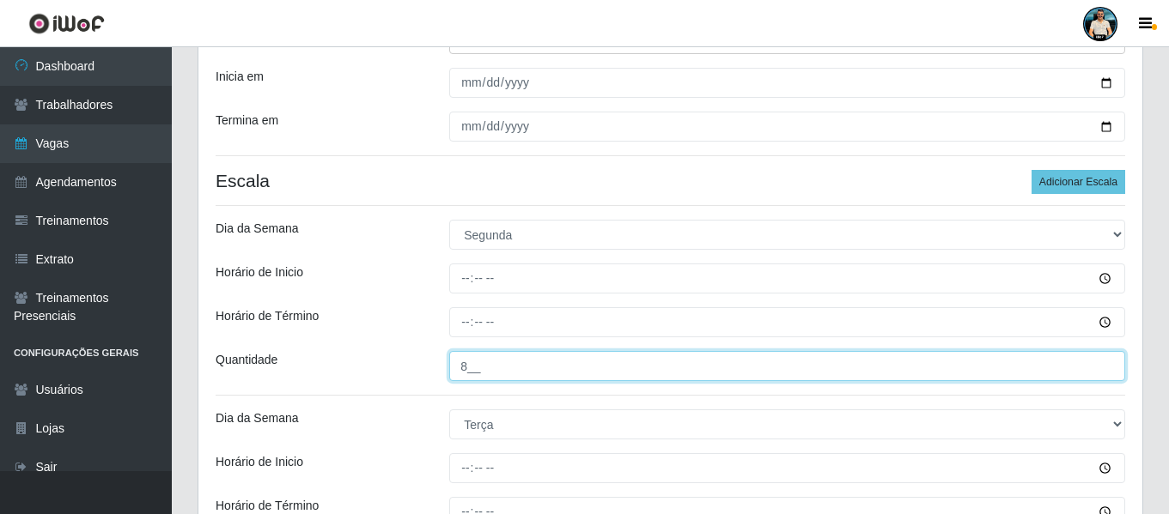
scroll to position [345, 0]
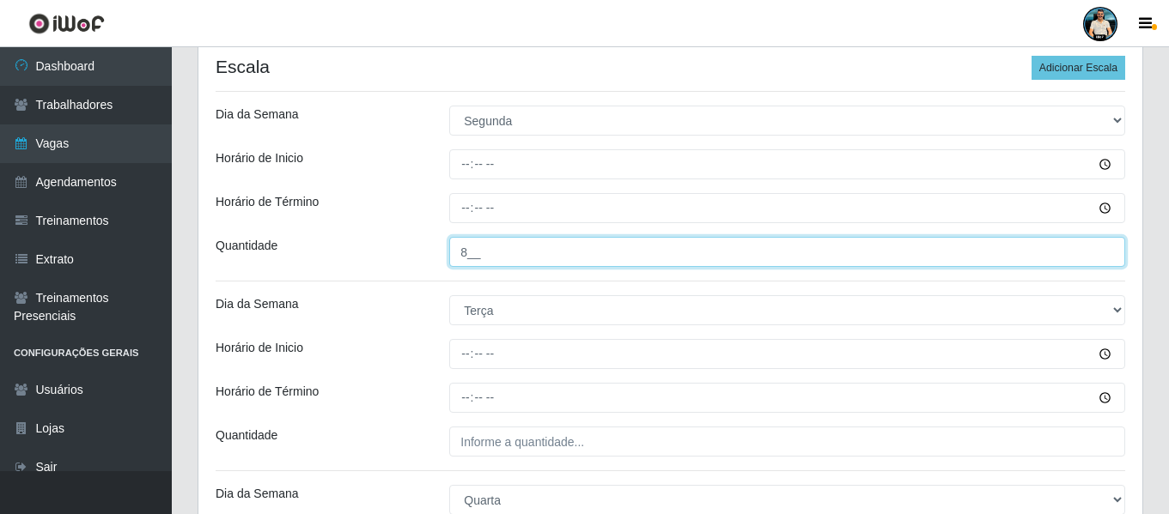
type input "8__"
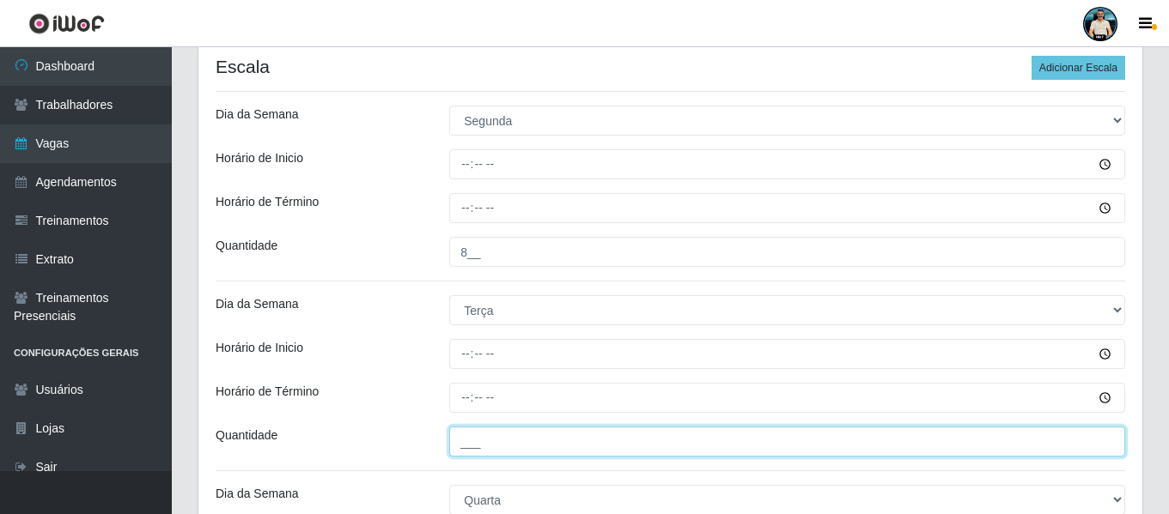
click at [465, 437] on input "___" at bounding box center [787, 442] width 676 height 30
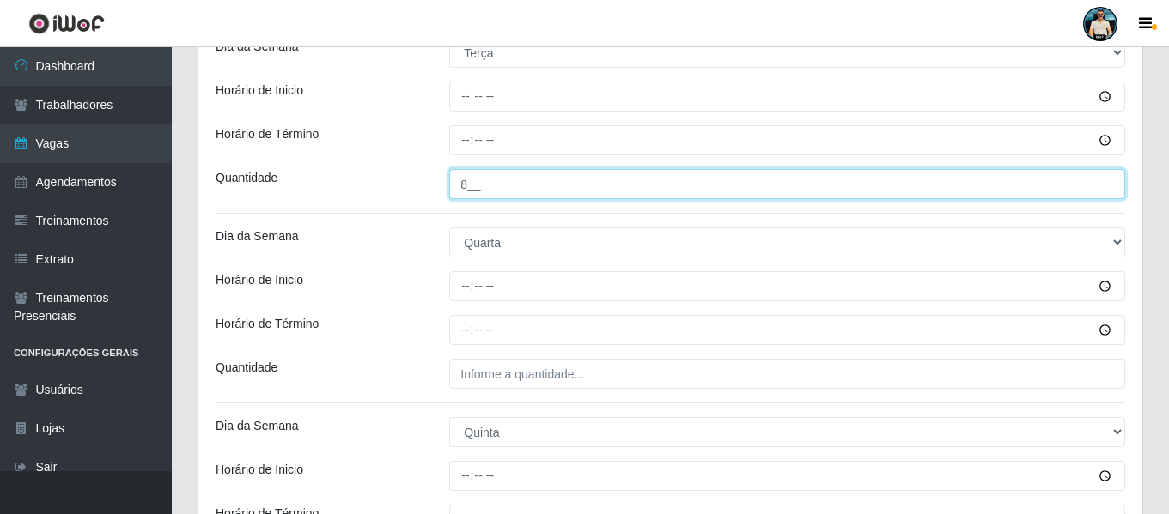
type input "8__"
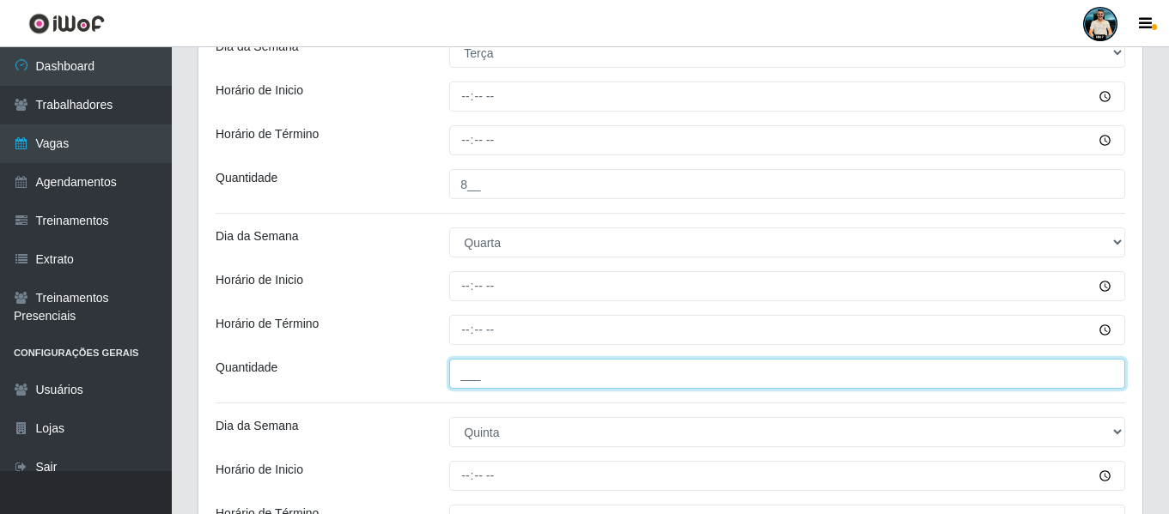
click at [465, 366] on input "___" at bounding box center [787, 374] width 676 height 30
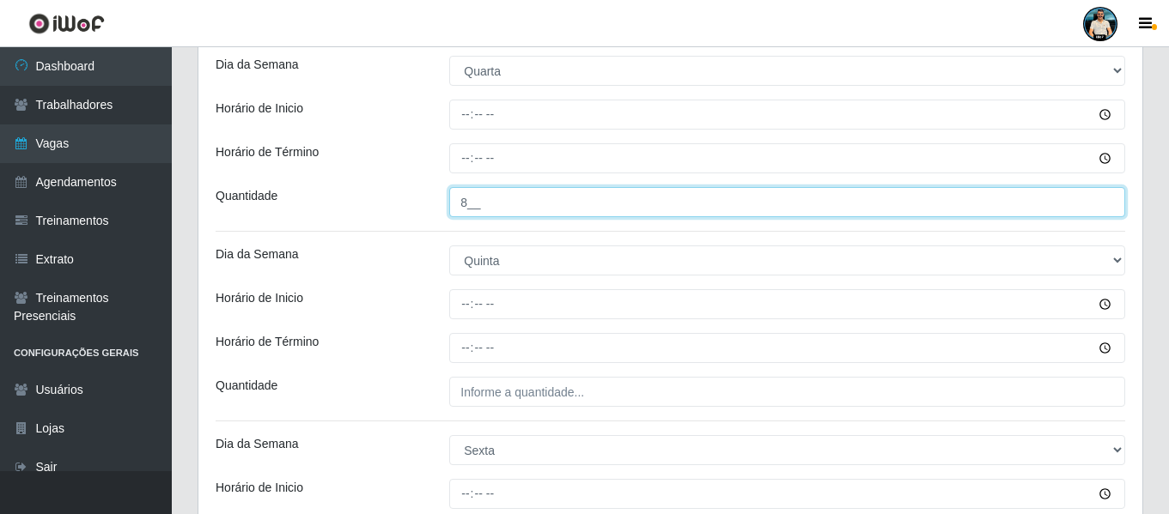
type input "8__"
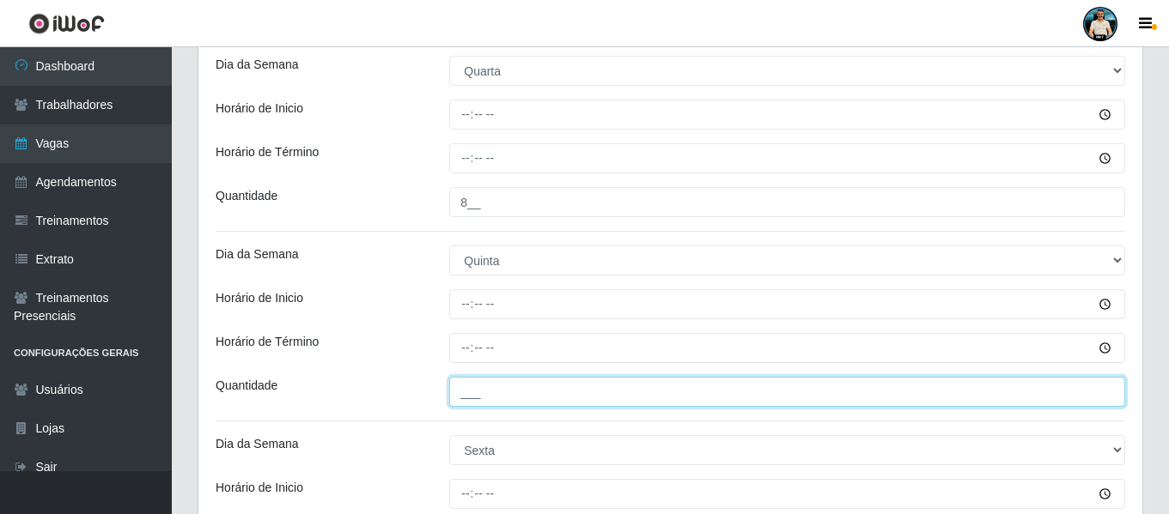
click at [460, 382] on input "___" at bounding box center [787, 392] width 676 height 30
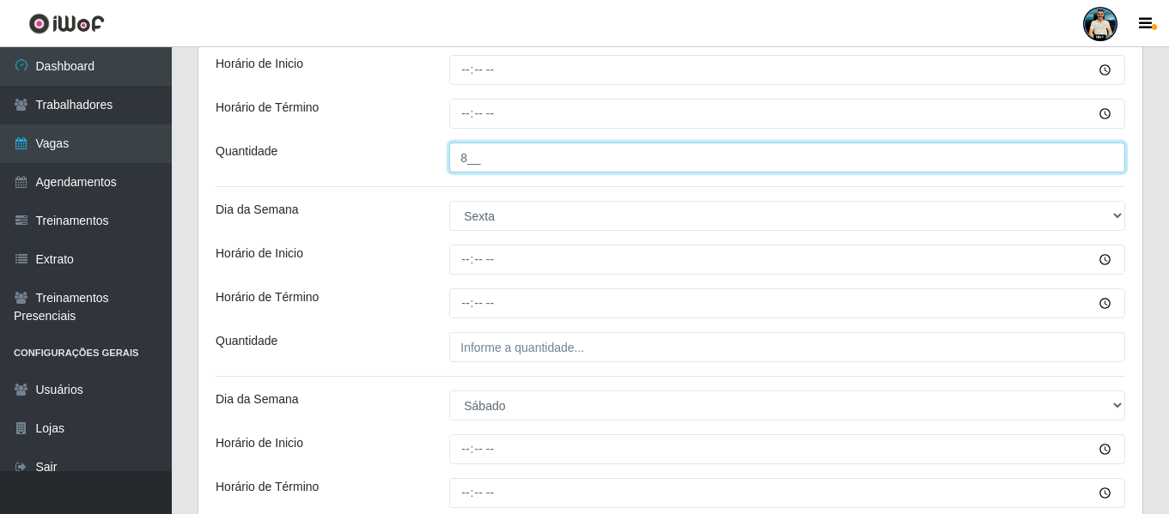
scroll to position [1032, 0]
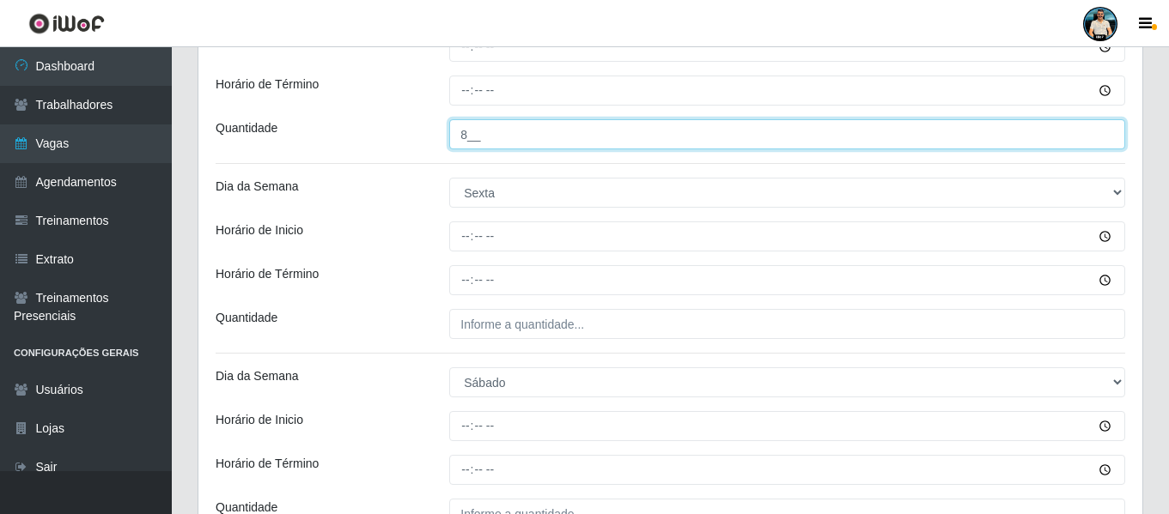
type input "8__"
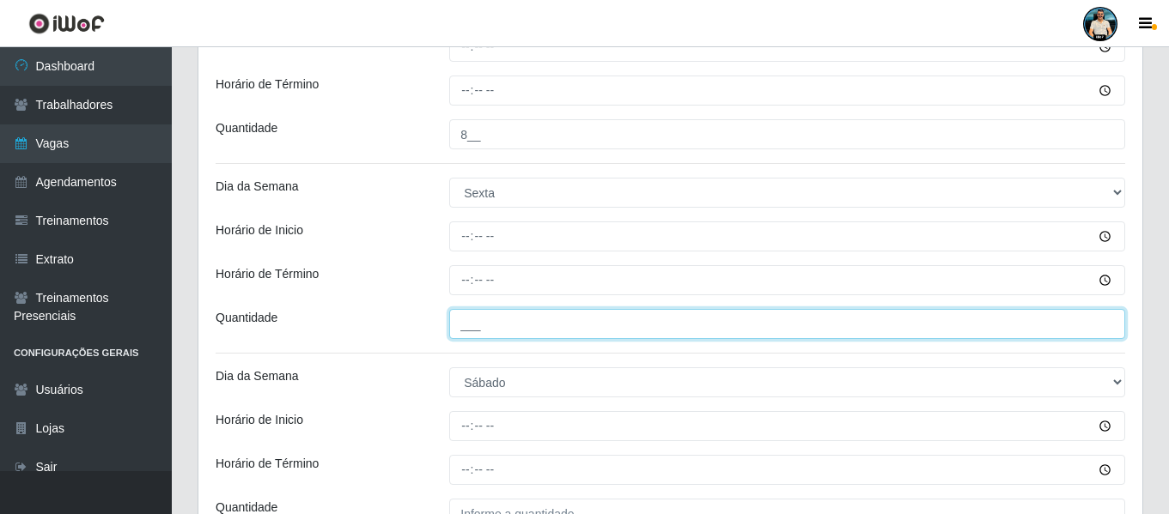
click at [458, 332] on input "___" at bounding box center [787, 324] width 676 height 30
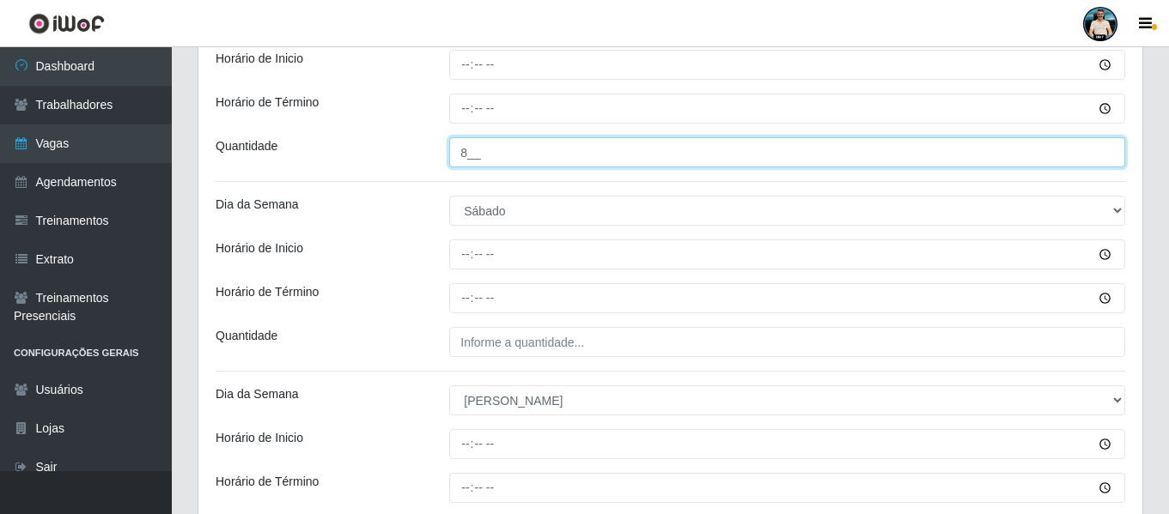
type input "8__"
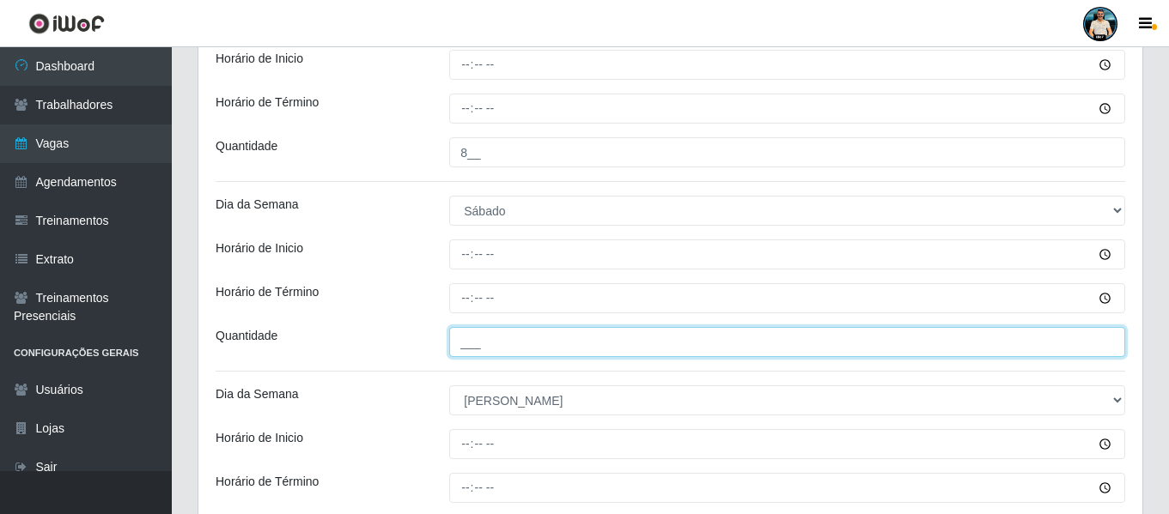
click at [464, 346] on input "___" at bounding box center [787, 342] width 676 height 30
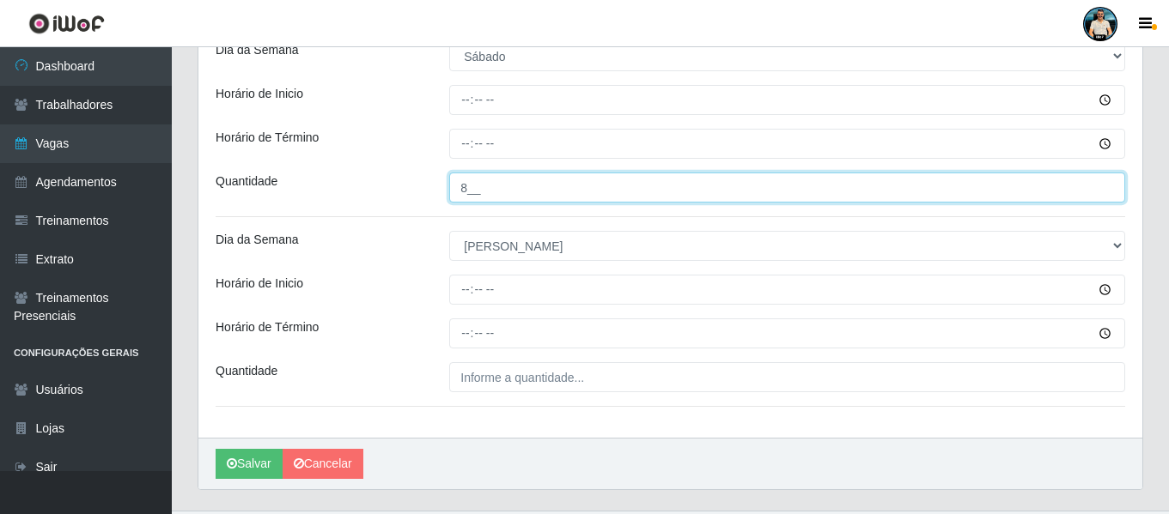
scroll to position [1376, 0]
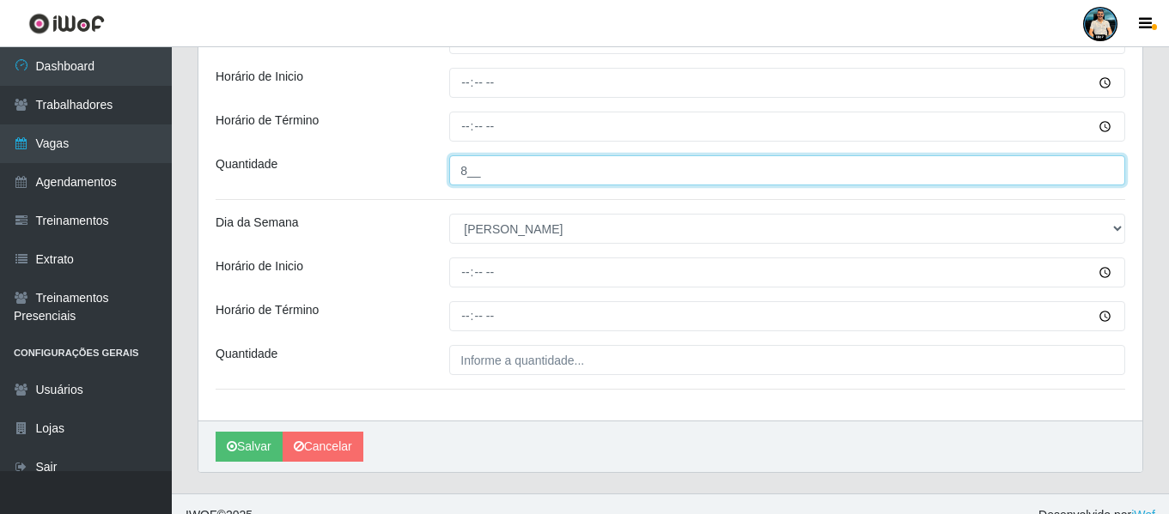
type input "8__"
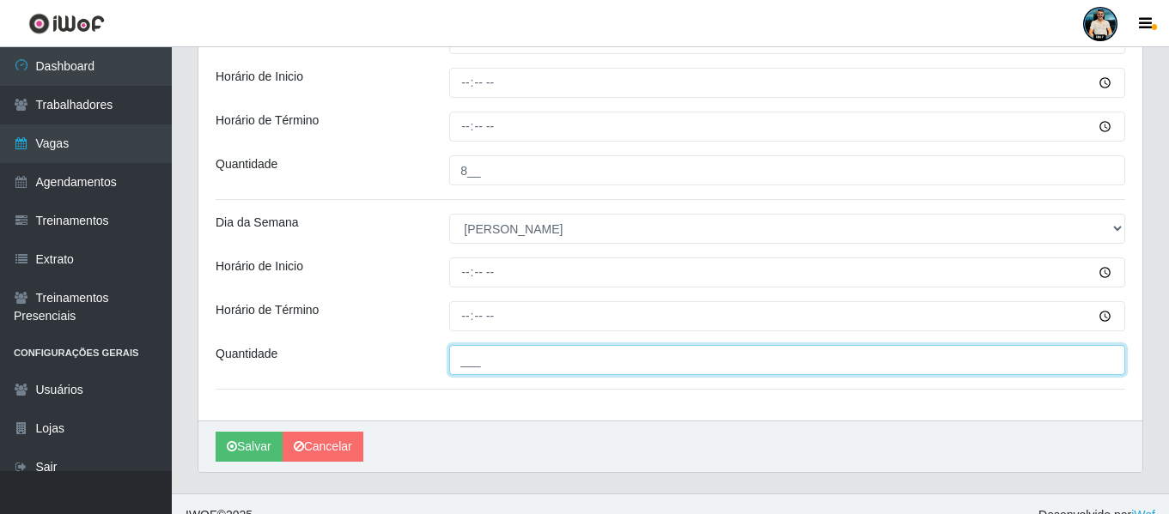
click at [472, 361] on input "___" at bounding box center [787, 360] width 676 height 30
type input "8__"
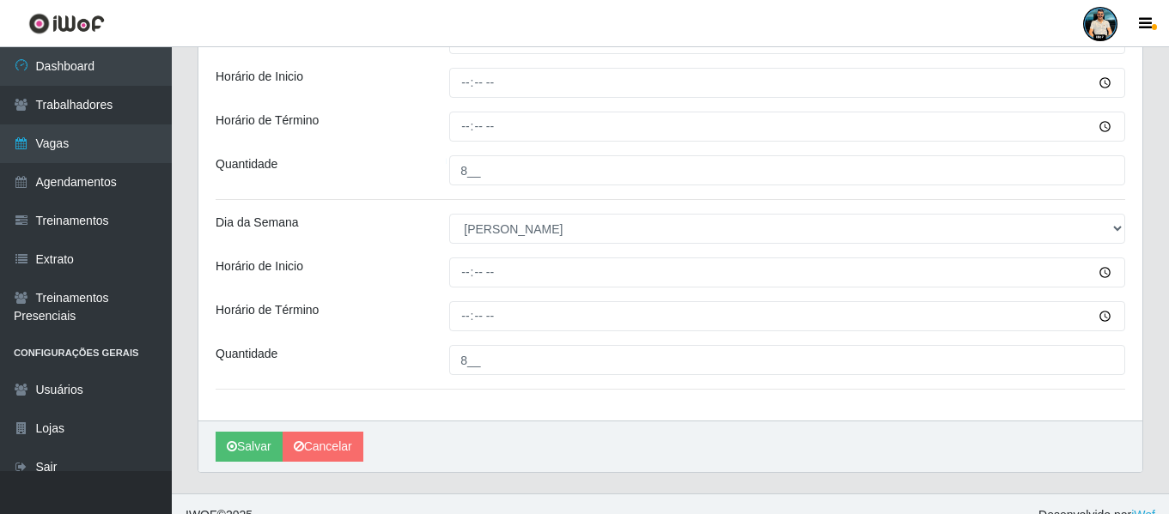
click at [522, 441] on div "[PERSON_NAME]" at bounding box center [670, 447] width 944 height 52
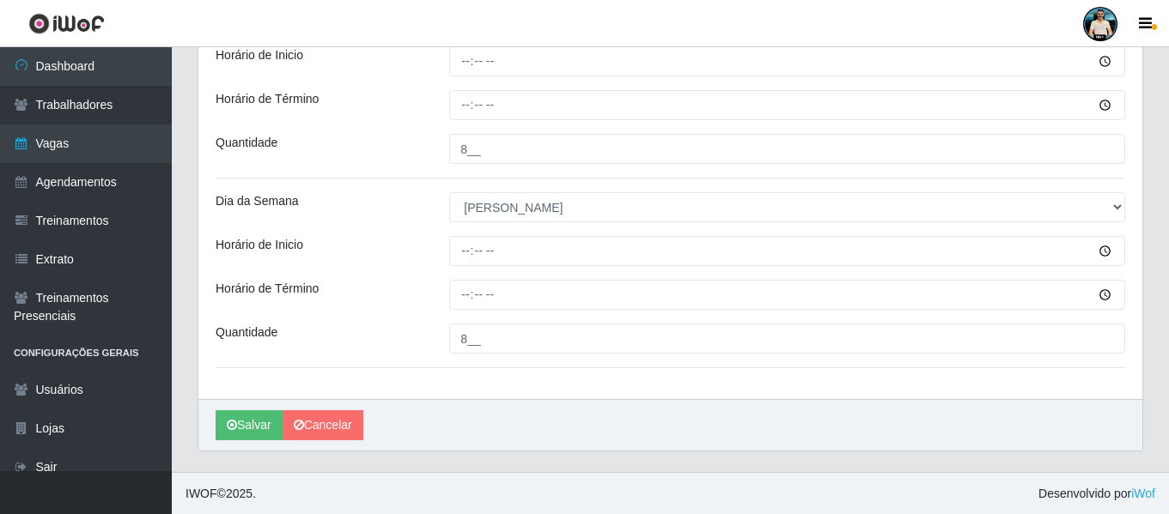
scroll to position [1398, 0]
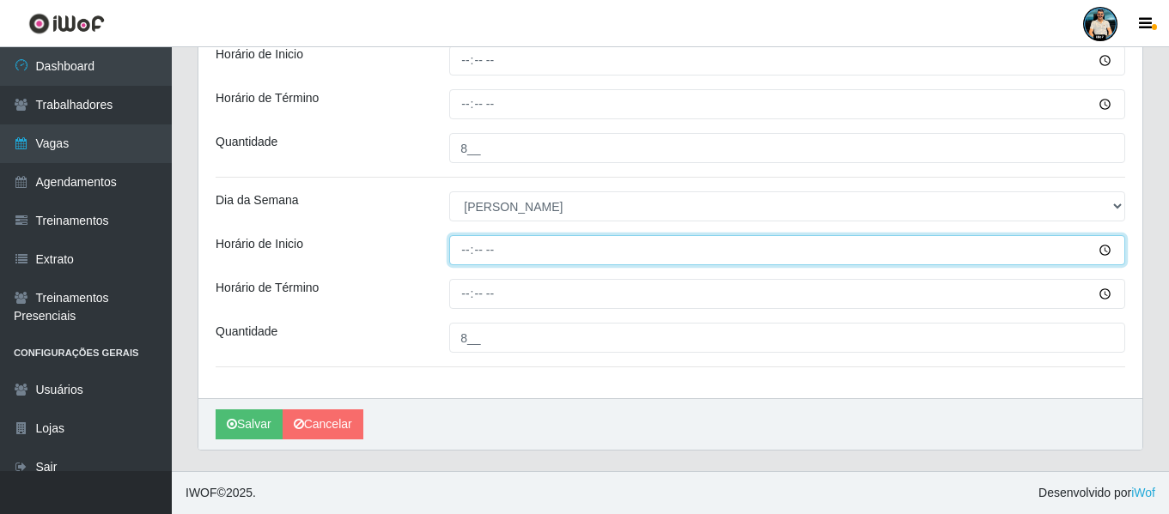
click at [459, 240] on input "Horário de Inicio" at bounding box center [787, 250] width 676 height 30
type input "12:00"
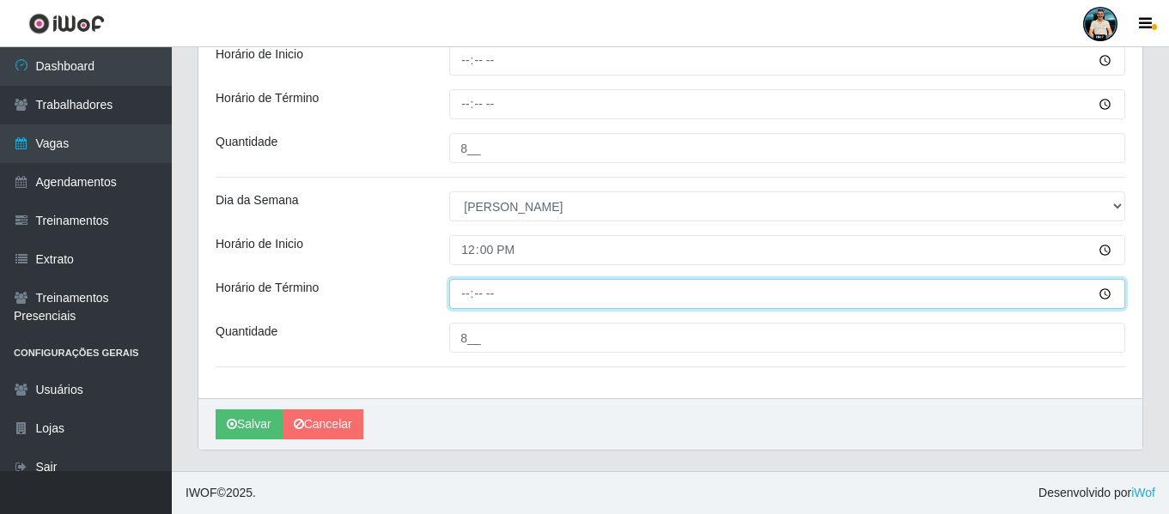
click at [463, 298] on input "Horário de Término" at bounding box center [787, 294] width 676 height 30
type input "18:00"
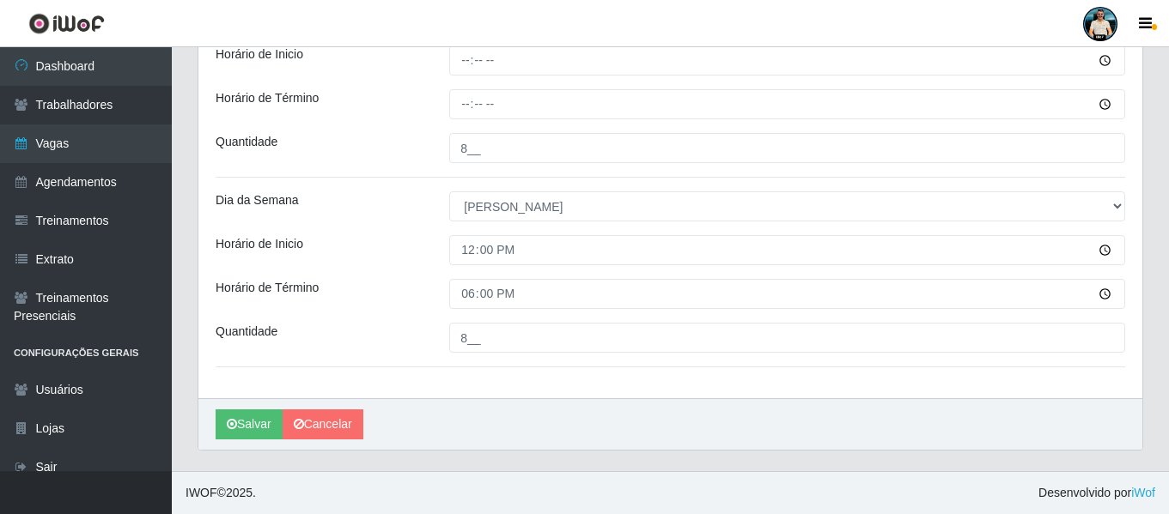
click at [483, 432] on div "[PERSON_NAME]" at bounding box center [670, 424] width 944 height 52
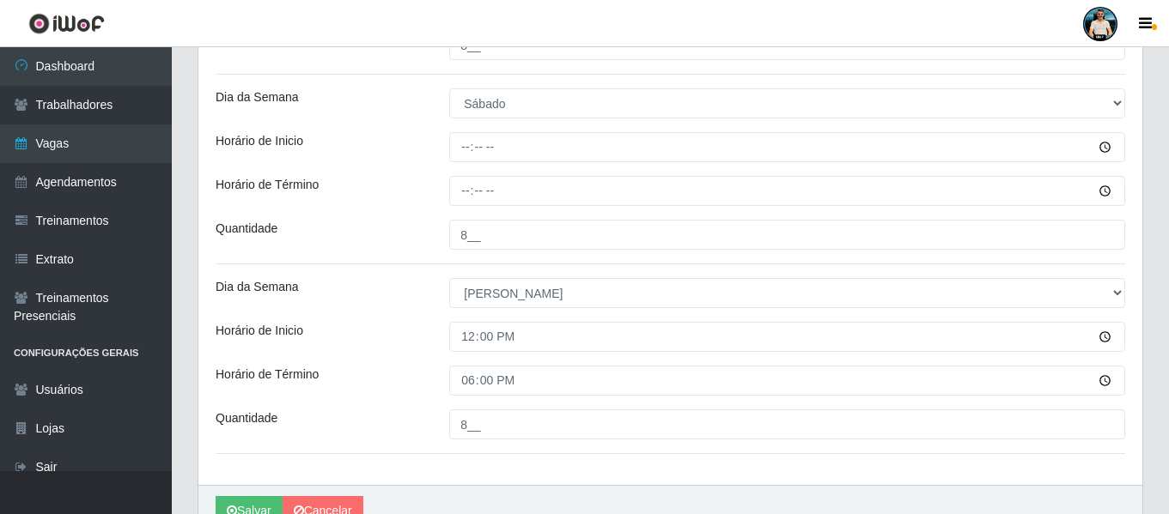
scroll to position [1140, 0]
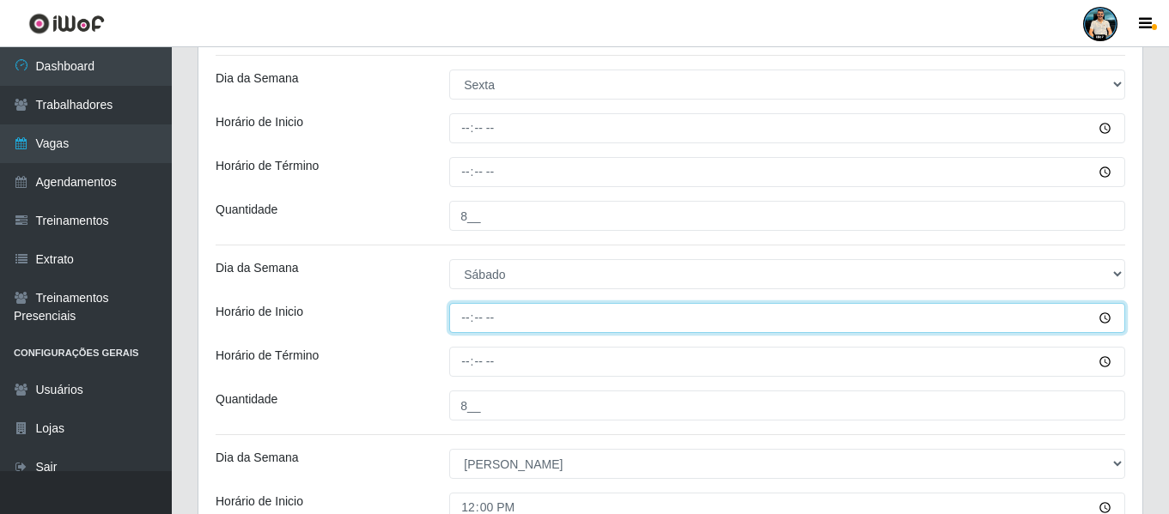
click at [471, 318] on input "Horário de Inicio" at bounding box center [787, 318] width 676 height 30
type input "16:00"
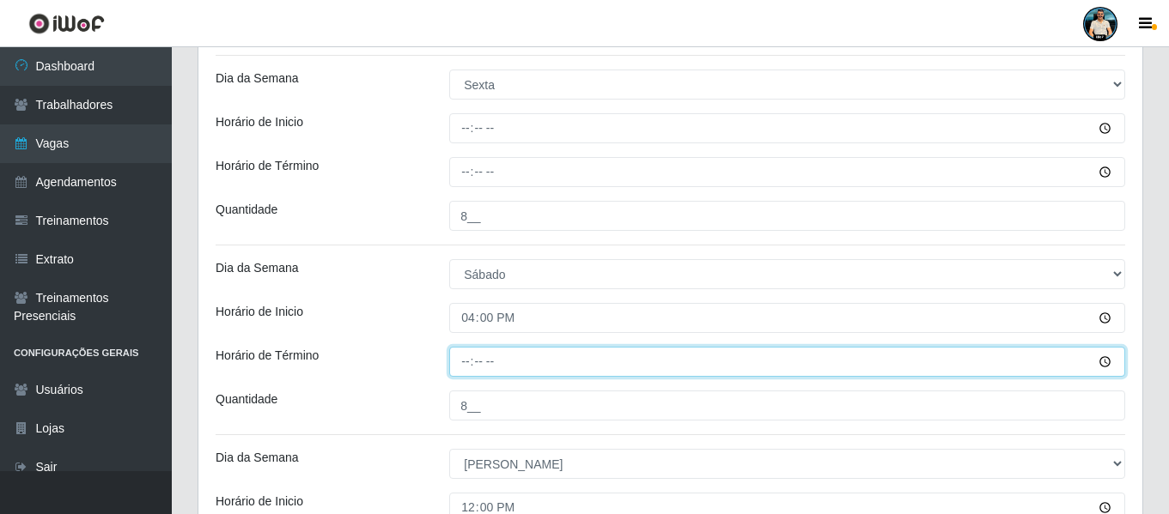
click at [468, 374] on input "Horário de Término" at bounding box center [787, 362] width 676 height 30
type input "22:00"
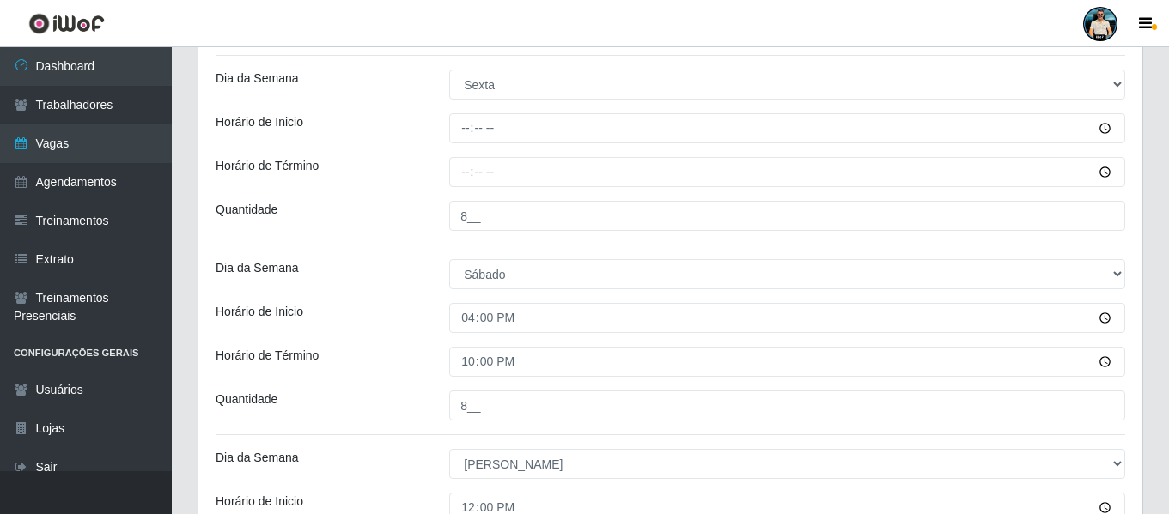
click at [422, 399] on div "Quantidade" at bounding box center [320, 406] width 234 height 30
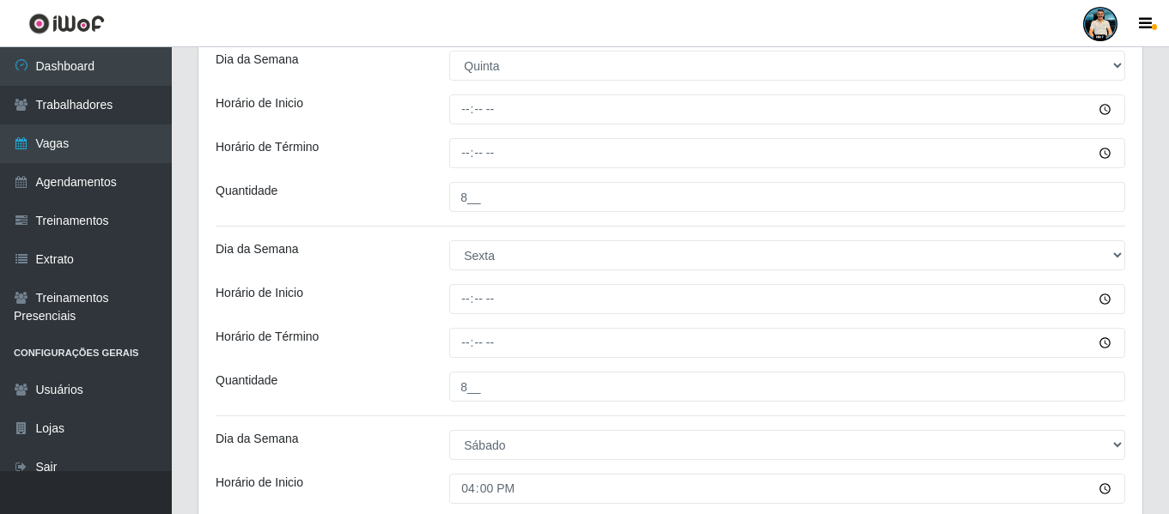
scroll to position [969, 0]
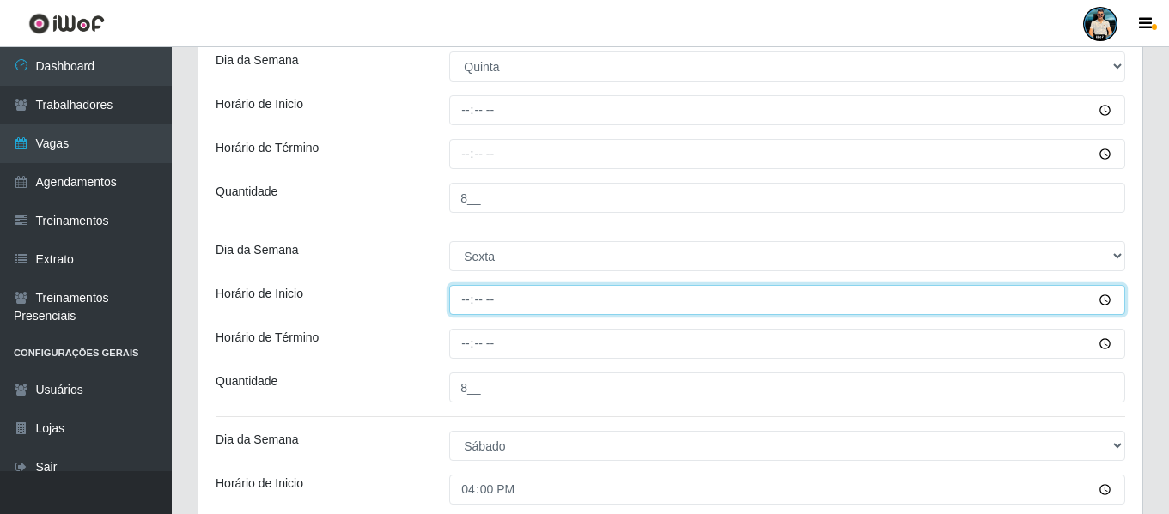
click at [465, 306] on input "Horário de Inicio" at bounding box center [787, 300] width 676 height 30
type input "16:00"
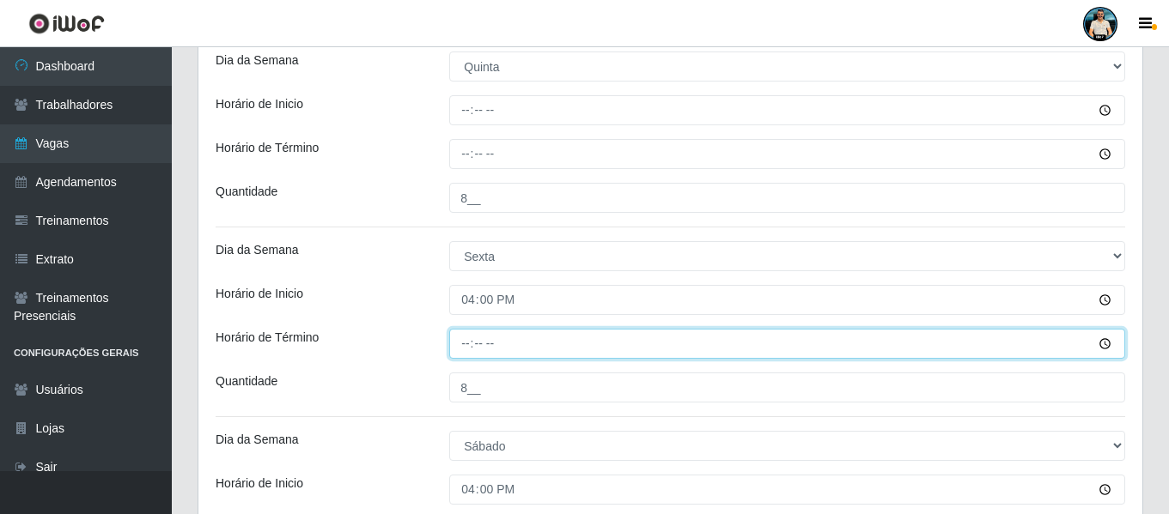
click at [465, 348] on input "Horário de Término" at bounding box center [787, 344] width 676 height 30
type input "22:00"
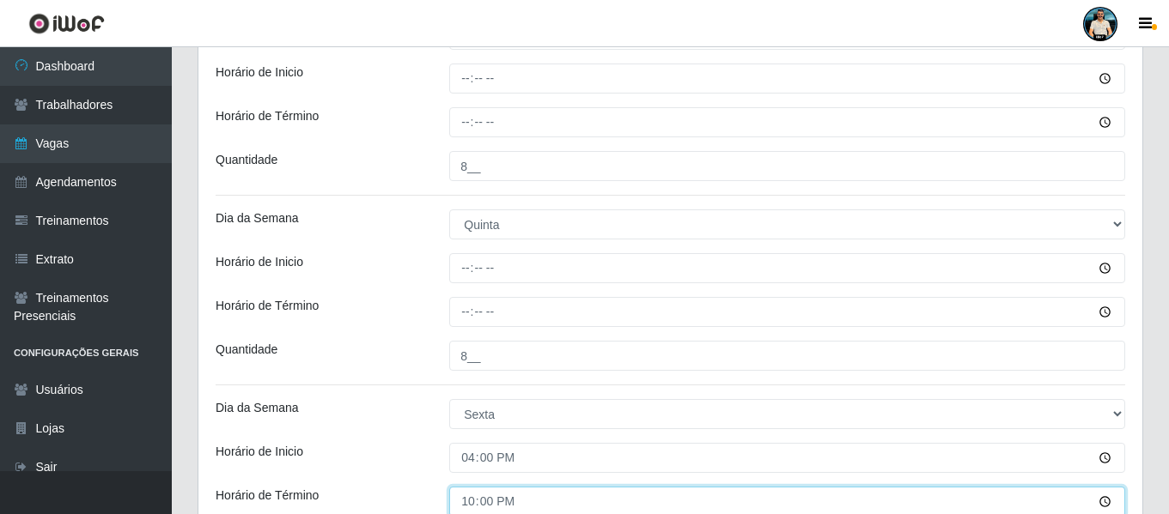
scroll to position [797, 0]
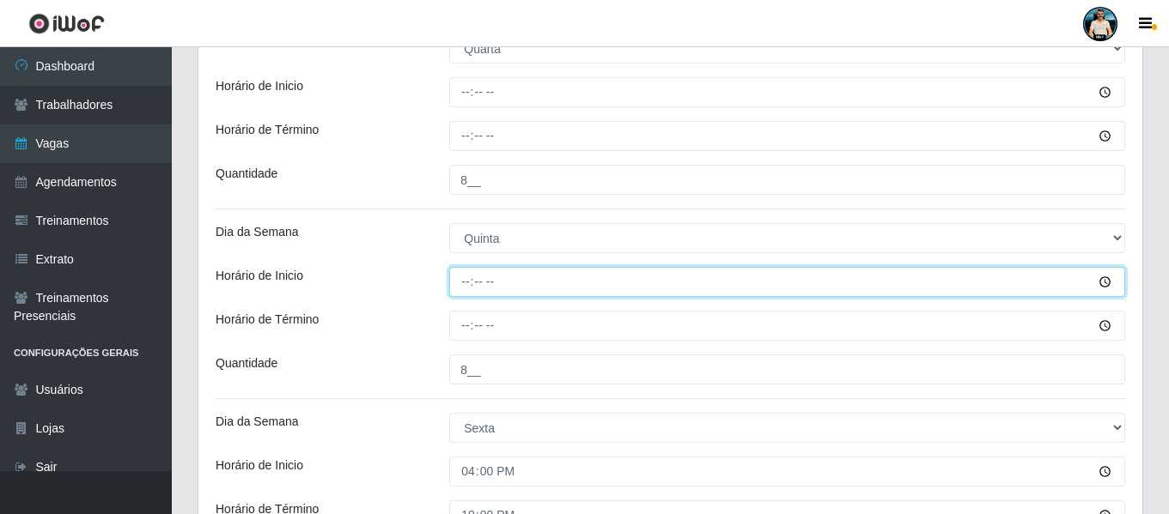
click at [463, 278] on input "Horário de Inicio" at bounding box center [787, 282] width 676 height 30
type input "16:00"
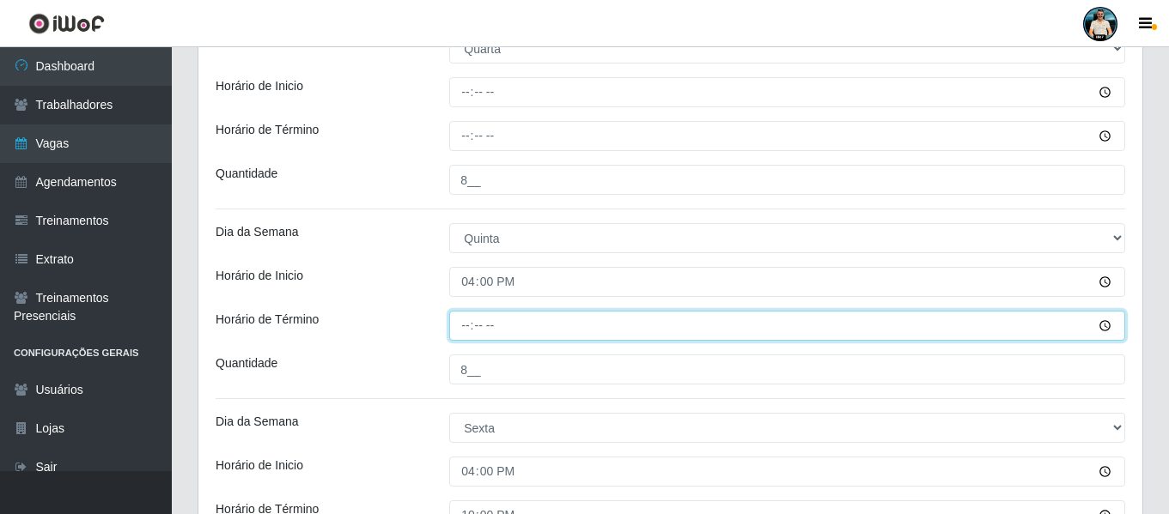
click at [459, 336] on input "Horário de Término" at bounding box center [787, 326] width 676 height 30
type input "22:00"
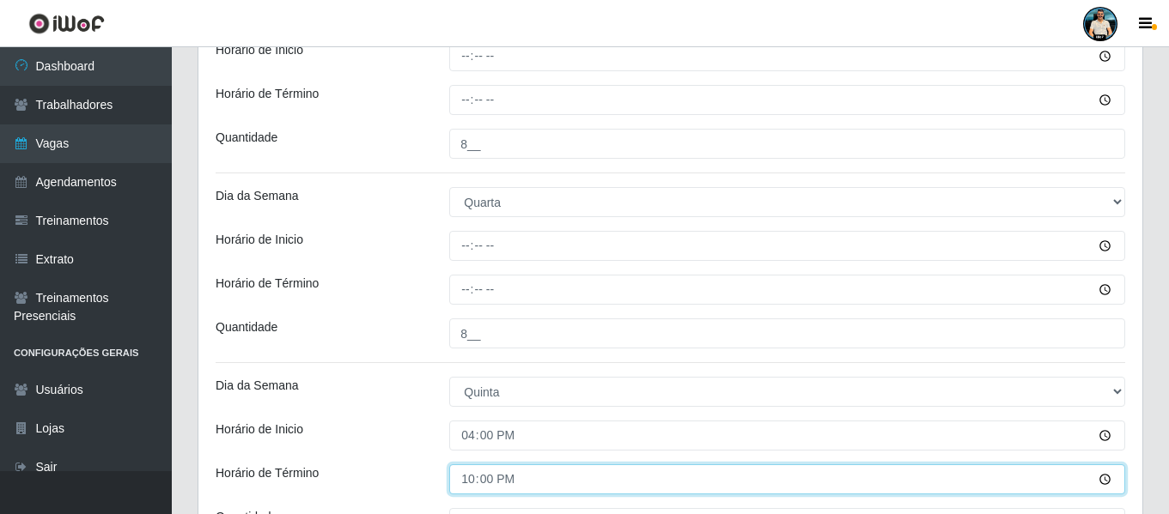
scroll to position [625, 0]
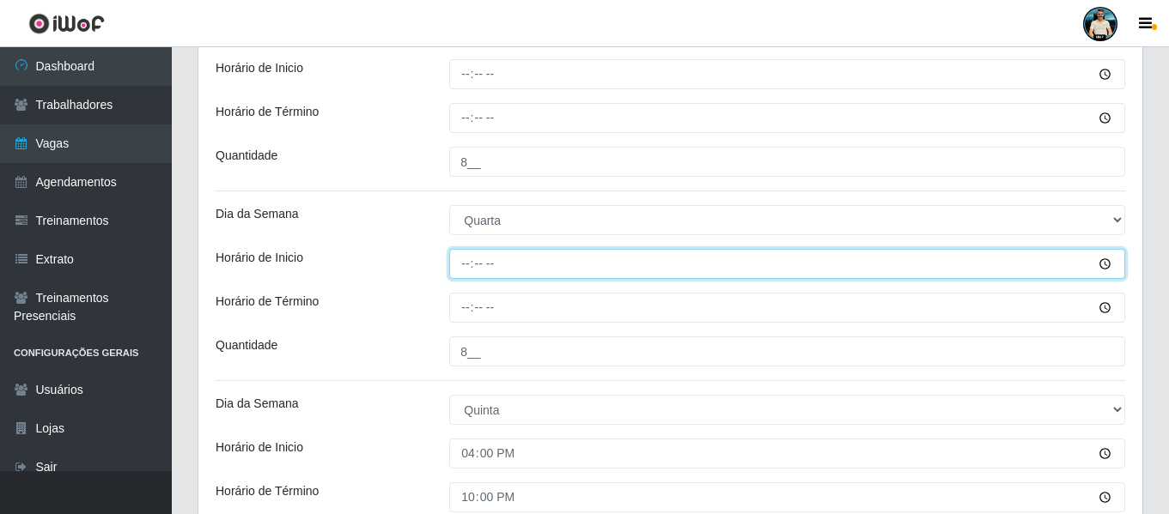
click at [471, 258] on input "Horário de Inicio" at bounding box center [787, 264] width 676 height 30
type input "16:00"
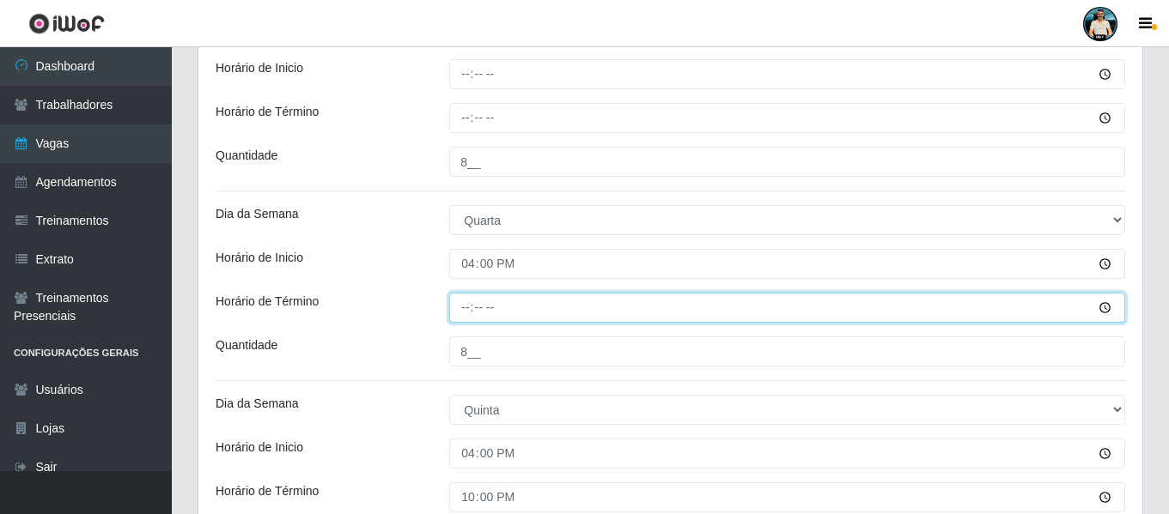
click at [460, 313] on input "Horário de Término" at bounding box center [787, 308] width 676 height 30
type input "22:00"
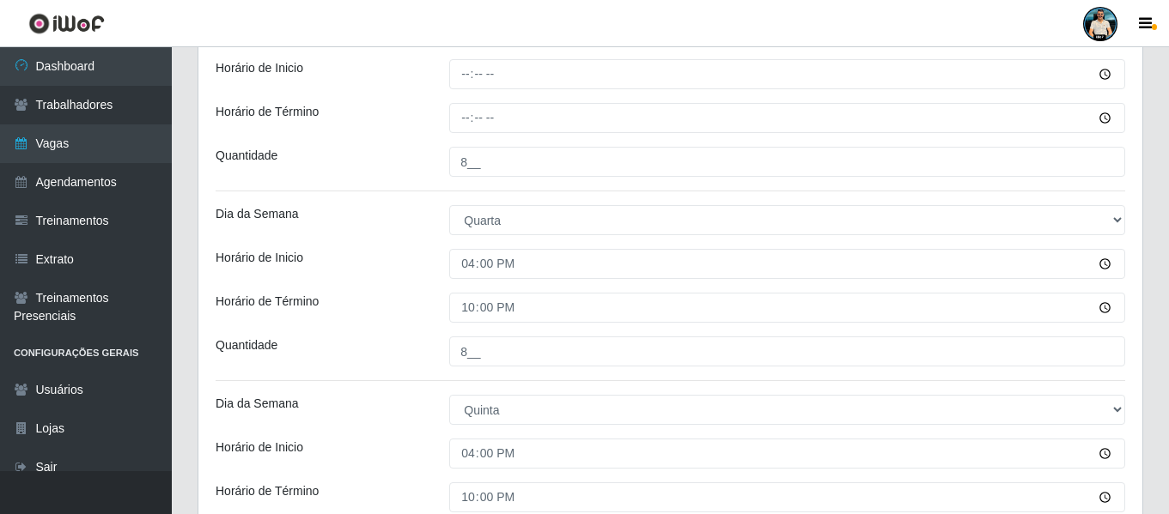
click at [441, 313] on div "22:00" at bounding box center [787, 308] width 702 height 30
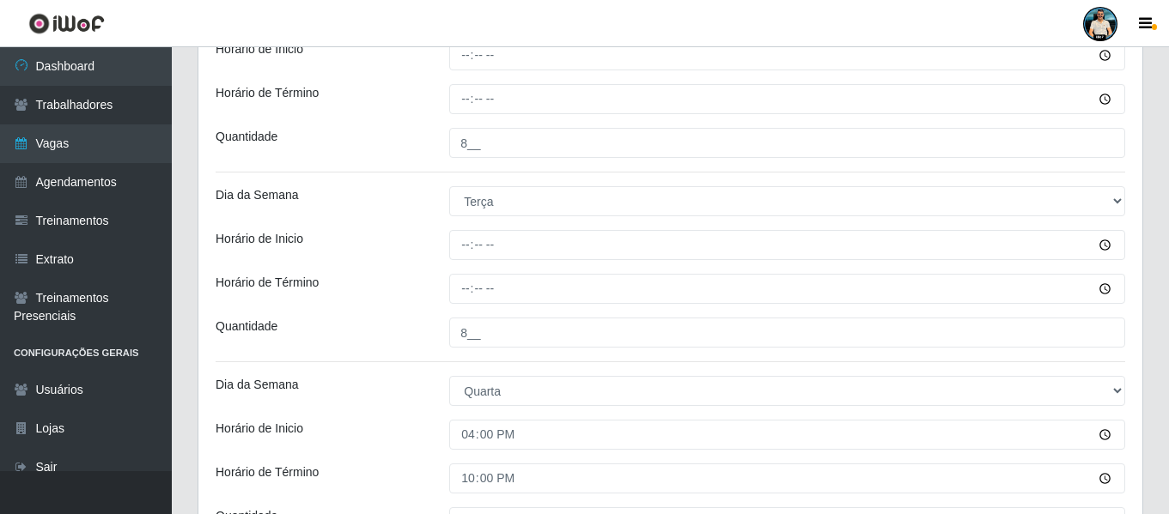
scroll to position [453, 0]
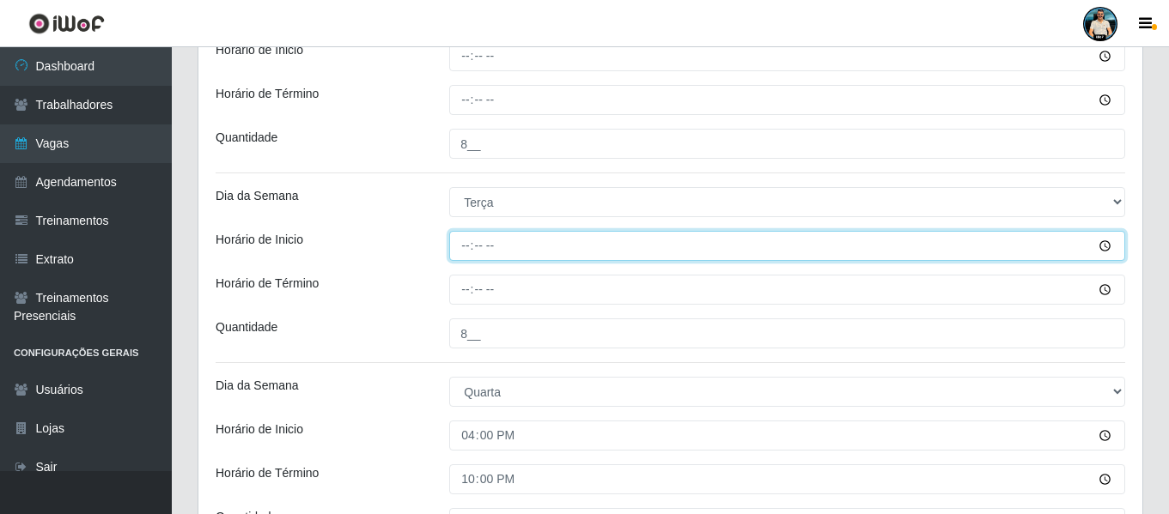
click at [459, 255] on input "Horário de Inicio" at bounding box center [787, 246] width 676 height 30
type input "16:00"
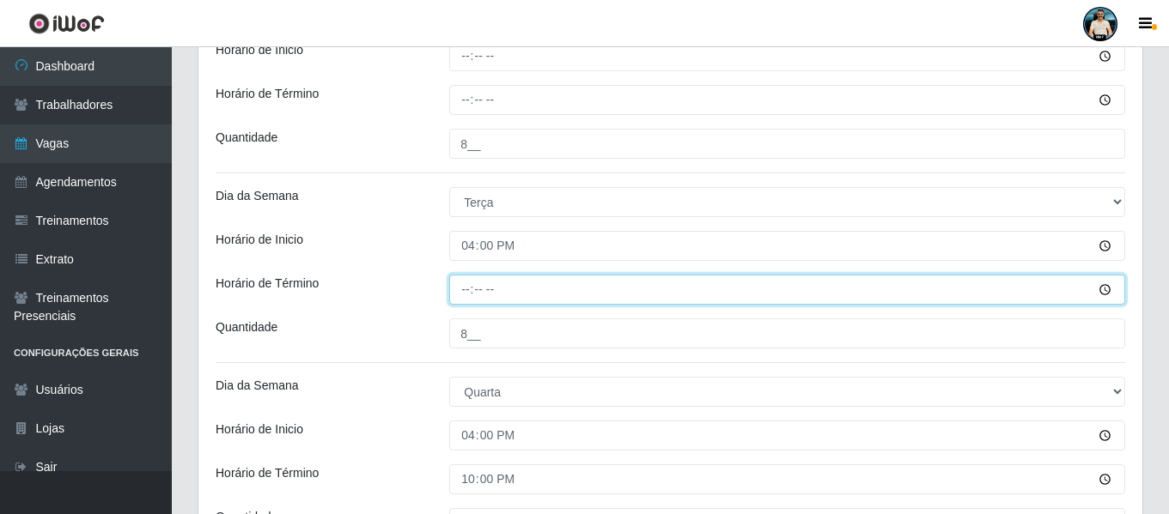
click at [473, 291] on input "Horário de Término" at bounding box center [787, 290] width 676 height 30
type input "22:00"
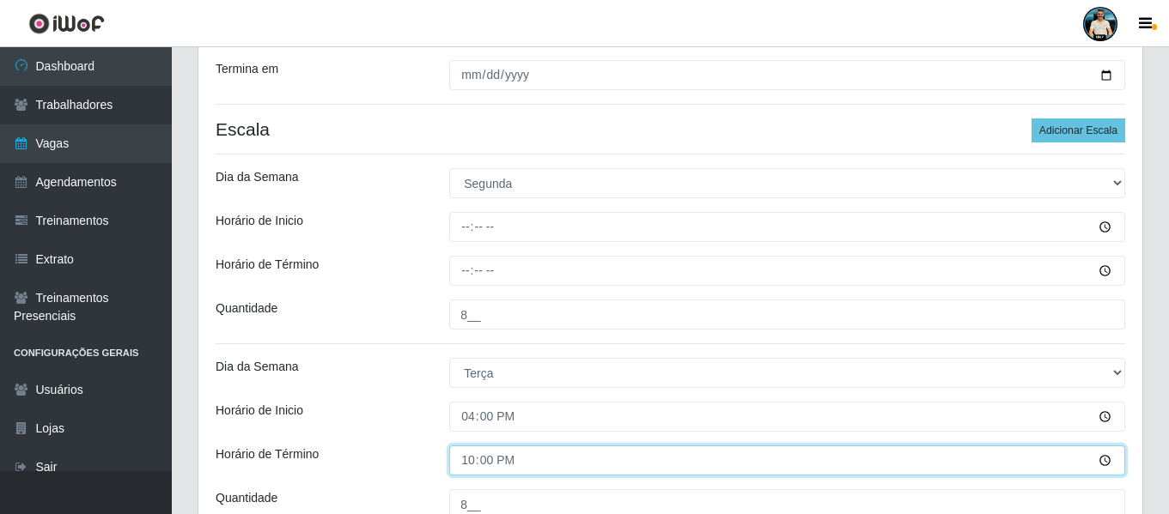
scroll to position [282, 0]
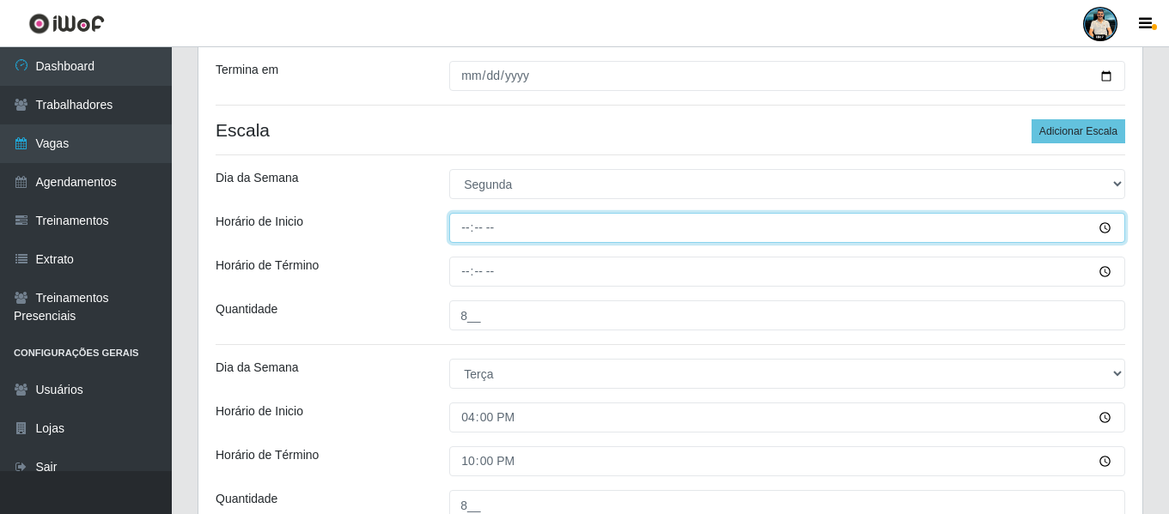
click at [460, 235] on input "Horário de Inicio" at bounding box center [787, 228] width 676 height 30
type input "16:00"
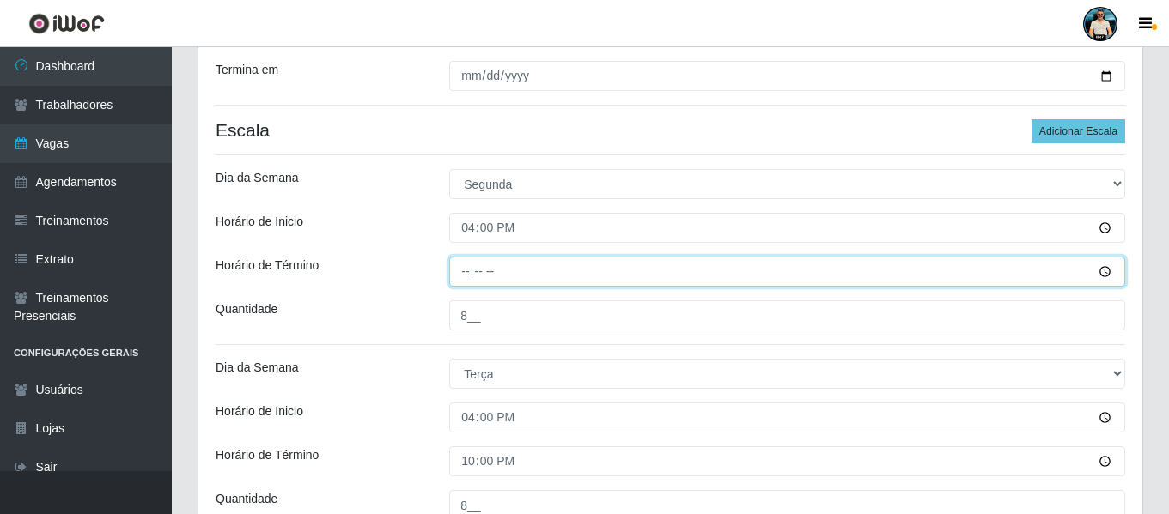
click at [471, 267] on input "Horário de Término" at bounding box center [787, 272] width 676 height 30
type input "22:00"
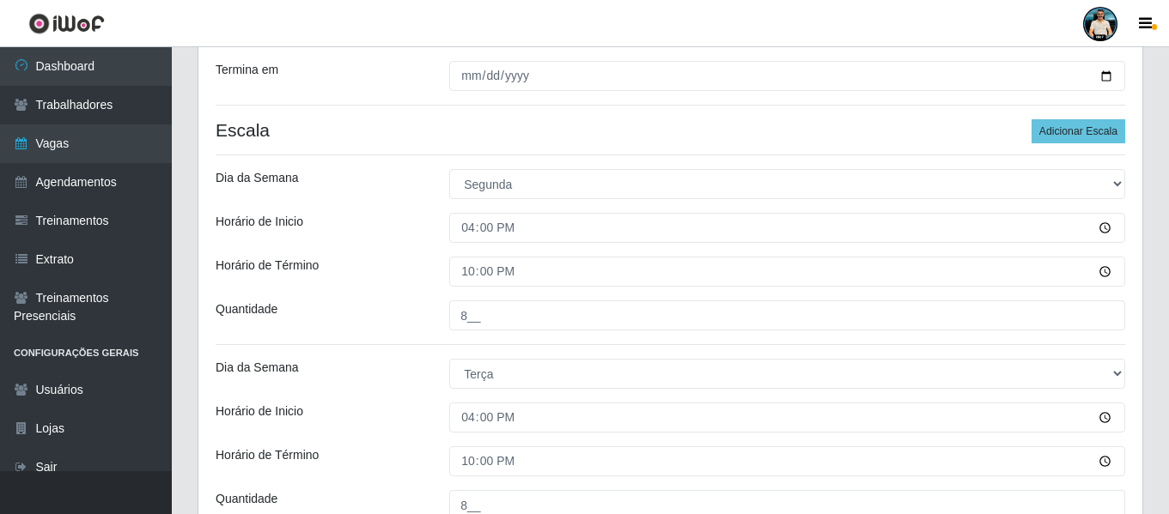
click at [356, 414] on div "Horário de Inicio" at bounding box center [320, 418] width 234 height 30
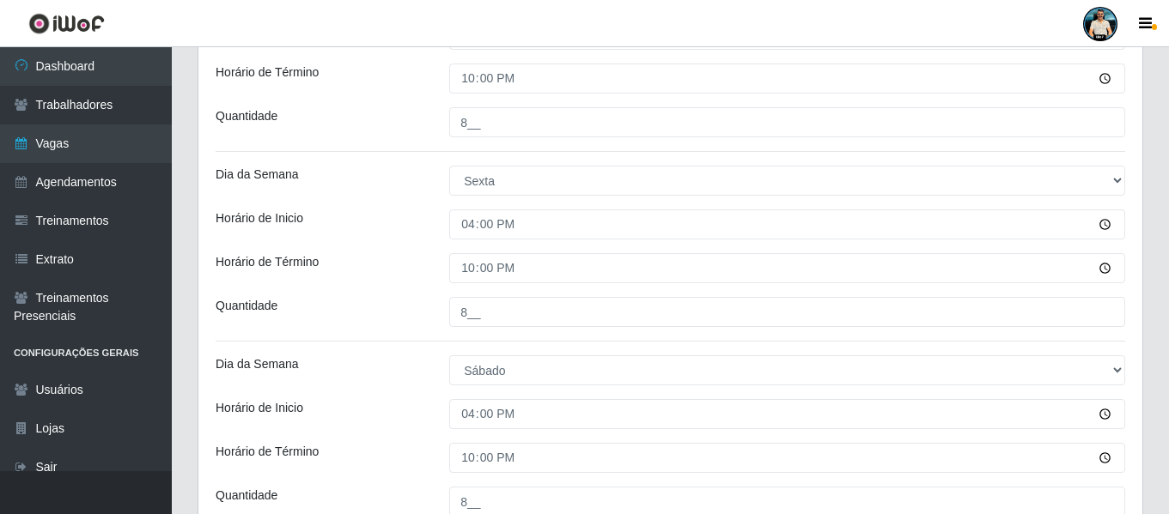
scroll to position [1398, 0]
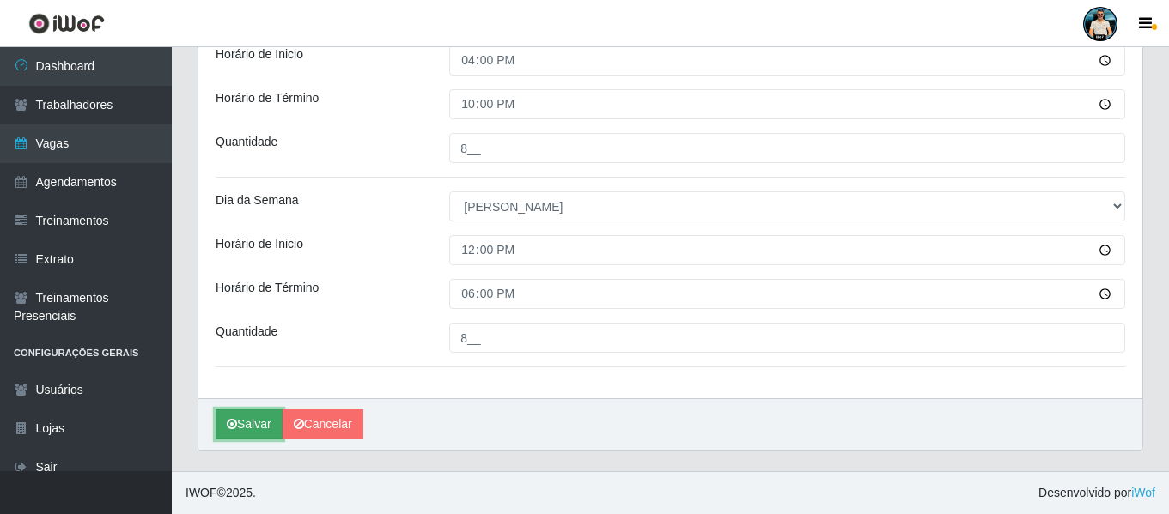
click at [246, 427] on button "Salvar" at bounding box center [249, 425] width 67 height 30
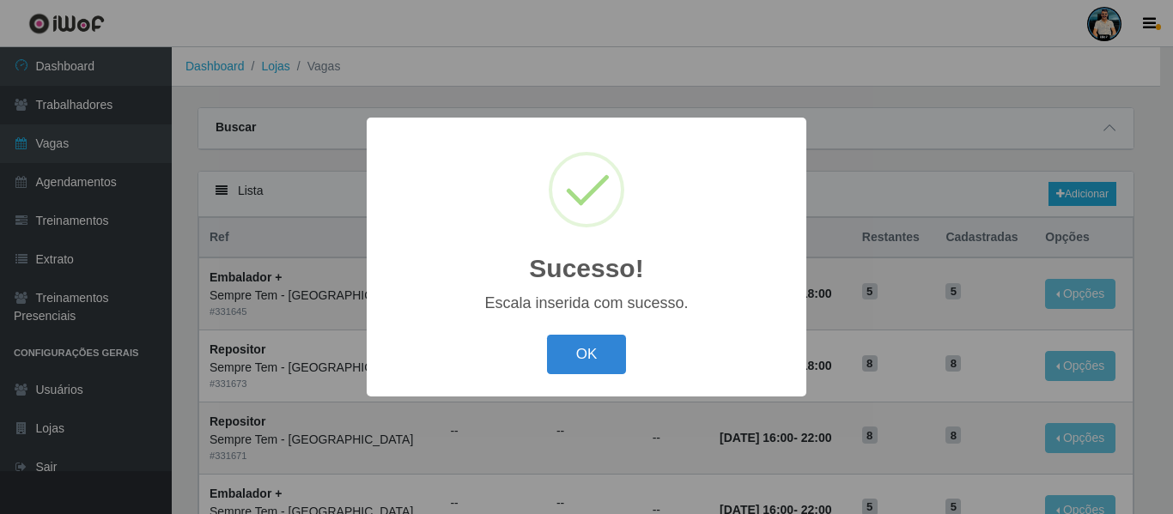
click at [564, 371] on button "OK" at bounding box center [587, 355] width 80 height 40
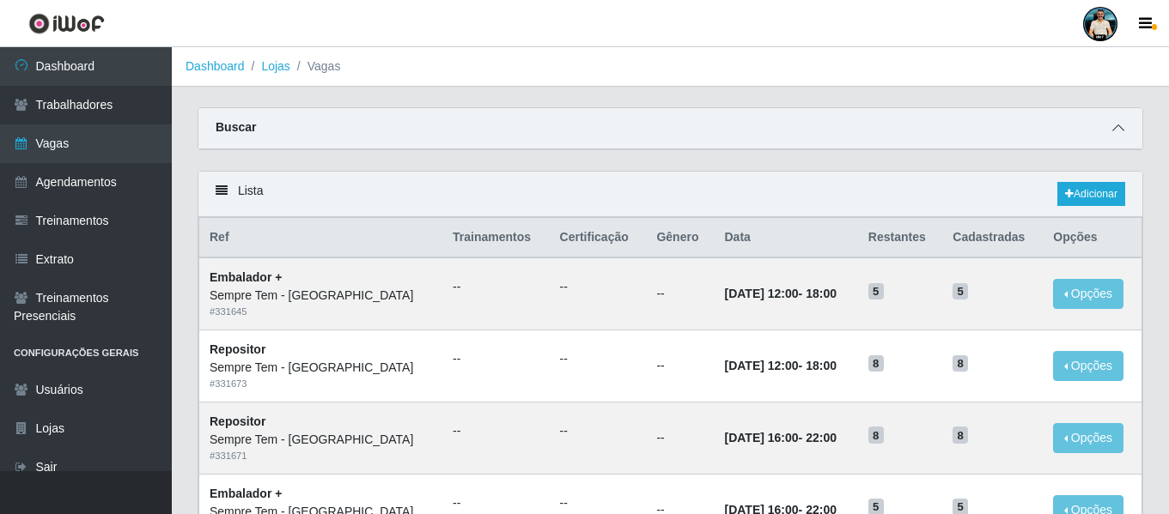
click at [1118, 134] on icon at bounding box center [1118, 128] width 12 height 12
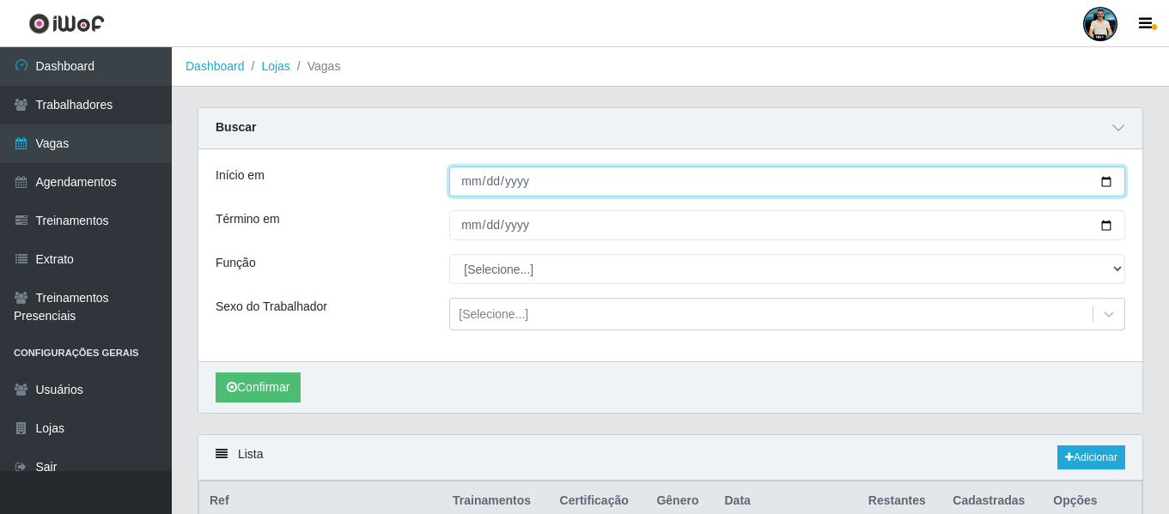
click at [1101, 185] on input "Início em" at bounding box center [787, 182] width 676 height 30
type input "[DATE]"
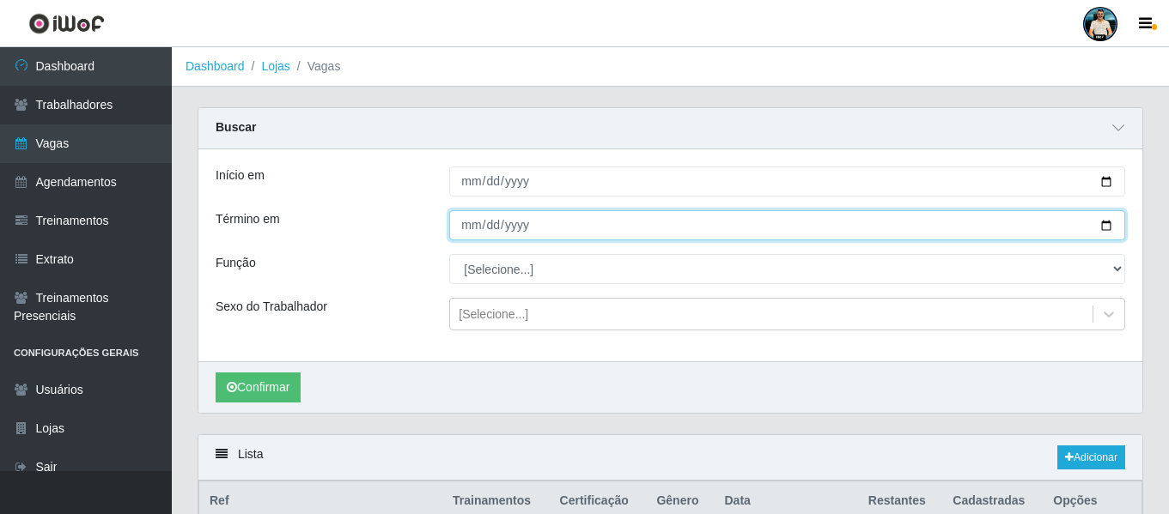
click at [1100, 231] on input "Término em" at bounding box center [787, 225] width 676 height 30
type input "[DATE]"
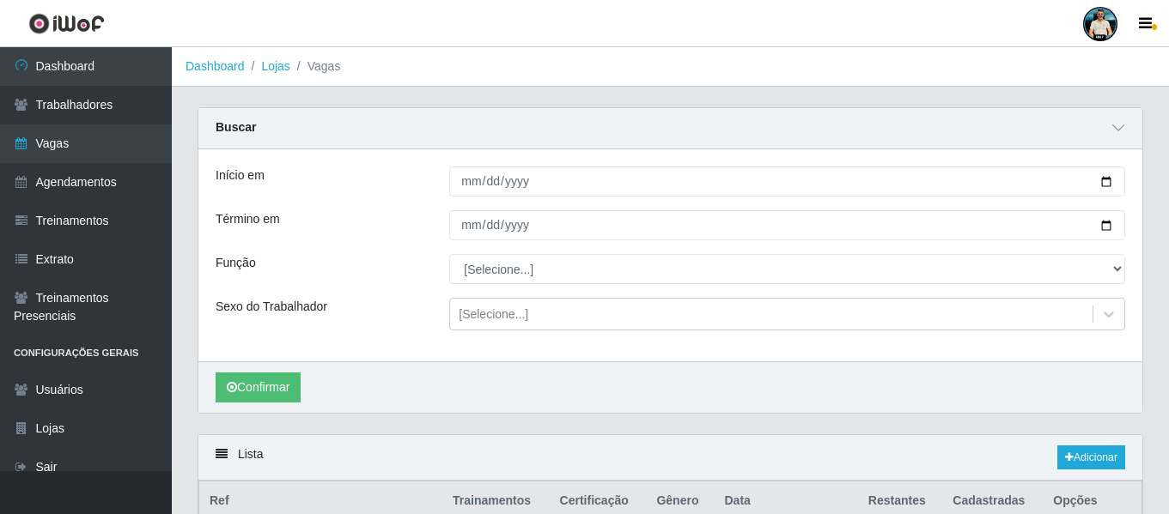
click at [534, 359] on div "Início em [DATE] Término em [DATE] Função [Selecione...] Embalador Embalador + …" at bounding box center [670, 281] width 944 height 264
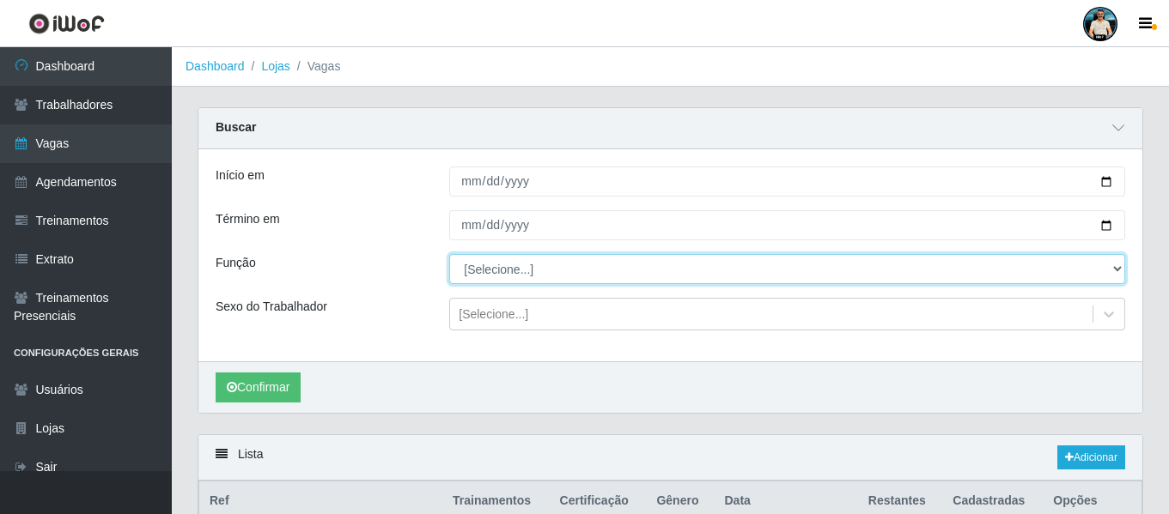
click at [599, 274] on select "[Selecione...] Embalador Embalador + Embalador ++ Repositor Repositor + Reposit…" at bounding box center [787, 269] width 676 height 30
select select "24"
click at [449, 255] on select "[Selecione...] Embalador Embalador + Embalador ++ Repositor Repositor + Reposit…" at bounding box center [787, 269] width 676 height 30
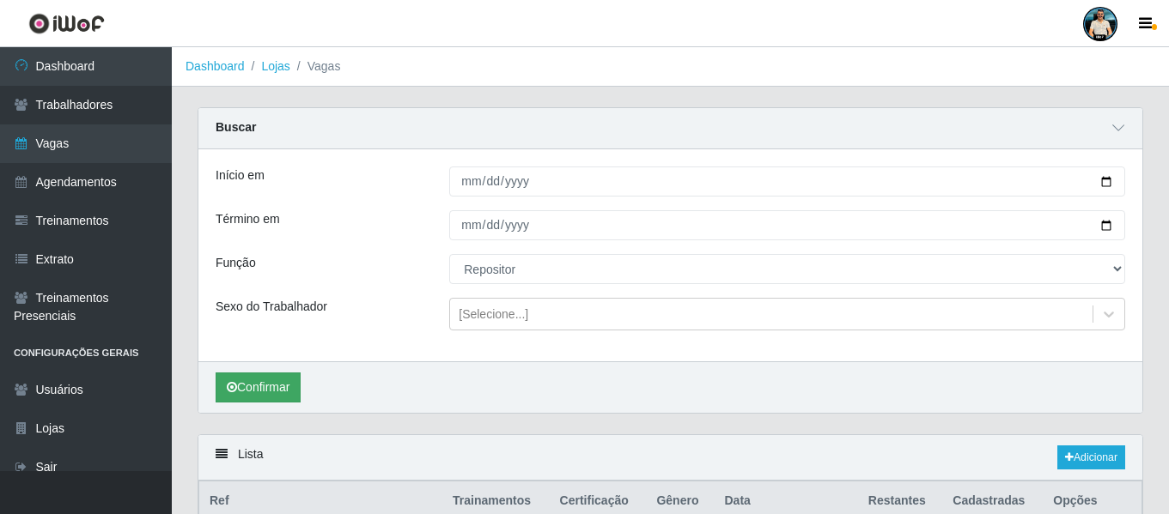
click at [270, 368] on div "Confirmar" at bounding box center [670, 388] width 944 height 52
click at [262, 388] on button "Confirmar" at bounding box center [258, 388] width 85 height 30
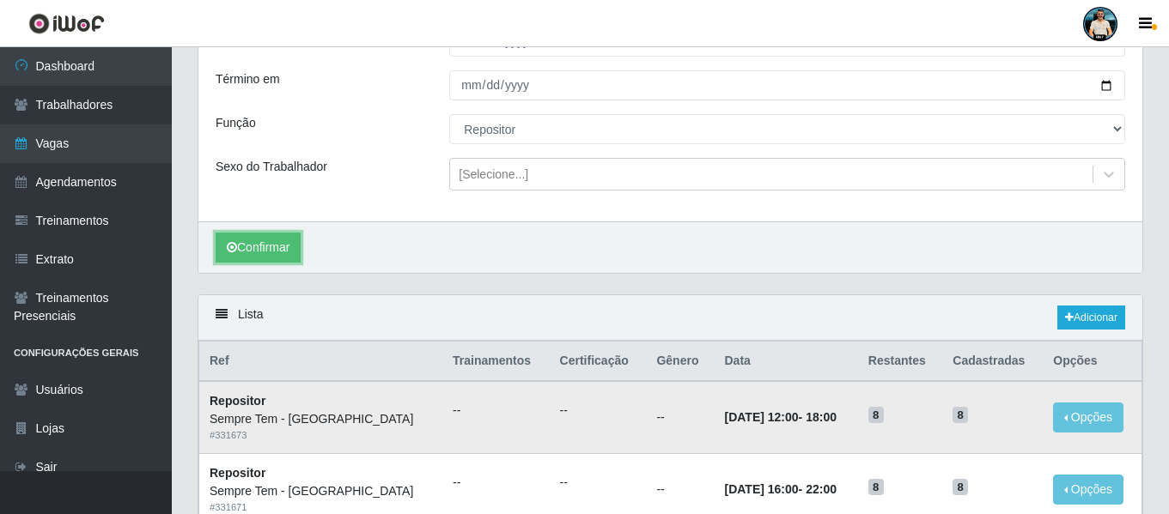
scroll to position [269, 0]
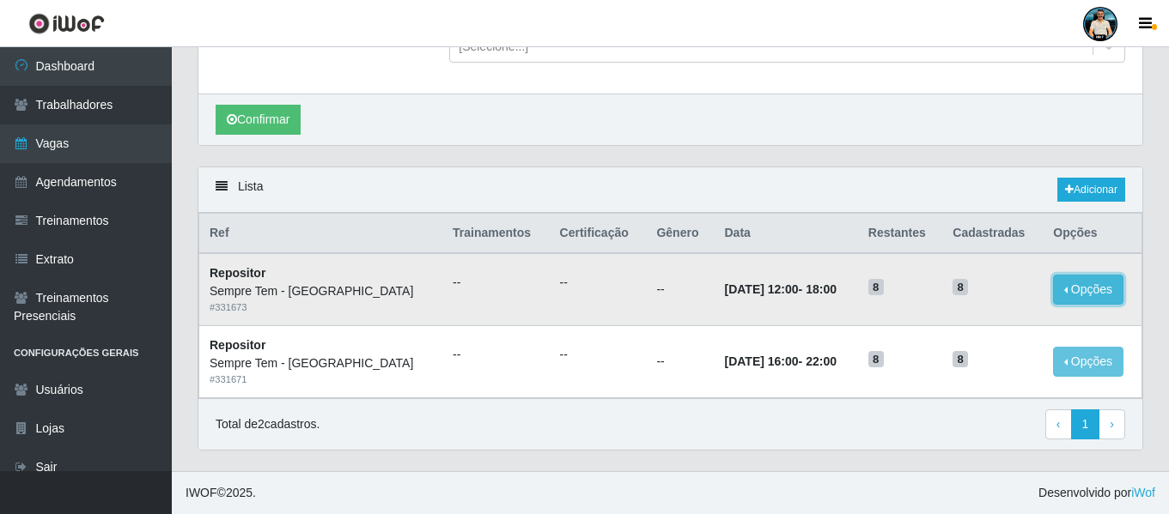
click at [1109, 287] on button "Opções" at bounding box center [1088, 290] width 70 height 30
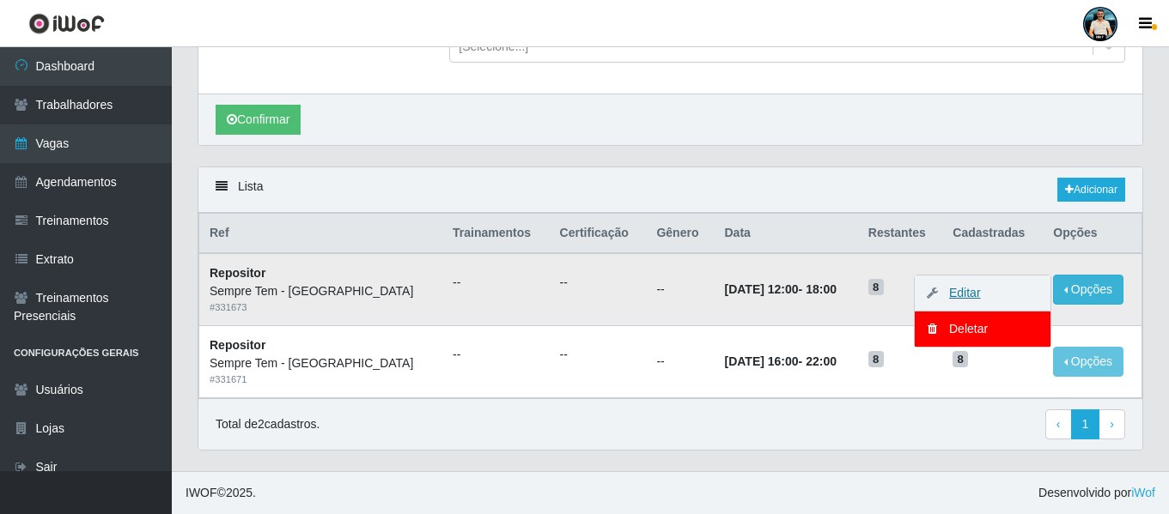
click at [967, 295] on link "Editar" at bounding box center [956, 293] width 49 height 14
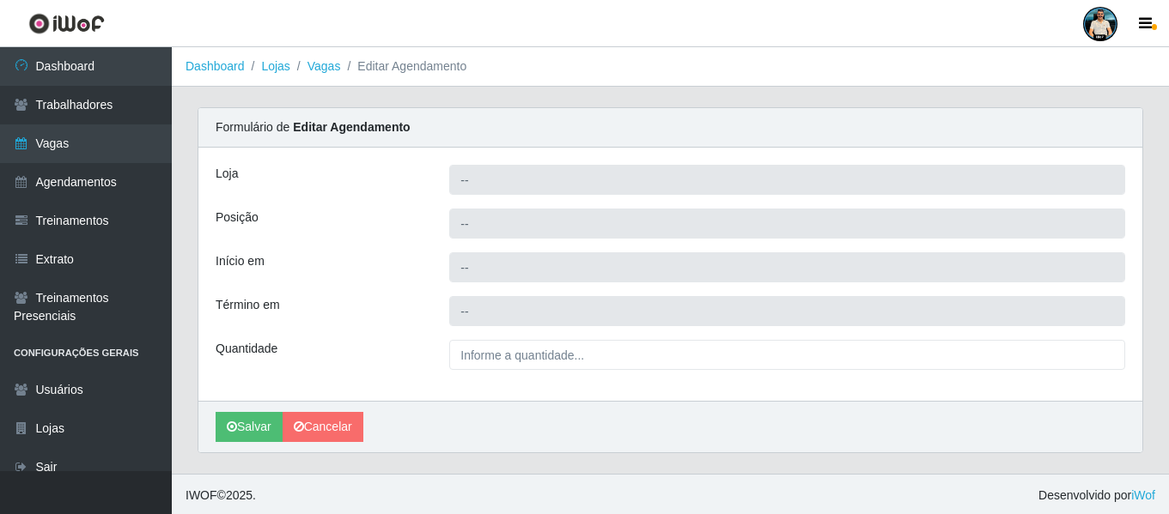
type input "Sempre Tem - [GEOGRAPHIC_DATA]"
type input "Repositor"
type input "[DATE] 12:00:00"
type input "[DATE] 18:00:00"
type input "8__"
